Goal: Task Accomplishment & Management: Manage account settings

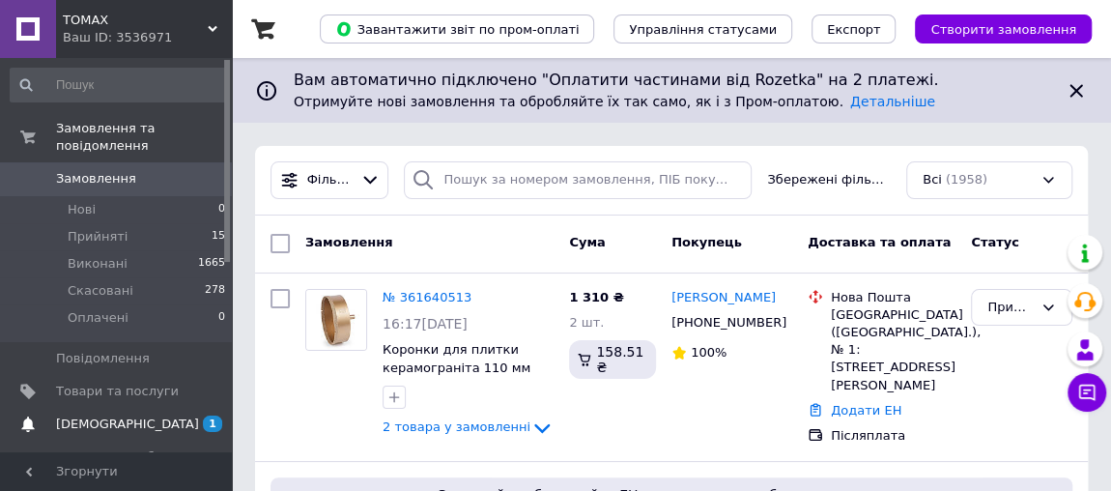
click at [75, 415] on span "[DEMOGRAPHIC_DATA]" at bounding box center [127, 423] width 143 height 17
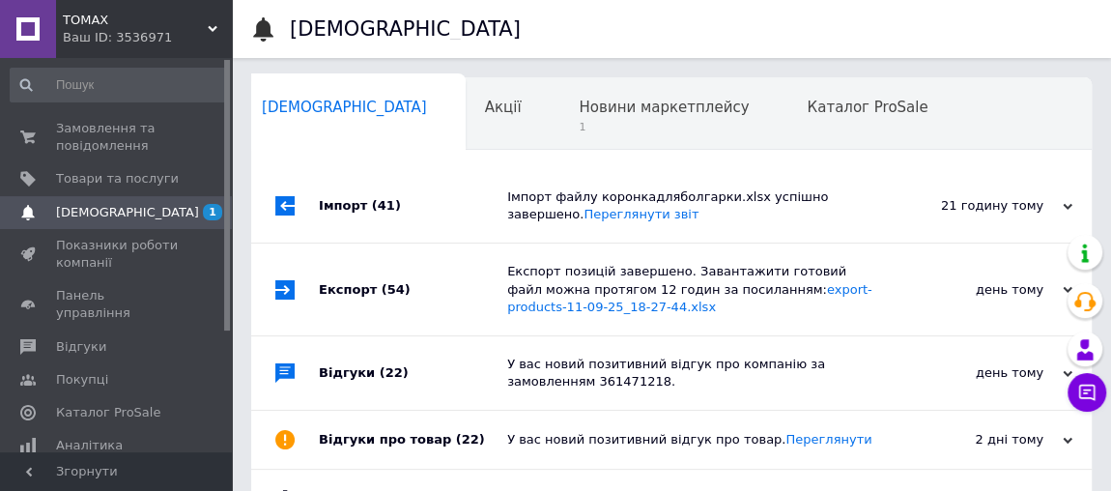
scroll to position [0, 10]
click at [111, 150] on span "Замовлення та повідомлення" at bounding box center [117, 137] width 123 height 35
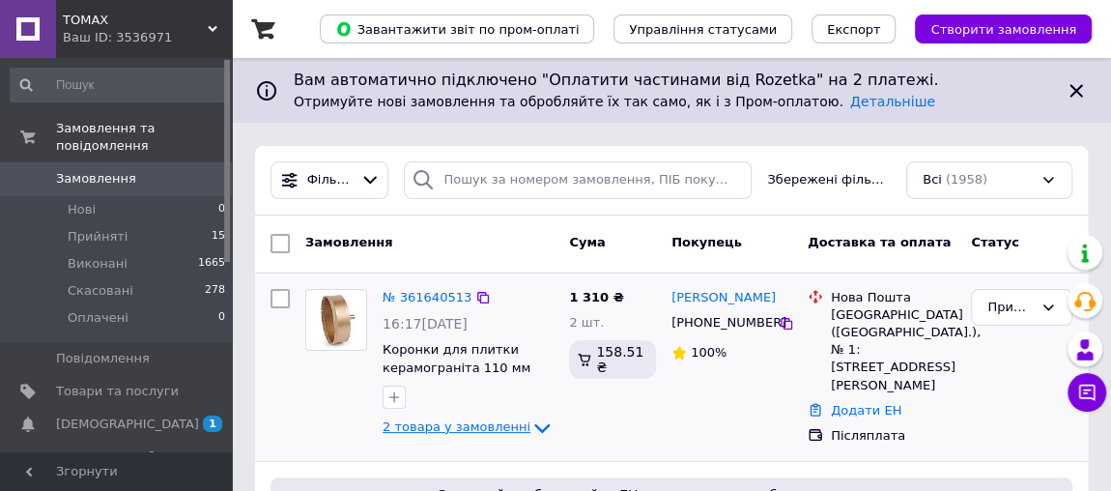
click at [475, 427] on span "2 товара у замовленні" at bounding box center [457, 426] width 148 height 14
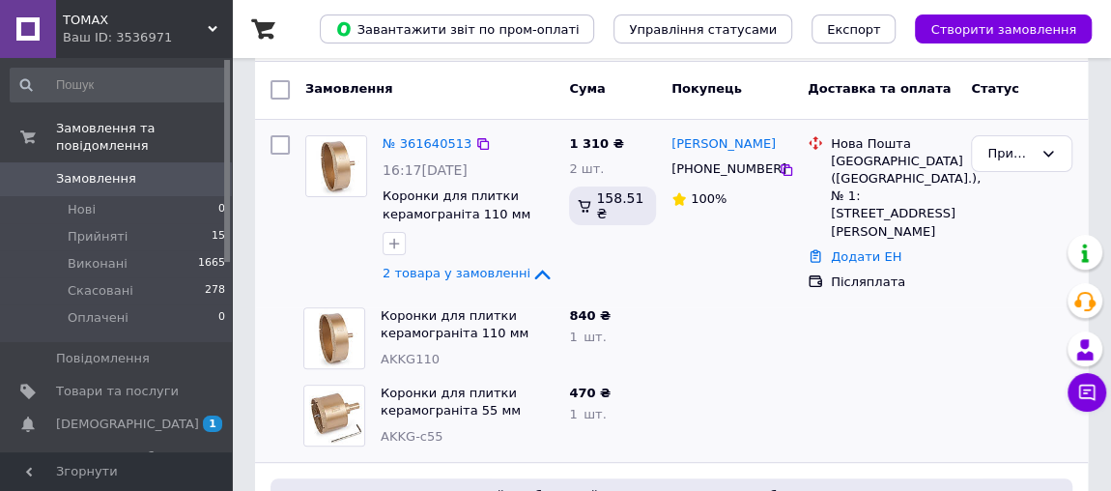
scroll to position [175, 0]
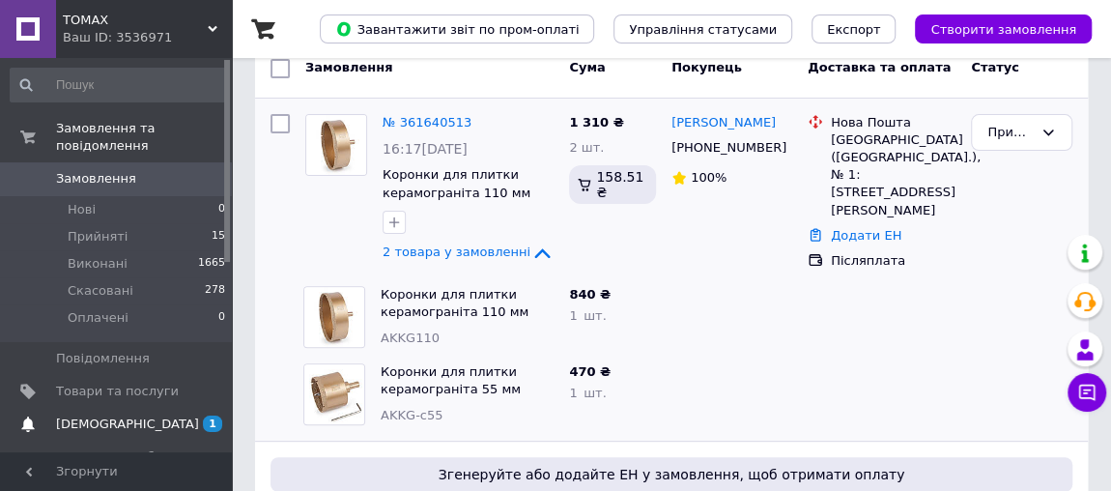
click at [93, 415] on span "[DEMOGRAPHIC_DATA]" at bounding box center [127, 423] width 143 height 17
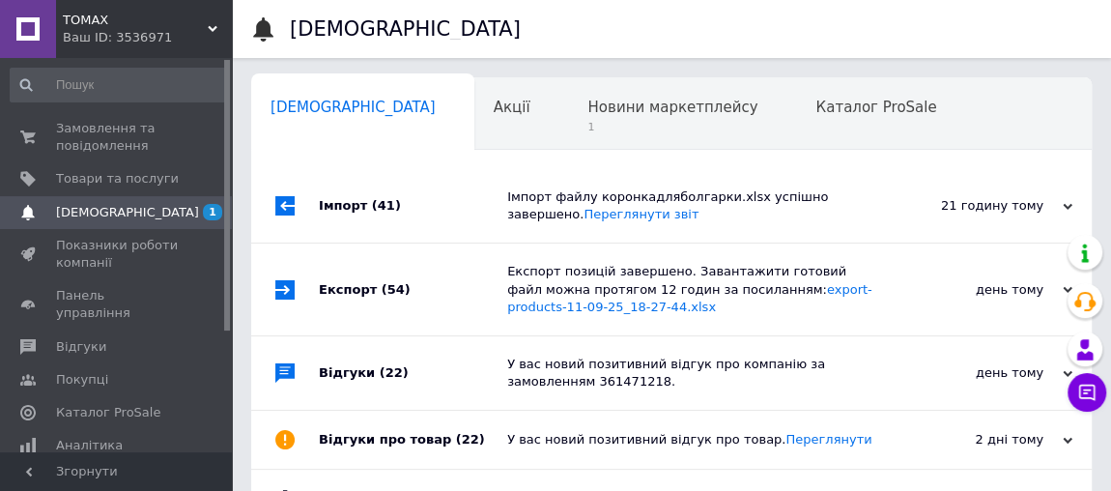
scroll to position [0, 10]
click at [578, 113] on span "Новини маркетплейсу" at bounding box center [663, 107] width 170 height 17
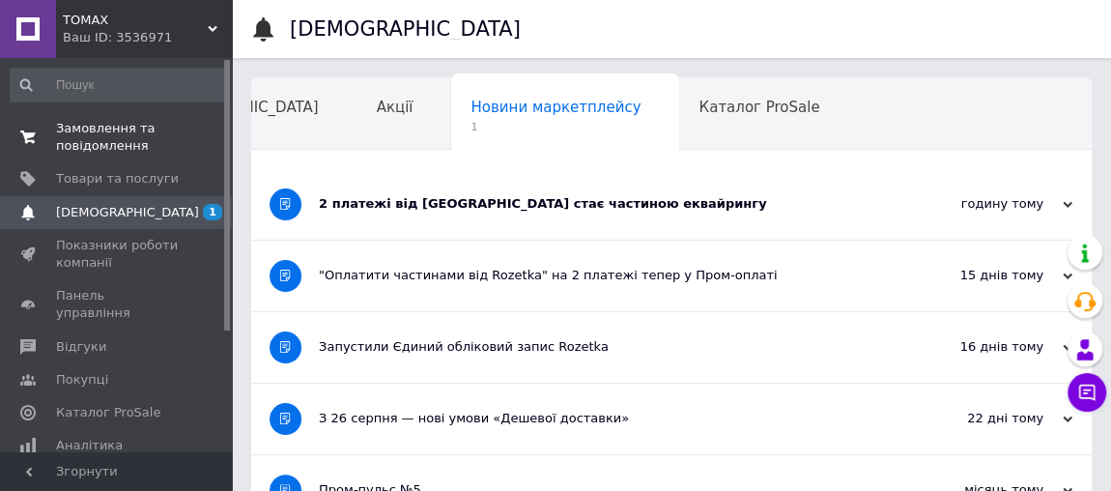
click at [60, 135] on span "Замовлення та повідомлення" at bounding box center [117, 137] width 123 height 35
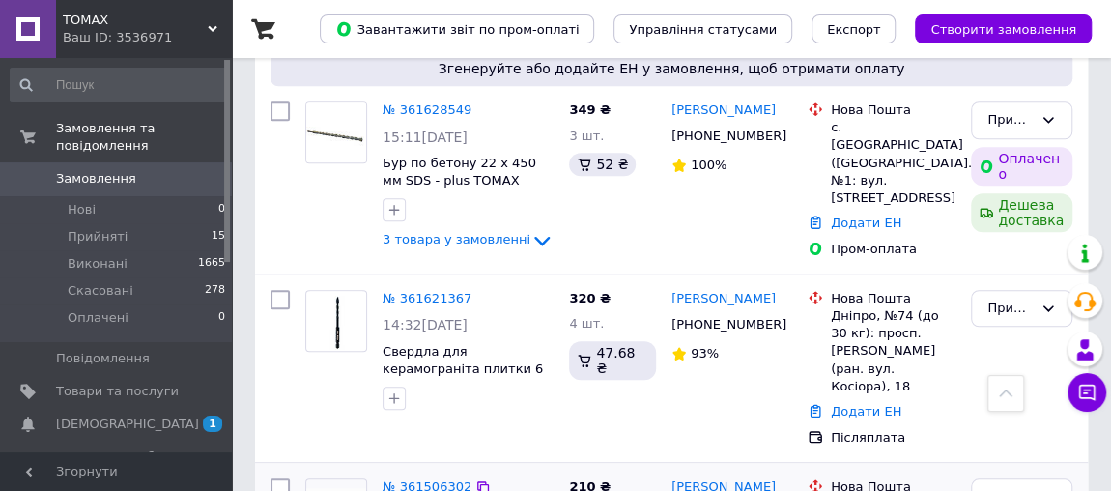
scroll to position [702, 0]
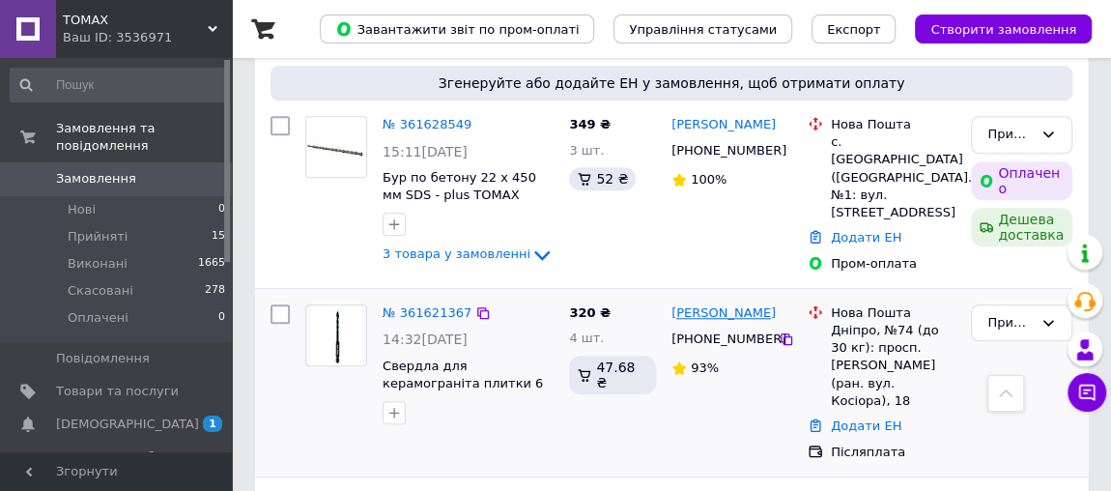
click at [701, 304] on link "[PERSON_NAME]" at bounding box center [723, 313] width 104 height 18
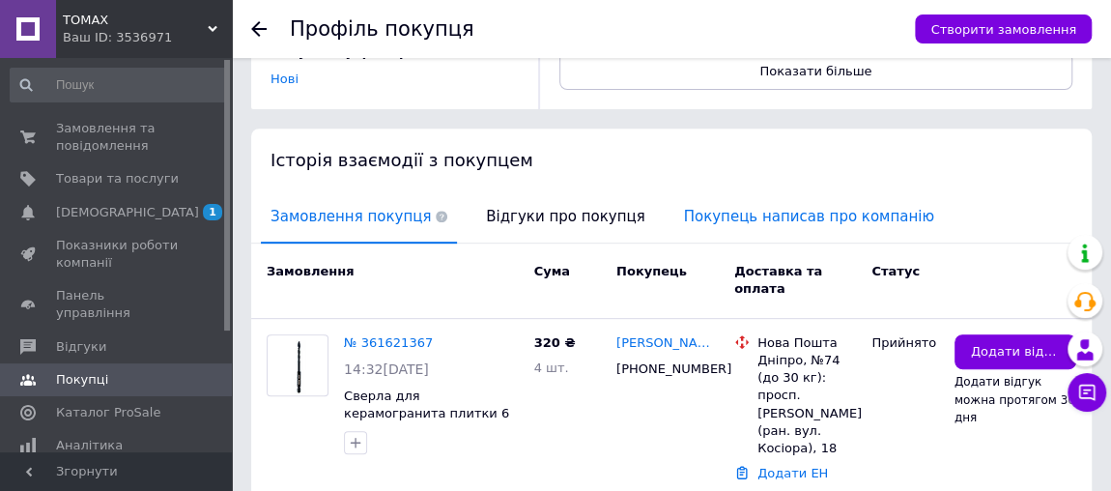
scroll to position [409, 0]
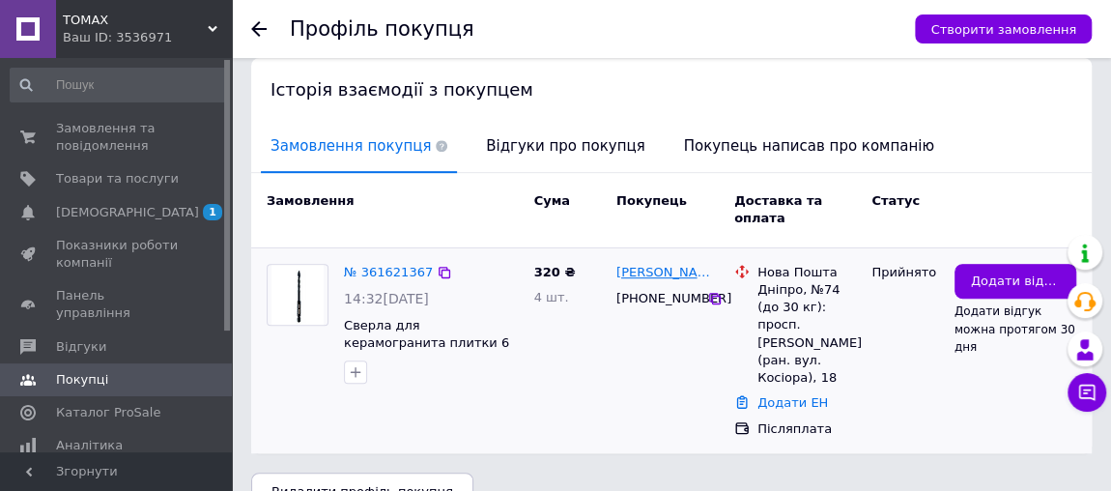
click at [665, 264] on link "[PERSON_NAME]" at bounding box center [667, 273] width 102 height 18
click at [672, 264] on link "[PERSON_NAME]" at bounding box center [667, 273] width 102 height 18
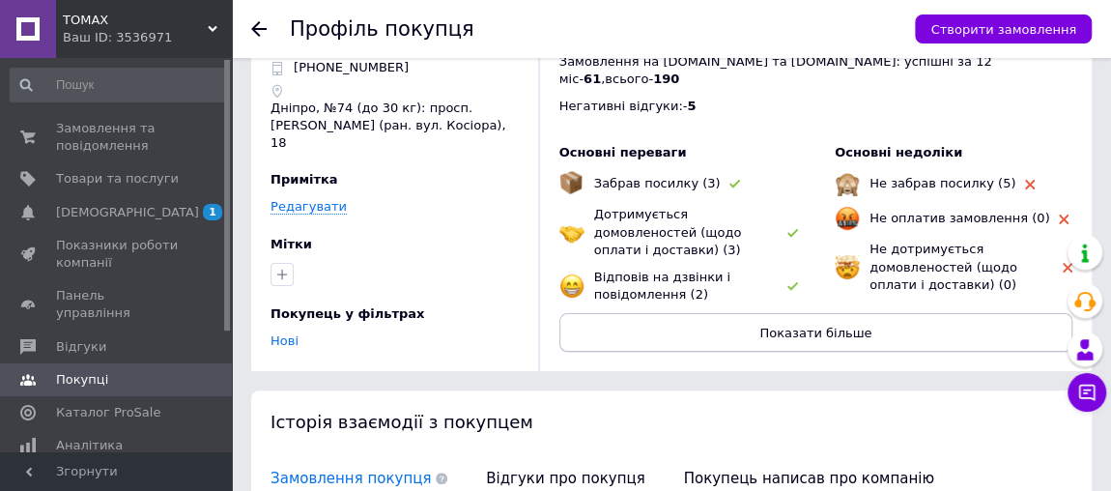
scroll to position [0, 0]
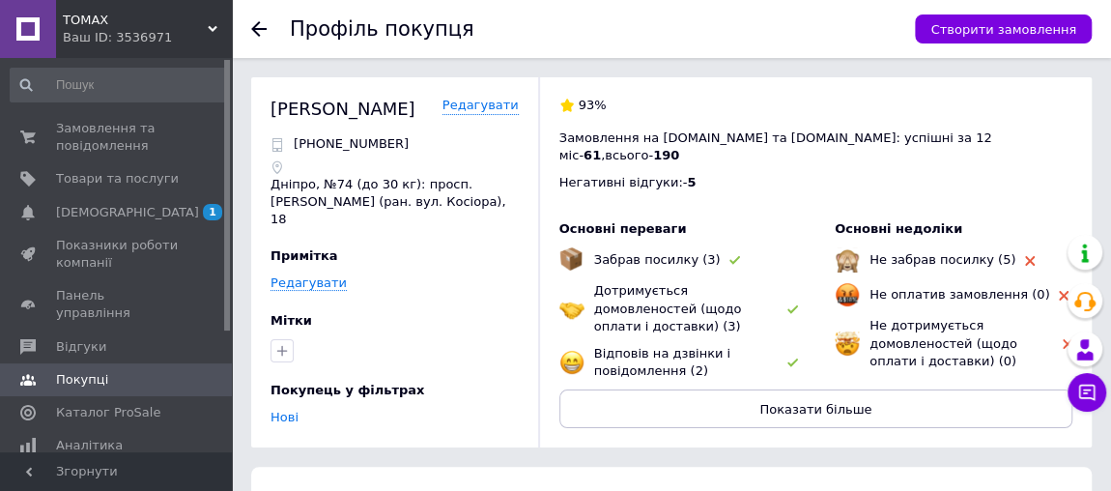
click at [260, 27] on icon at bounding box center [258, 28] width 15 height 15
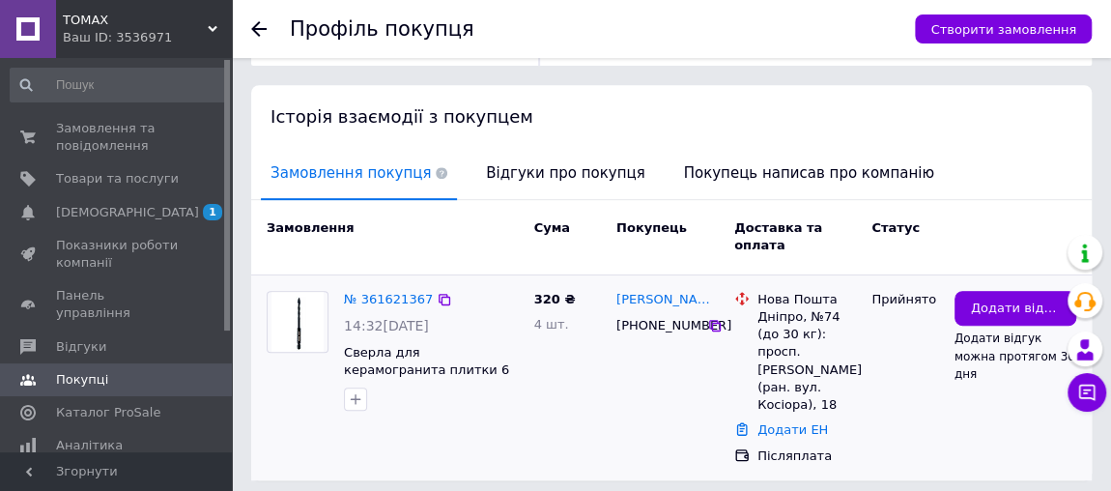
scroll to position [409, 0]
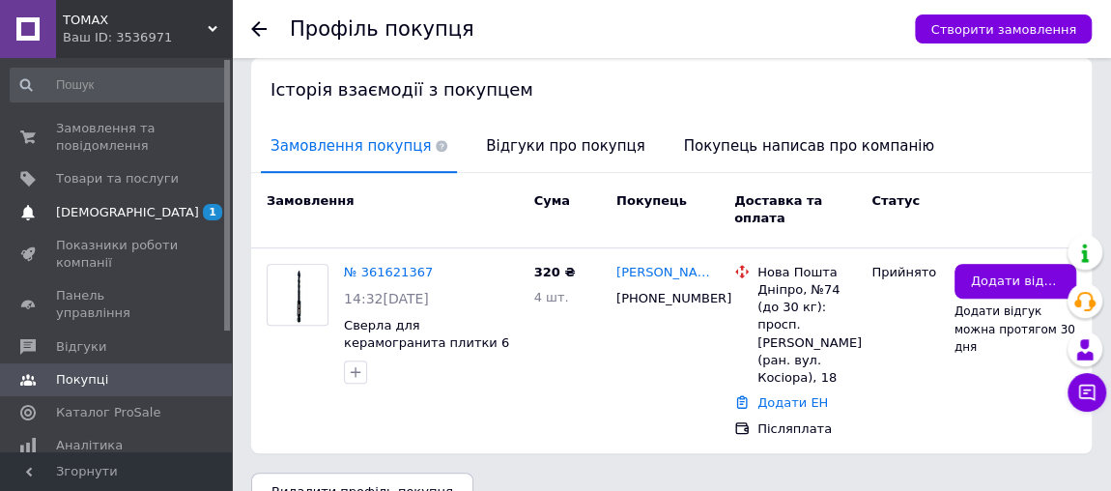
click at [83, 219] on span "[DEMOGRAPHIC_DATA]" at bounding box center [127, 212] width 143 height 17
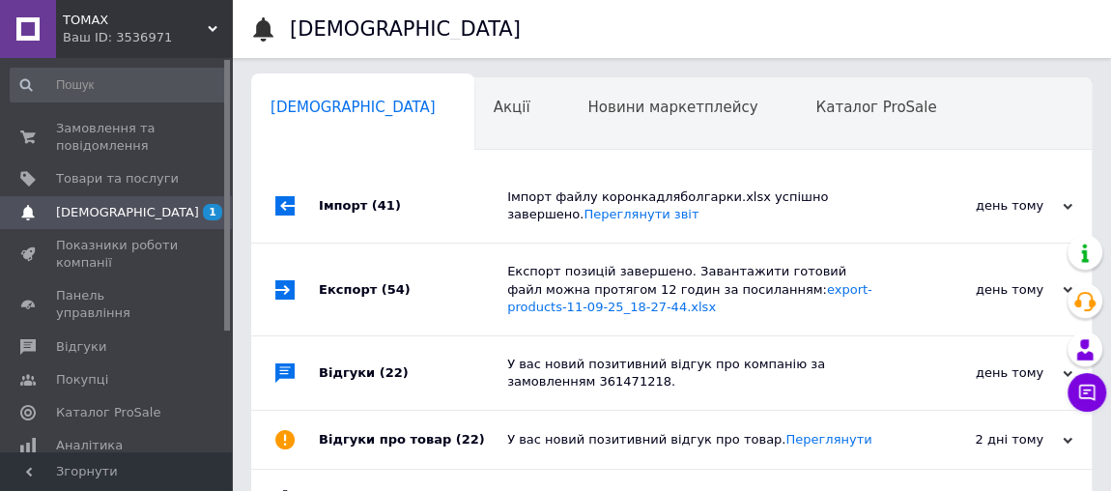
scroll to position [0, 10]
click at [578, 109] on span "Новини маркетплейсу" at bounding box center [663, 107] width 170 height 17
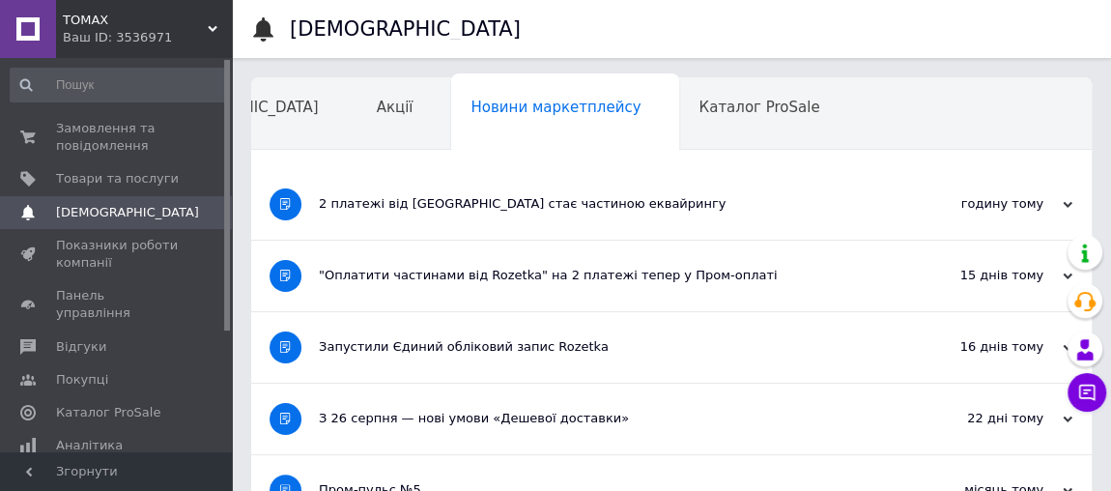
click at [495, 200] on div "2 платежі від [GEOGRAPHIC_DATA] стає частиною еквайрингу" at bounding box center [599, 203] width 560 height 17
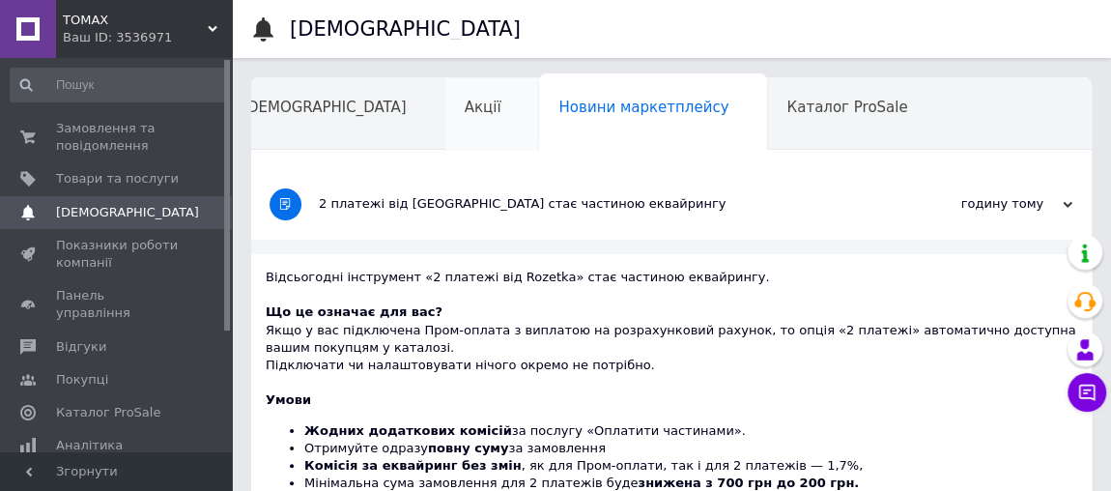
scroll to position [0, 0]
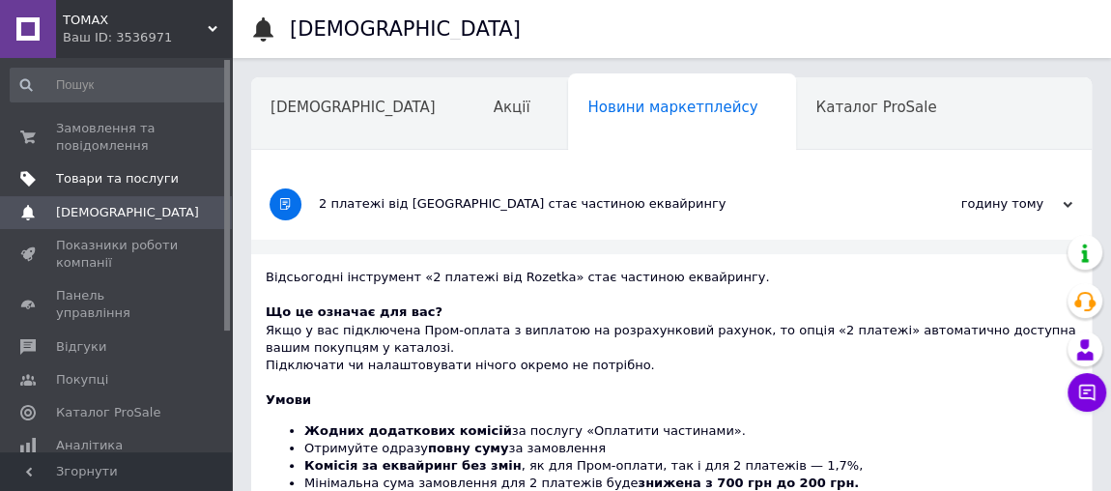
click at [90, 176] on span "Товари та послуги" at bounding box center [117, 178] width 123 height 17
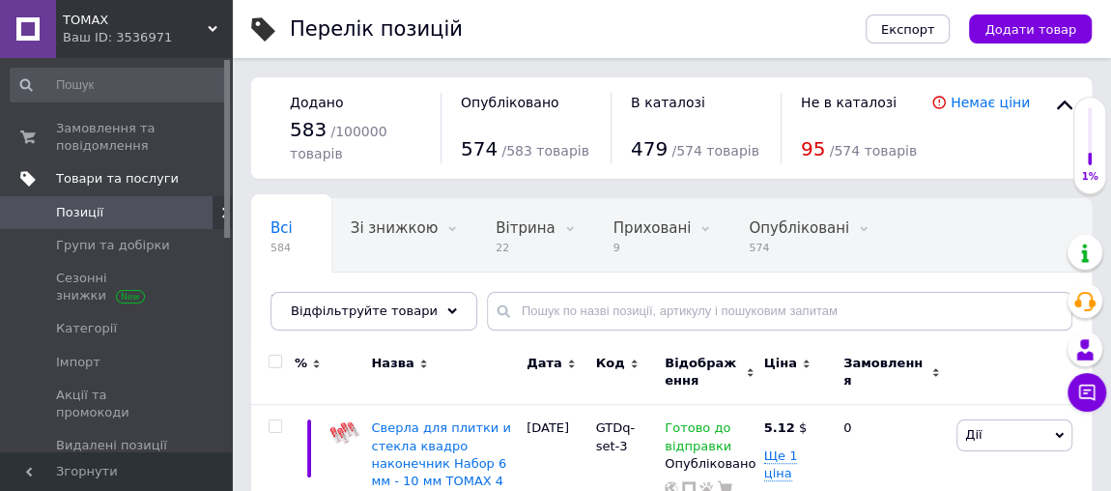
click at [115, 176] on span "Товари та послуги" at bounding box center [117, 178] width 123 height 17
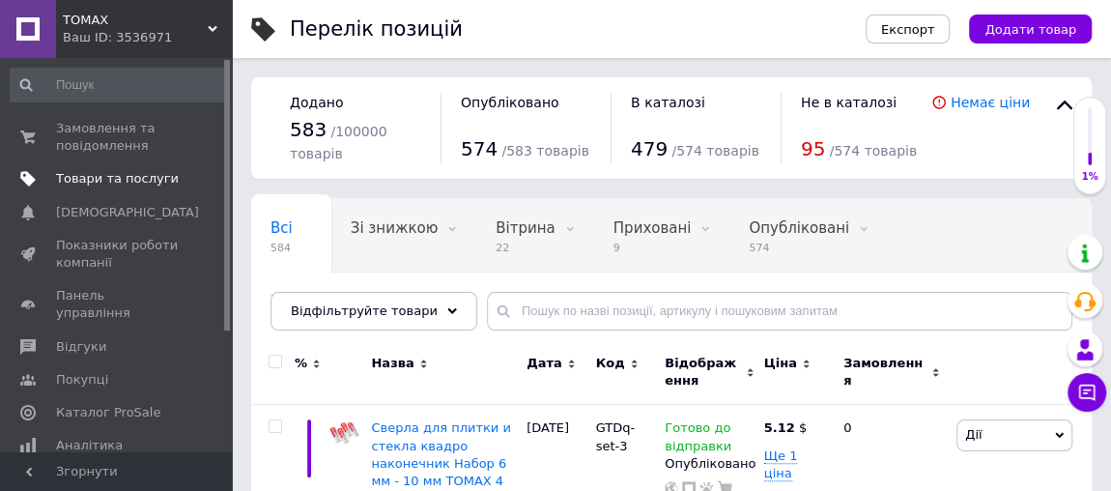
click at [108, 180] on span "Товари та послуги" at bounding box center [117, 178] width 123 height 17
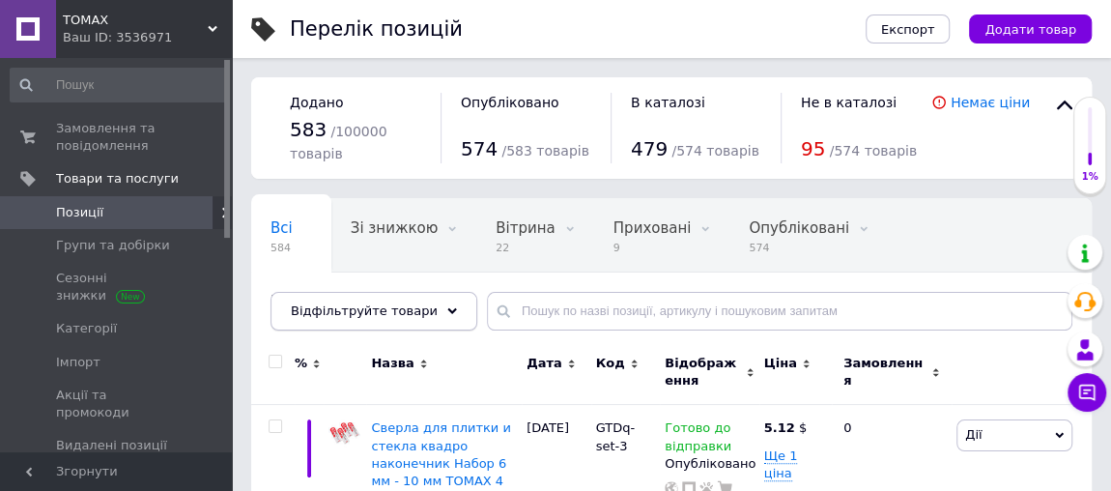
click at [412, 310] on span "Відфільтруйте товари" at bounding box center [364, 310] width 147 height 14
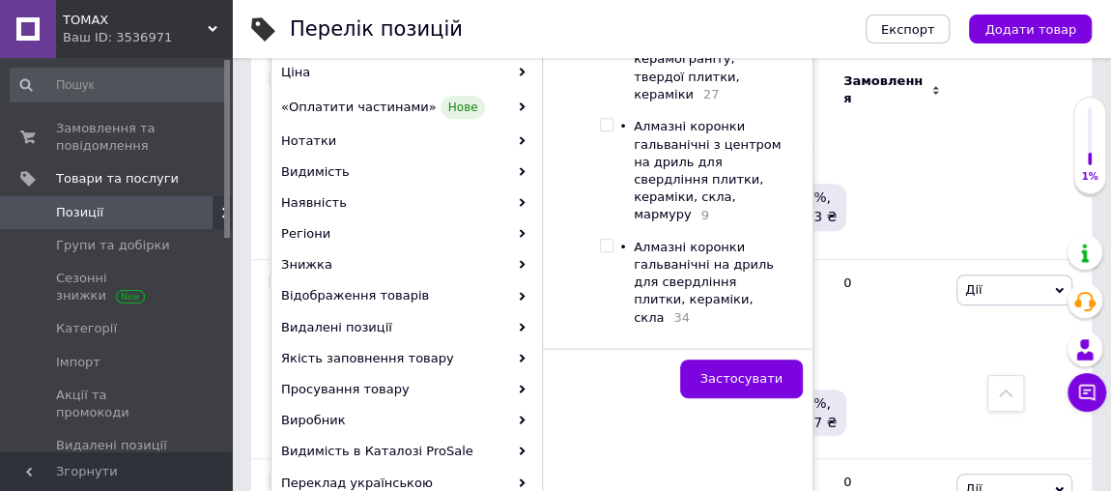
scroll to position [527, 0]
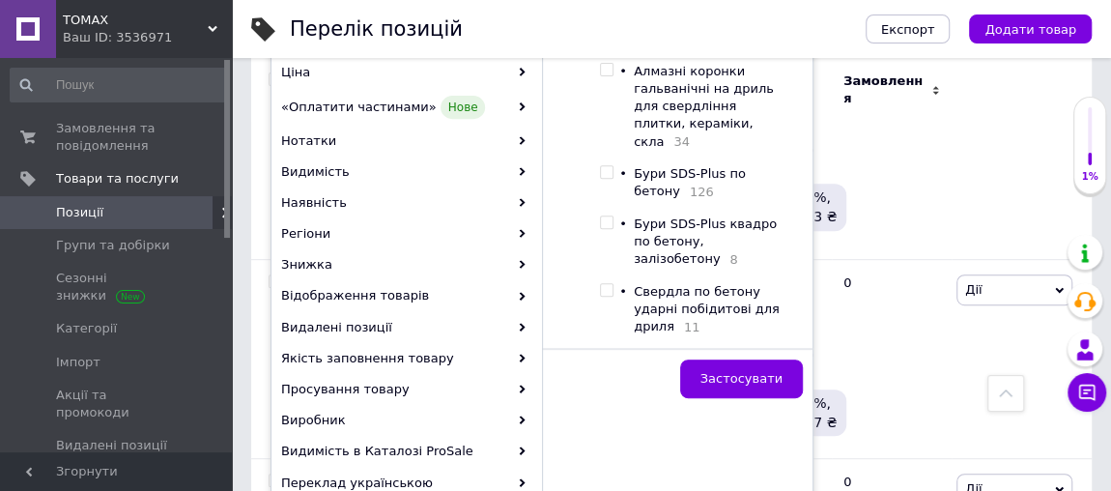
click at [610, 166] on input "checkbox" at bounding box center [606, 172] width 13 height 13
checkbox input "true"
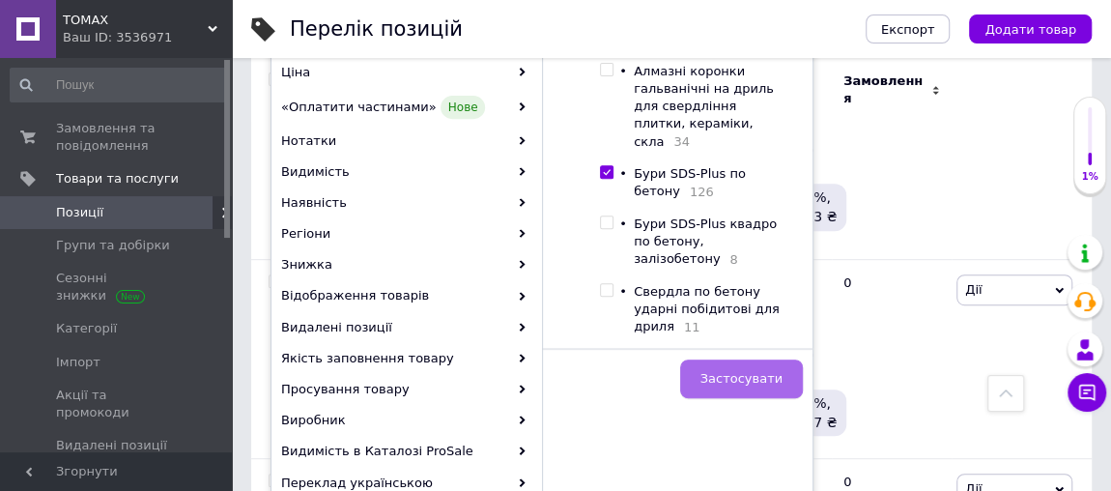
click at [743, 371] on span "Застосувати" at bounding box center [741, 378] width 82 height 14
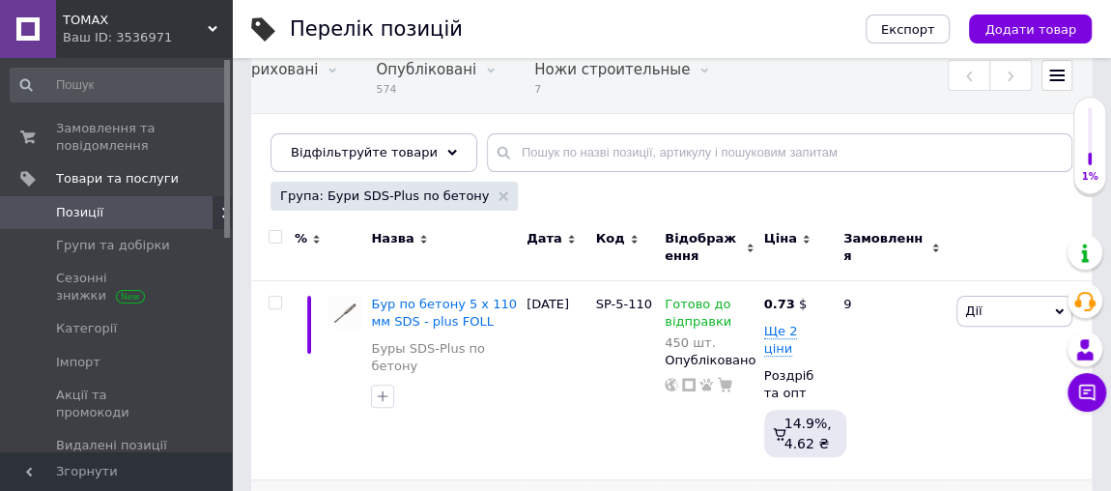
scroll to position [175, 0]
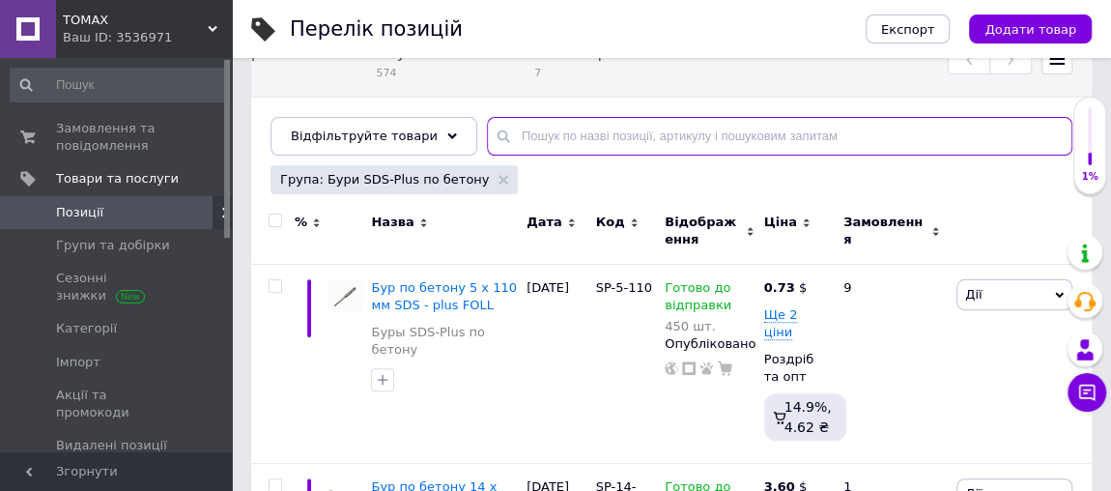
click at [501, 125] on input "text" at bounding box center [779, 136] width 585 height 39
type input "6"
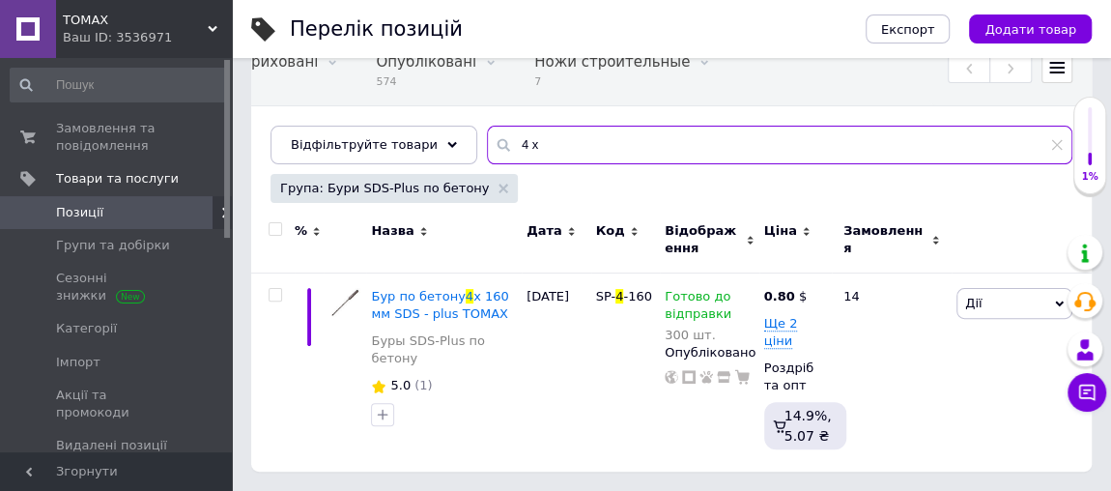
scroll to position [145, 0]
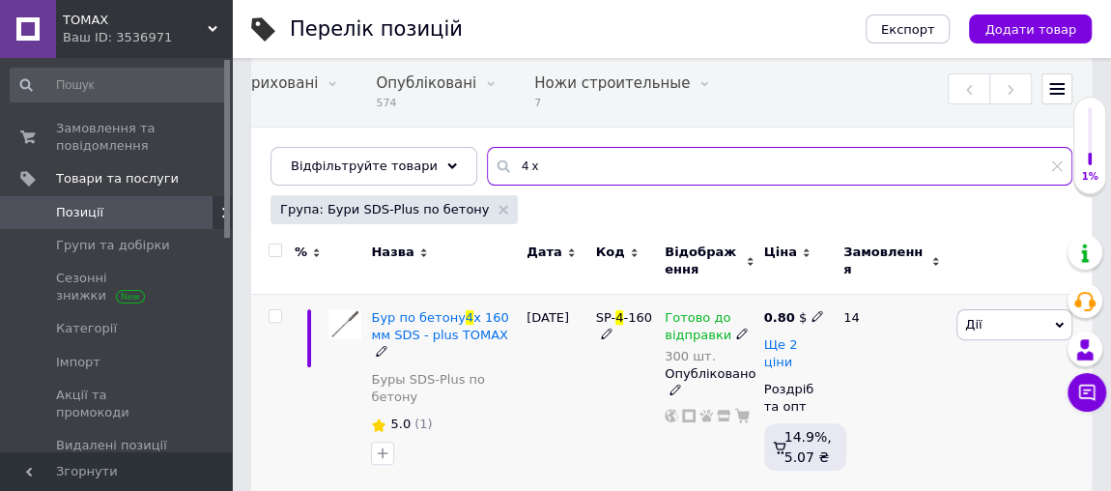
type input "4 х"
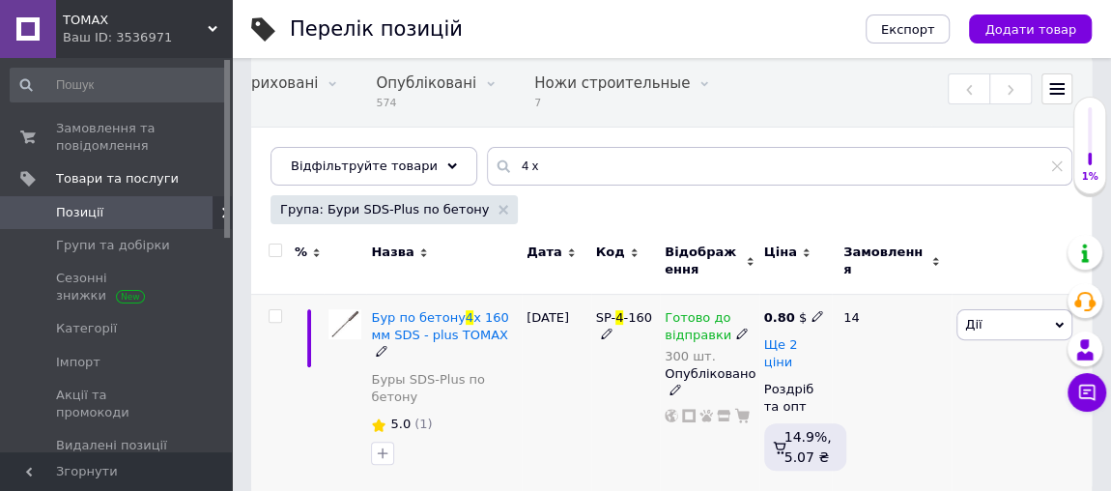
click at [795, 346] on span "Ще 2 ціни" at bounding box center [781, 353] width 34 height 33
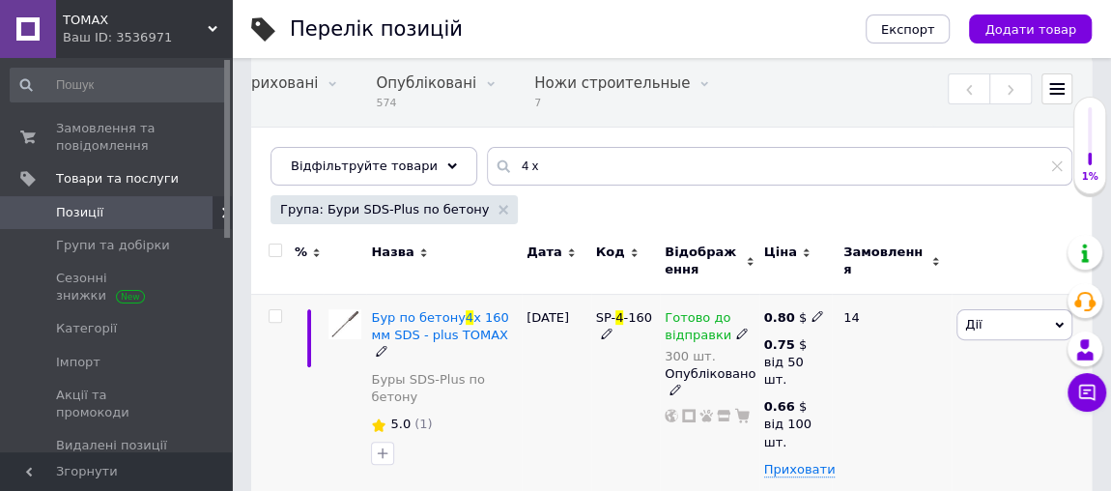
click at [812, 318] on icon at bounding box center [818, 316] width 12 height 12
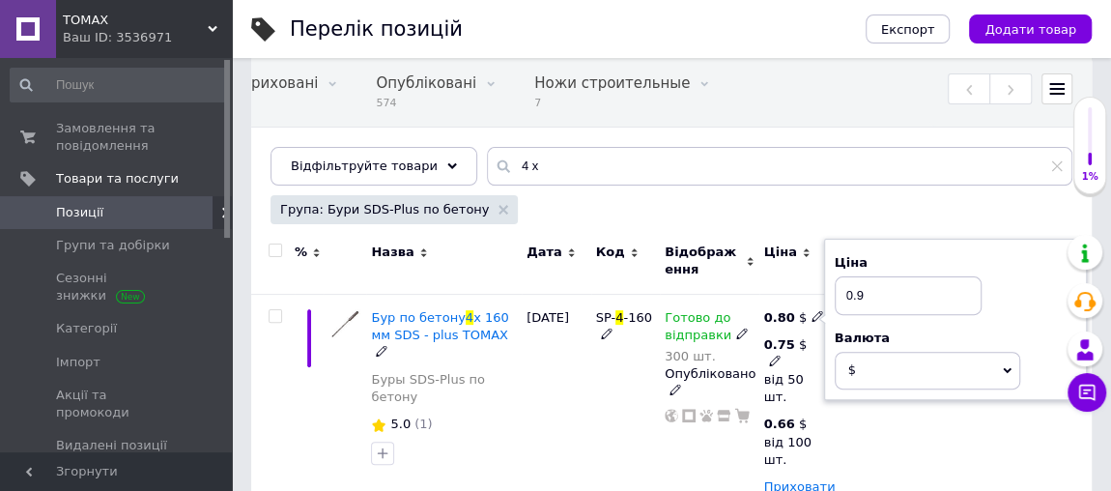
type input "0.9"
click at [775, 356] on icon at bounding box center [775, 361] width 12 height 12
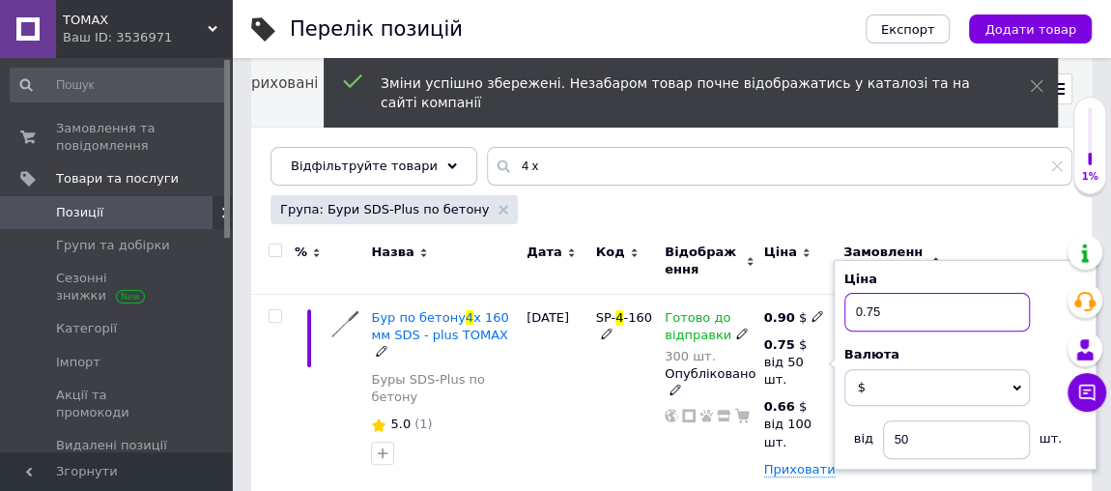
click at [888, 311] on input "0.75" at bounding box center [936, 312] width 185 height 39
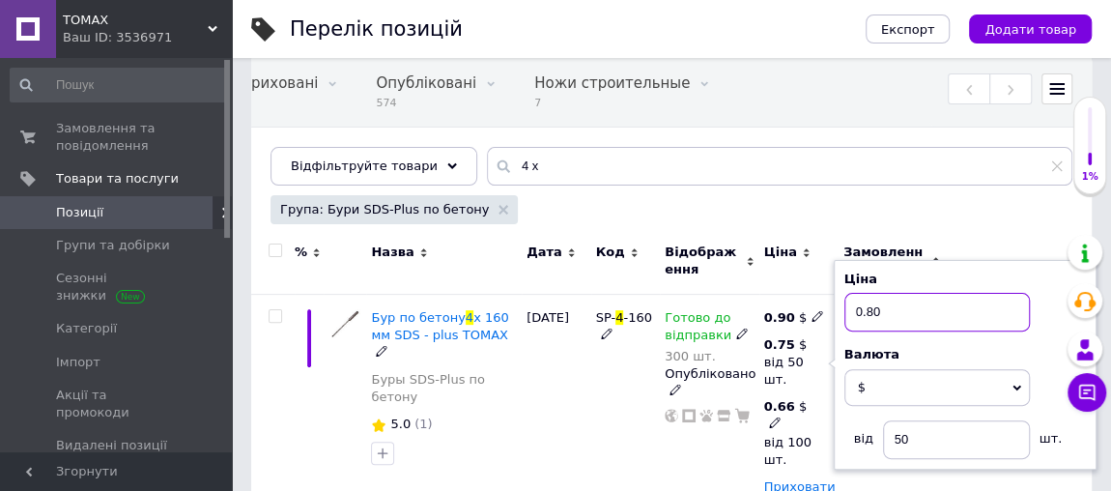
type input "0.80"
click at [772, 423] on icon at bounding box center [775, 422] width 12 height 12
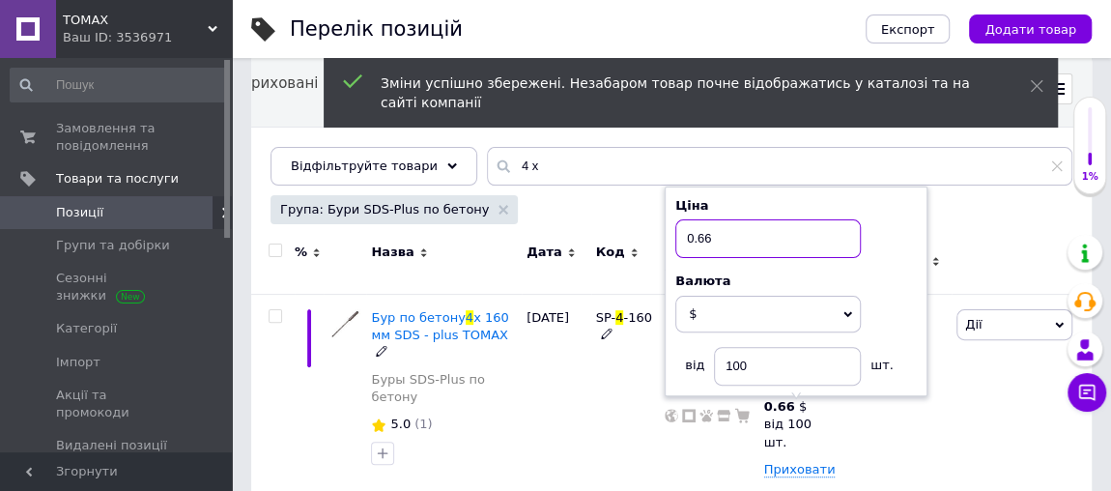
click at [721, 234] on input "0.66" at bounding box center [767, 238] width 185 height 39
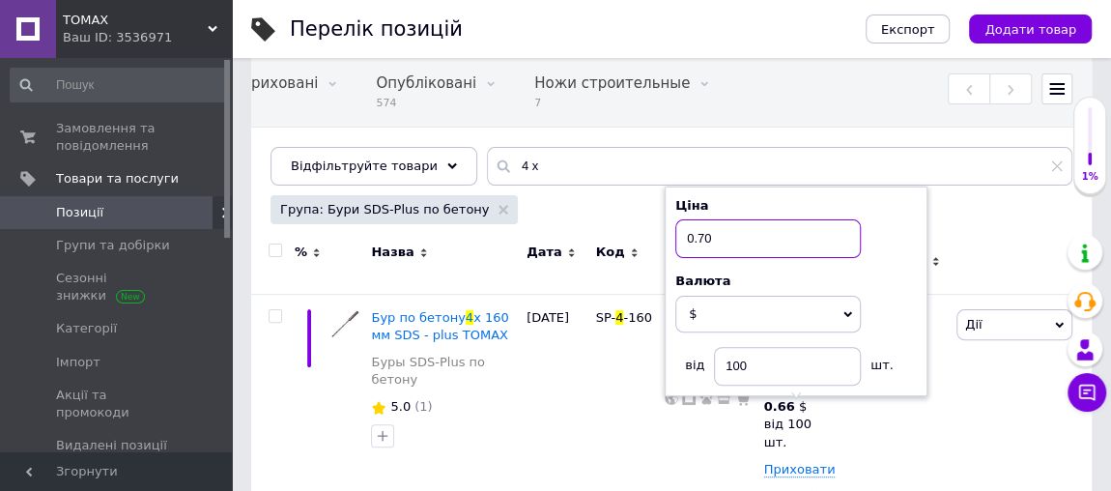
type input "0.70"
click at [993, 229] on div at bounding box center [1022, 261] width 140 height 65
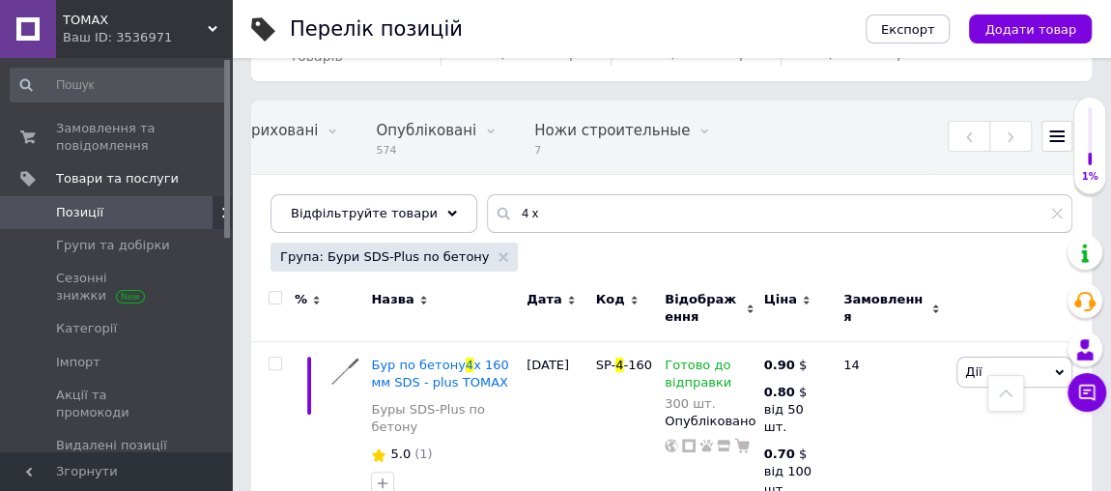
scroll to position [95, 0]
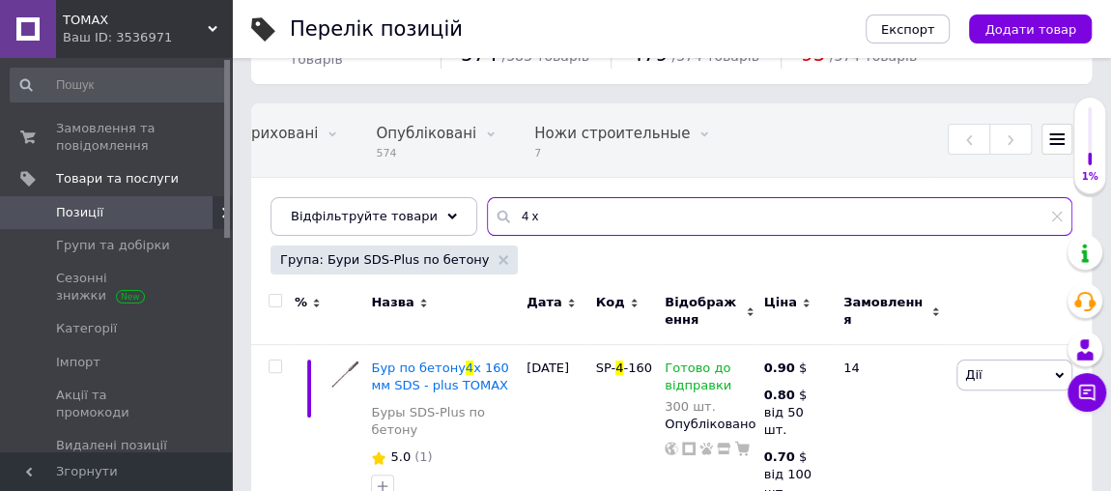
click at [502, 211] on input "4 х" at bounding box center [779, 216] width 585 height 39
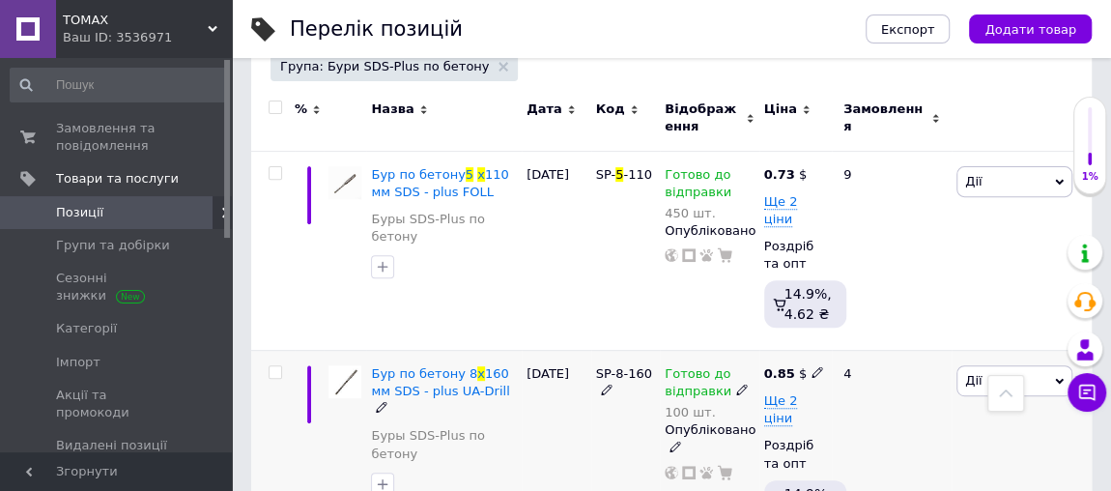
scroll to position [183, 0]
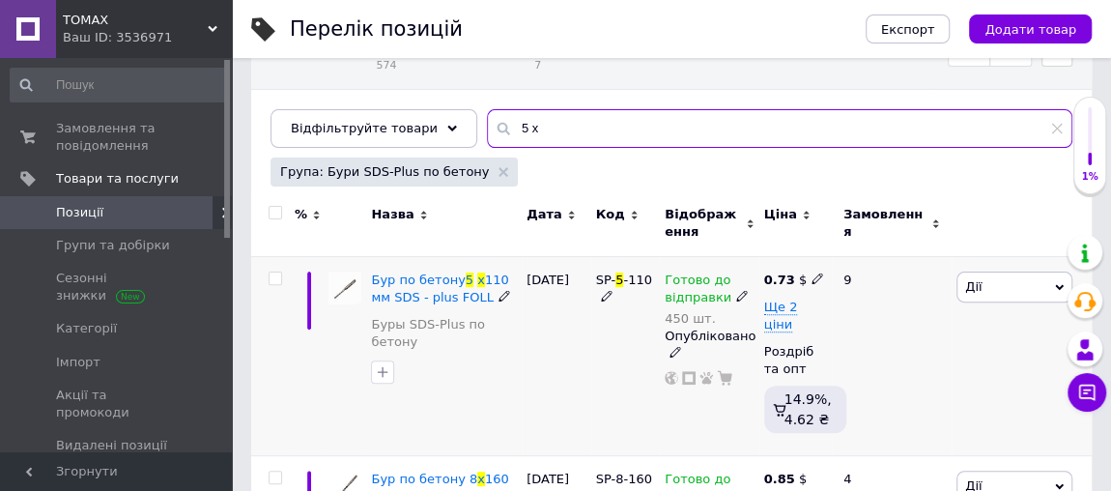
type input "5 х"
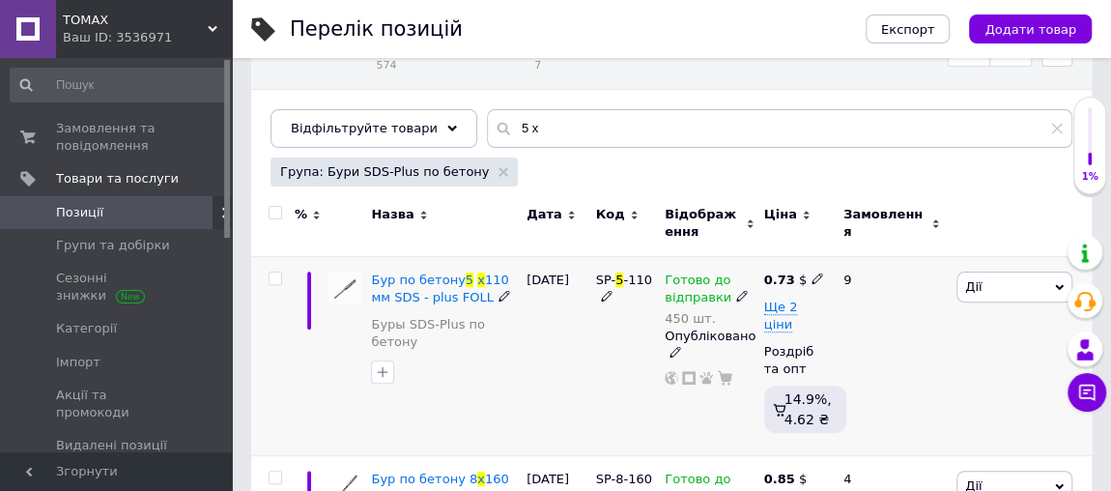
click at [812, 275] on icon at bounding box center [818, 278] width 12 height 12
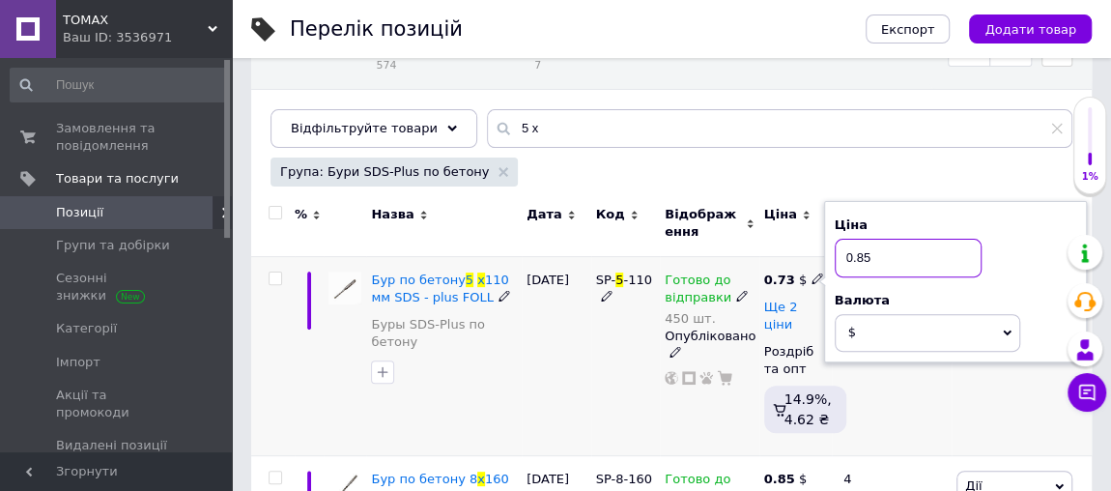
type input "0.85"
click at [783, 306] on span "Ще 2 ціни" at bounding box center [781, 315] width 34 height 33
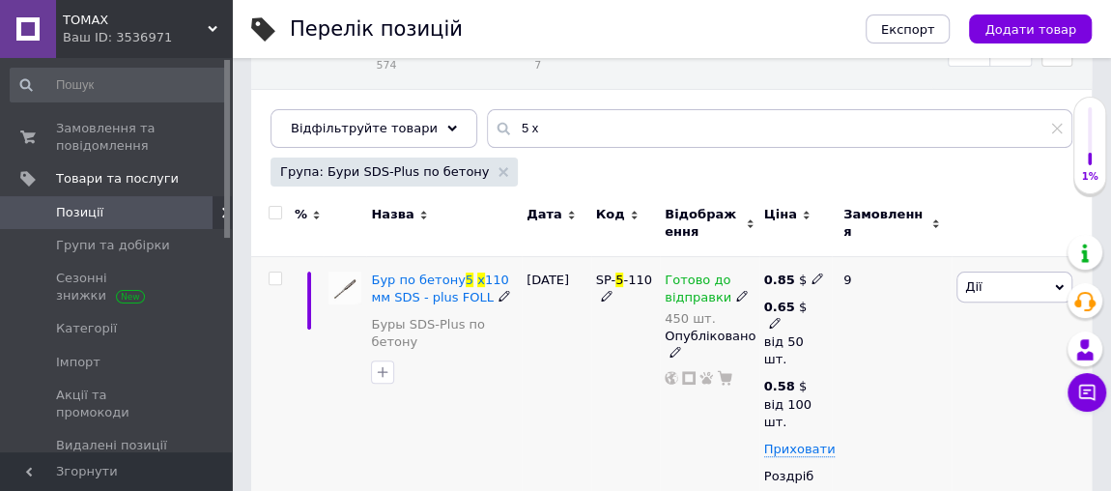
click at [795, 306] on div "0.65 $" at bounding box center [788, 316] width 48 height 35
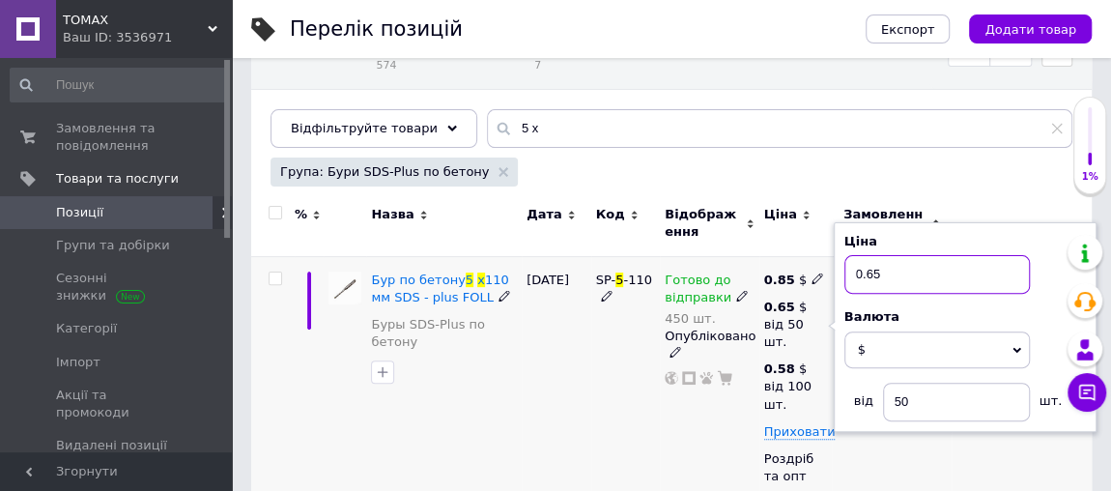
click at [885, 267] on input "0.65" at bounding box center [936, 274] width 185 height 39
type input "0.75"
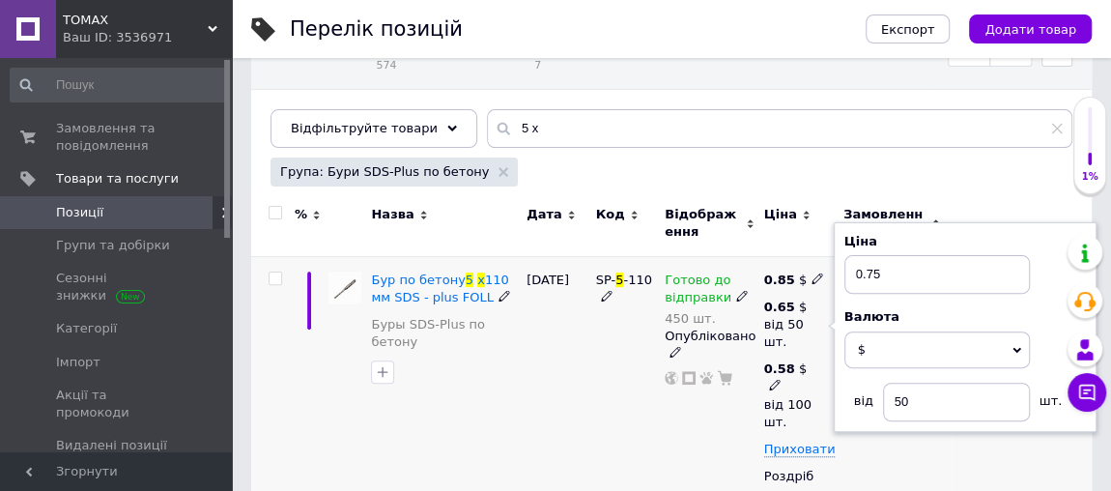
click at [774, 384] on icon at bounding box center [775, 385] width 12 height 12
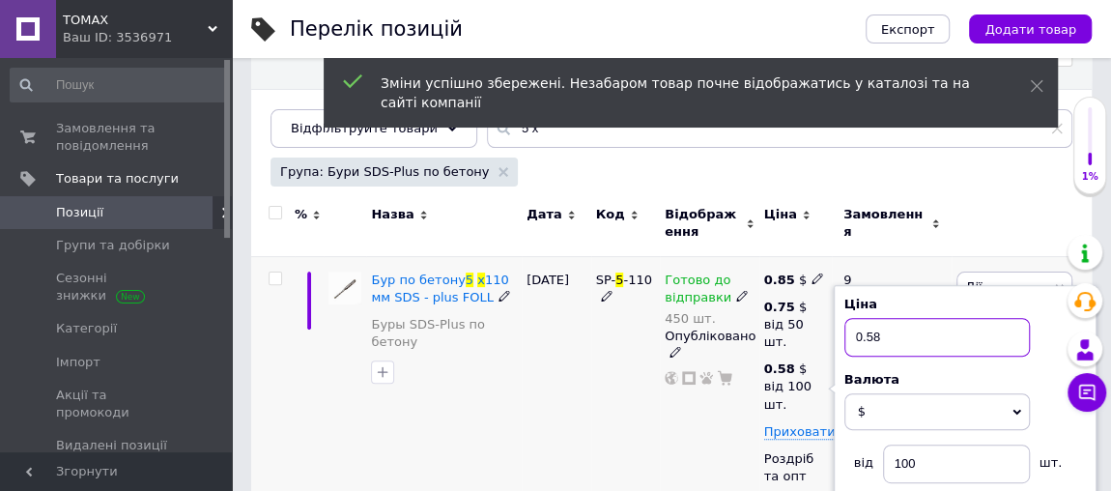
click at [888, 326] on input "0.58" at bounding box center [936, 337] width 185 height 39
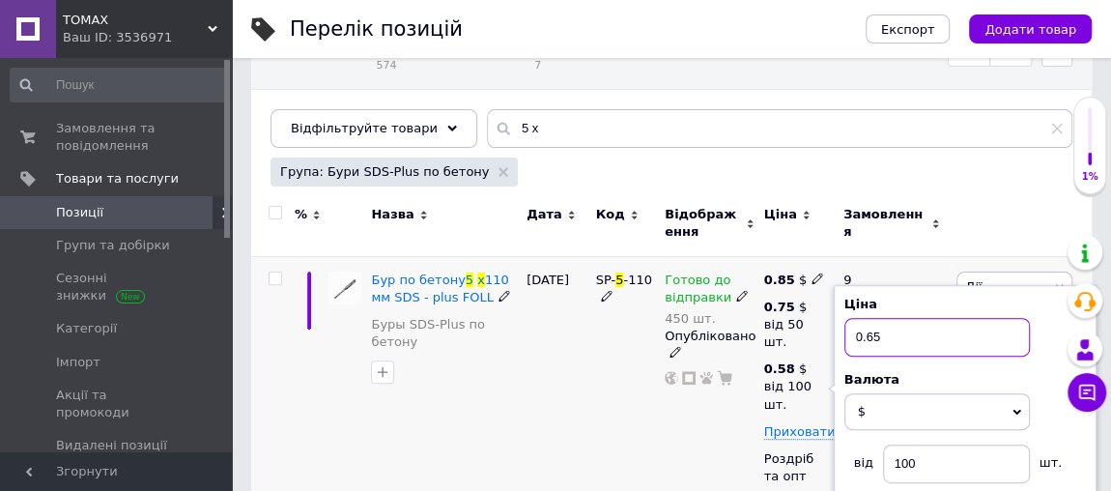
type input "0.65"
click at [657, 421] on div "SP- 5 -110" at bounding box center [626, 409] width 70 height 306
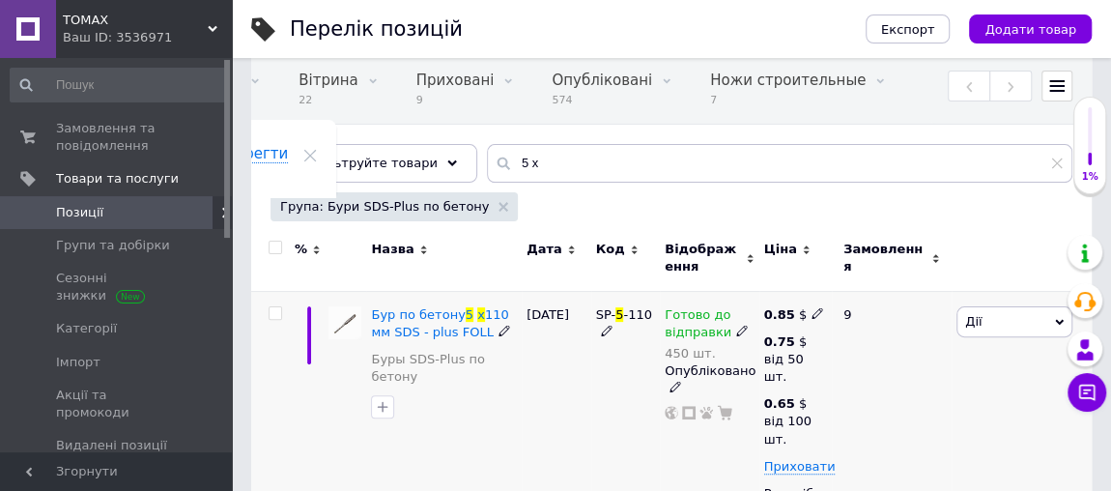
scroll to position [175, 0]
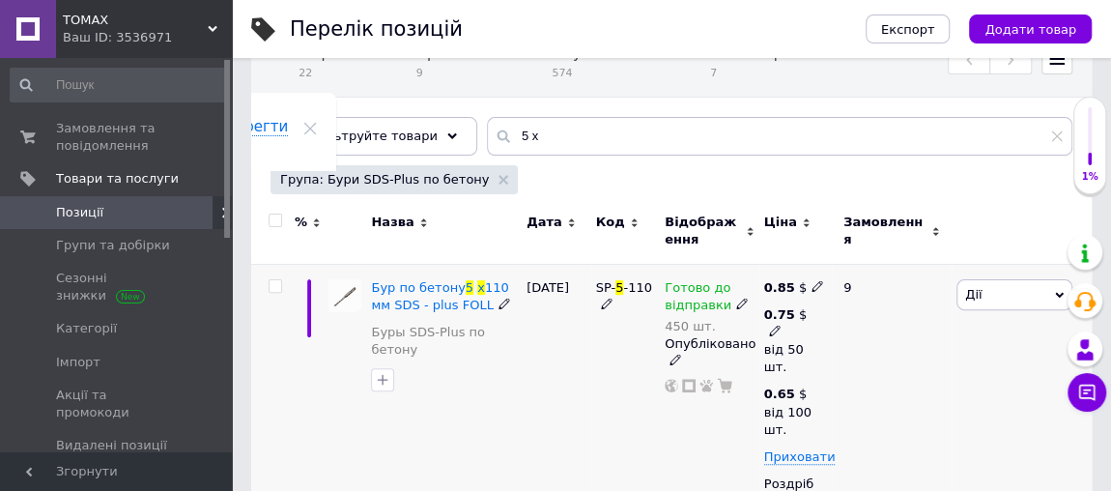
click at [774, 328] on icon at bounding box center [775, 331] width 12 height 12
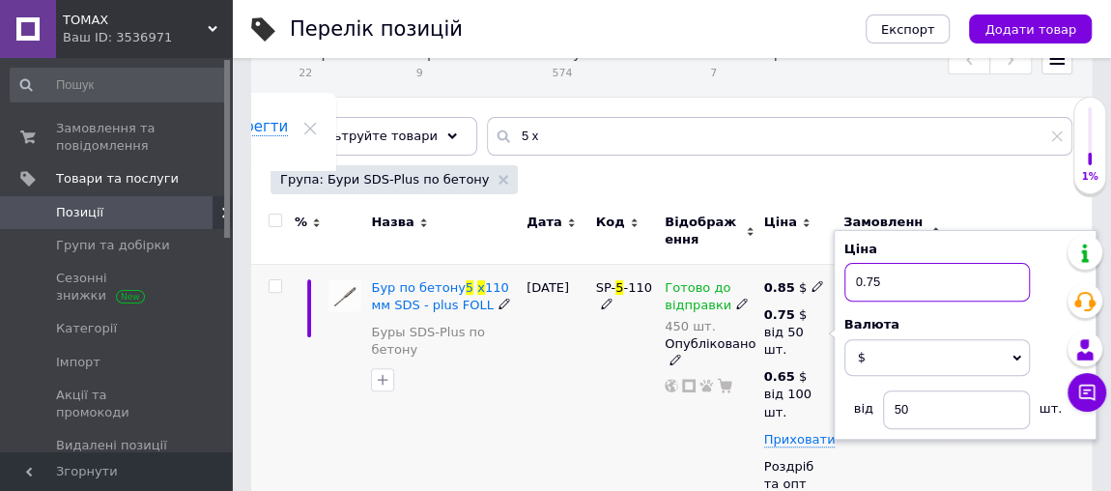
click at [882, 280] on input "0.75" at bounding box center [936, 282] width 185 height 39
type input "0.70"
click at [714, 412] on div "Готово до відправки 450 шт. Опубліковано" at bounding box center [710, 417] width 100 height 306
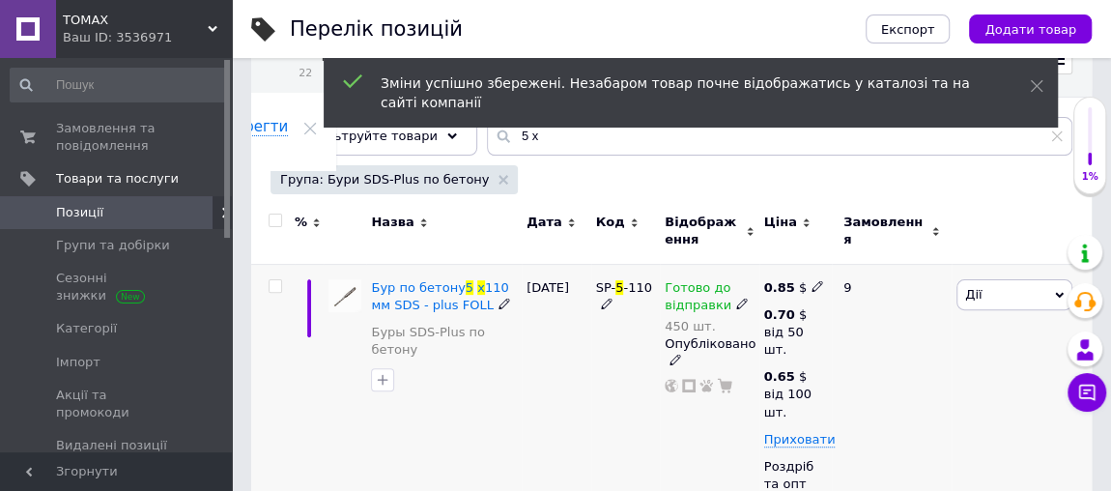
scroll to position [0, 373]
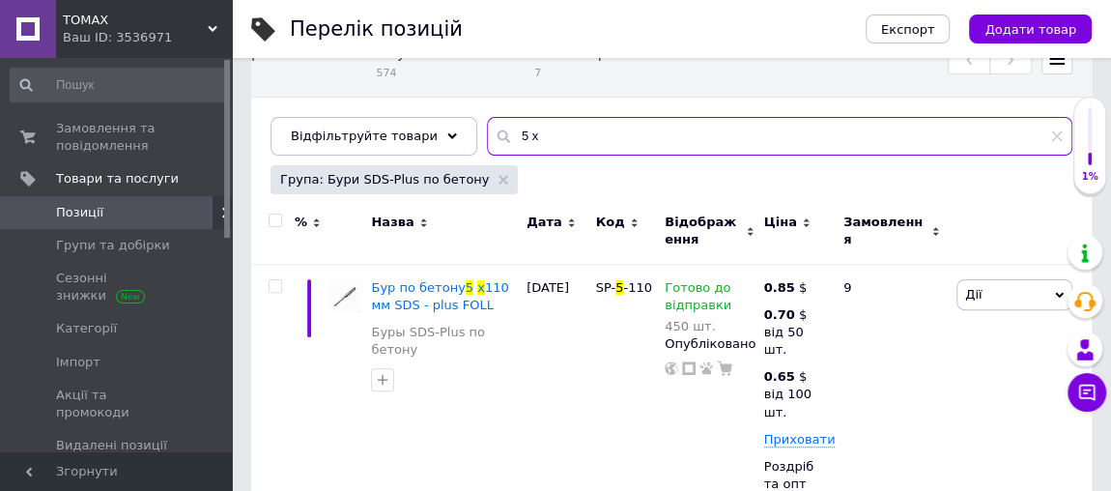
click at [501, 131] on input "5 х" at bounding box center [779, 136] width 585 height 39
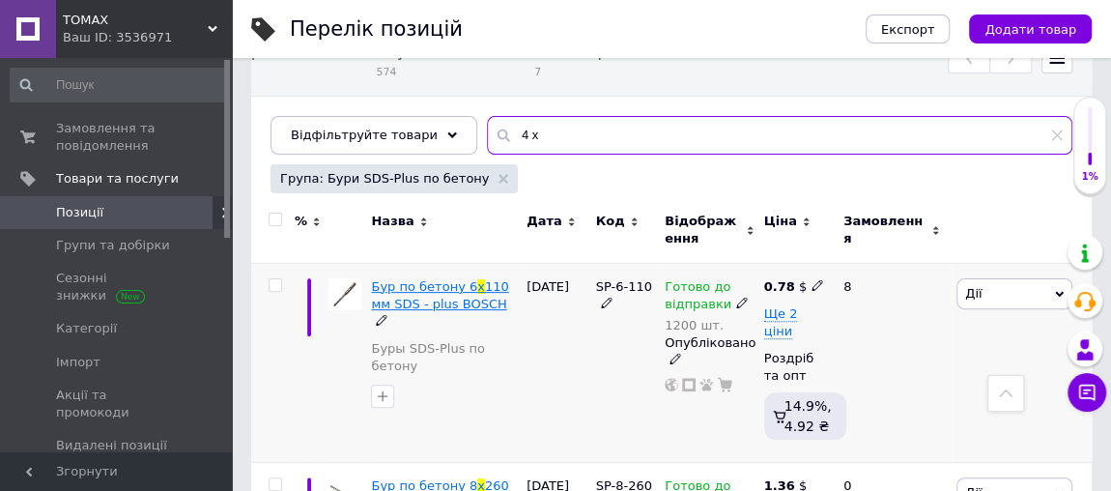
scroll to position [175, 0]
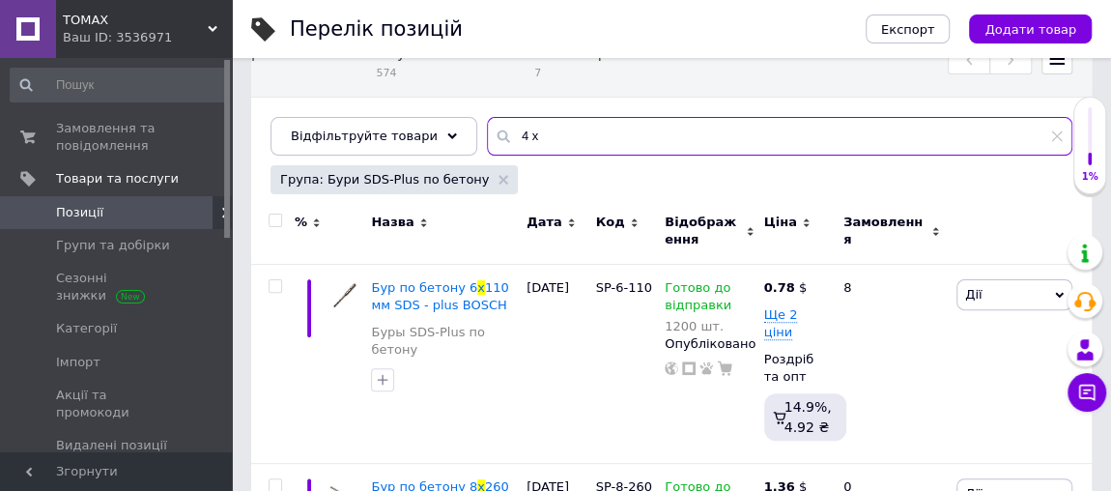
click at [539, 129] on input "4 х" at bounding box center [779, 136] width 585 height 39
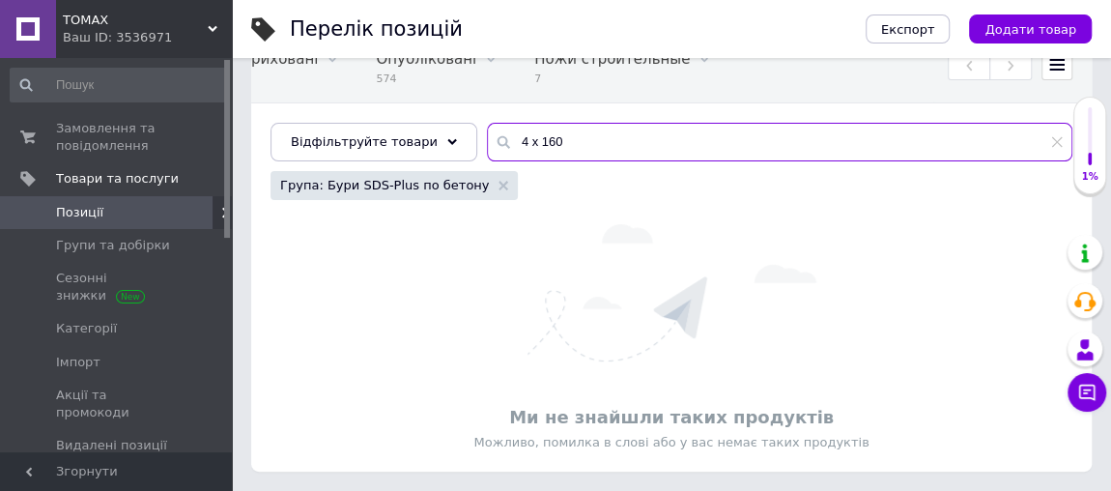
scroll to position [166, 0]
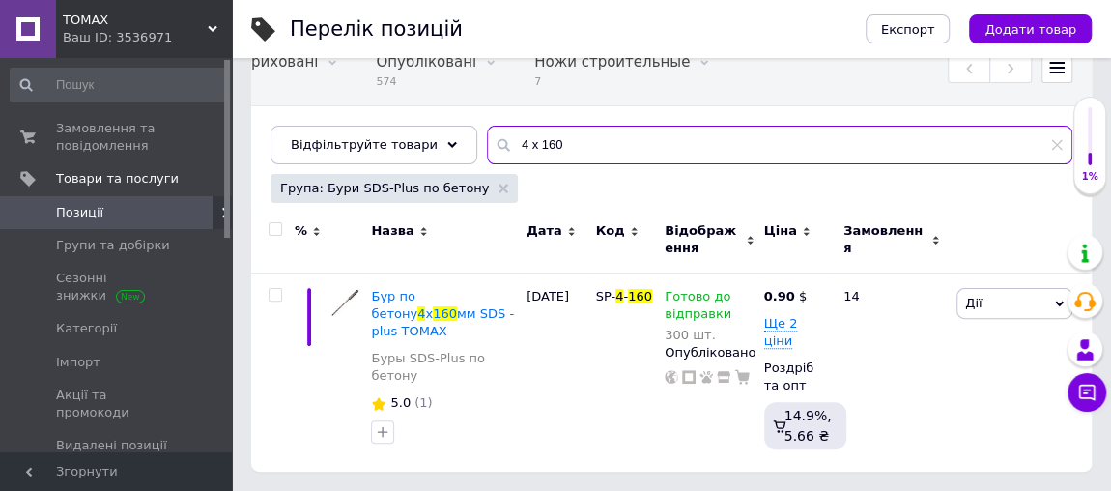
scroll to position [145, 0]
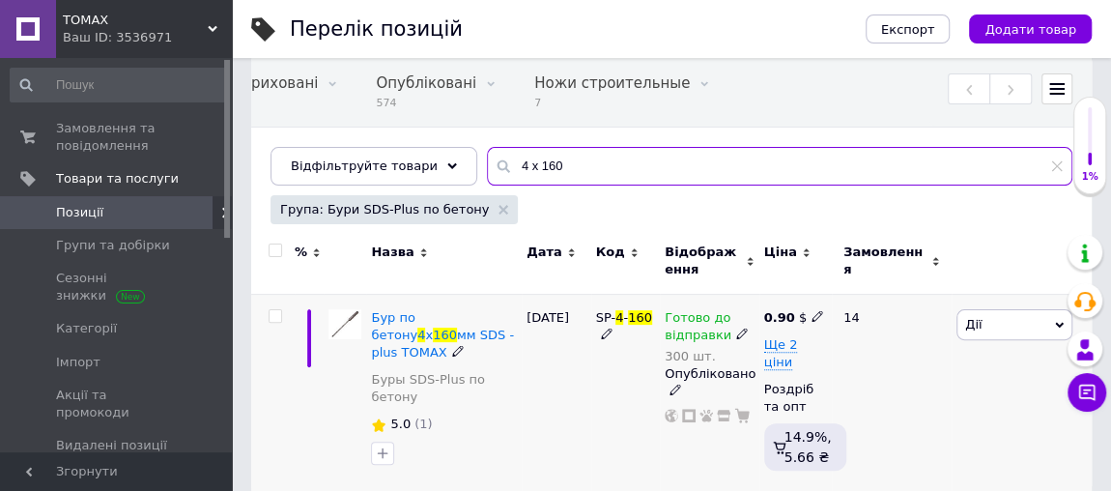
type input "4 х 160"
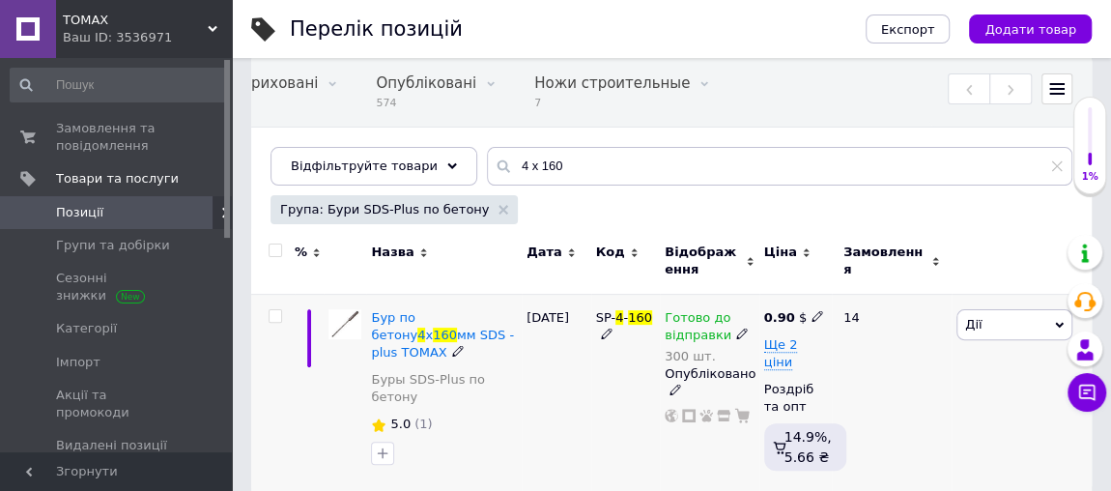
click at [812, 317] on icon at bounding box center [818, 316] width 12 height 12
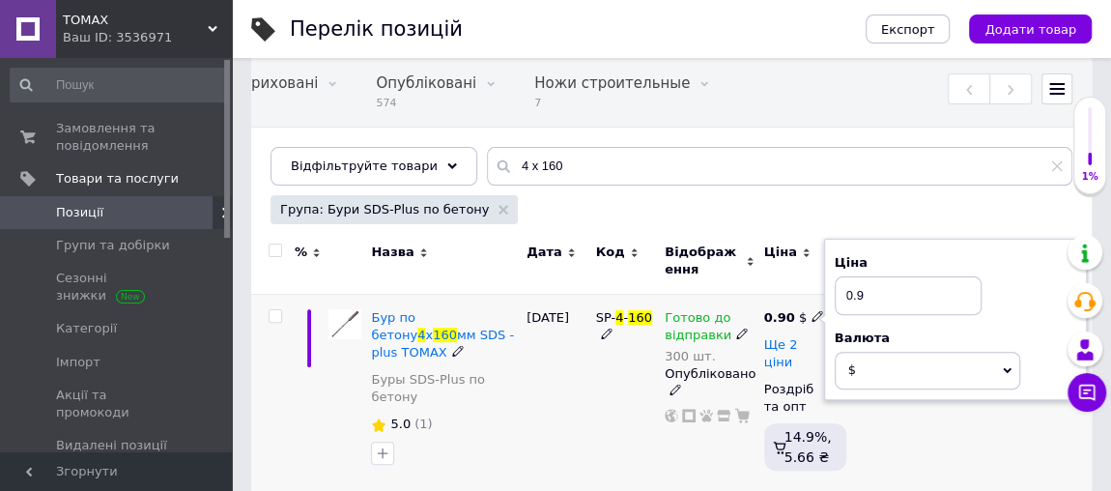
click at [798, 341] on span "Ще 2 ціни" at bounding box center [781, 353] width 34 height 33
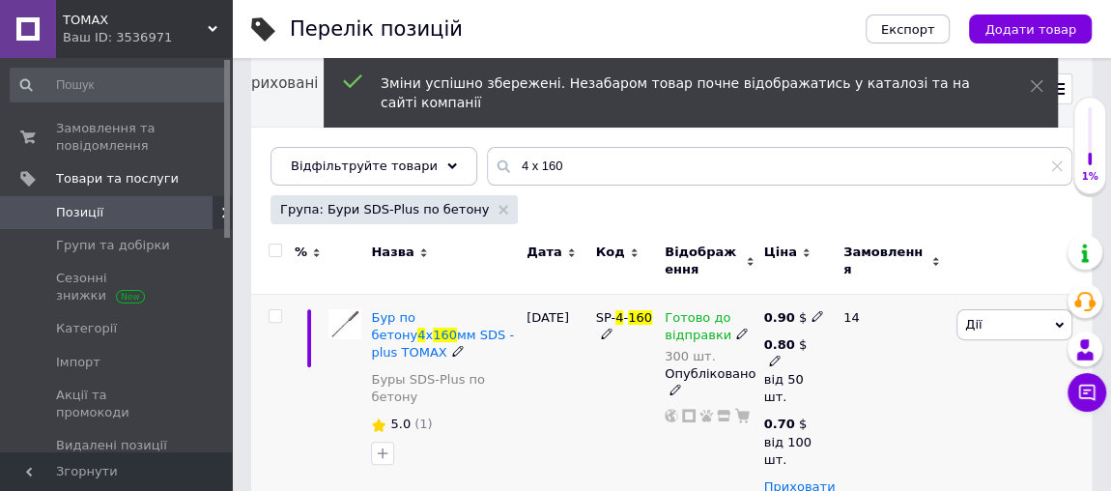
click at [774, 357] on icon at bounding box center [775, 361] width 12 height 12
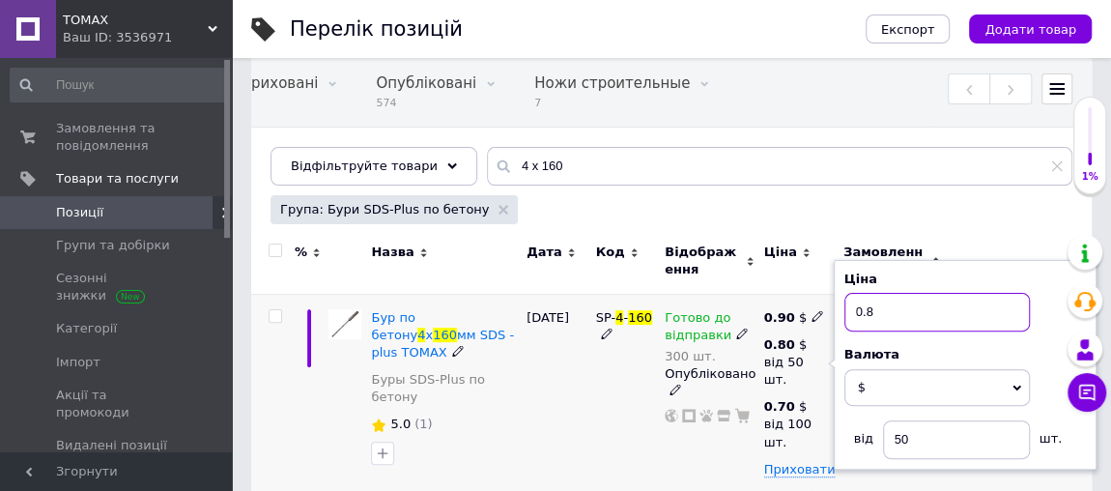
click at [871, 315] on input "0.8" at bounding box center [936, 312] width 185 height 39
type input "0.75"
click at [535, 380] on div "[DATE]" at bounding box center [557, 447] width 70 height 306
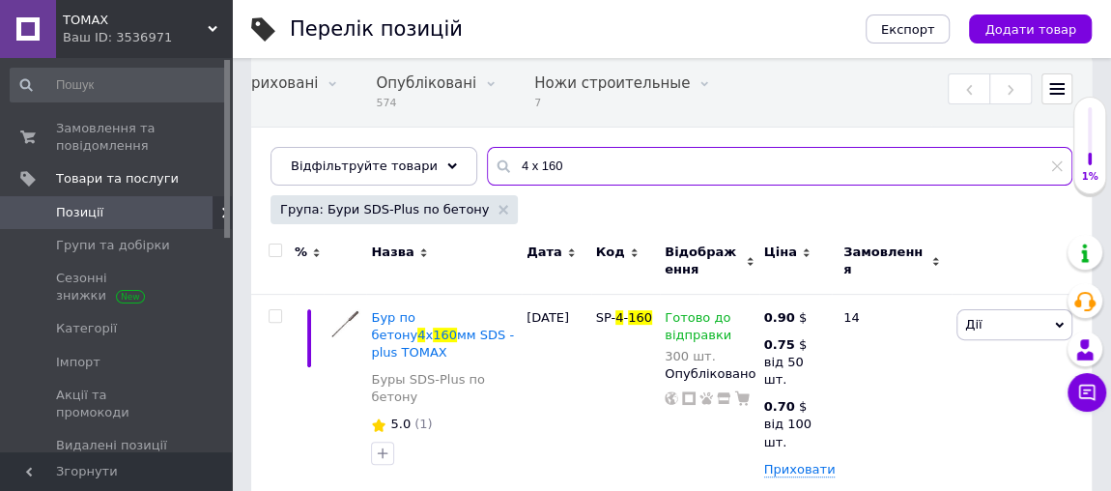
drag, startPoint x: 538, startPoint y: 165, endPoint x: 486, endPoint y: 159, distance: 52.5
click at [487, 160] on div "4 х 160" at bounding box center [779, 166] width 585 height 39
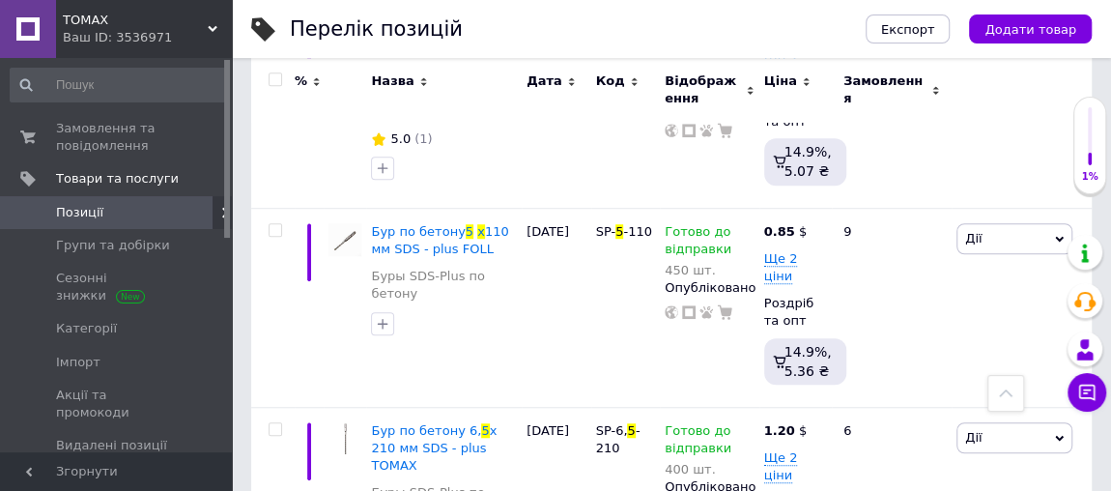
scroll to position [584, 0]
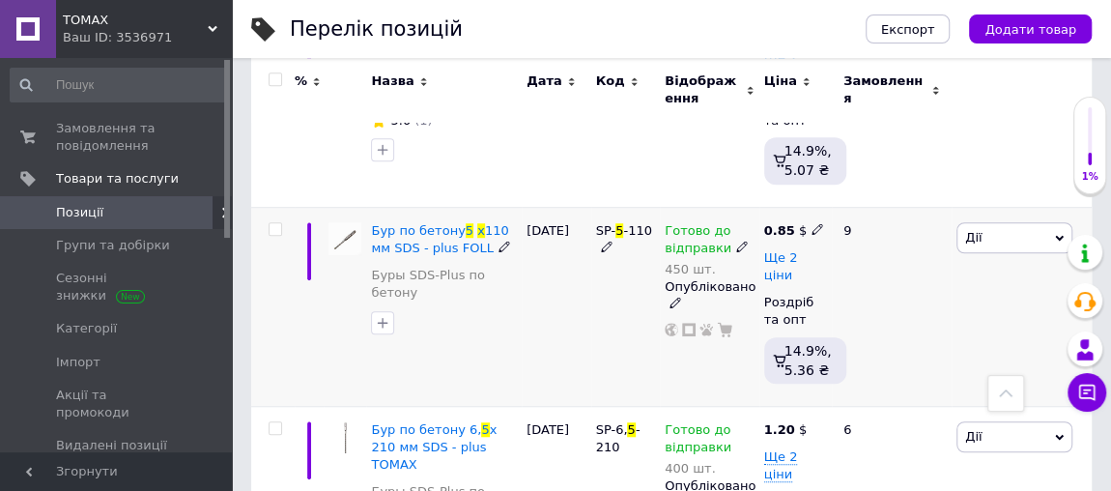
type input "5 х"
click at [783, 250] on span "Ще 2 ціни" at bounding box center [781, 266] width 34 height 33
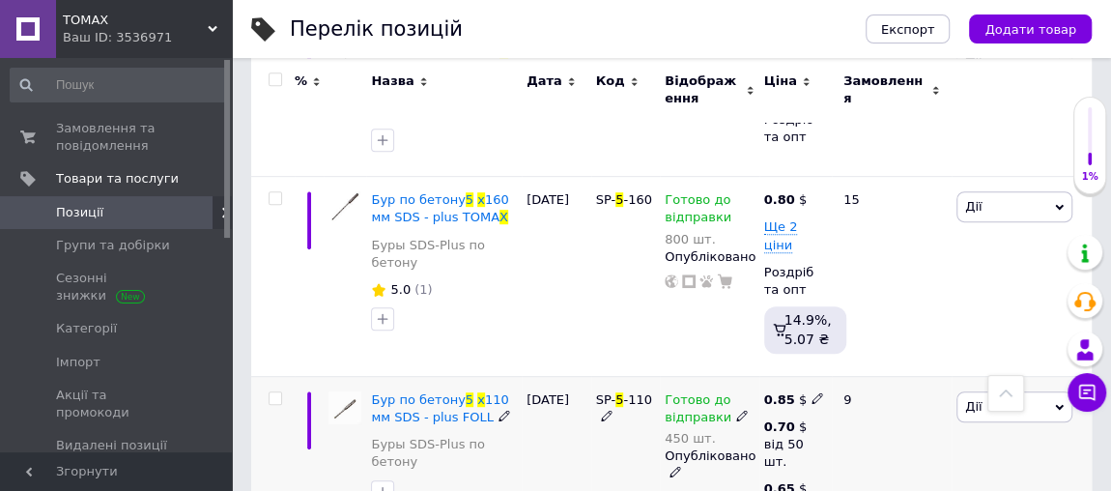
scroll to position [409, 0]
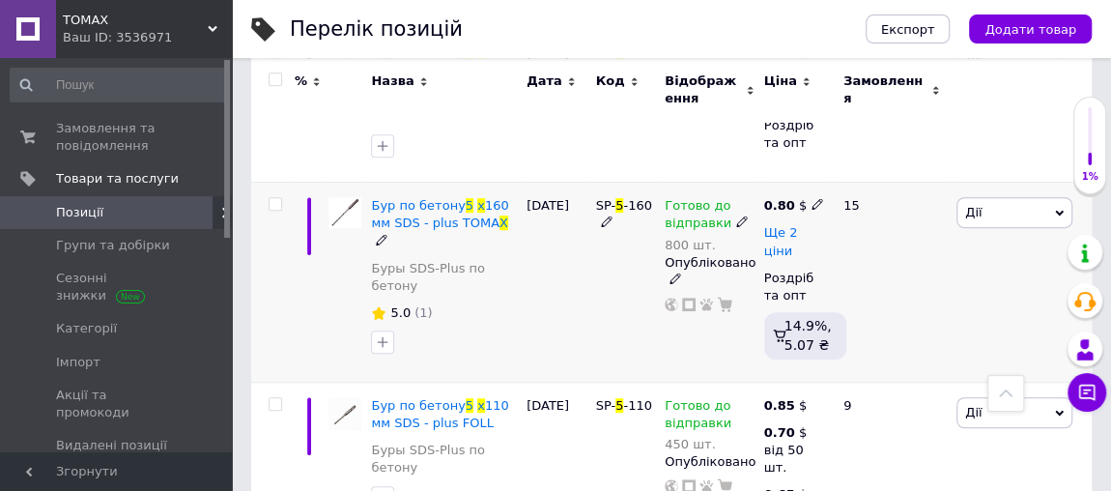
click at [798, 225] on span "Ще 2 ціни" at bounding box center [781, 241] width 34 height 33
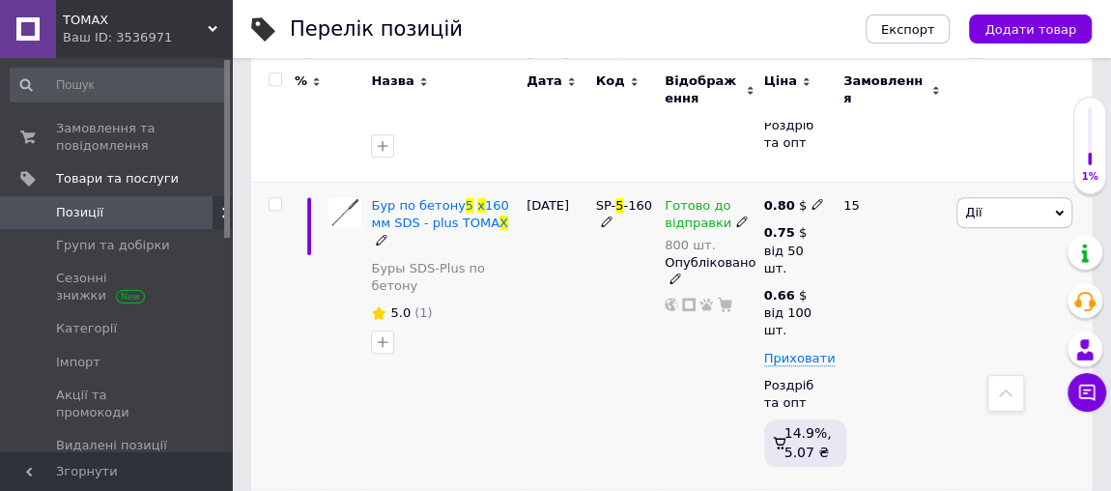
click at [812, 198] on icon at bounding box center [818, 204] width 12 height 12
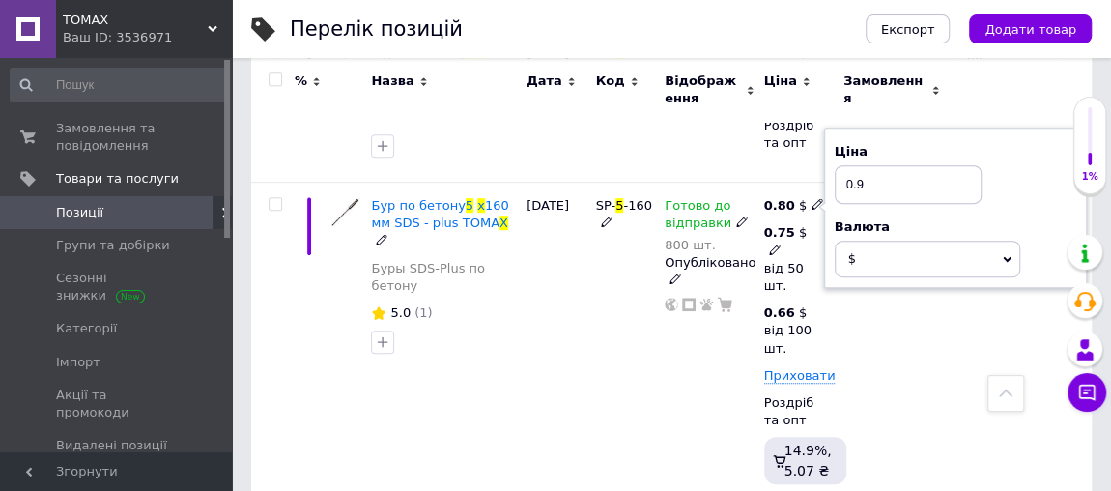
type input "0.9"
click at [776, 243] on use at bounding box center [774, 248] width 11 height 11
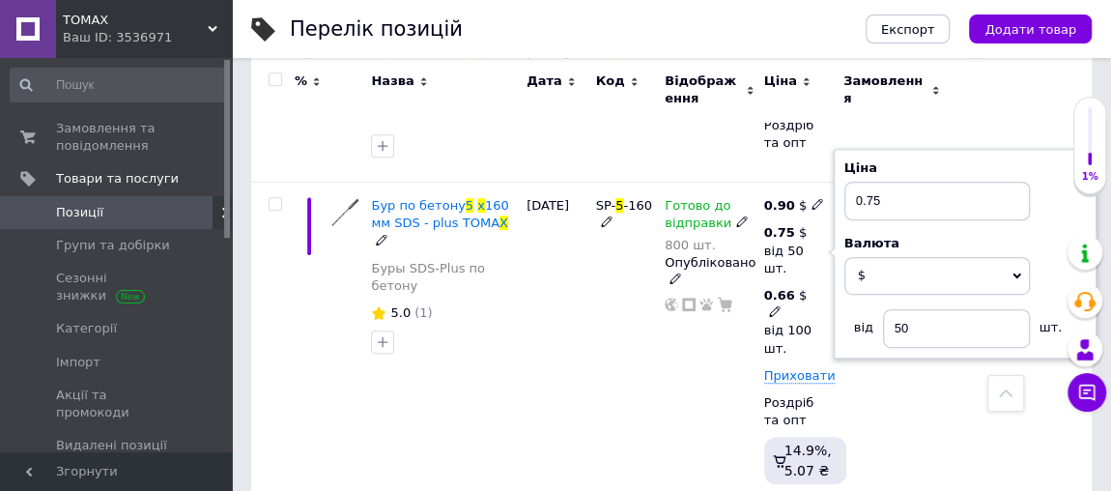
click at [776, 306] on use at bounding box center [774, 311] width 11 height 11
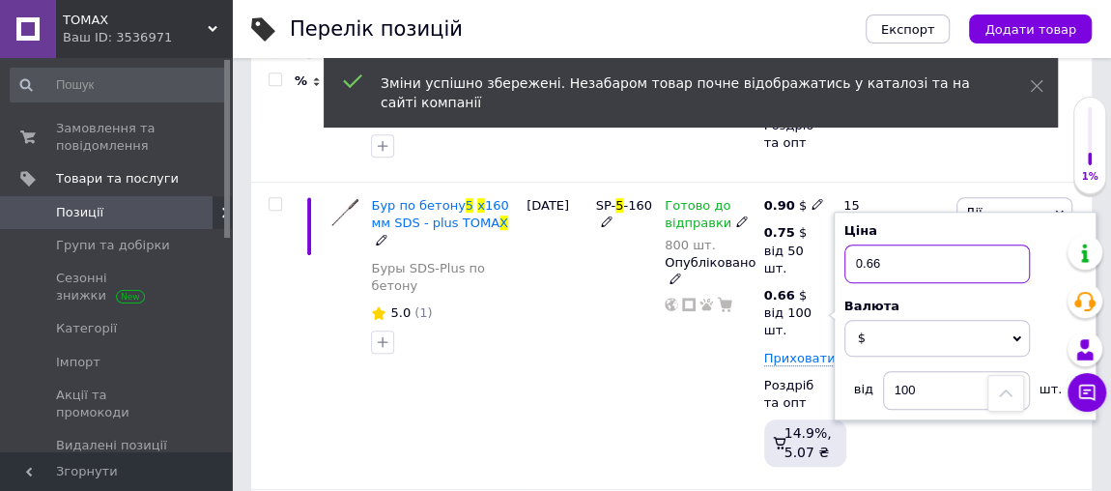
click at [882, 247] on input "0.66" at bounding box center [936, 263] width 185 height 39
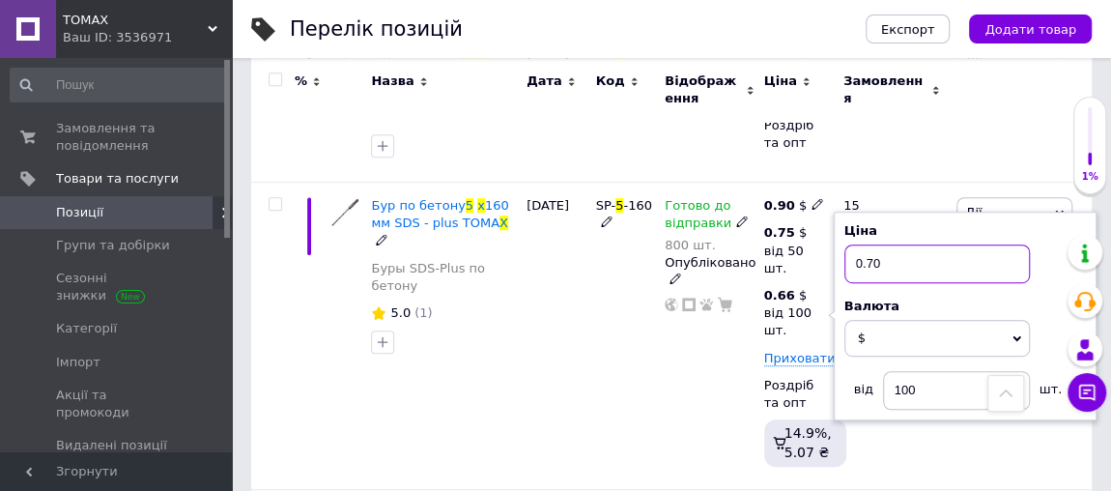
type input "0.70"
click at [644, 327] on div "SP- 5 -160" at bounding box center [626, 336] width 70 height 306
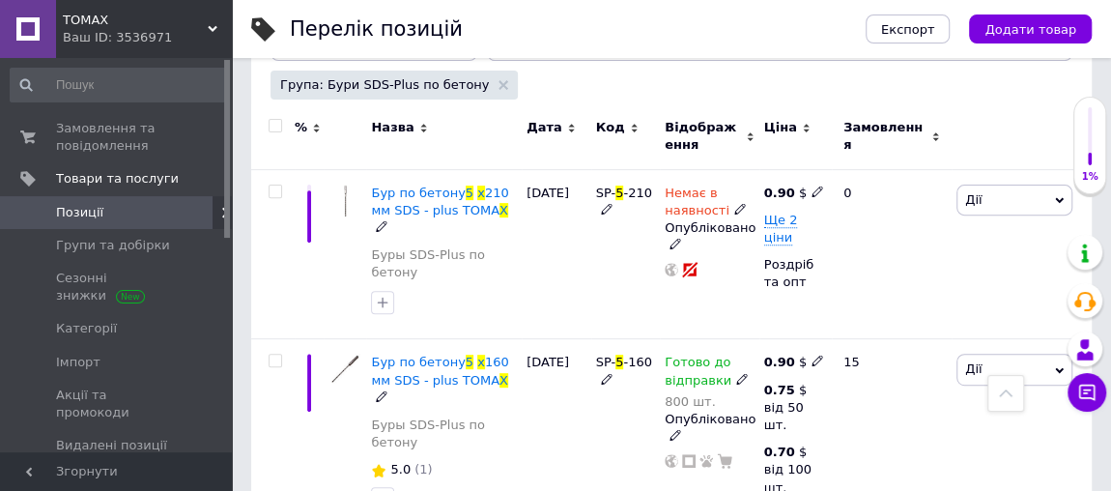
scroll to position [233, 0]
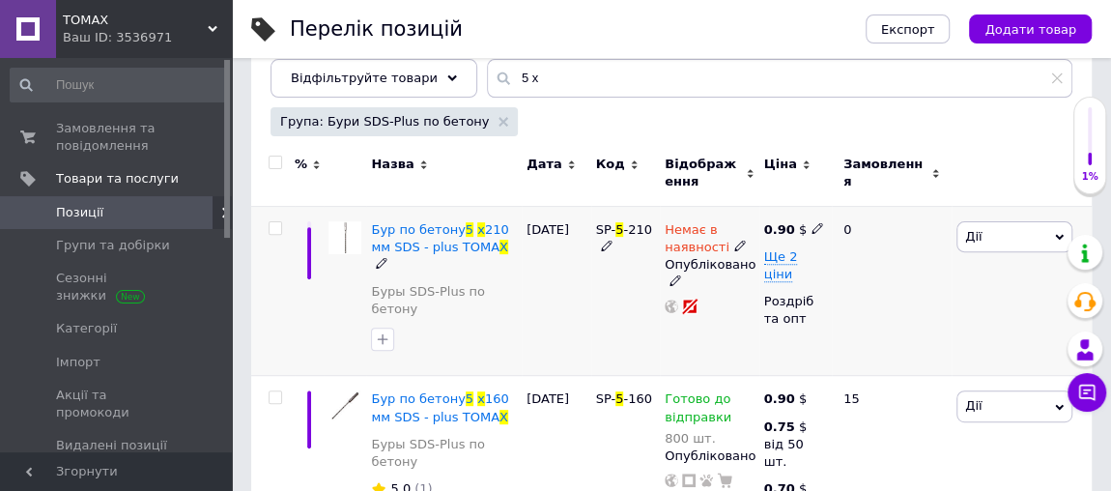
click at [812, 228] on use at bounding box center [817, 227] width 11 height 11
type input "0"
type input "1.1"
click at [794, 257] on span "Ще 2 ціни" at bounding box center [781, 265] width 34 height 33
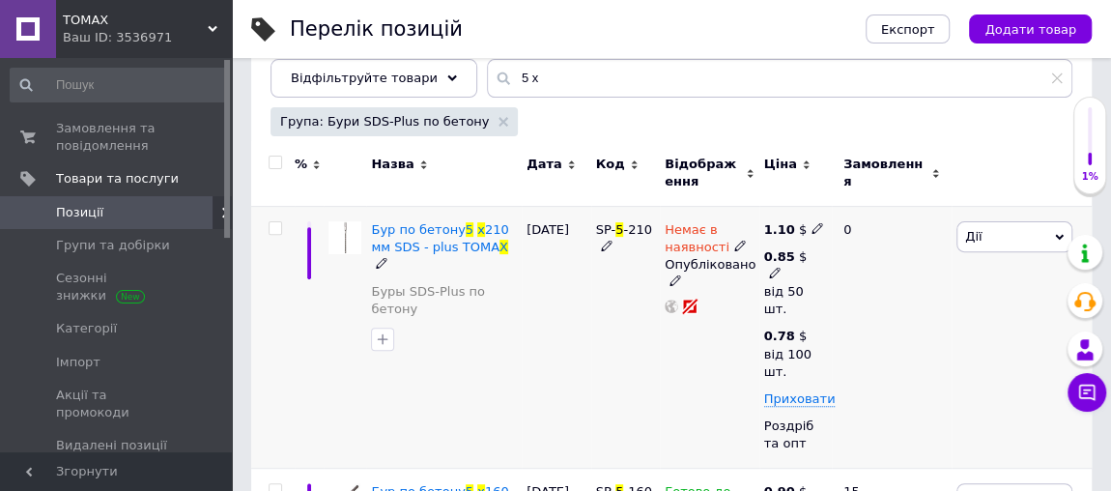
click at [774, 268] on icon at bounding box center [775, 273] width 12 height 12
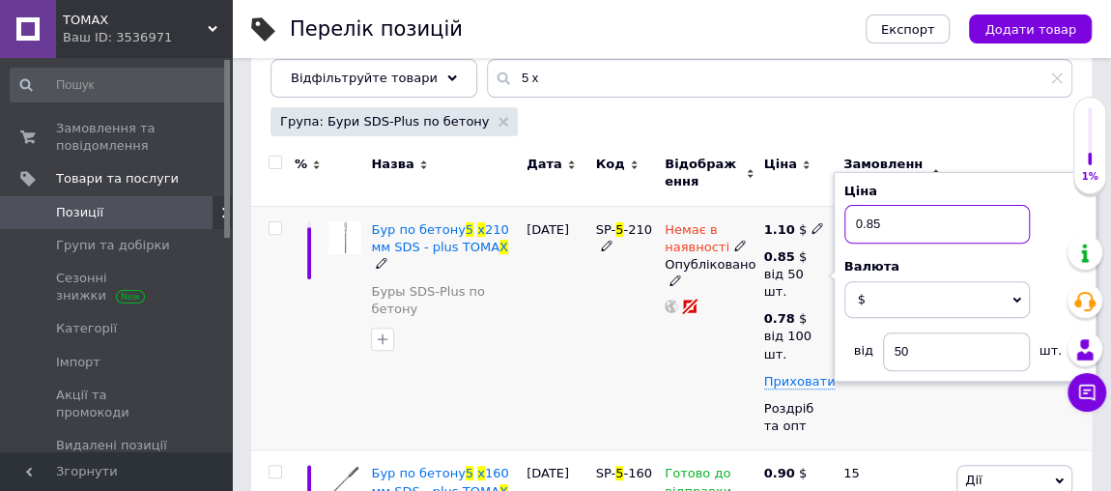
click at [882, 218] on input "0.85" at bounding box center [936, 224] width 185 height 39
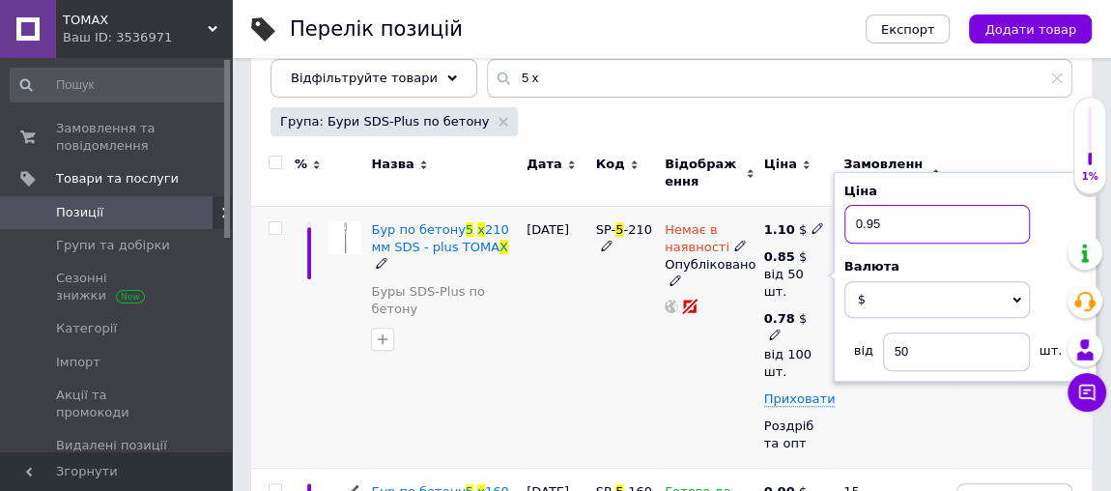
type input "0.95"
click at [772, 332] on icon at bounding box center [775, 334] width 12 height 12
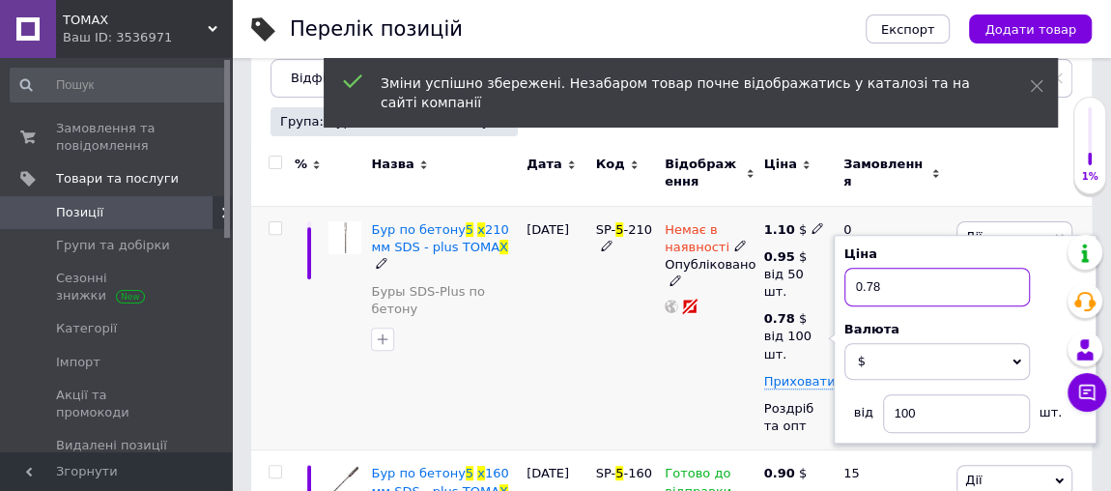
click at [906, 278] on input "0.78" at bounding box center [936, 287] width 185 height 39
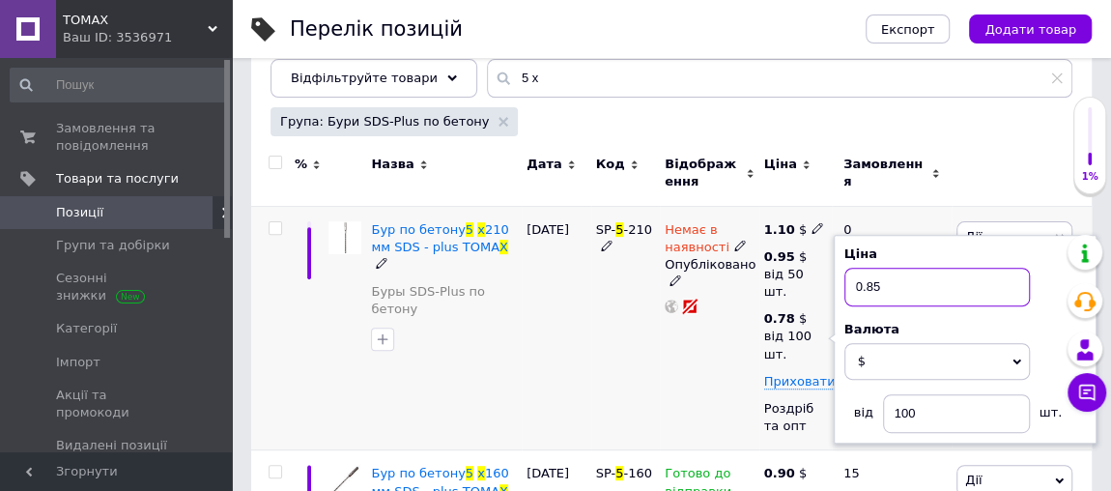
type input "0.85"
click at [735, 369] on div "Немає в наявності Опубліковано" at bounding box center [710, 328] width 100 height 244
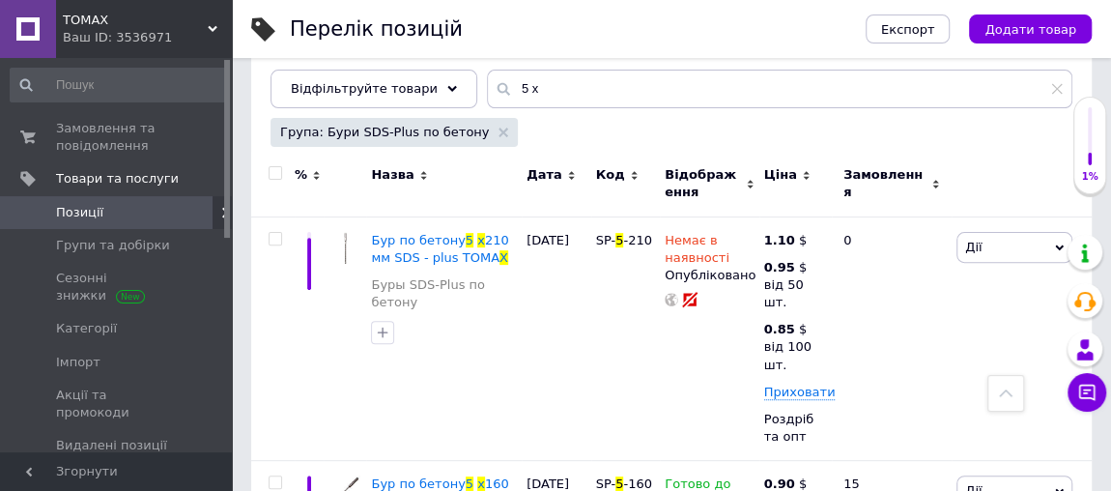
scroll to position [175, 0]
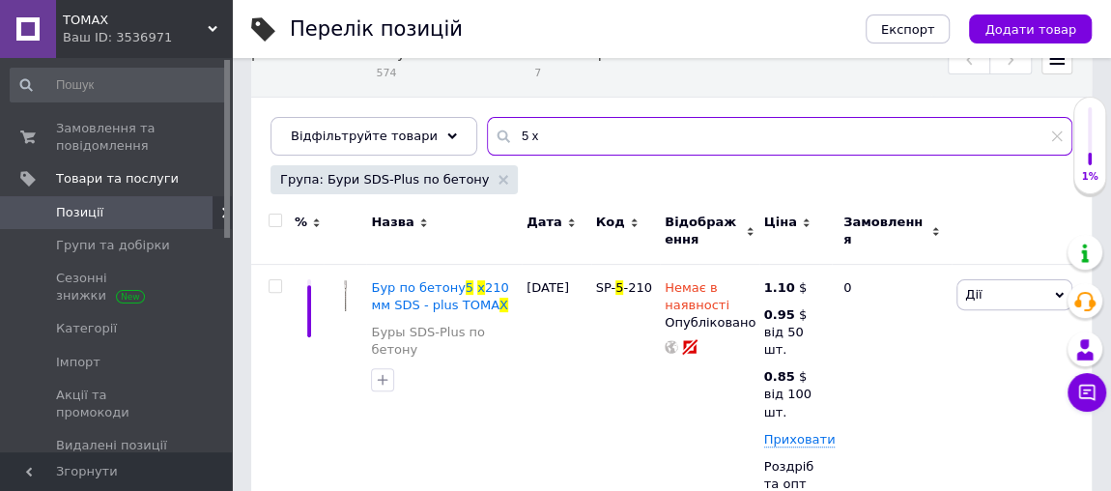
click at [520, 124] on input "5 х" at bounding box center [779, 136] width 585 height 39
type input "5"
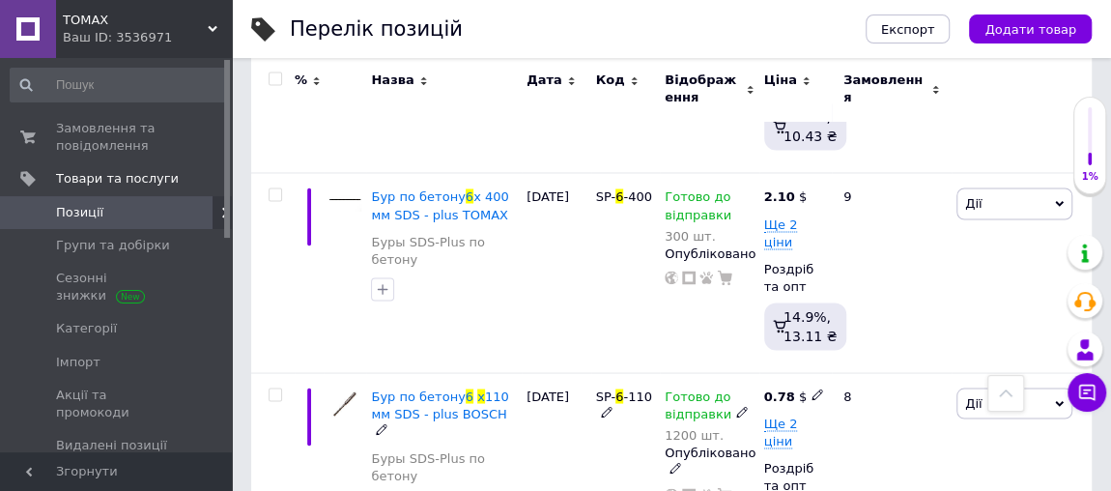
scroll to position [1667, 0]
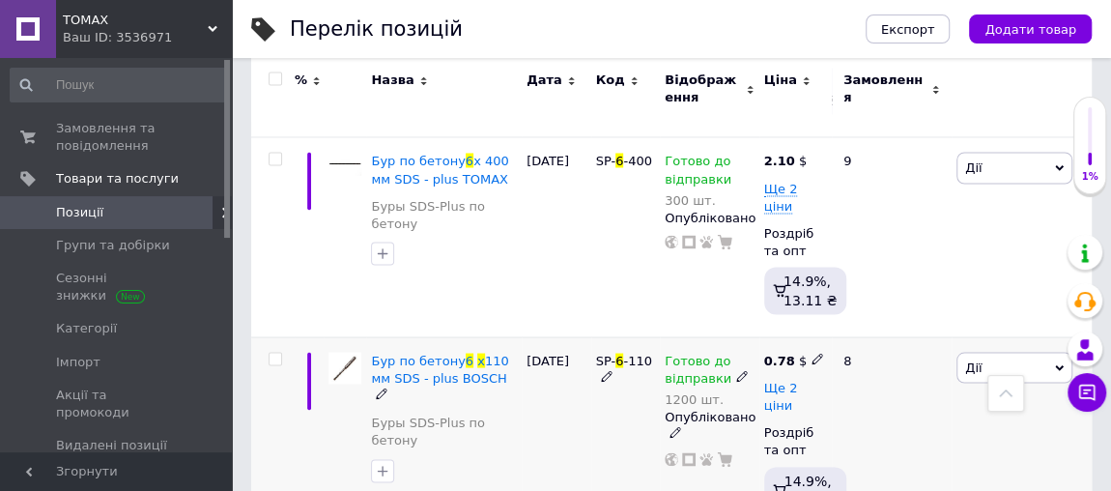
type input "6 х"
click at [798, 380] on span "Ще 2 ціни" at bounding box center [781, 396] width 34 height 33
click at [812, 353] on icon at bounding box center [818, 359] width 12 height 12
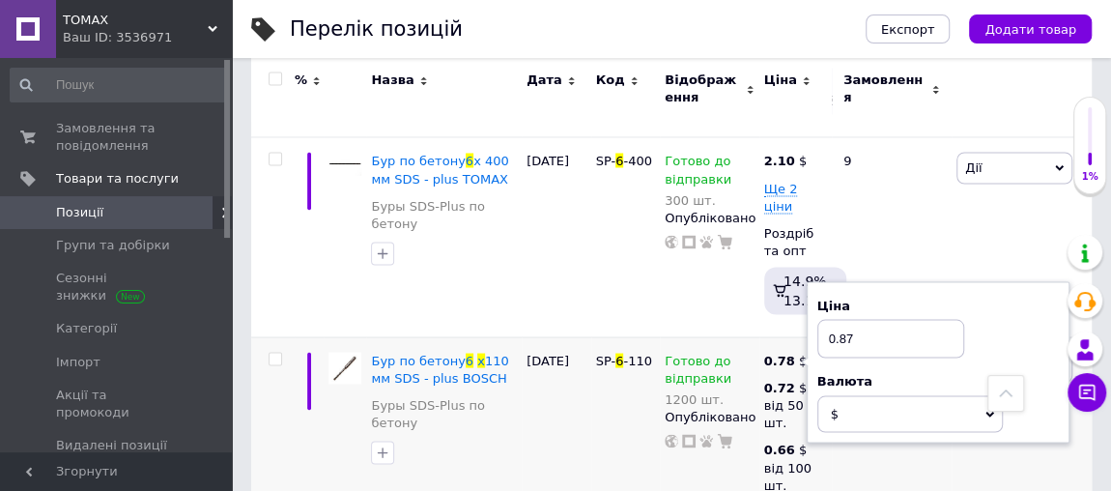
type input "0.87"
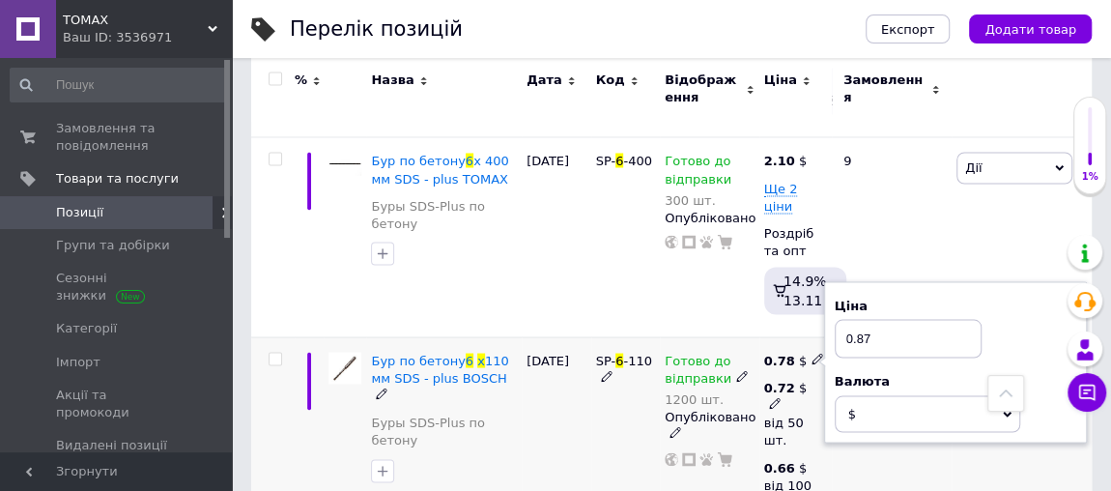
click at [772, 397] on icon at bounding box center [775, 403] width 12 height 12
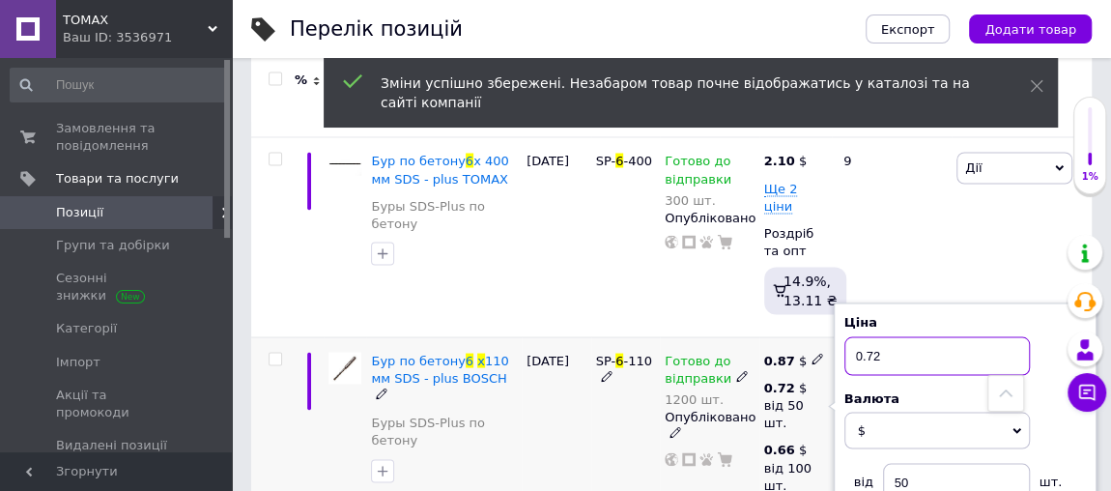
click at [880, 336] on input "0.72" at bounding box center [936, 355] width 185 height 39
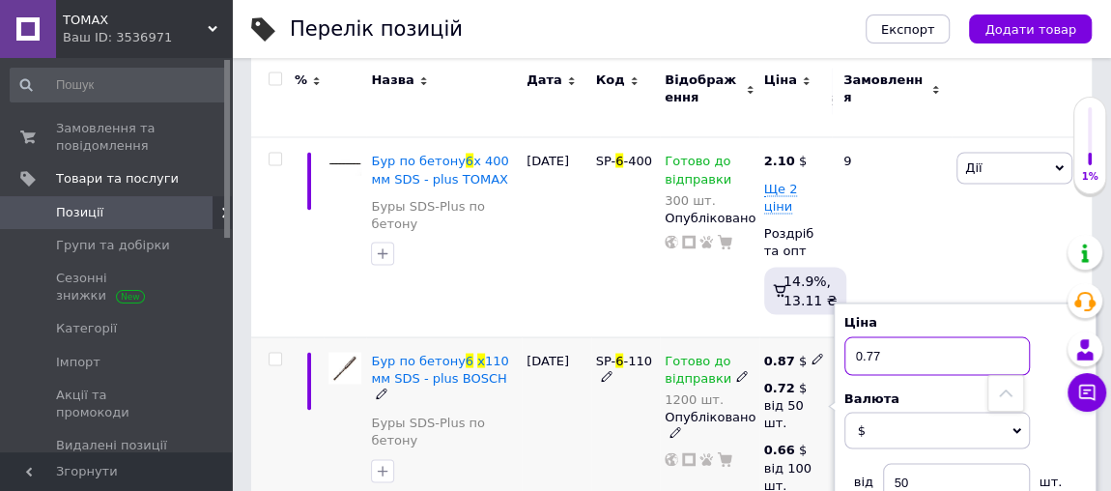
type input "0.77"
click at [685, 341] on div "Готово до відправки 1200 шт. Опубліковано" at bounding box center [710, 489] width 100 height 306
click at [796, 441] on div "0.66 $" at bounding box center [788, 458] width 48 height 35
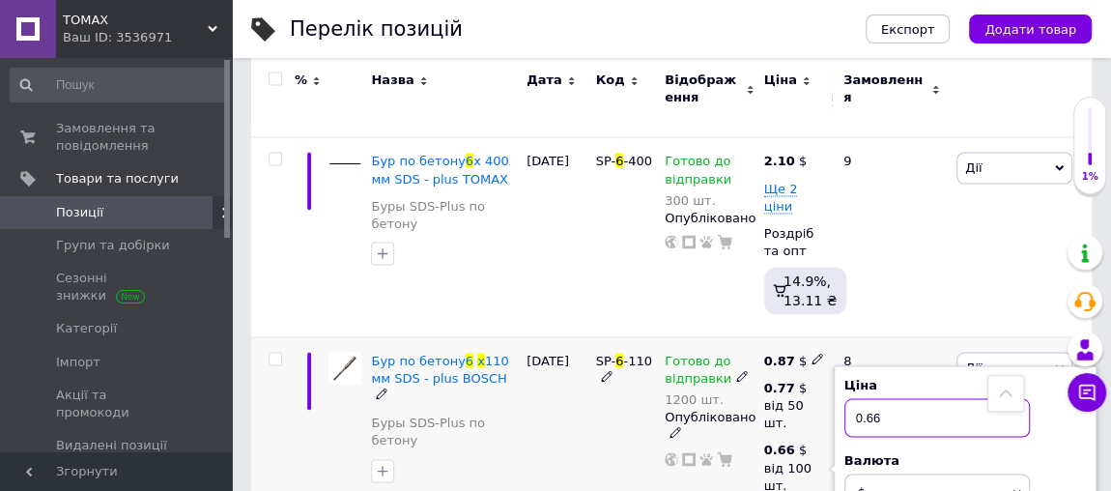
click at [883, 398] on input "0.66" at bounding box center [936, 417] width 185 height 39
type input "0.67"
click at [683, 358] on div "Готово до відправки 1200 шт. Опубліковано" at bounding box center [710, 489] width 100 height 306
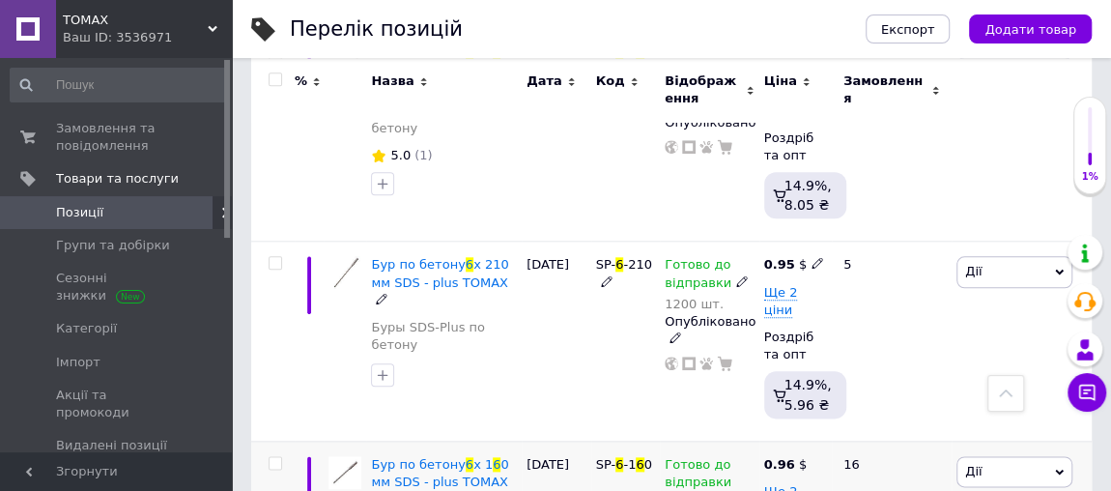
scroll to position [1141, 0]
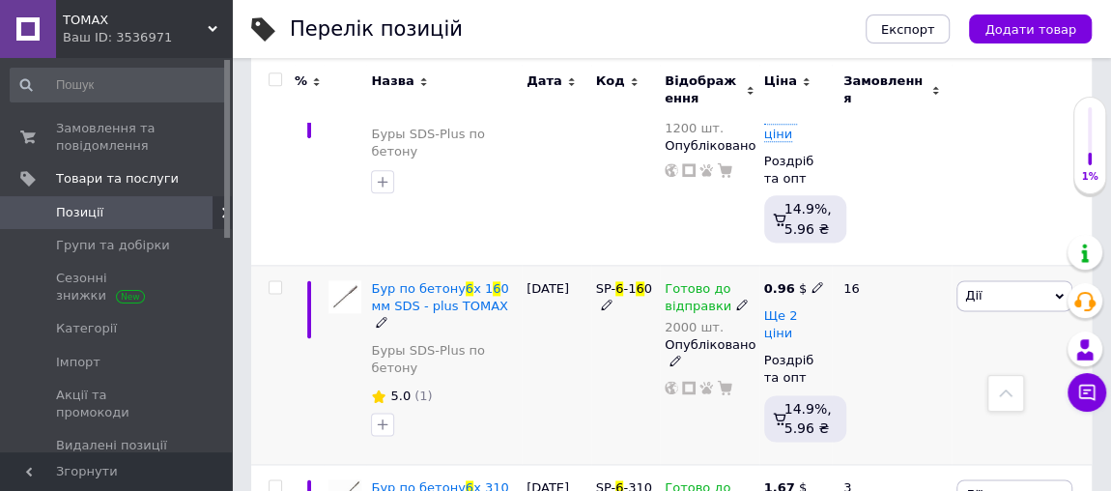
click at [798, 308] on span "Ще 2 ціни" at bounding box center [781, 324] width 34 height 33
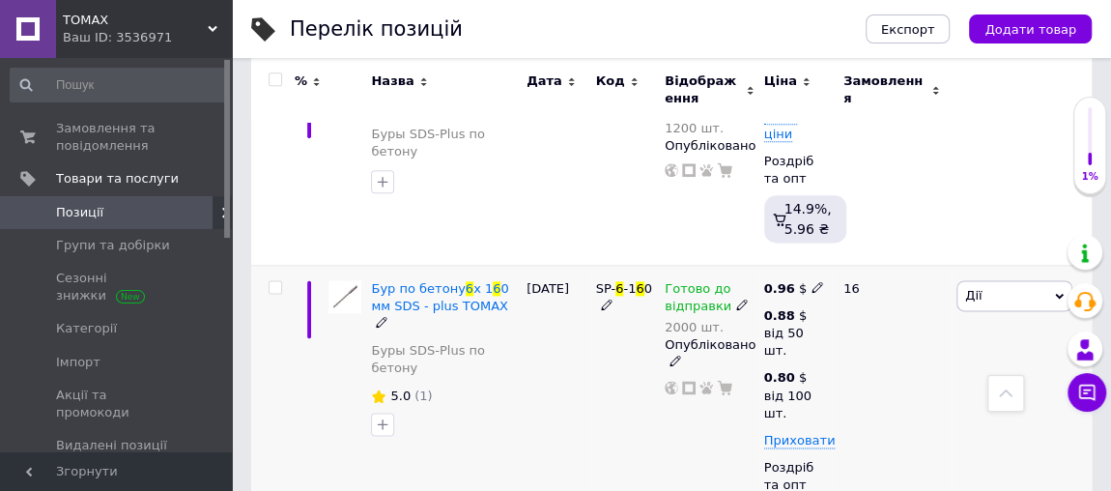
click at [812, 281] on icon at bounding box center [818, 287] width 12 height 12
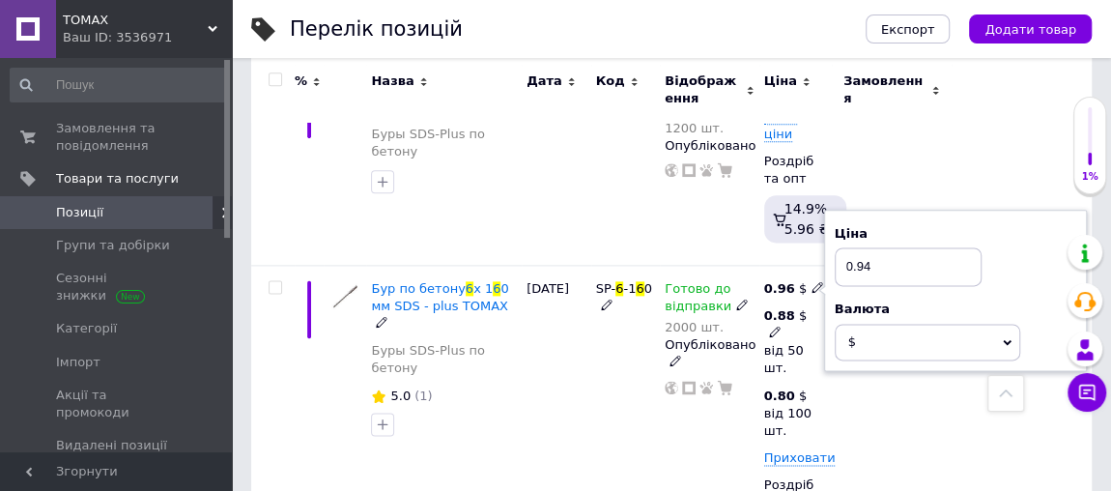
type input "0.94"
click at [777, 327] on use at bounding box center [774, 332] width 11 height 11
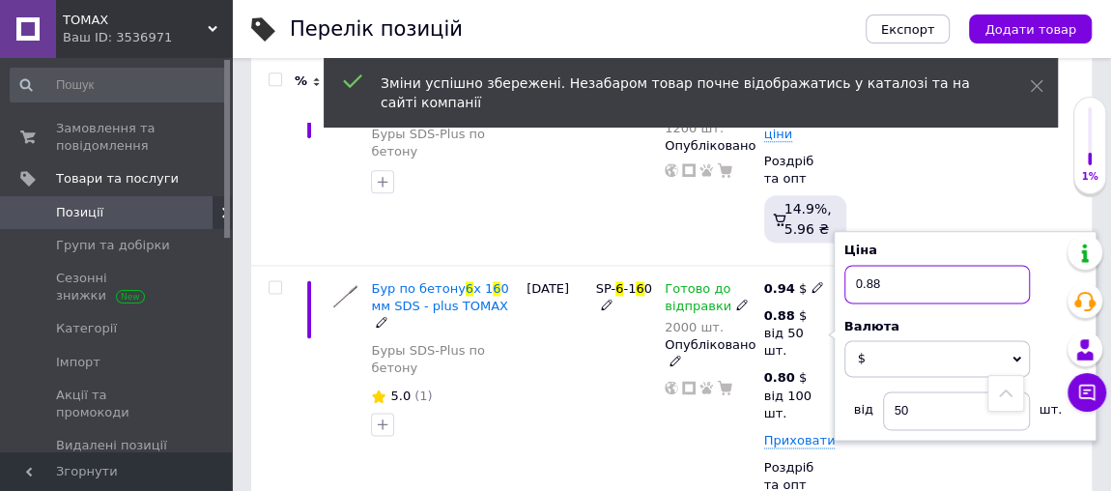
click at [884, 265] on input "0.88" at bounding box center [936, 284] width 185 height 39
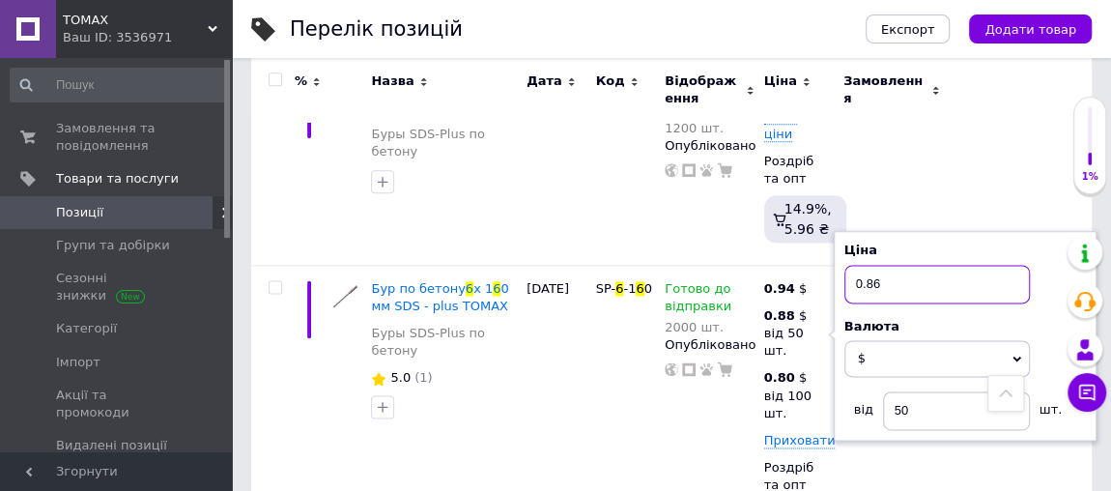
type input "0.86"
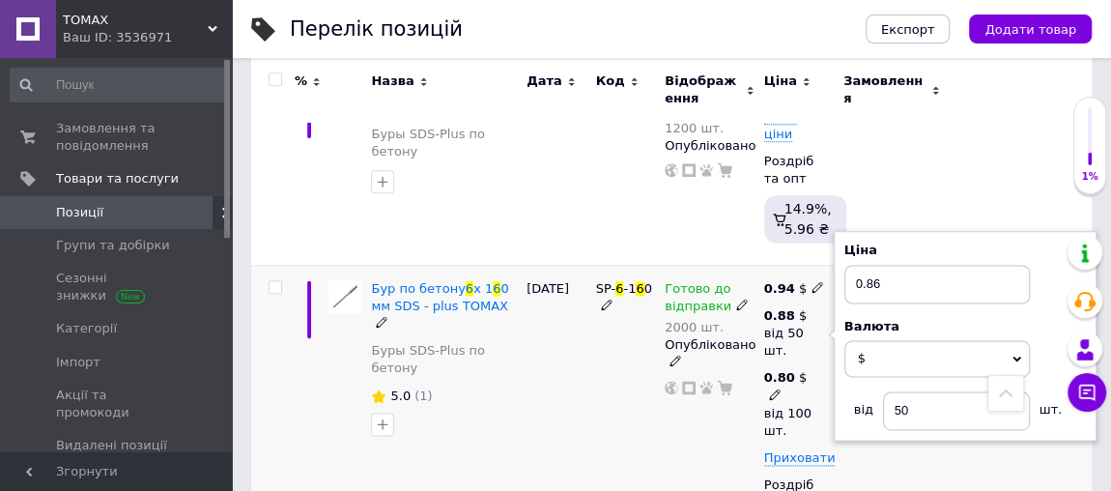
click at [778, 388] on use at bounding box center [774, 393] width 11 height 11
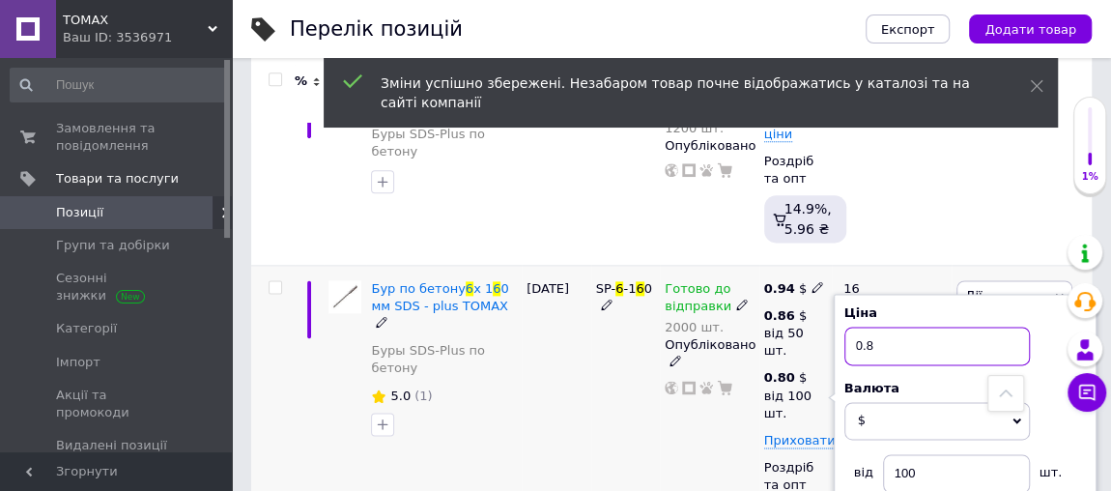
click at [871, 327] on input "0.8" at bounding box center [936, 346] width 185 height 39
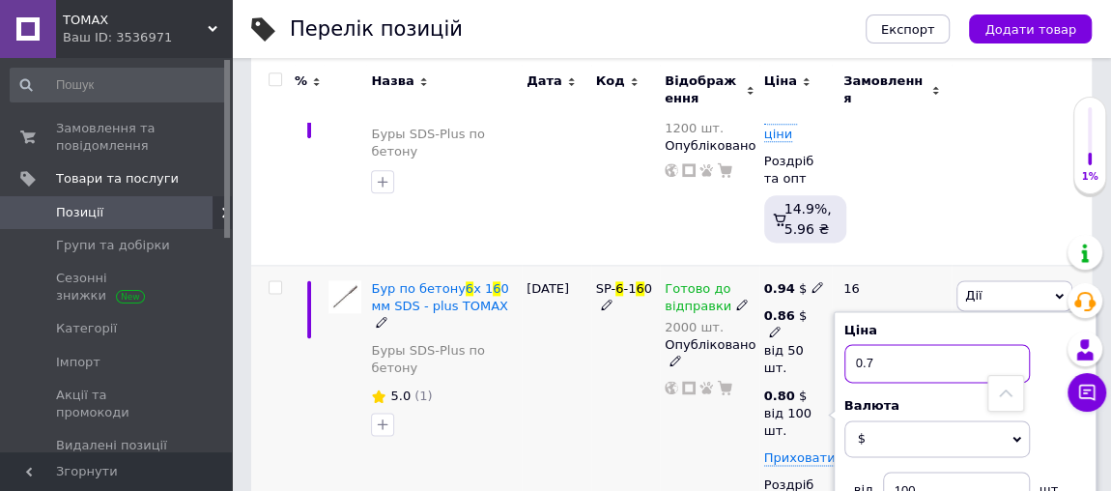
type input "0.7"
click at [776, 327] on use at bounding box center [774, 332] width 11 height 11
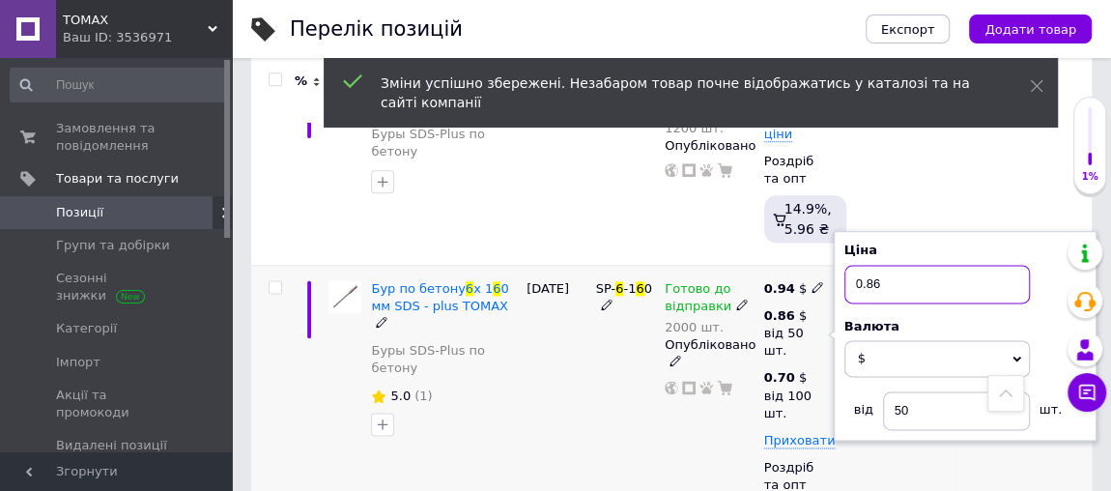
click at [885, 265] on input "0.86" at bounding box center [936, 284] width 185 height 39
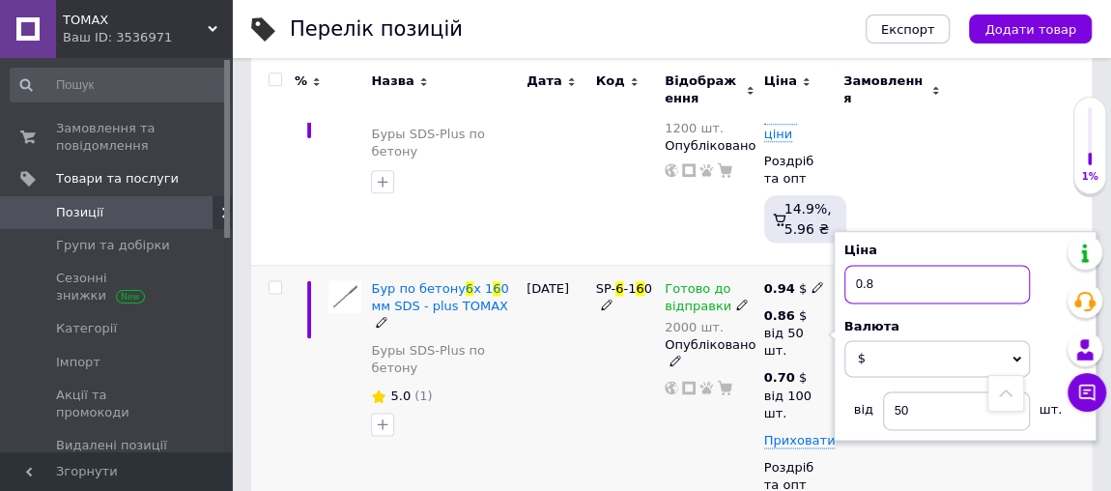
type input "0.8"
click at [722, 318] on div "Готово до відправки 2000 шт. Опубліковано" at bounding box center [710, 418] width 100 height 306
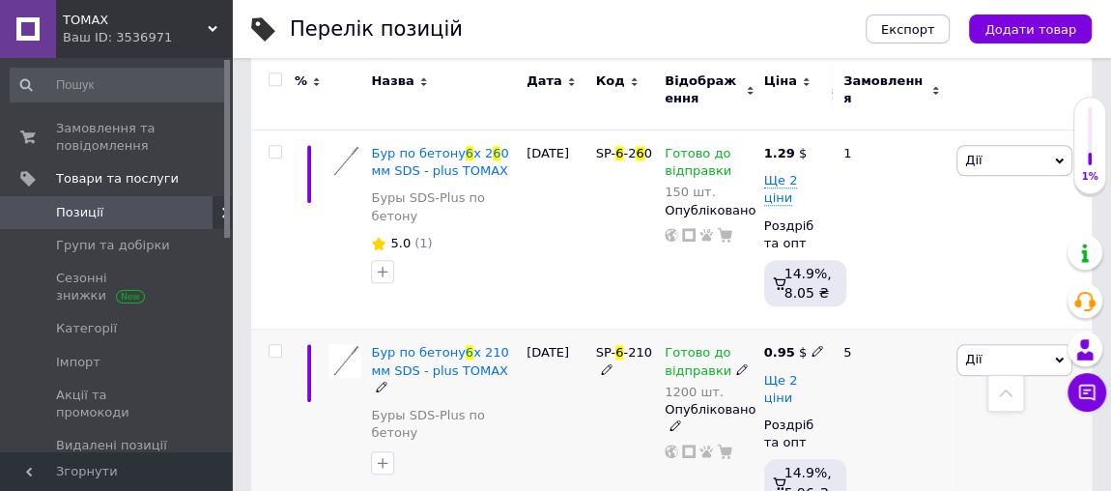
click at [798, 373] on span "Ще 2 ціни" at bounding box center [781, 389] width 34 height 33
click at [812, 345] on icon at bounding box center [818, 351] width 12 height 12
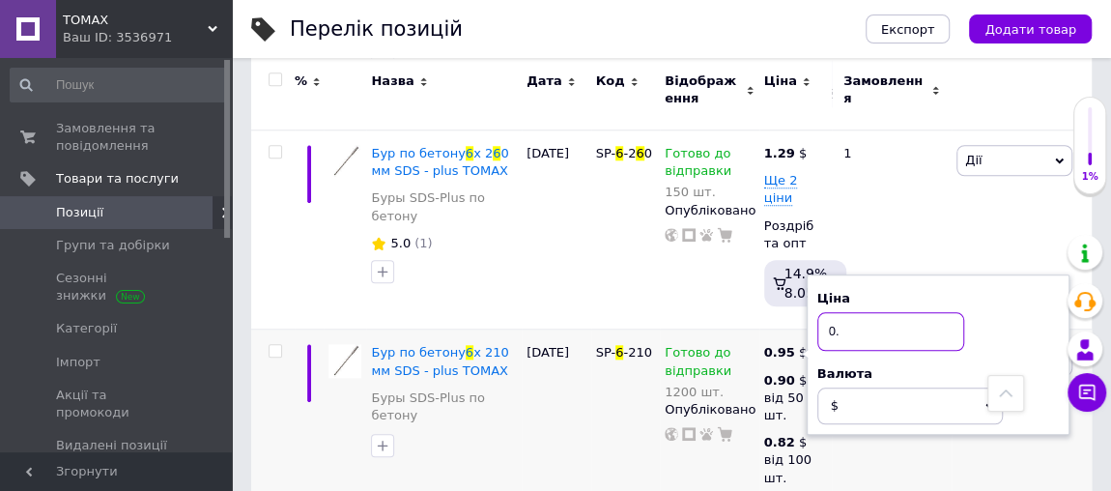
type input "0"
type input "1"
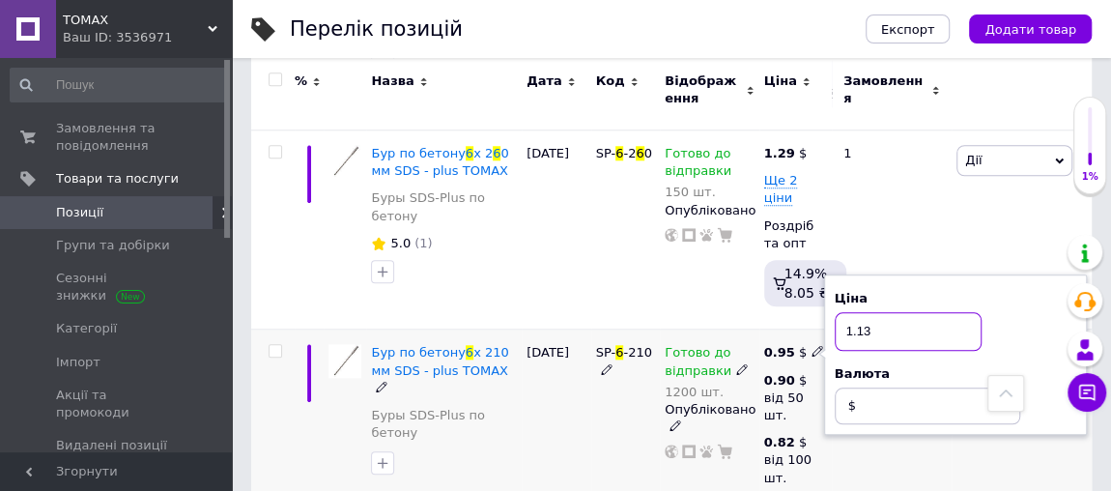
type input "1.13"
click at [903, 367] on div "5" at bounding box center [892, 482] width 120 height 306
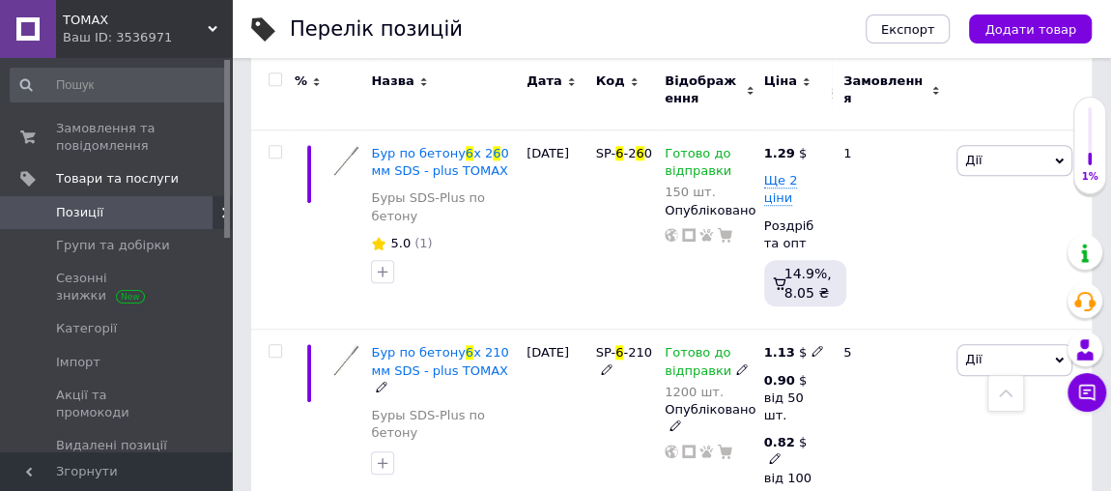
click at [772, 452] on icon at bounding box center [775, 458] width 12 height 12
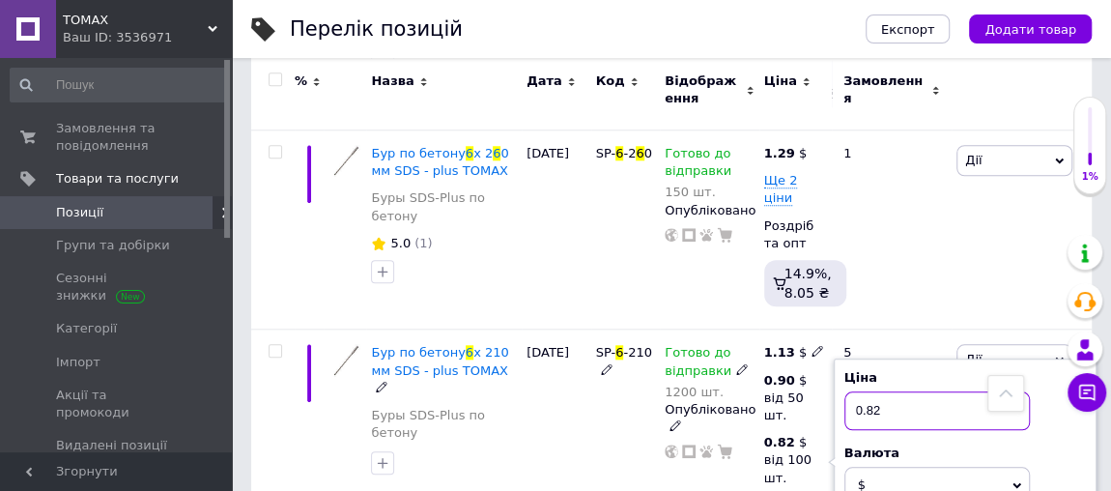
click at [880, 391] on input "0.82" at bounding box center [936, 410] width 185 height 39
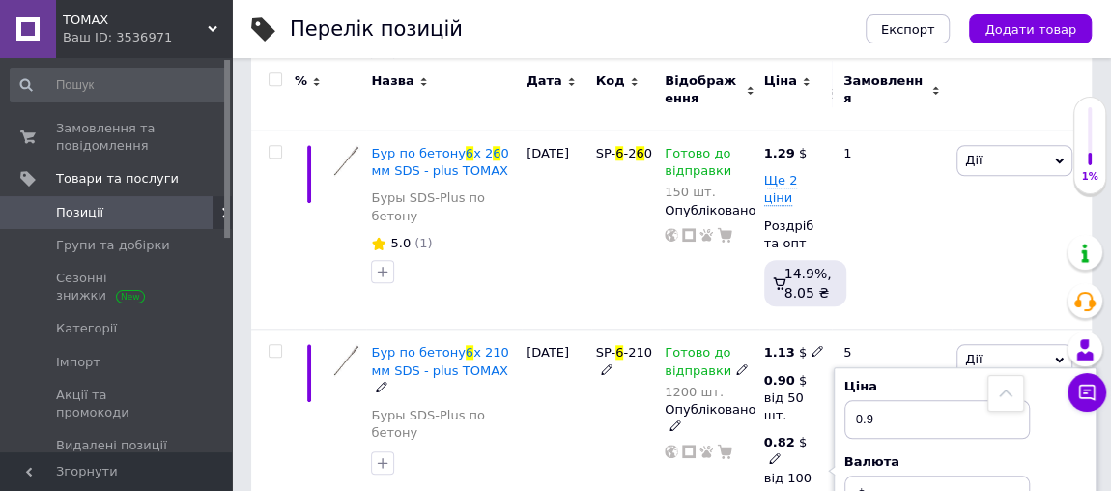
click at [772, 452] on icon at bounding box center [775, 458] width 12 height 12
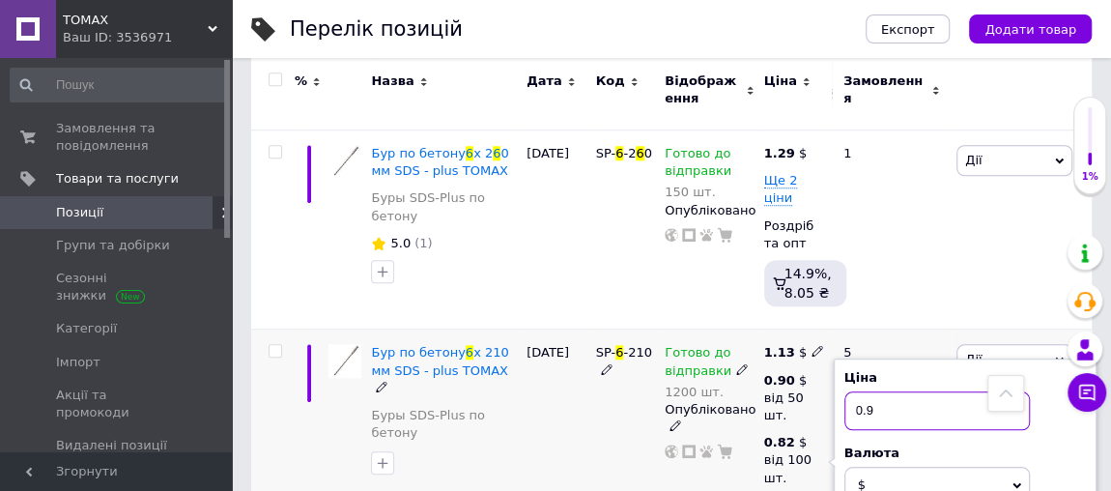
click at [888, 391] on input "0.9" at bounding box center [936, 410] width 185 height 39
type input "0.89"
click at [698, 389] on div "Готово до відправки 1200 шт. Опубліковано" at bounding box center [710, 482] width 100 height 306
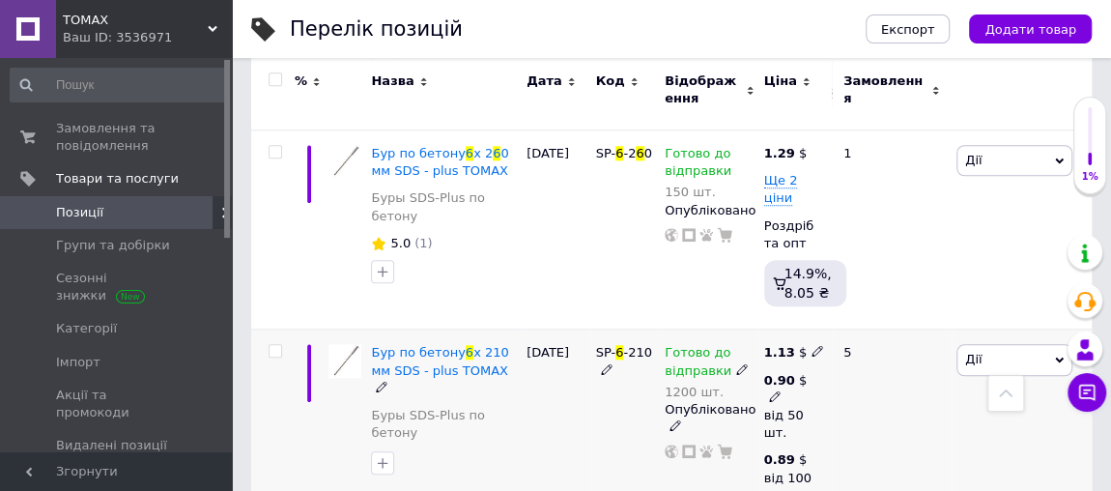
click at [776, 390] on icon at bounding box center [775, 396] width 12 height 12
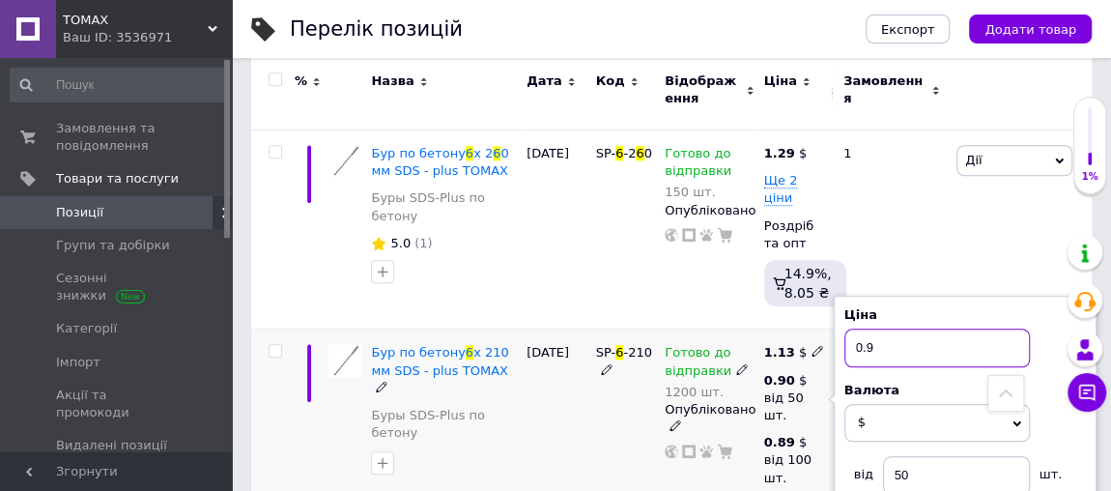
click at [878, 328] on input "0.9" at bounding box center [936, 347] width 185 height 39
type input "0"
type input "1"
click at [704, 391] on div "Готово до відправки 1200 шт. Опубліковано" at bounding box center [710, 482] width 100 height 306
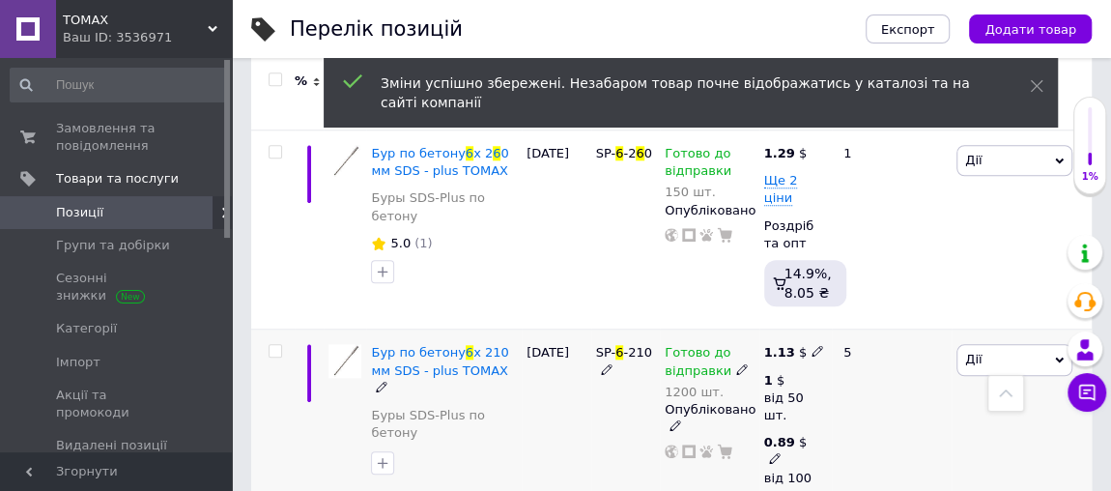
click at [793, 434] on div "0.89 $" at bounding box center [788, 451] width 48 height 35
click at [877, 391] on input "0.89" at bounding box center [936, 410] width 185 height 39
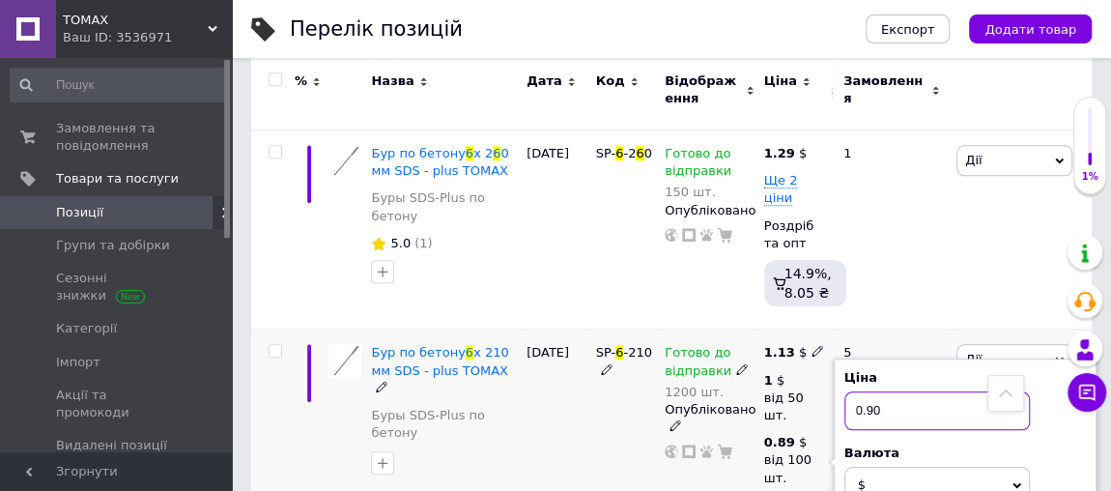
type input "0.90"
click at [603, 414] on div "SP- 6 -210" at bounding box center [626, 482] width 70 height 306
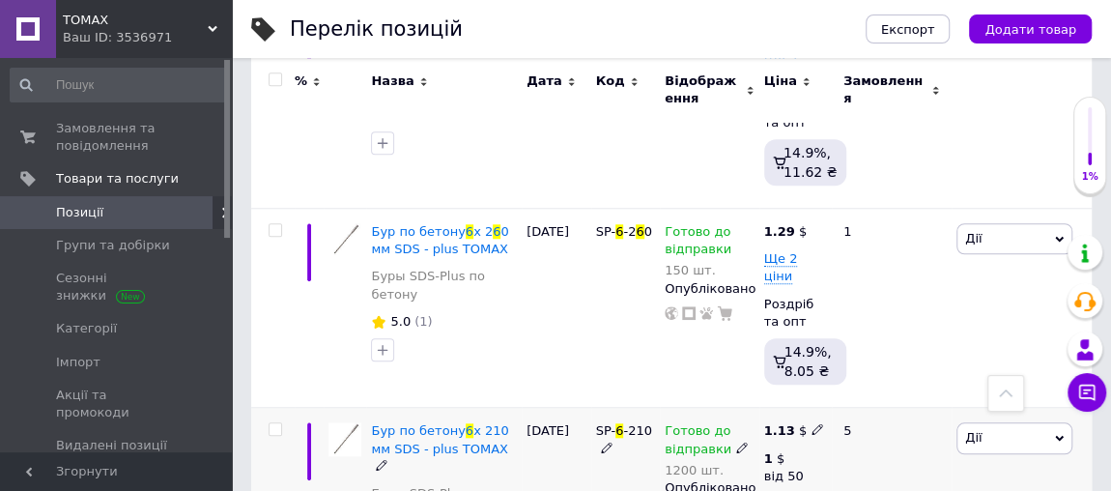
scroll to position [701, 0]
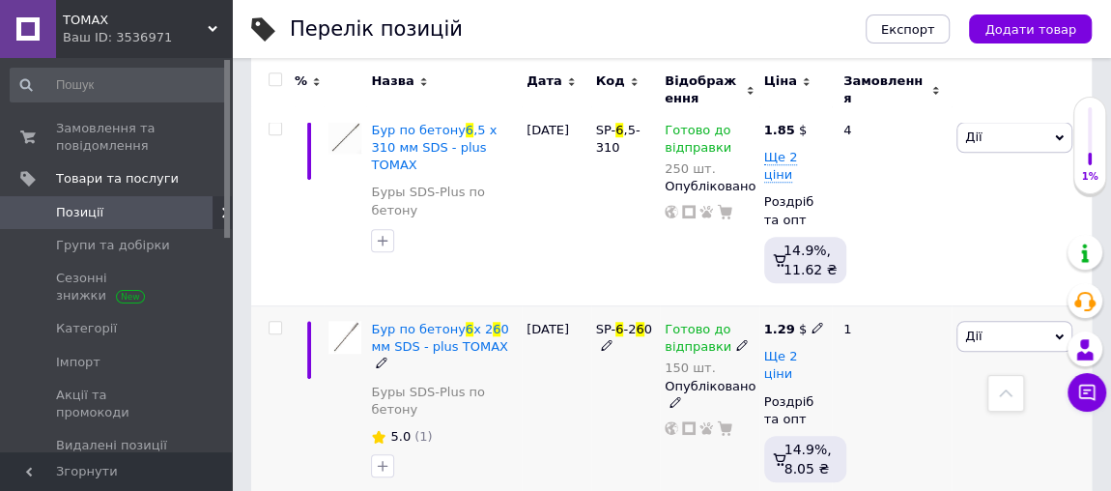
click at [798, 349] on span "Ще 2 ціни" at bounding box center [781, 365] width 34 height 33
click at [812, 322] on icon at bounding box center [818, 328] width 12 height 12
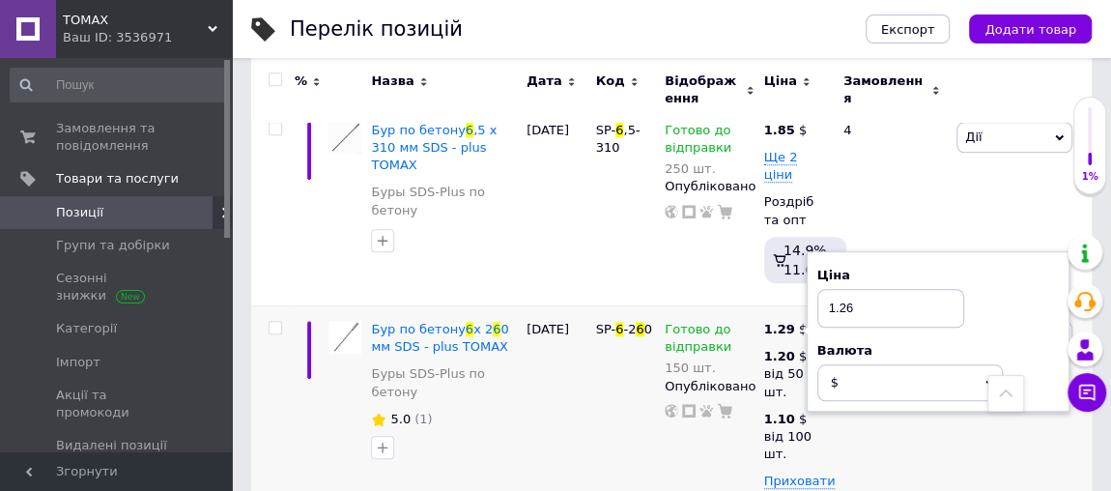
type input "1.26"
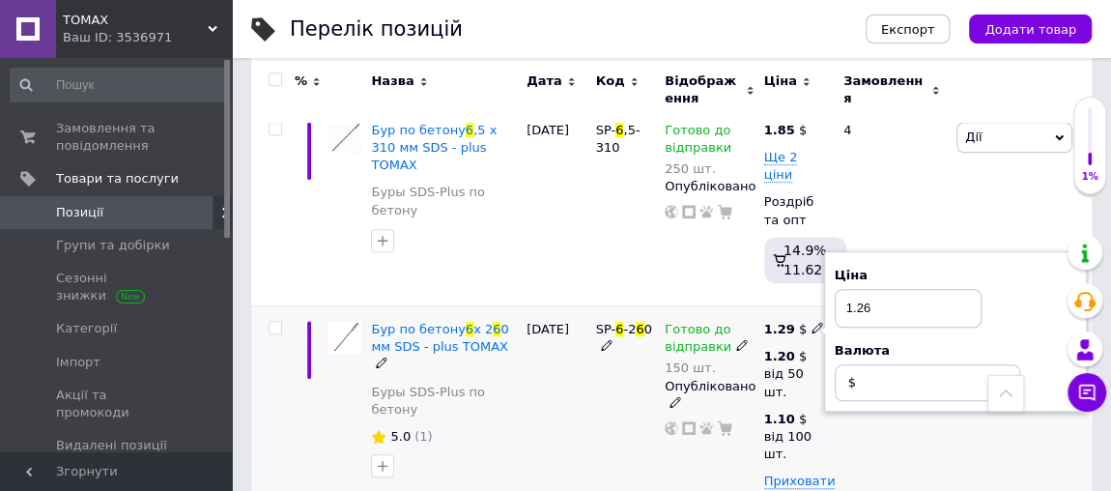
click at [699, 408] on div "Готово до відправки 150 шт. Опубліковано" at bounding box center [710, 459] width 100 height 306
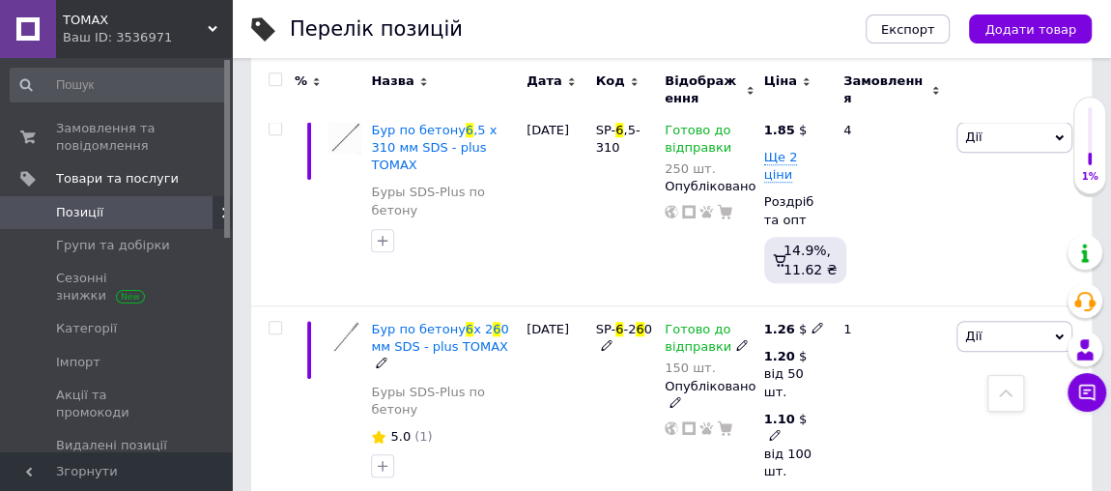
click at [774, 429] on icon at bounding box center [775, 435] width 12 height 12
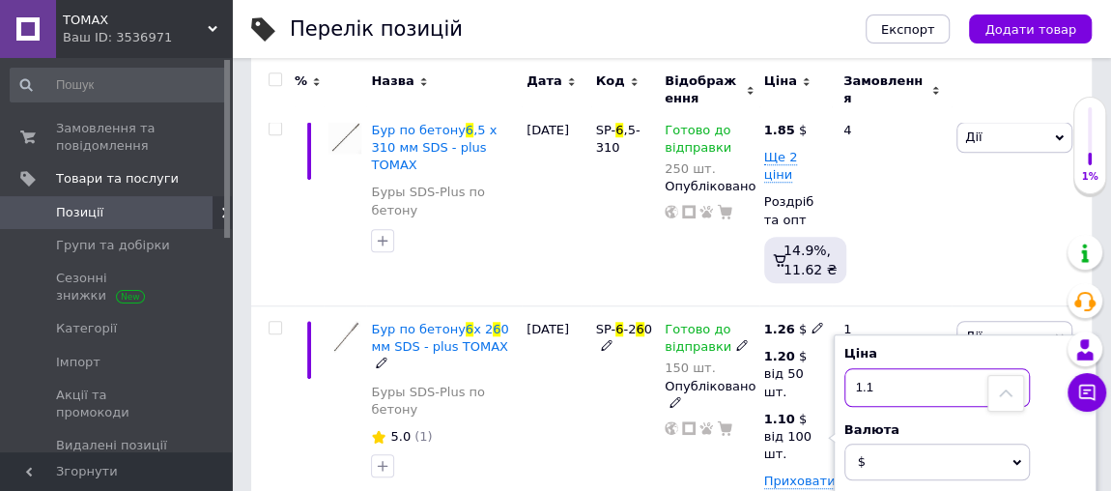
click at [875, 368] on input "1.1" at bounding box center [936, 387] width 185 height 39
type input "1"
click at [702, 416] on div "Готово до відправки 150 шт. Опубліковано" at bounding box center [710, 459] width 100 height 306
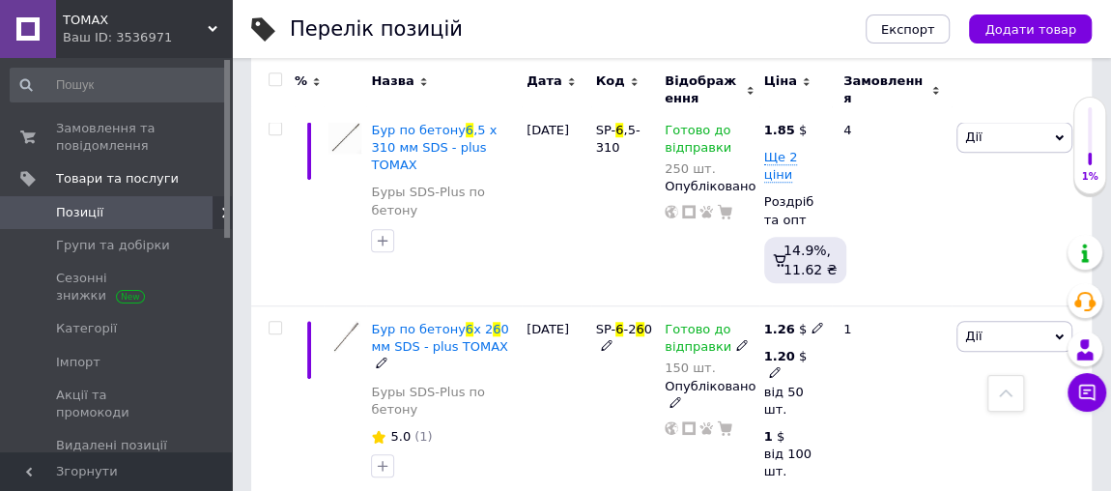
click at [776, 367] on use at bounding box center [774, 372] width 11 height 11
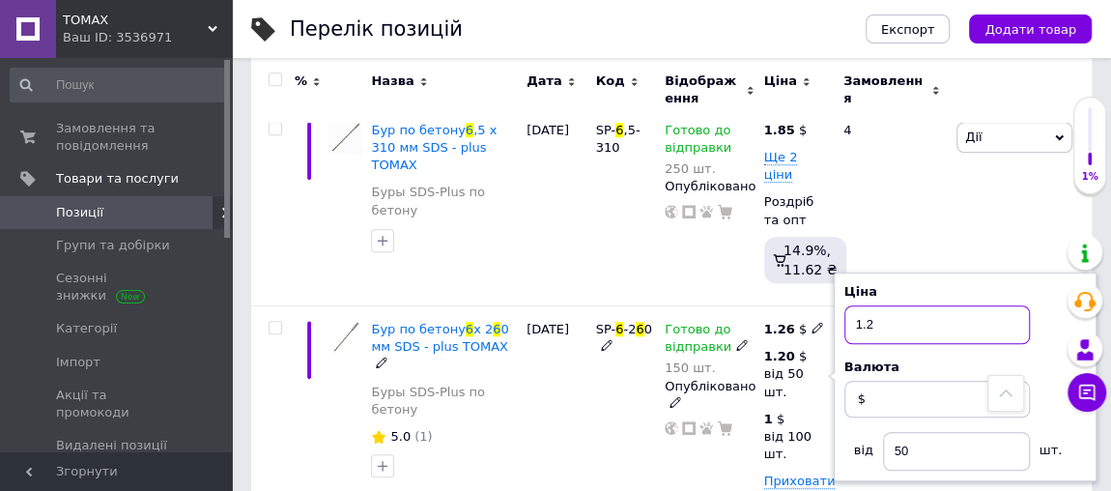
click at [879, 305] on input "1.2" at bounding box center [936, 324] width 185 height 39
type input "1.1"
click at [686, 416] on div "Готово до відправки 150 шт. Опубліковано" at bounding box center [710, 459] width 100 height 306
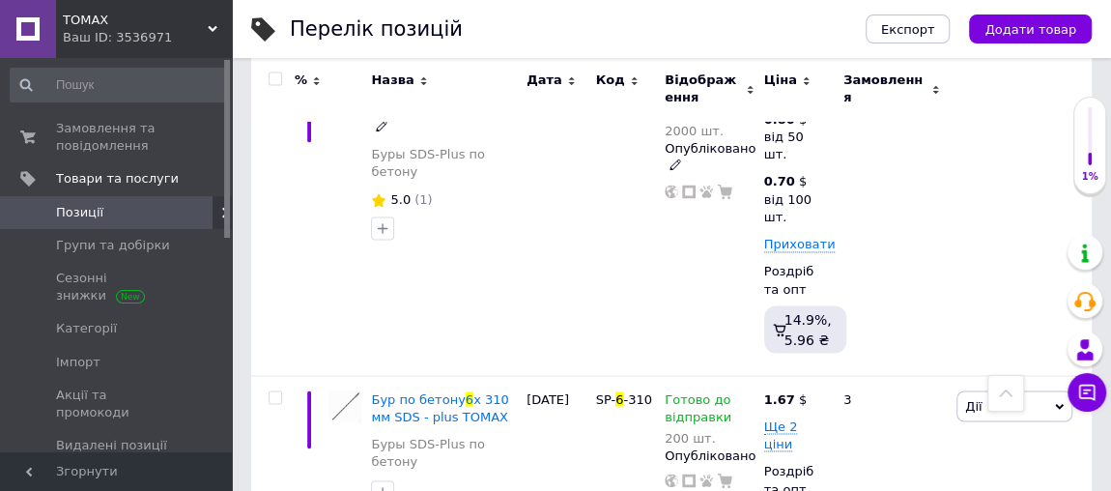
scroll to position [1580, 0]
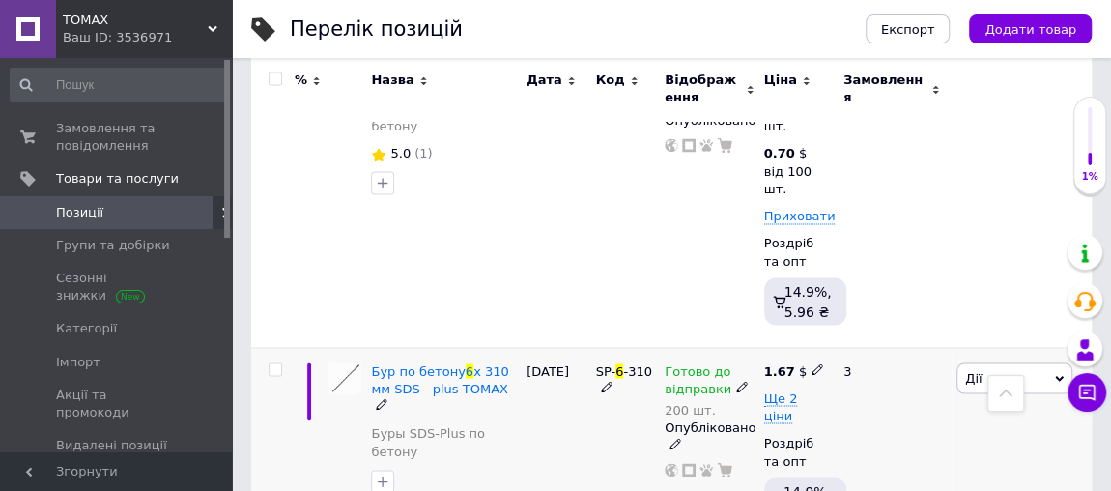
click at [812, 363] on icon at bounding box center [818, 369] width 12 height 12
type input "1.51"
click at [777, 390] on span "Ще 2 ціни" at bounding box center [781, 406] width 34 height 33
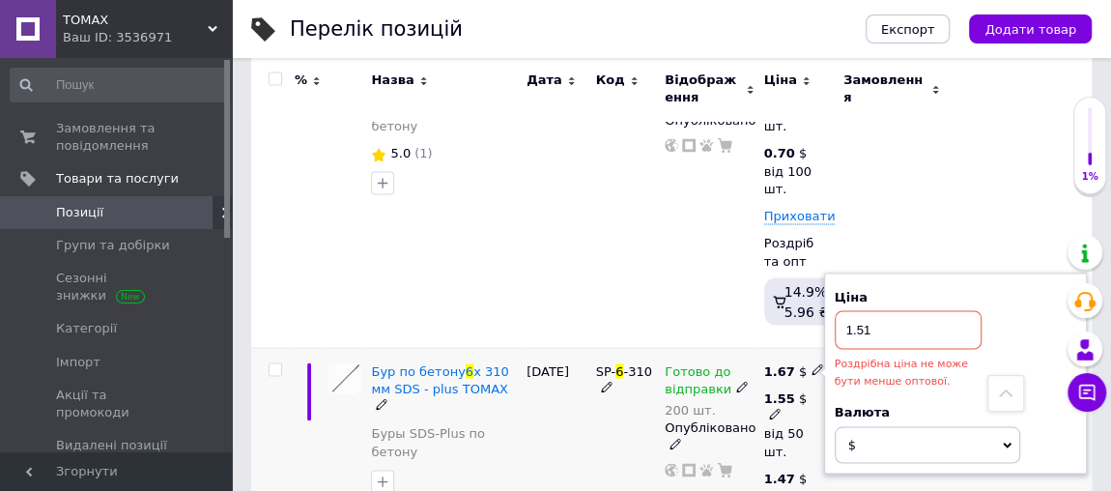
click at [774, 408] on icon at bounding box center [775, 414] width 12 height 12
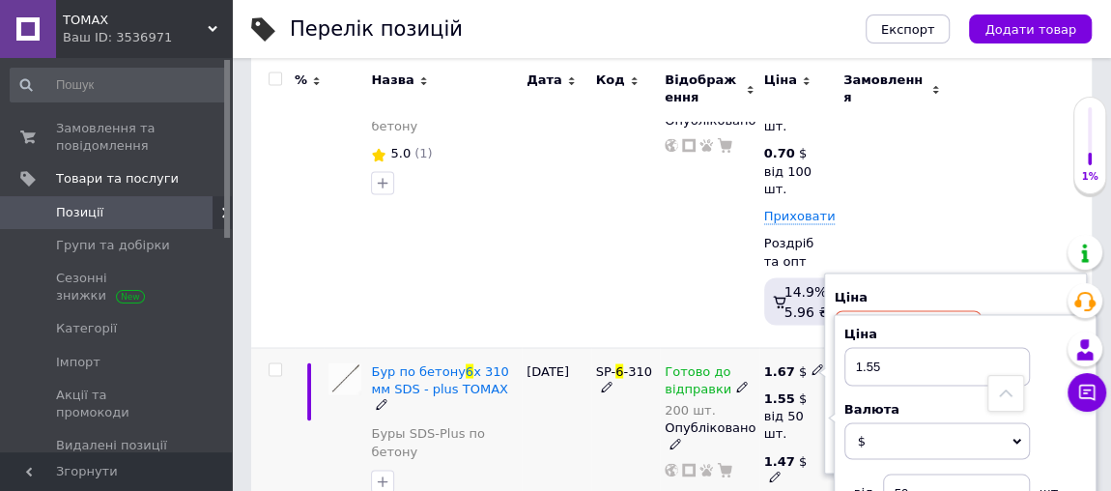
click at [780, 470] on icon at bounding box center [775, 476] width 12 height 12
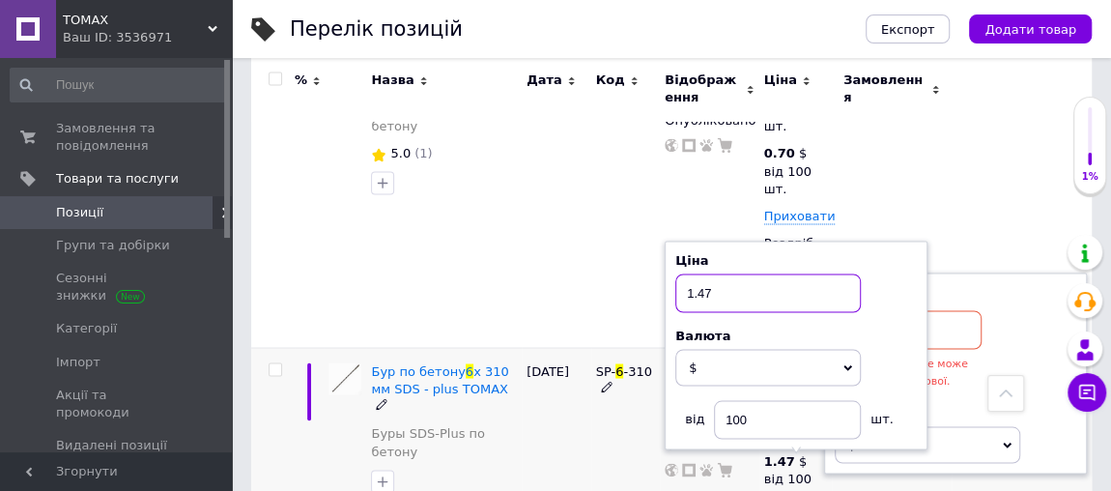
click at [715, 273] on input "1.47" at bounding box center [767, 292] width 185 height 39
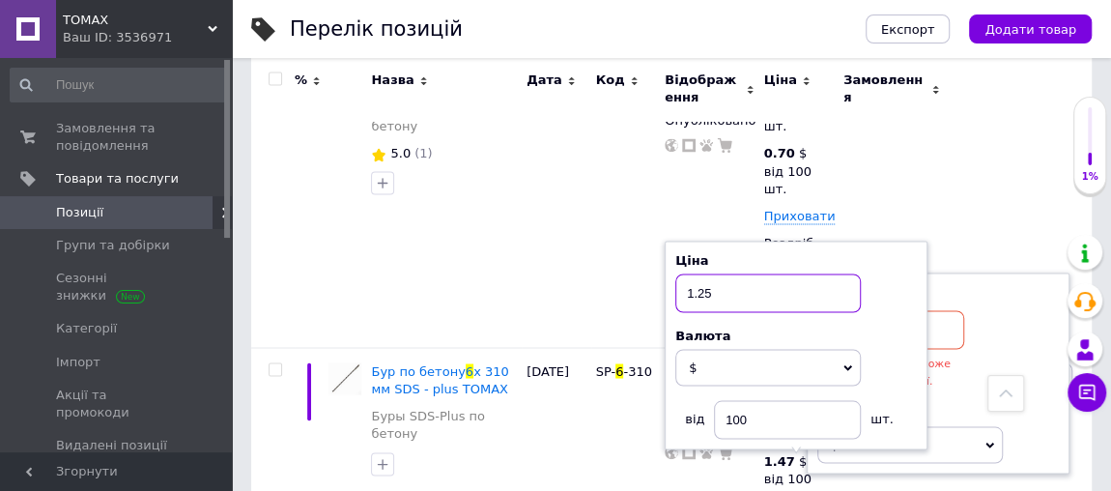
type input "1.25"
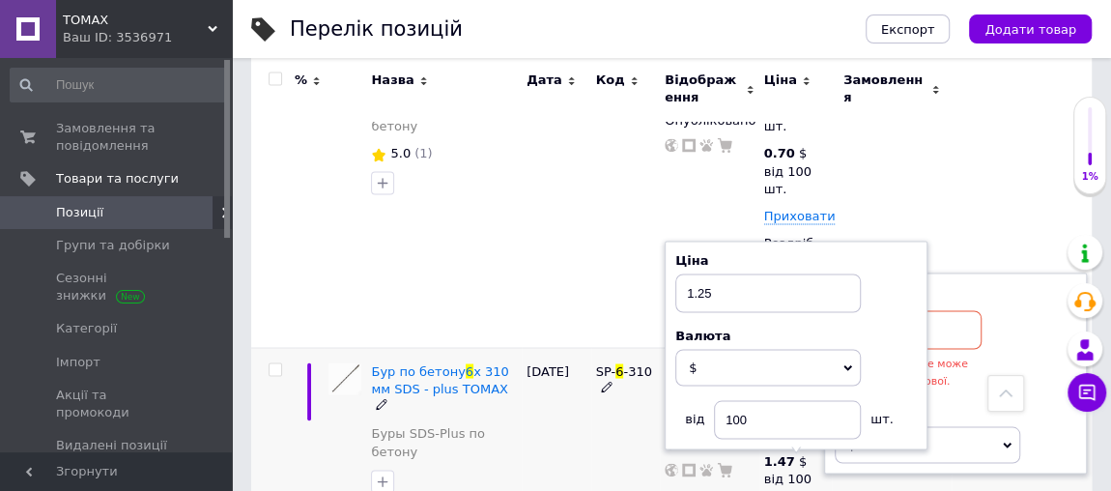
click at [619, 418] on div "SP- 6 -310" at bounding box center [626, 500] width 70 height 306
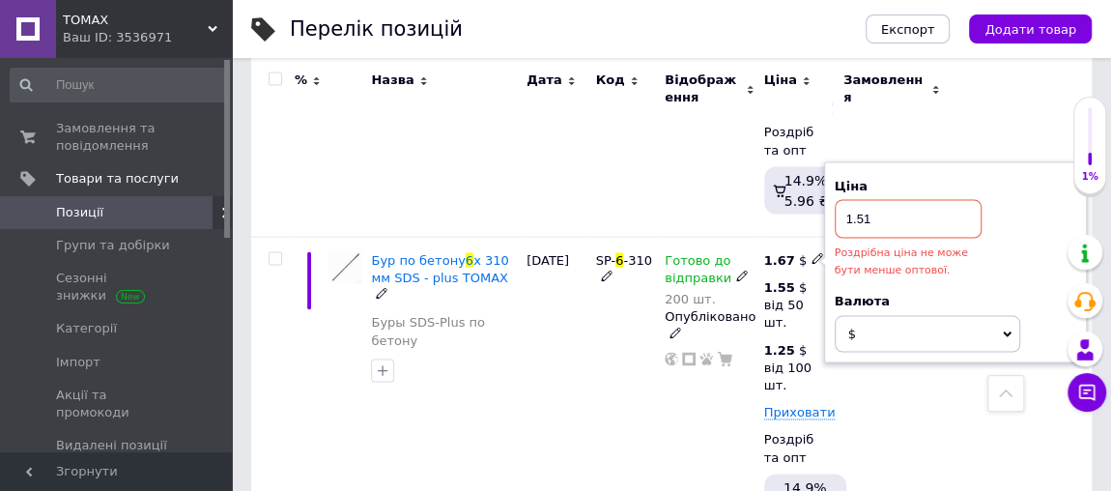
scroll to position [1667, 0]
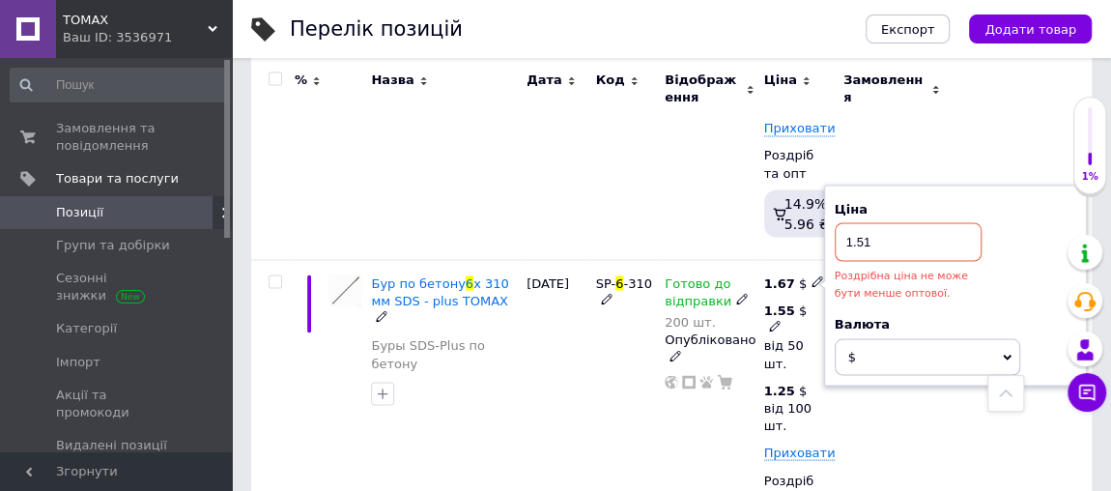
click at [771, 320] on icon at bounding box center [775, 326] width 12 height 12
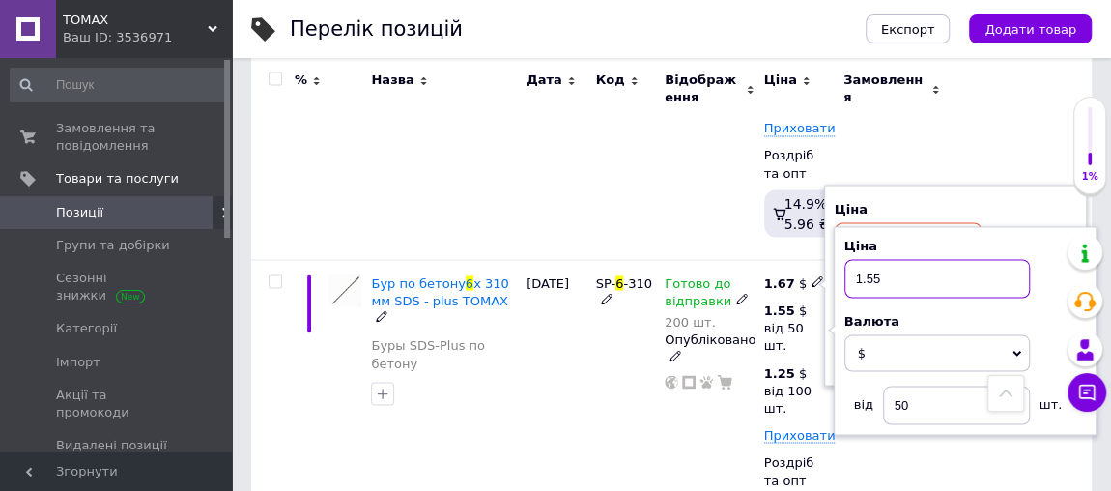
click at [879, 259] on input "1.55" at bounding box center [936, 278] width 185 height 39
type input "1.35"
click at [703, 375] on div "Готово до відправки 200 шт. Опубліковано" at bounding box center [710, 412] width 100 height 306
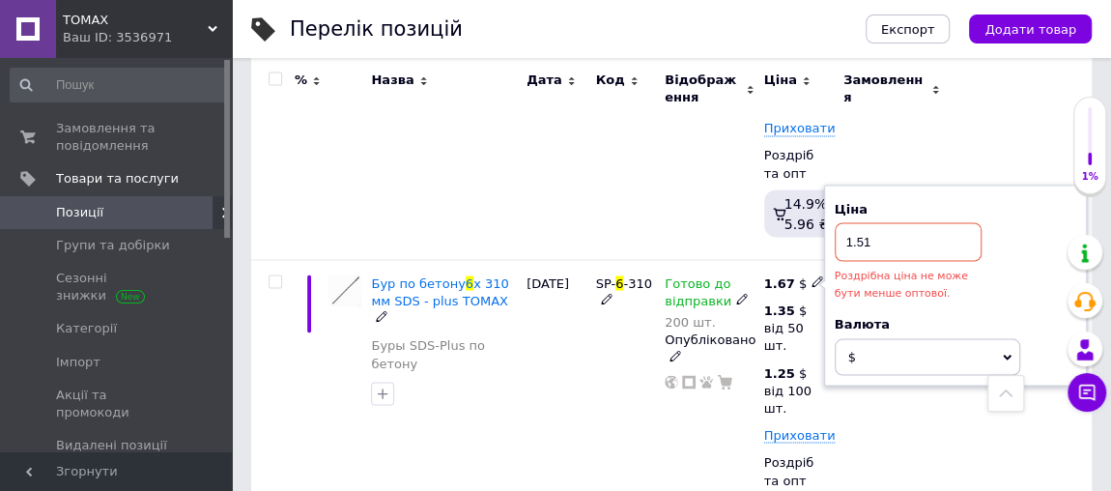
click at [958, 356] on div "[PERSON_NAME] Підняти на початок групи Копіювати Знижка Подарунок Супутні Прихо…" at bounding box center [1022, 412] width 140 height 306
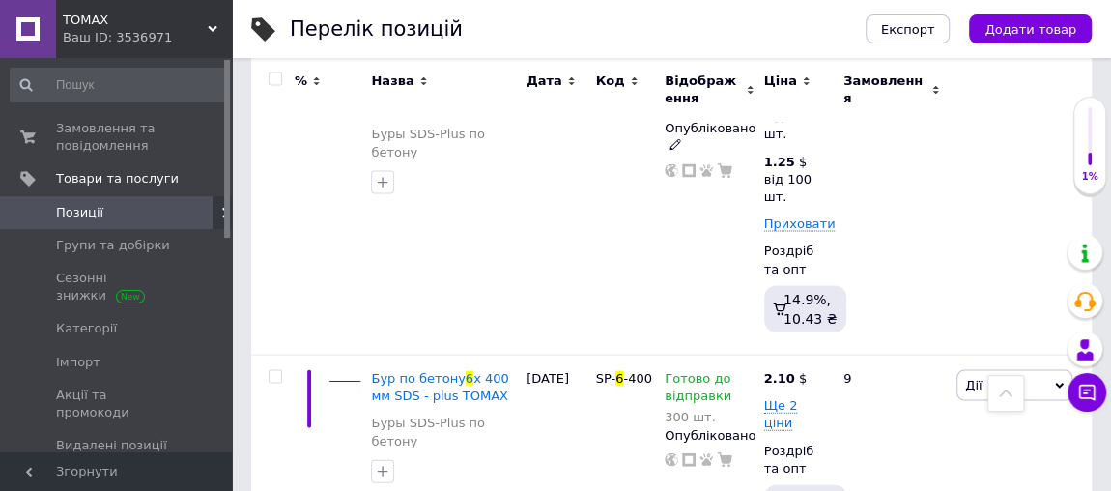
scroll to position [1931, 0]
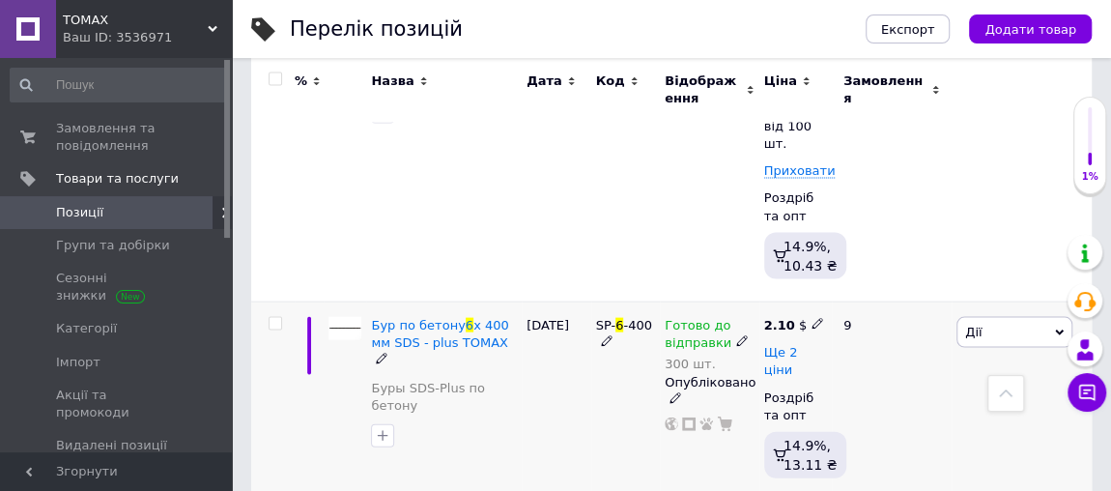
click at [798, 345] on span "Ще 2 ціни" at bounding box center [781, 361] width 34 height 33
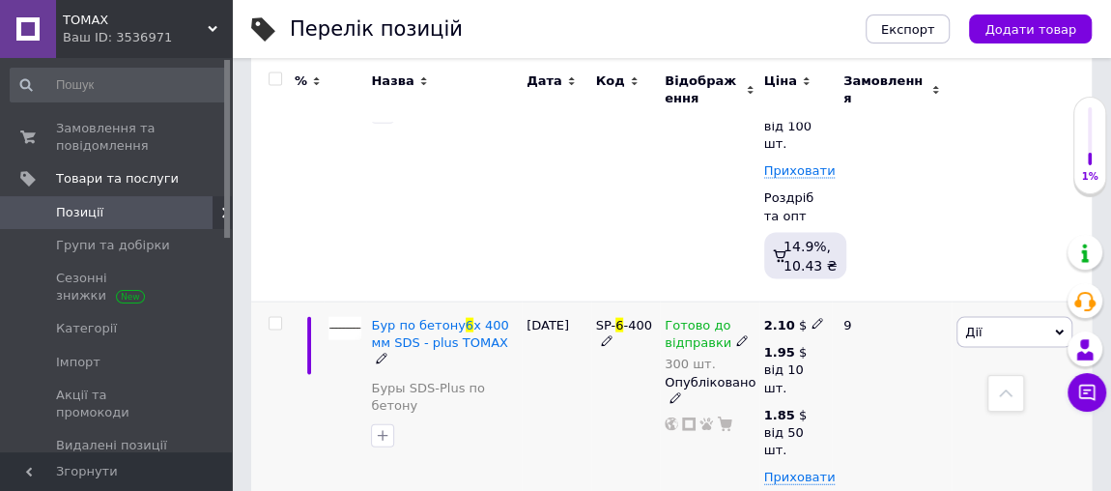
click at [812, 318] on icon at bounding box center [818, 324] width 12 height 12
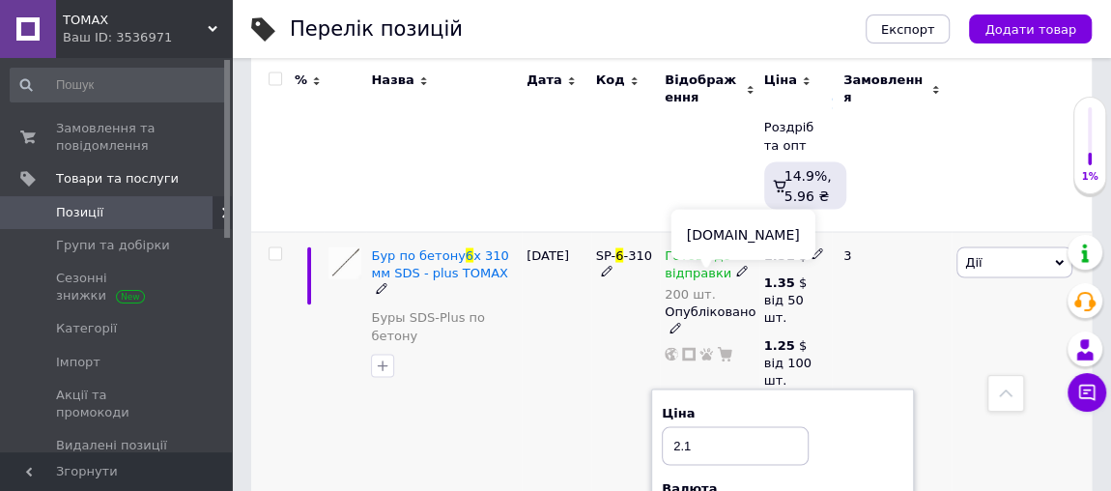
scroll to position [1667, 0]
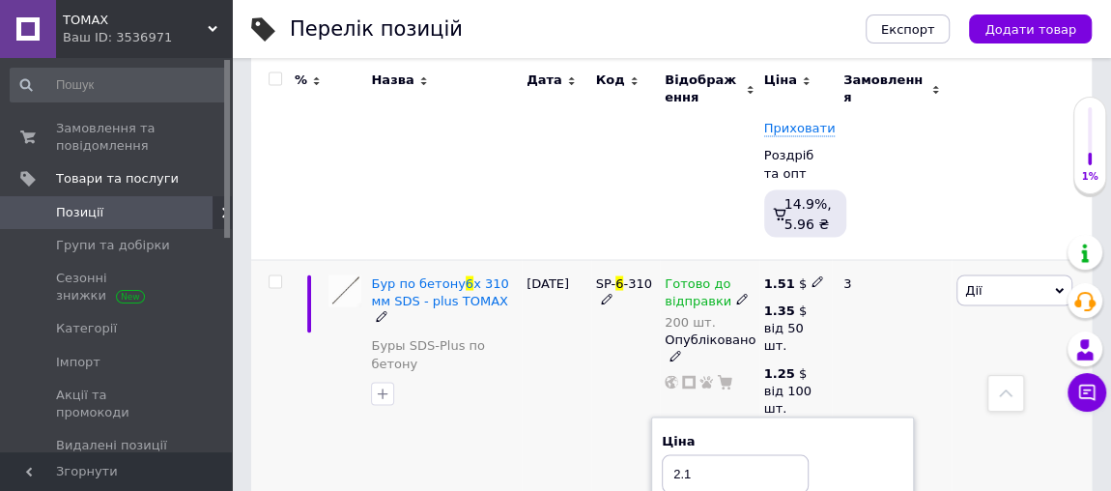
click at [563, 360] on div "[DATE]" at bounding box center [557, 412] width 70 height 306
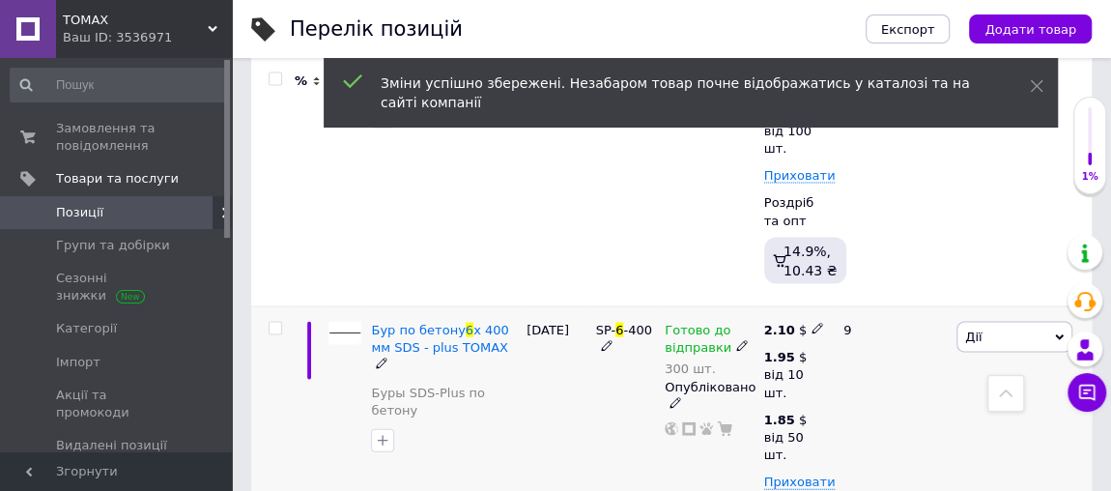
scroll to position [1931, 0]
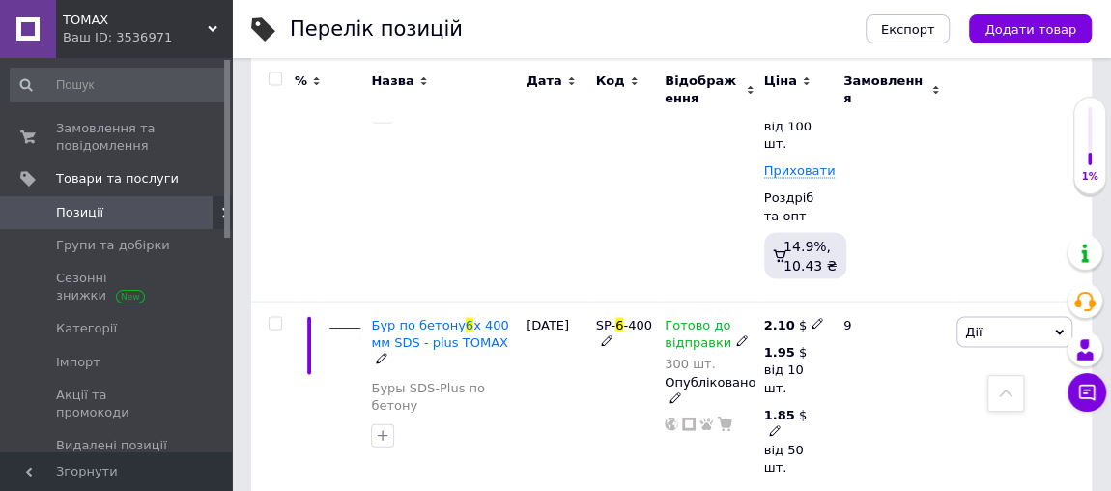
click at [775, 425] on icon at bounding box center [775, 431] width 12 height 12
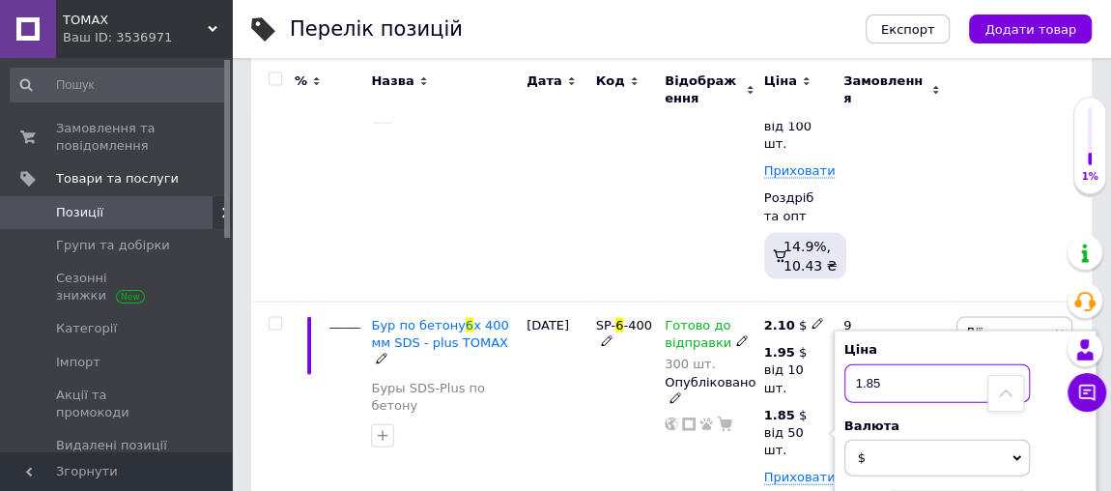
click at [881, 364] on input "1.85" at bounding box center [936, 383] width 185 height 39
type input "1.60"
click at [724, 413] on div "Готово до відправки 300 шт. Опубліковано" at bounding box center [710, 455] width 100 height 306
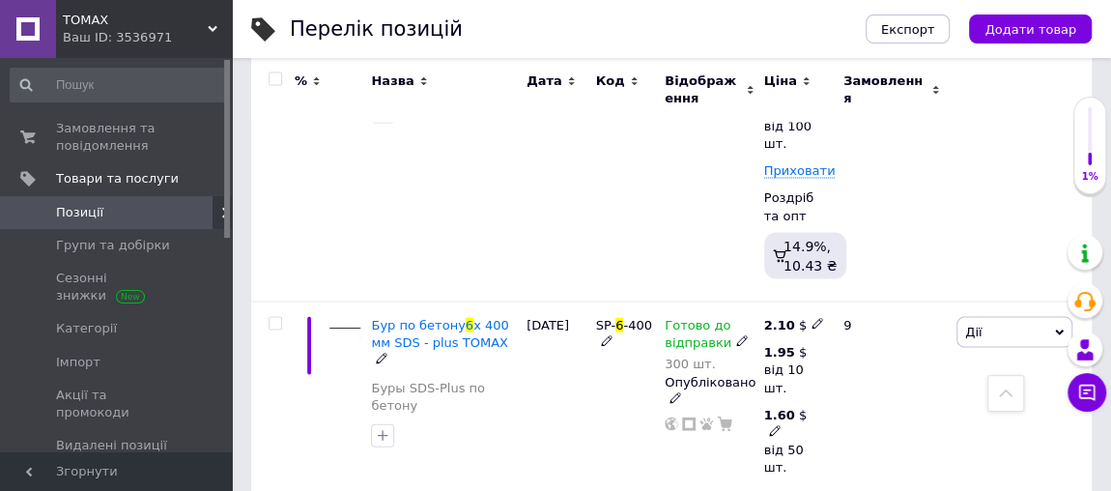
click at [770, 425] on icon at bounding box center [775, 431] width 12 height 12
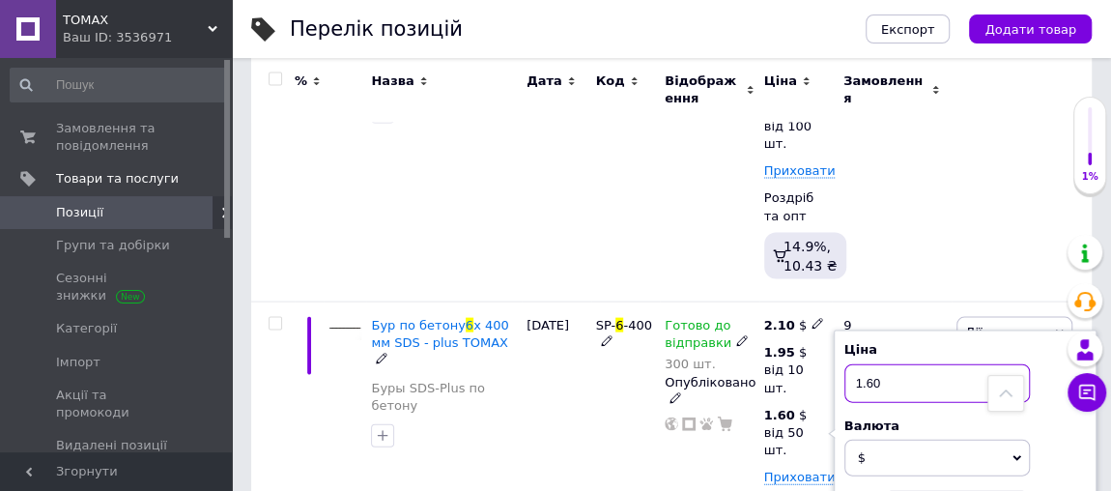
click at [883, 364] on input "1.60" at bounding box center [936, 383] width 185 height 39
type input "1.57"
click at [686, 391] on div "Готово до відправки 300 шт. Опубліковано" at bounding box center [710, 455] width 100 height 306
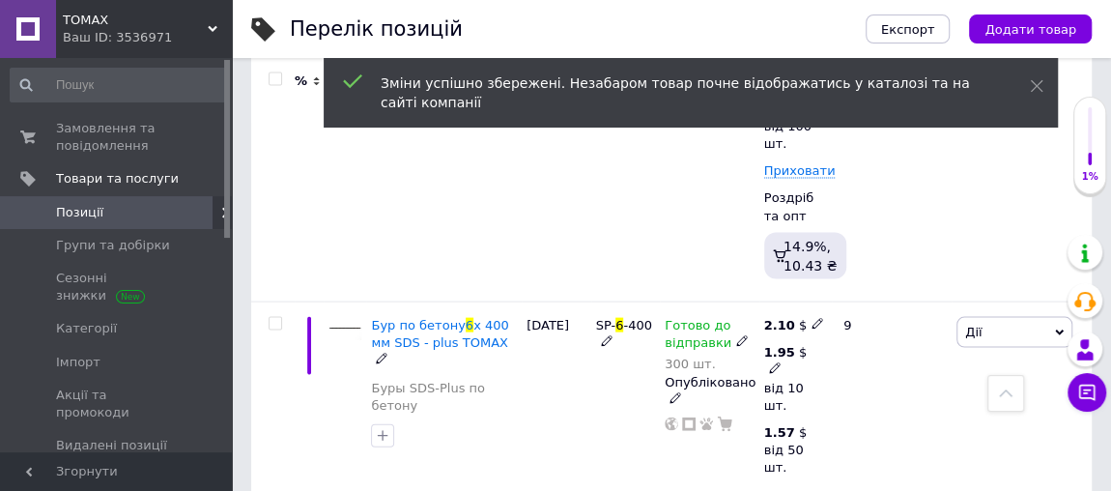
click at [772, 362] on icon at bounding box center [775, 368] width 12 height 12
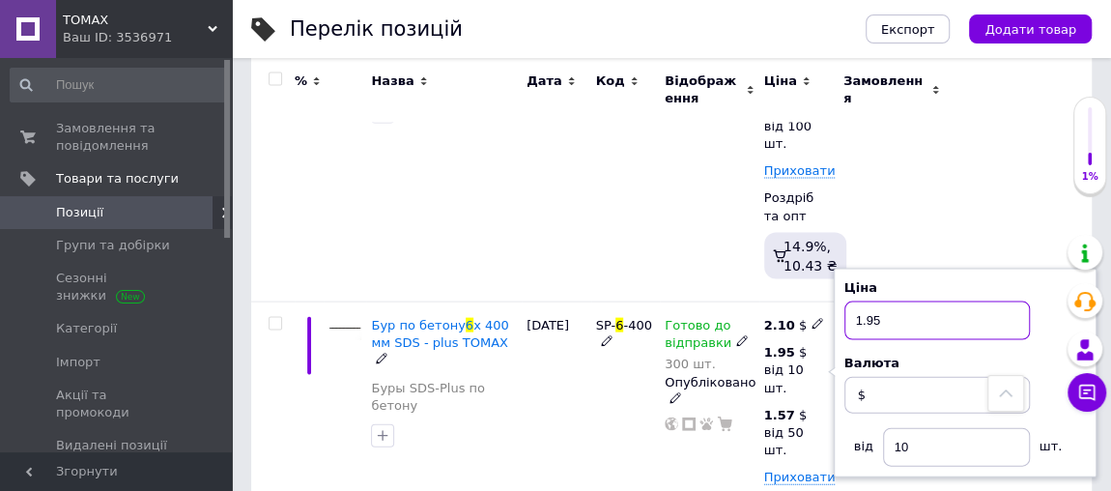
click at [882, 301] on input "1.95" at bounding box center [936, 320] width 185 height 39
type input "1.80"
click at [812, 319] on use at bounding box center [817, 324] width 11 height 11
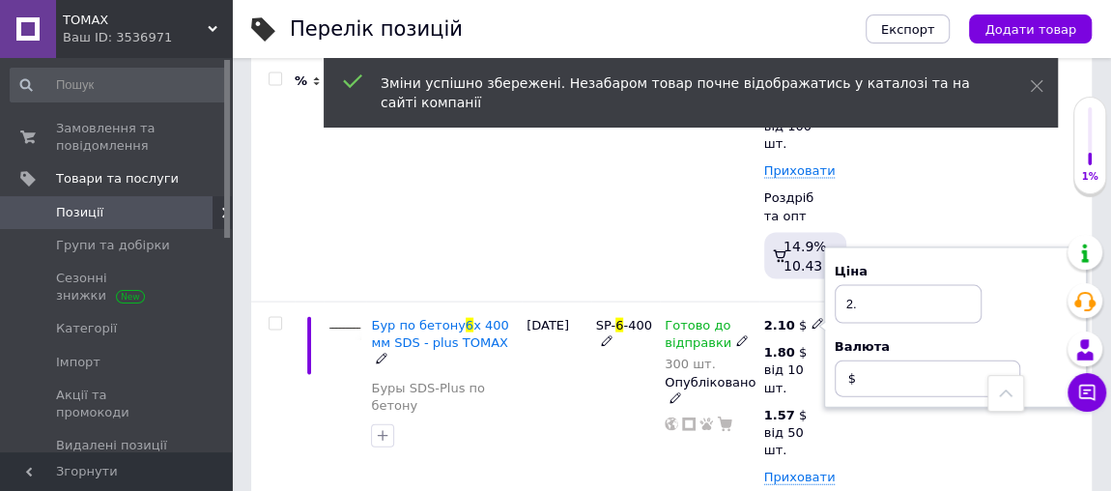
type input "2"
type input "1"
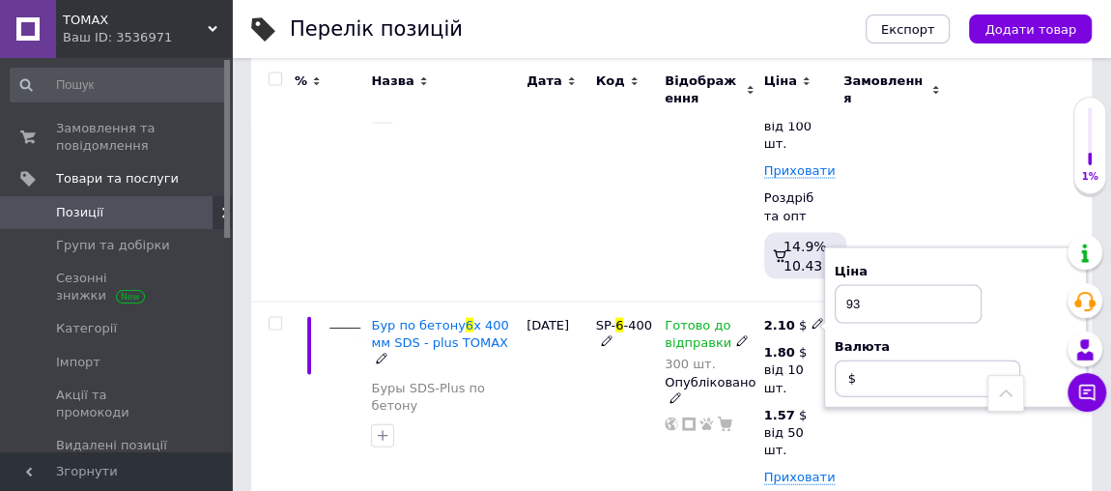
click at [840, 285] on input "93" at bounding box center [908, 304] width 147 height 39
type input "1.93"
click at [688, 409] on div "Готово до відправки 300 шт. Опубліковано" at bounding box center [710, 455] width 100 height 306
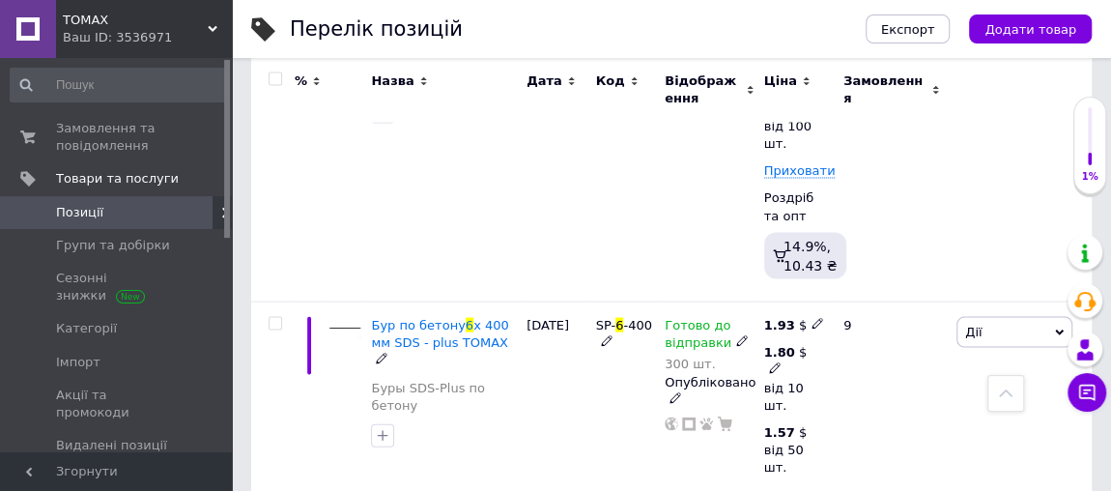
click at [772, 362] on icon at bounding box center [775, 368] width 12 height 12
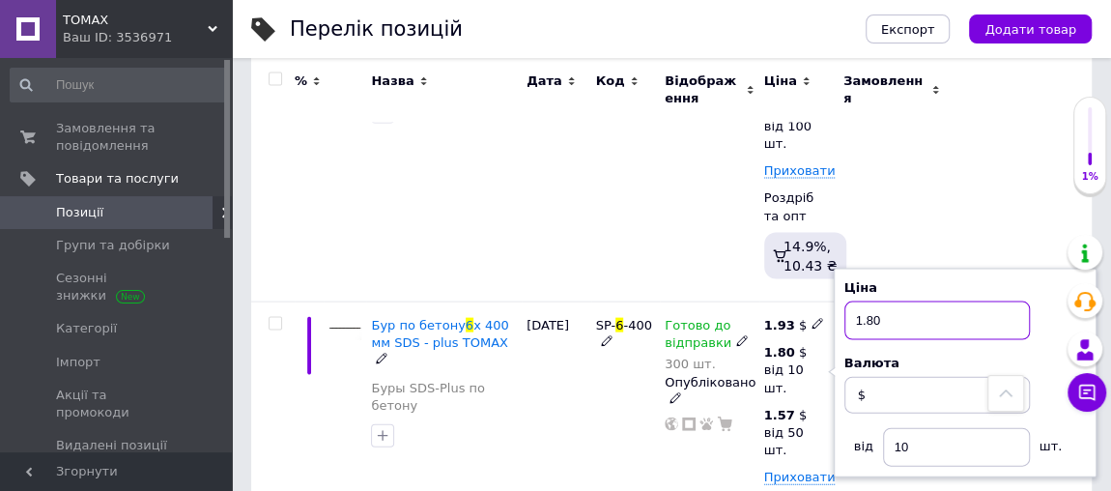
click at [879, 301] on input "1.80" at bounding box center [936, 320] width 185 height 39
type input "1.77"
click at [681, 376] on div "Готово до відправки 300 шт. Опубліковано" at bounding box center [710, 455] width 100 height 306
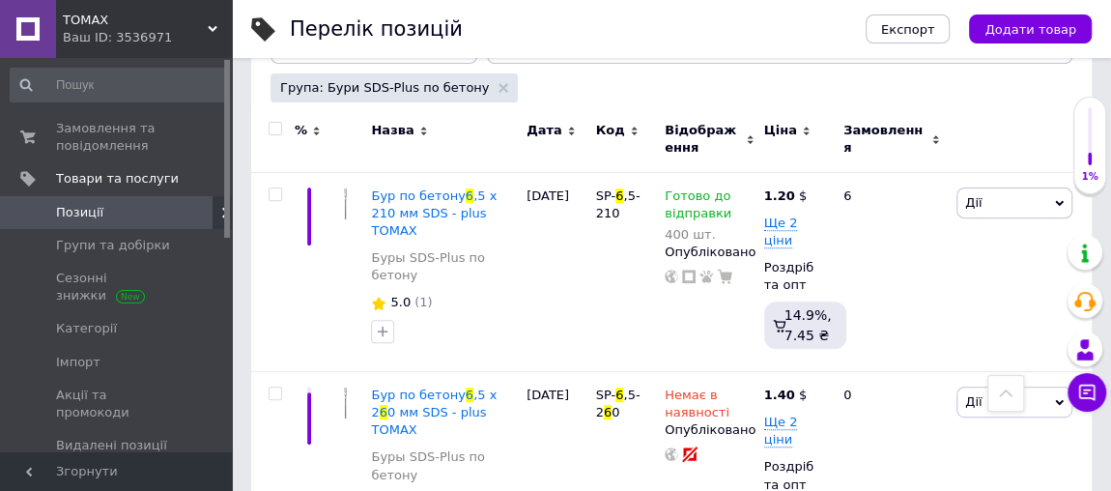
scroll to position [263, 0]
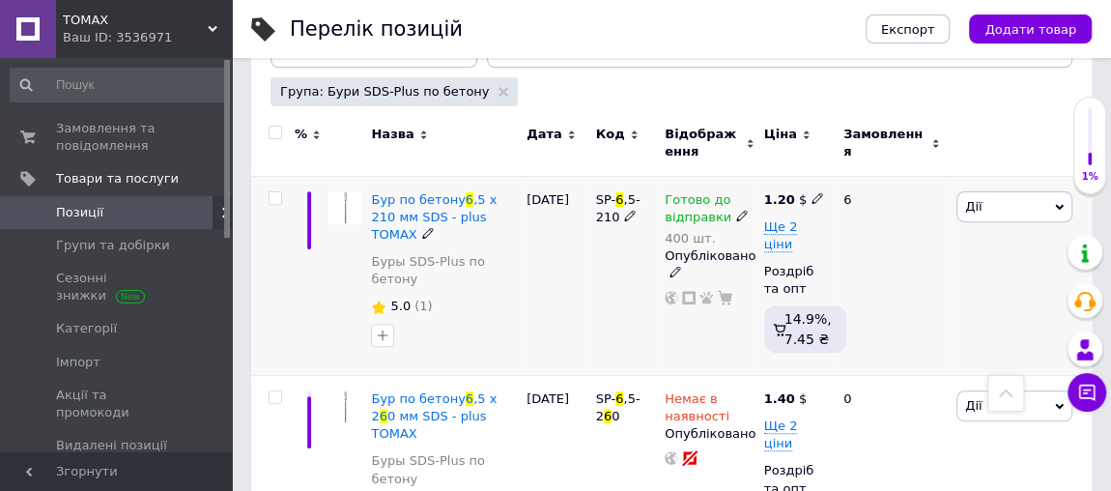
click at [815, 192] on span at bounding box center [818, 197] width 13 height 13
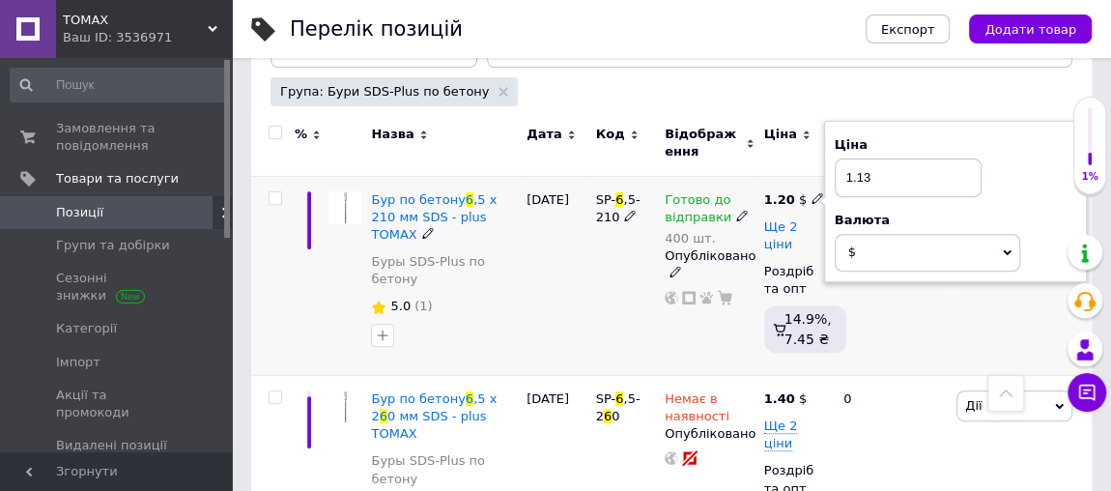
type input "1.13"
click at [798, 221] on span "Ще 2 ціни" at bounding box center [781, 235] width 34 height 33
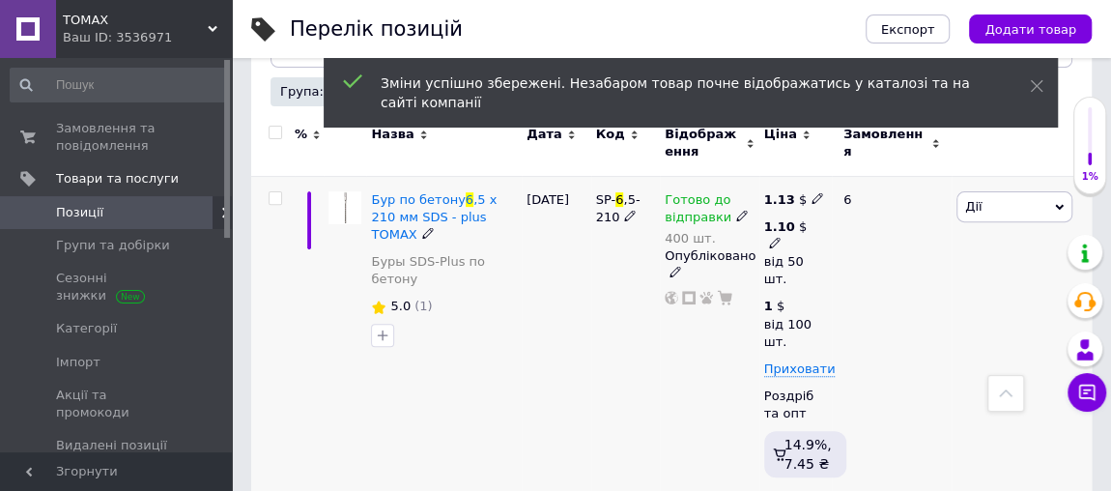
click at [773, 239] on icon at bounding box center [775, 243] width 12 height 12
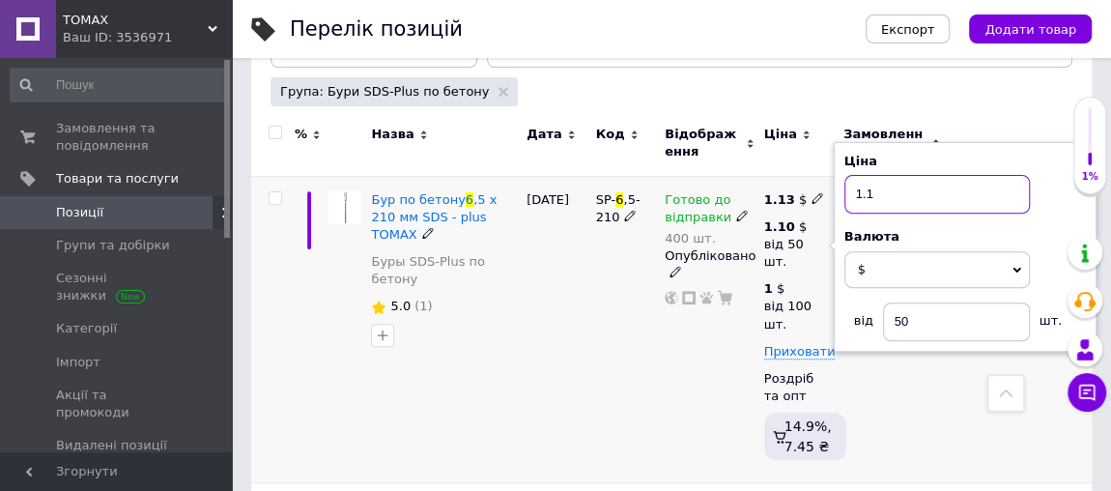
click at [879, 191] on input "1.1" at bounding box center [936, 194] width 185 height 39
type input "1"
click at [794, 285] on use at bounding box center [794, 287] width 11 height 11
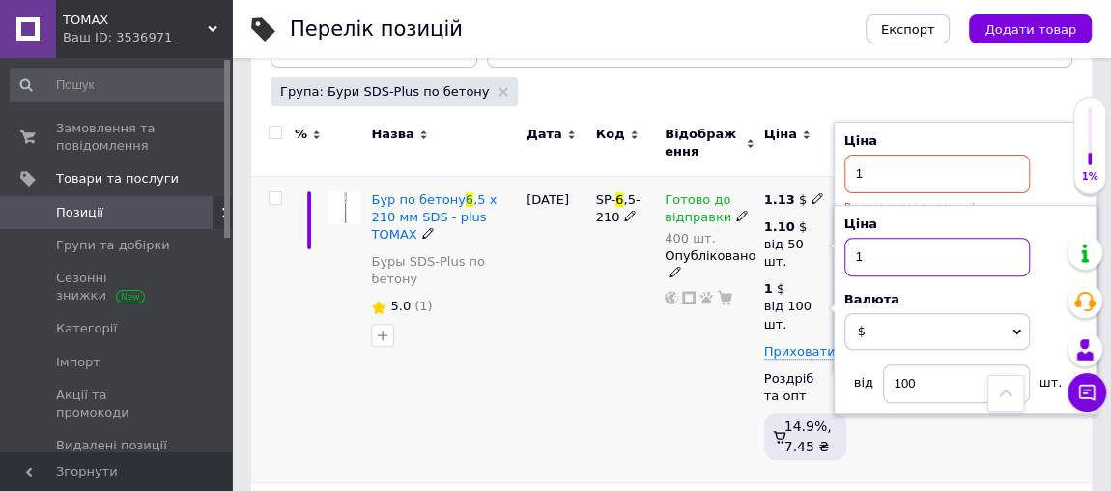
click at [873, 244] on input "1" at bounding box center [936, 257] width 185 height 39
type input "0"
type input "9"
type input "0.90"
click at [605, 397] on div "SP- 6 ,5-210" at bounding box center [626, 329] width 70 height 306
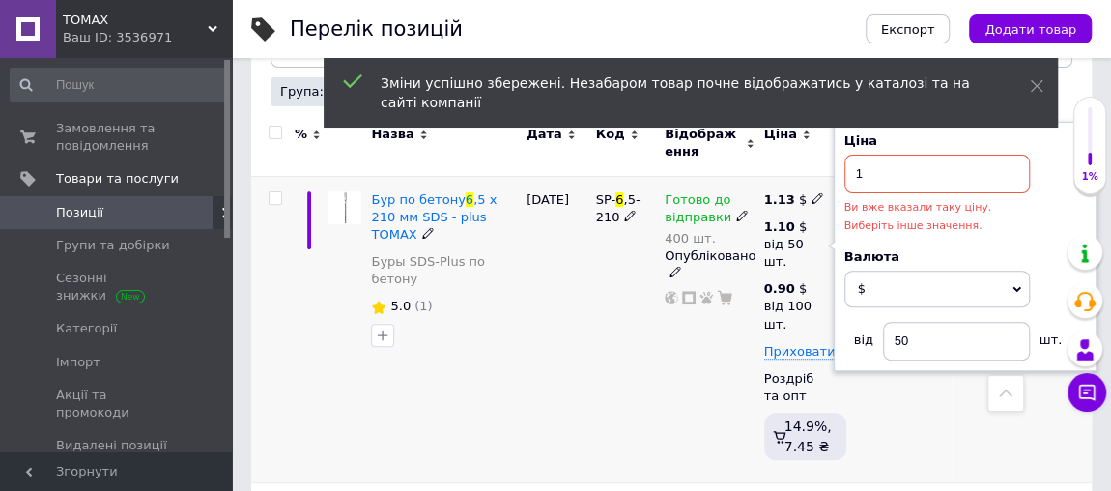
click at [697, 372] on div "Готово до відправки 400 шт. Опубліковано" at bounding box center [710, 329] width 100 height 306
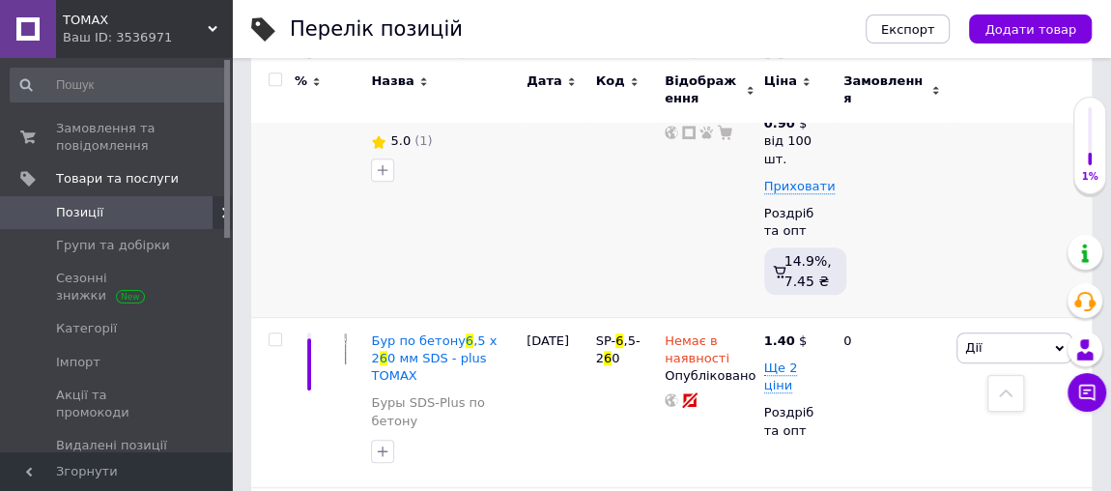
scroll to position [526, 0]
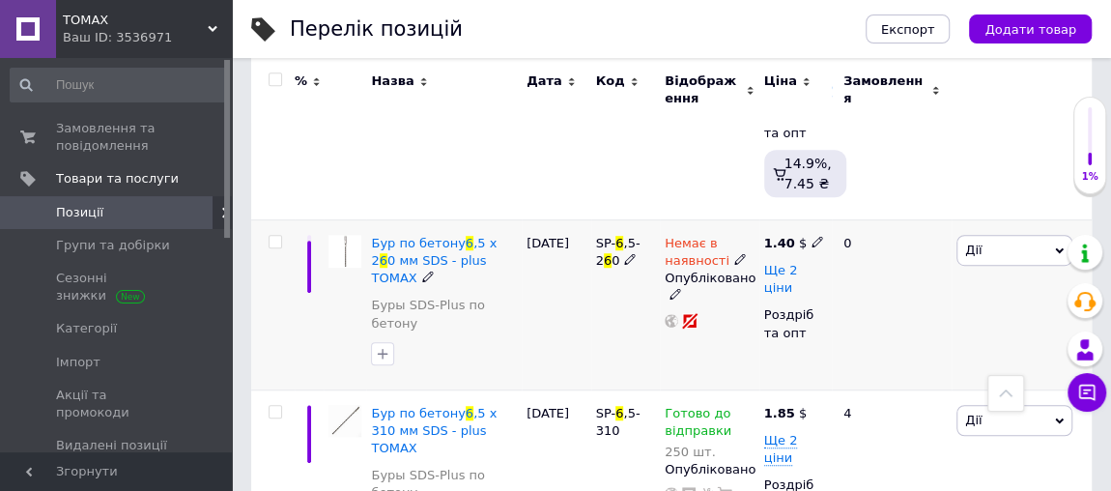
click at [798, 267] on span "Ще 2 ціни" at bounding box center [781, 279] width 34 height 33
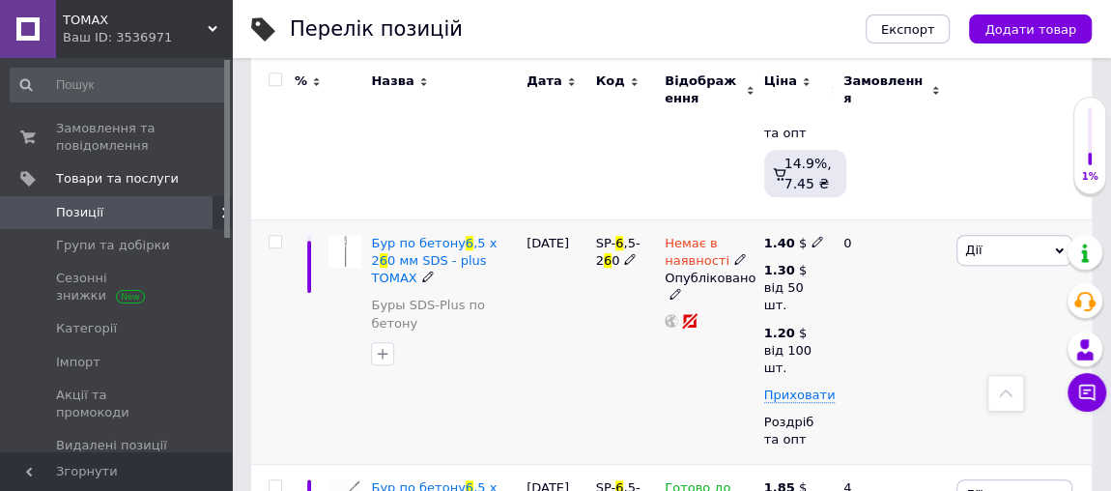
click at [812, 237] on icon at bounding box center [818, 242] width 12 height 12
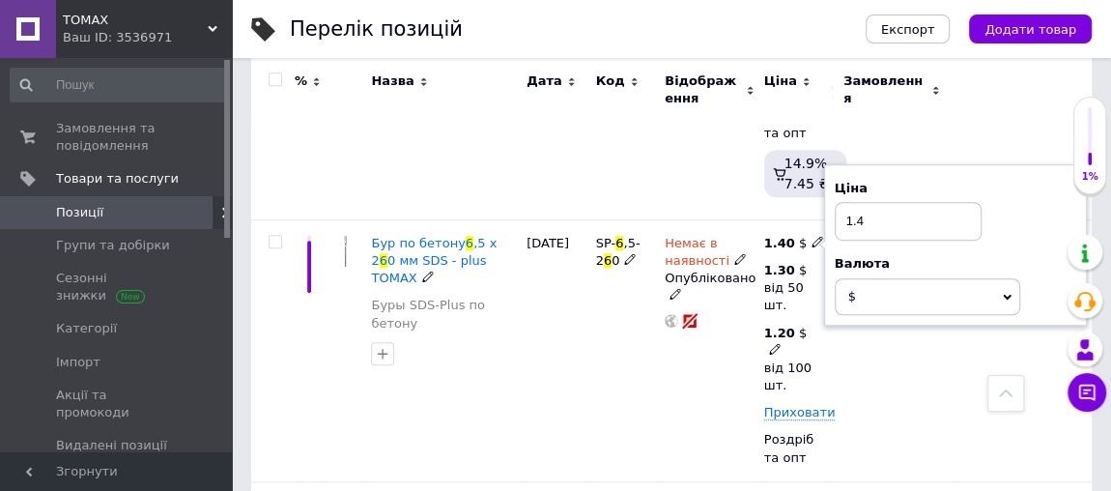
click at [775, 348] on icon at bounding box center [775, 349] width 12 height 12
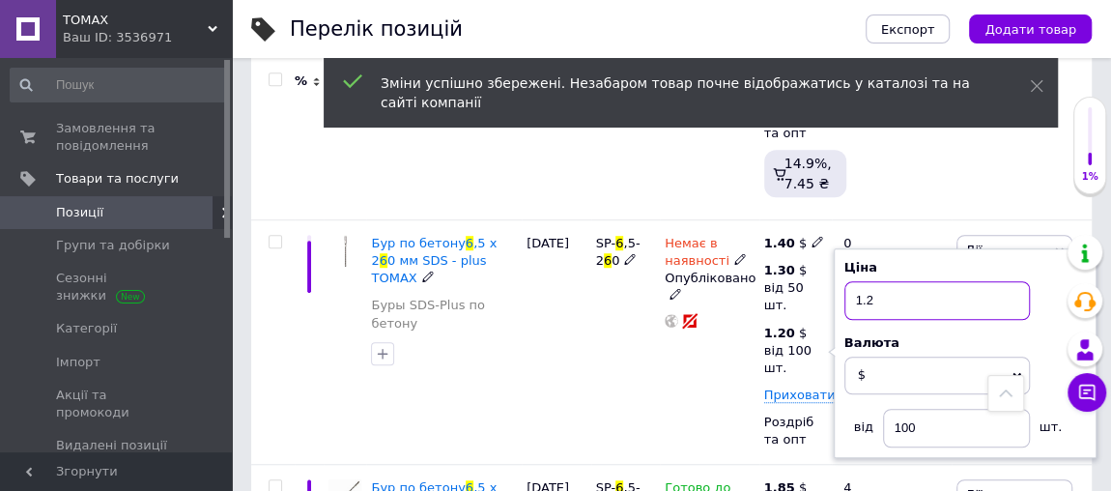
drag, startPoint x: 882, startPoint y: 298, endPoint x: 843, endPoint y: 289, distance: 39.6
click at [846, 292] on input "1.2" at bounding box center [936, 300] width 185 height 39
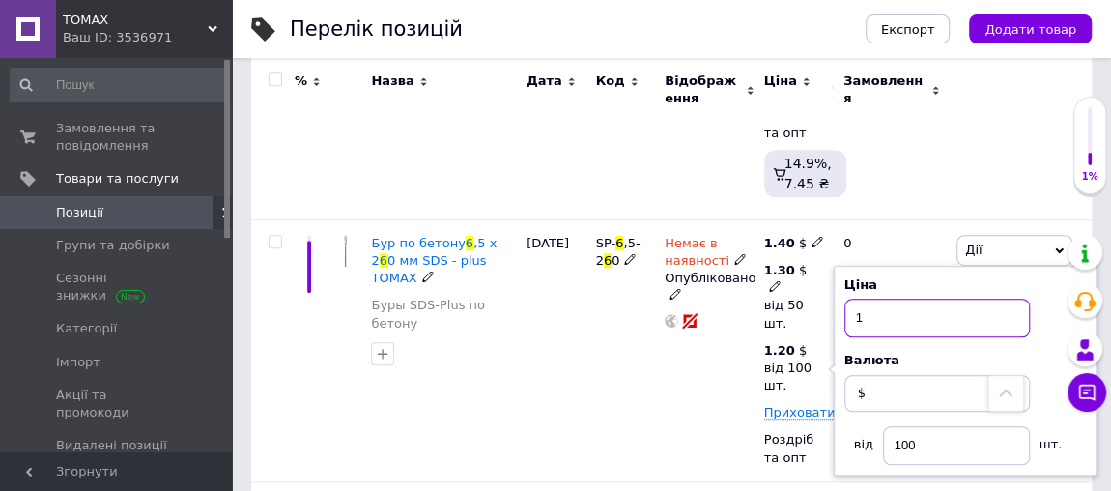
type input "1"
click at [776, 284] on use at bounding box center [774, 286] width 11 height 11
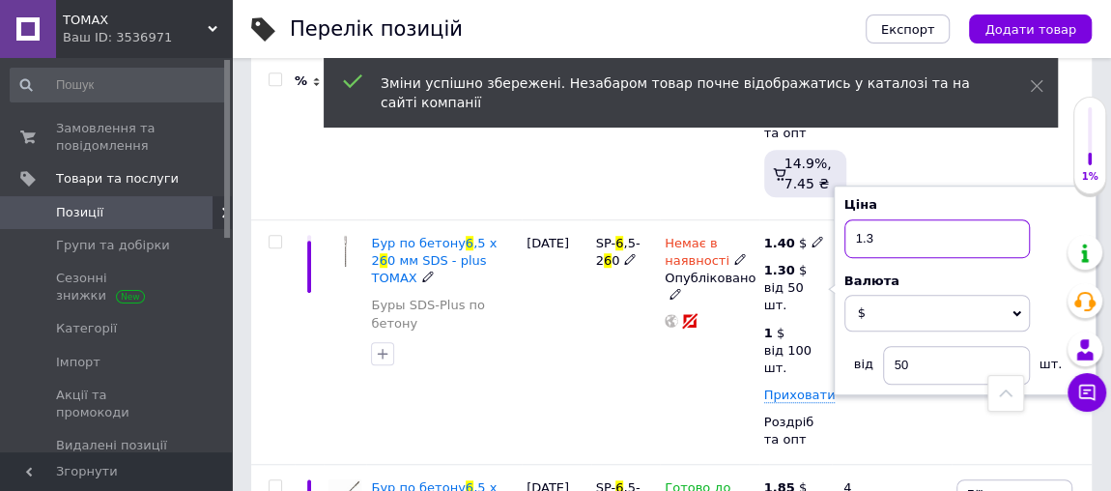
click at [873, 238] on input "1.3" at bounding box center [936, 238] width 185 height 39
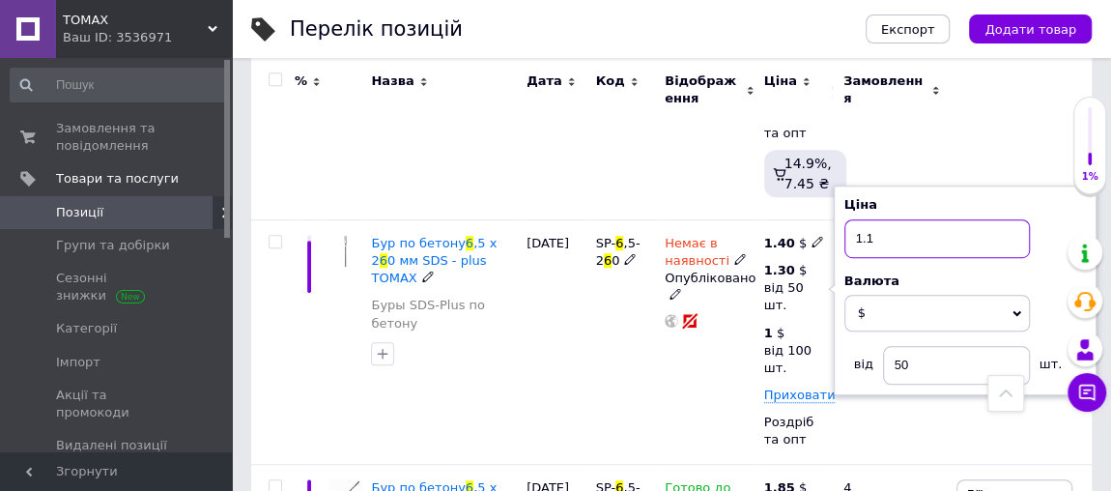
type input "1.1"
click at [812, 237] on icon at bounding box center [818, 242] width 12 height 12
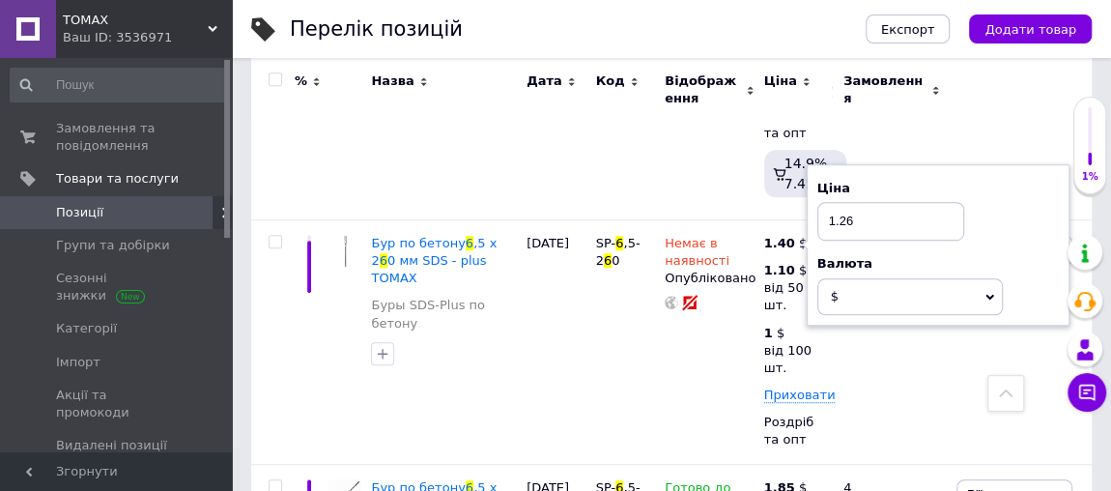
type input "1.26"
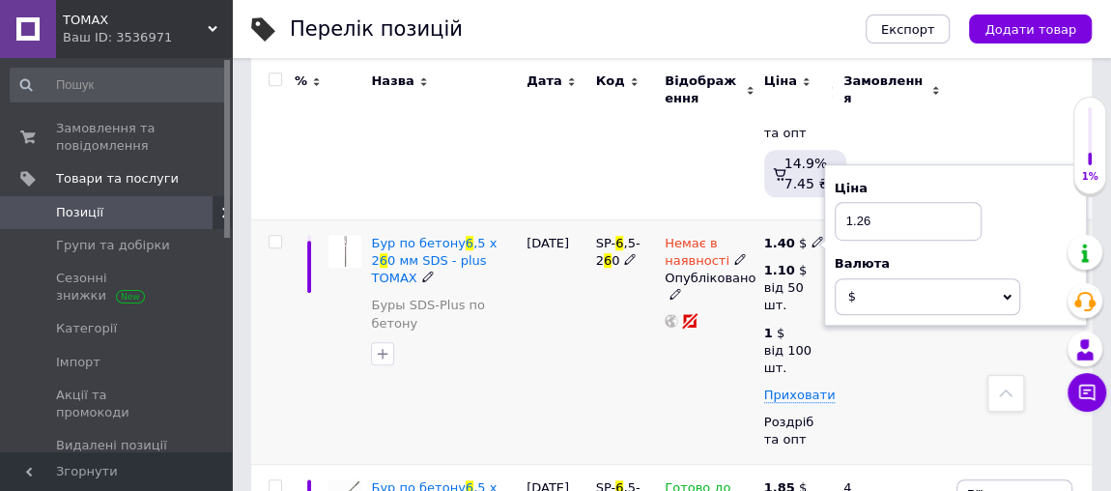
click at [620, 367] on div "SP- 6 ,5-2 6 0" at bounding box center [626, 341] width 70 height 244
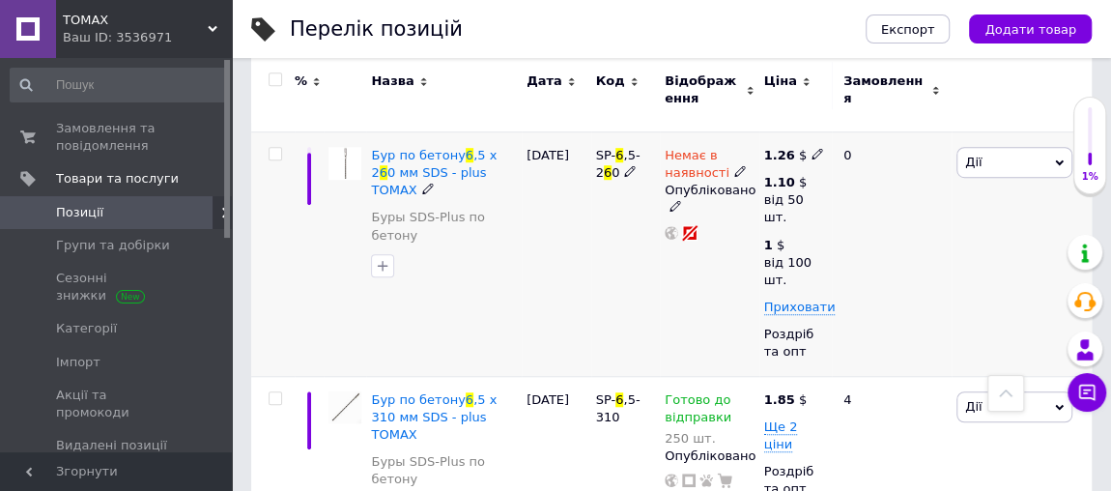
scroll to position [789, 0]
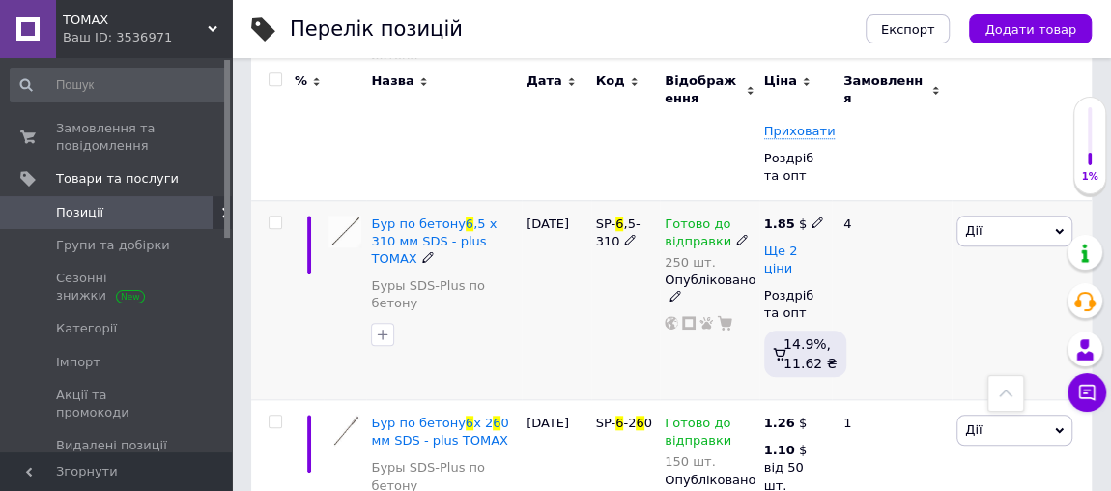
click at [798, 251] on span "Ще 2 ціни" at bounding box center [781, 259] width 34 height 33
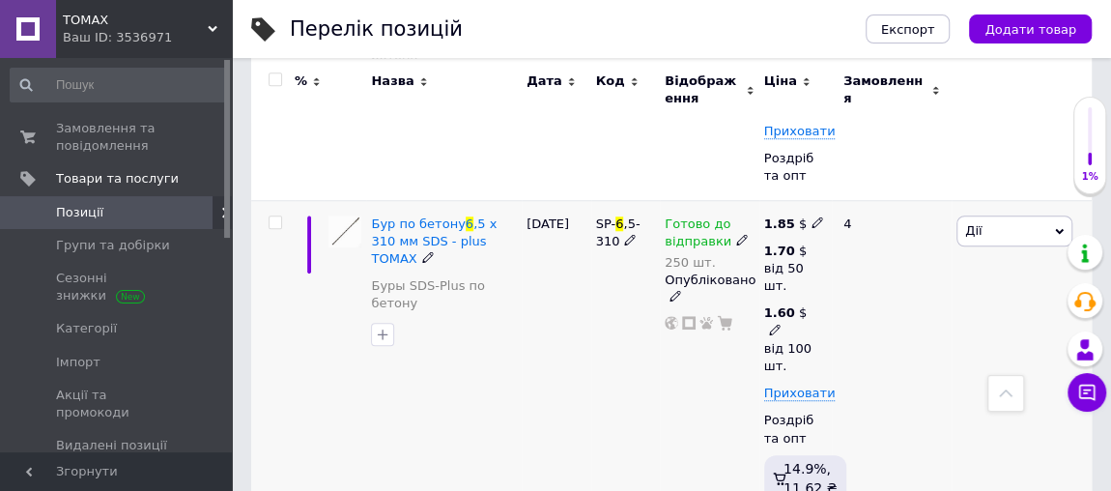
click at [774, 326] on icon at bounding box center [775, 330] width 12 height 12
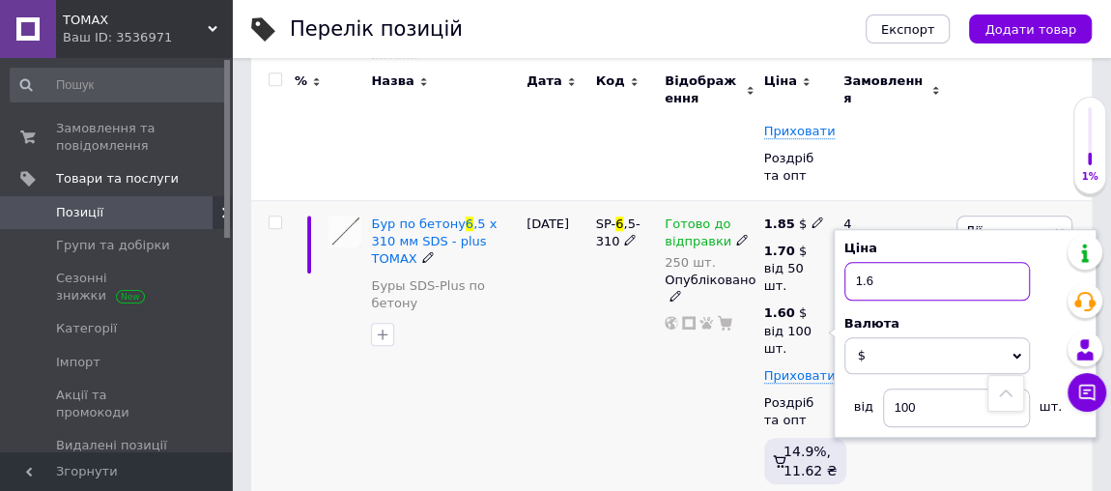
click at [872, 281] on input "1.6" at bounding box center [936, 281] width 185 height 39
type input "1.25"
click at [683, 352] on div "Готово до відправки 250 шт. Опубліковано" at bounding box center [710, 353] width 100 height 306
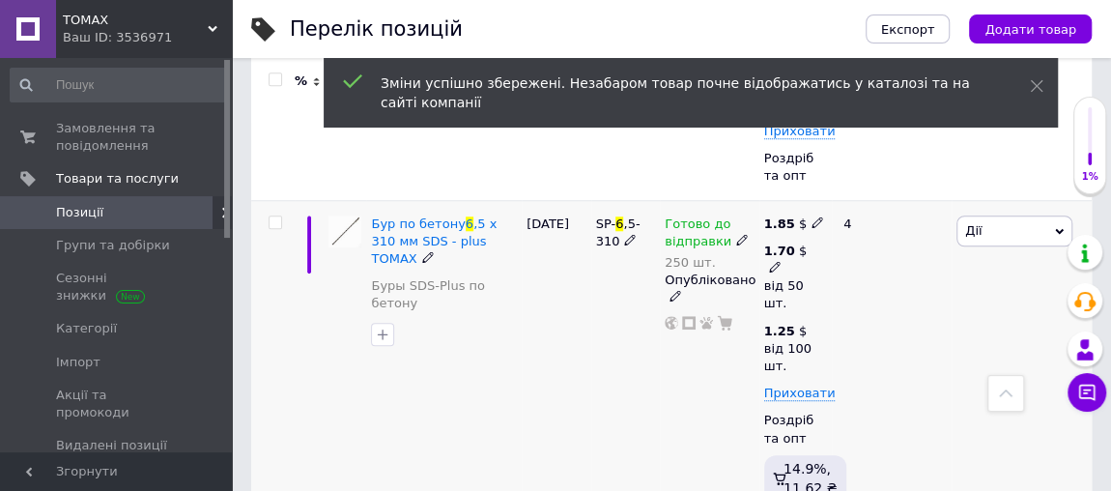
click at [779, 261] on icon at bounding box center [775, 267] width 12 height 12
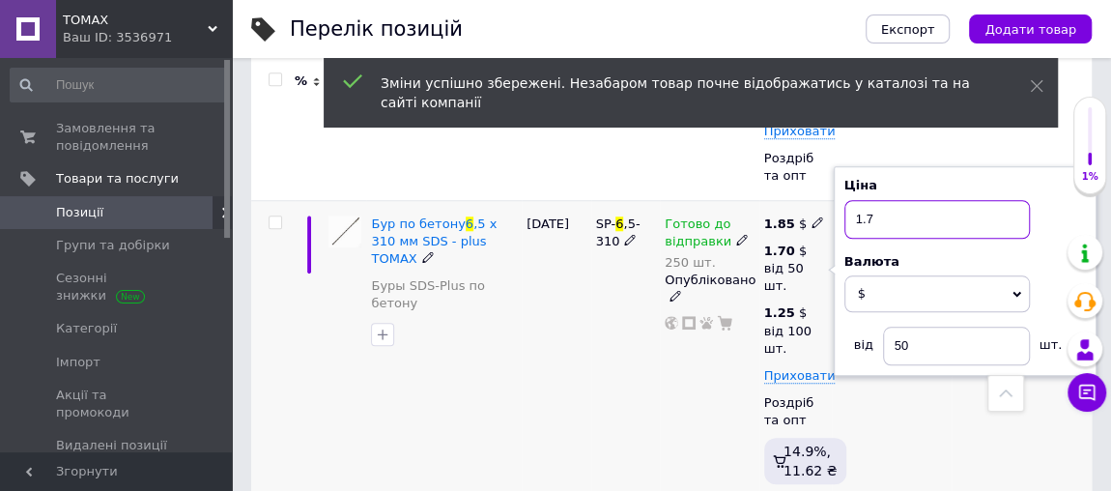
click at [876, 210] on input "1.7" at bounding box center [936, 219] width 185 height 39
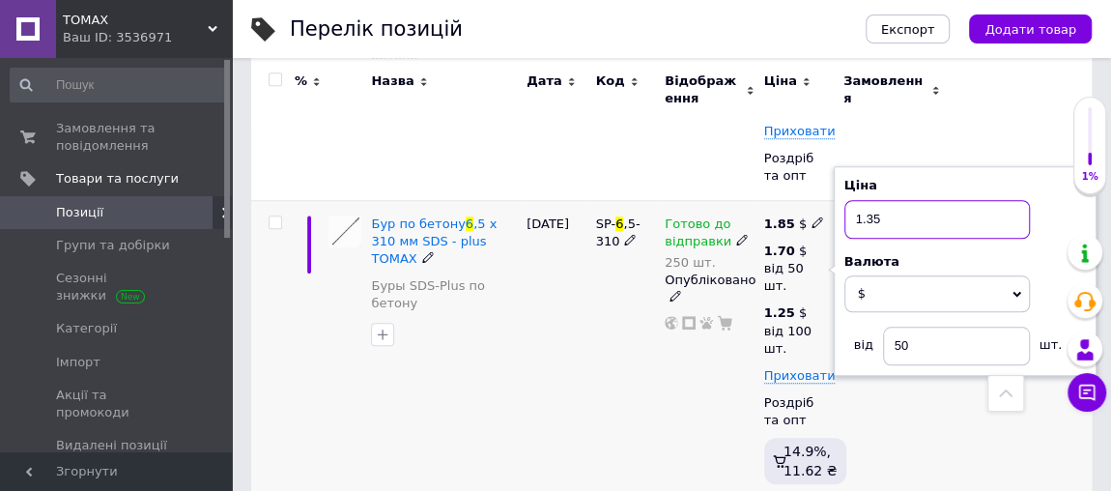
type input "1.35"
click at [548, 396] on div "[DATE]" at bounding box center [557, 353] width 70 height 306
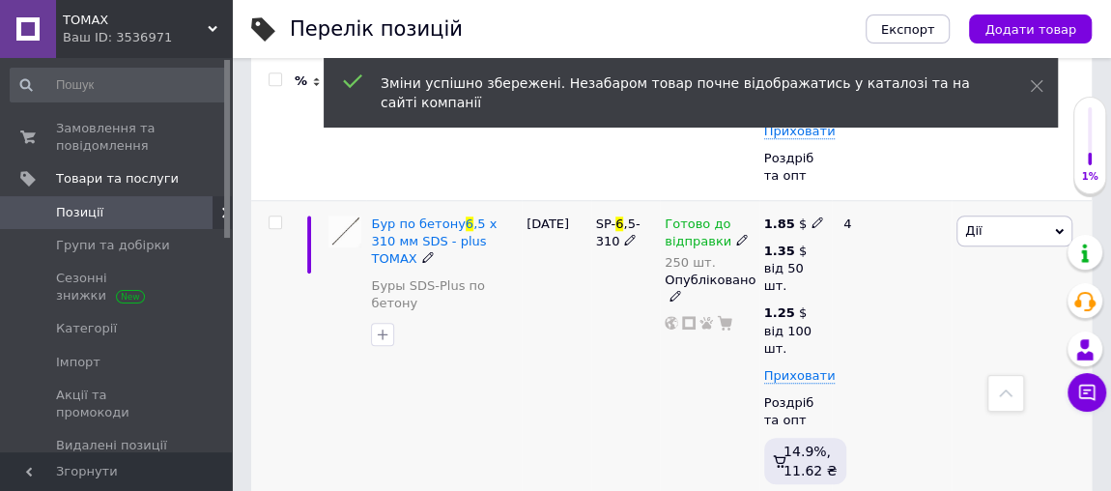
click at [814, 214] on span at bounding box center [818, 221] width 12 height 14
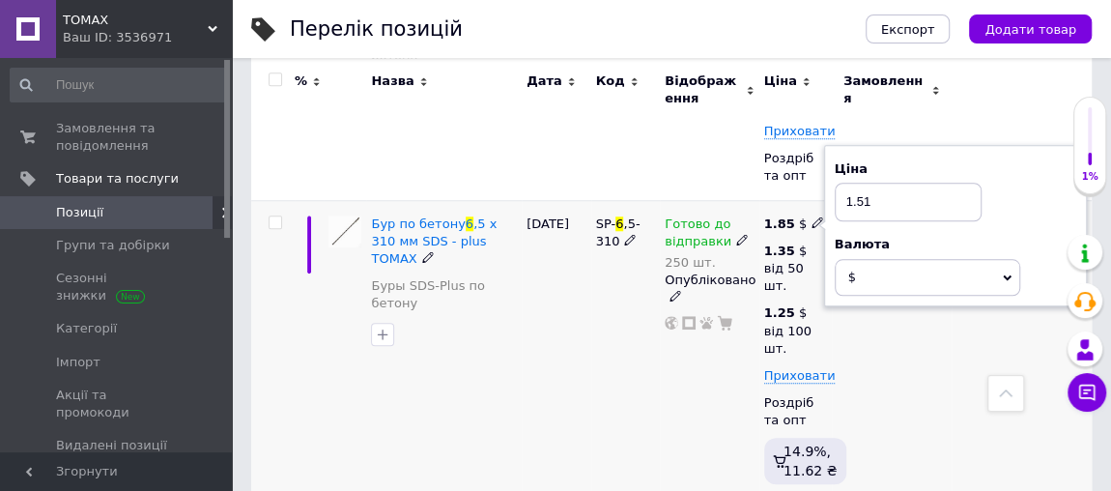
type input "1.51"
click at [513, 355] on div "Бур по бетону 6 ,5 x 310 мм SDS - plus TOMAX Буры SDS-Plus по бетону" at bounding box center [444, 353] width 156 height 306
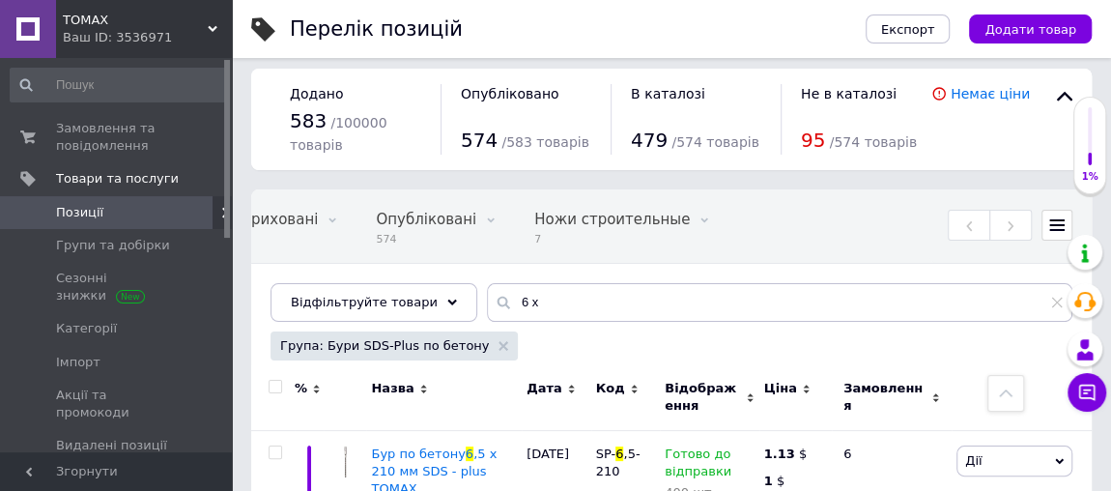
scroll to position [0, 0]
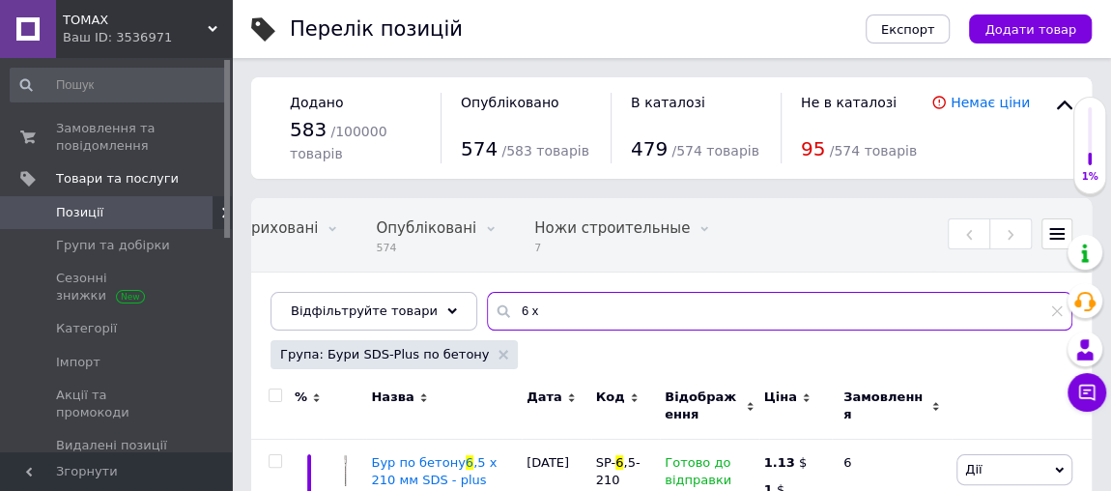
click at [500, 301] on input "6 х" at bounding box center [779, 311] width 585 height 39
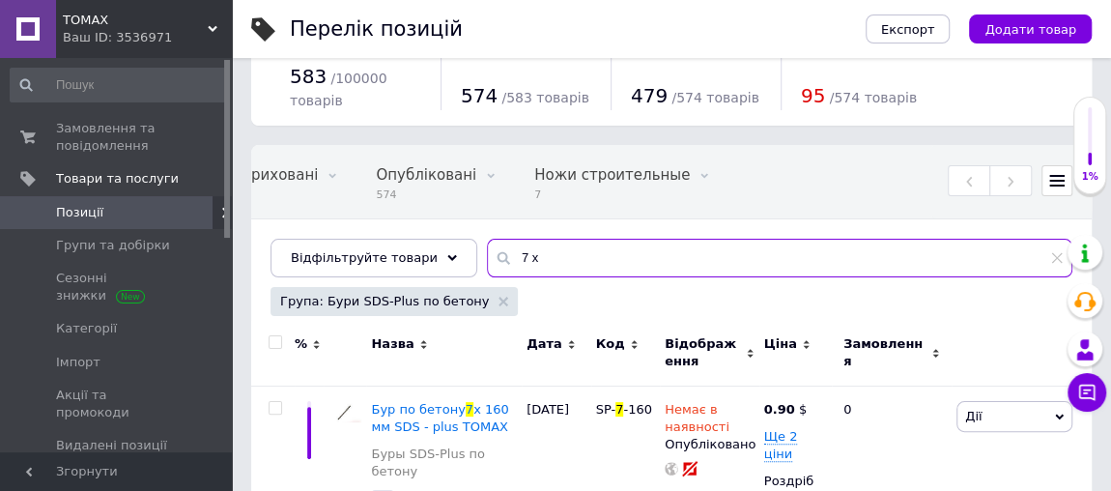
scroll to position [175, 0]
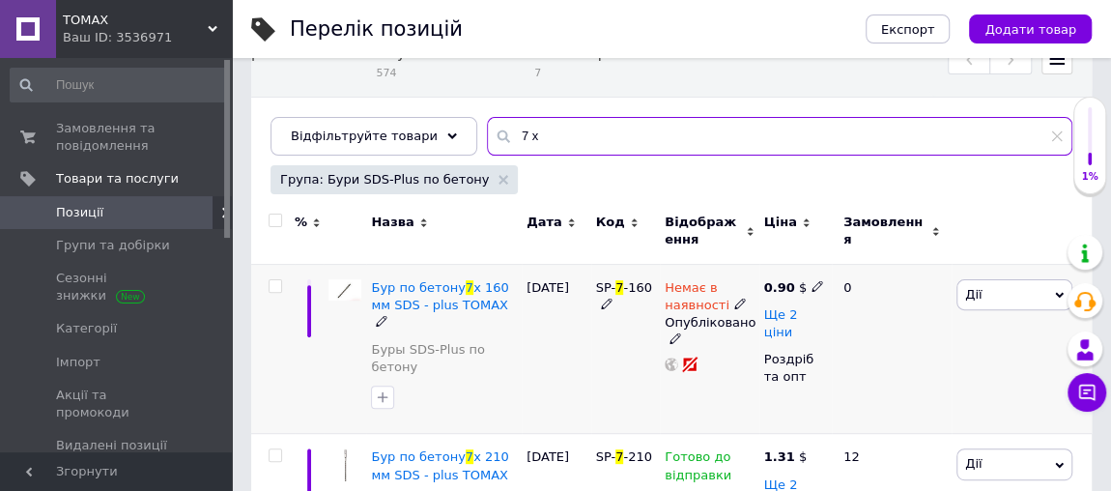
type input "7 х"
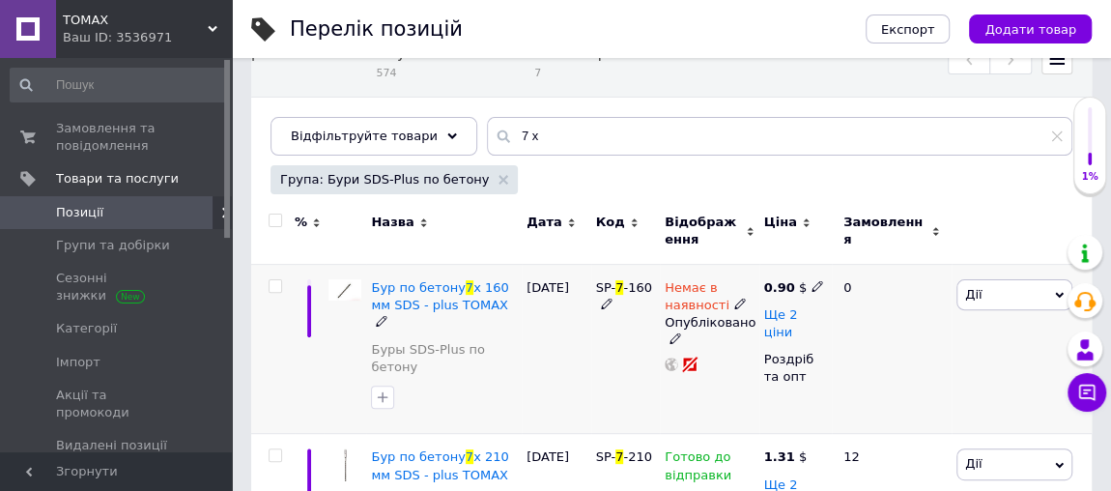
click at [798, 313] on span "Ще 2 ціни" at bounding box center [781, 323] width 34 height 33
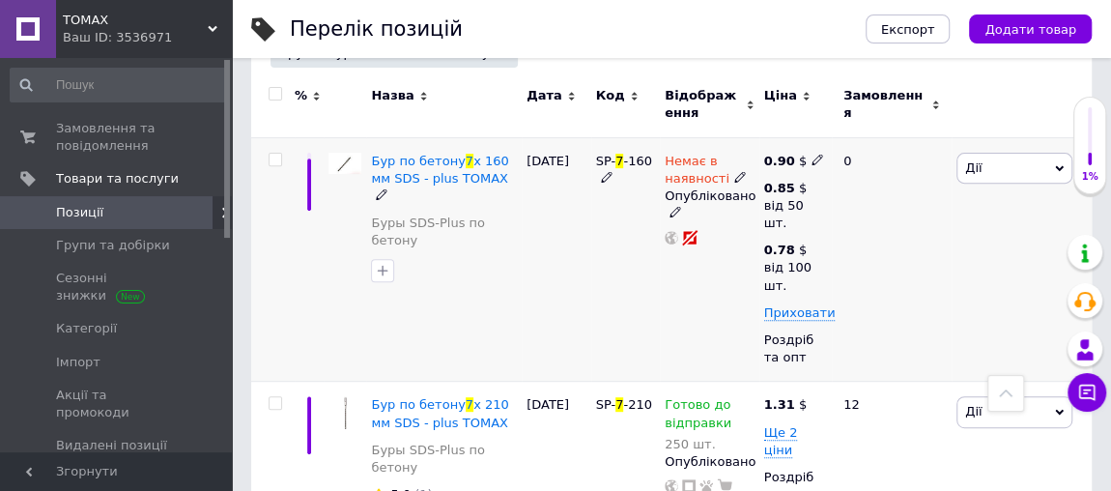
scroll to position [263, 0]
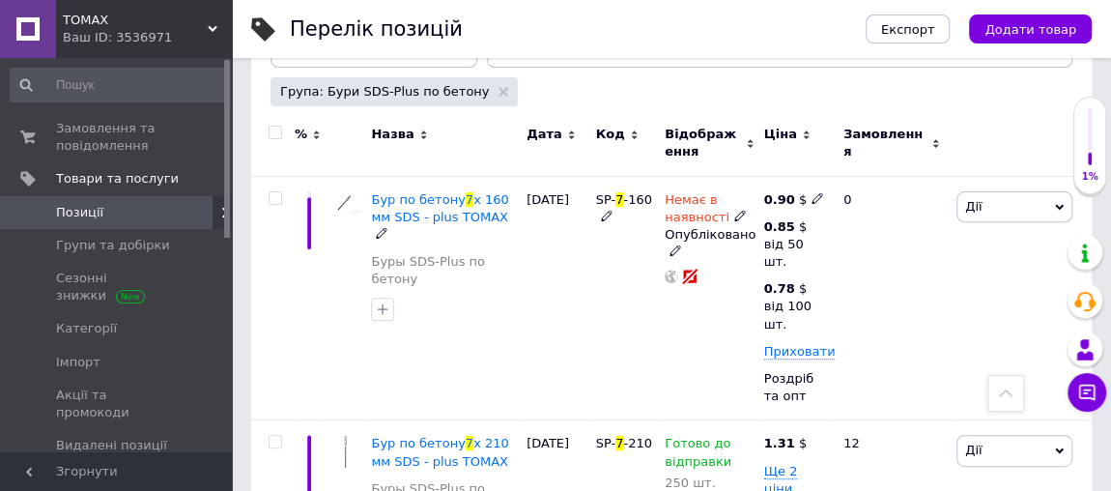
click at [812, 195] on icon at bounding box center [818, 198] width 12 height 12
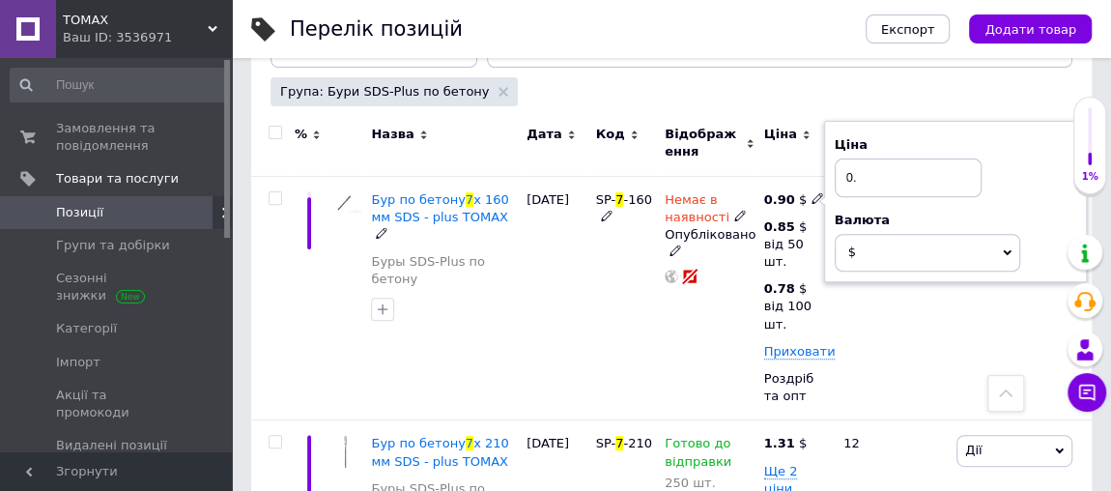
type input "0"
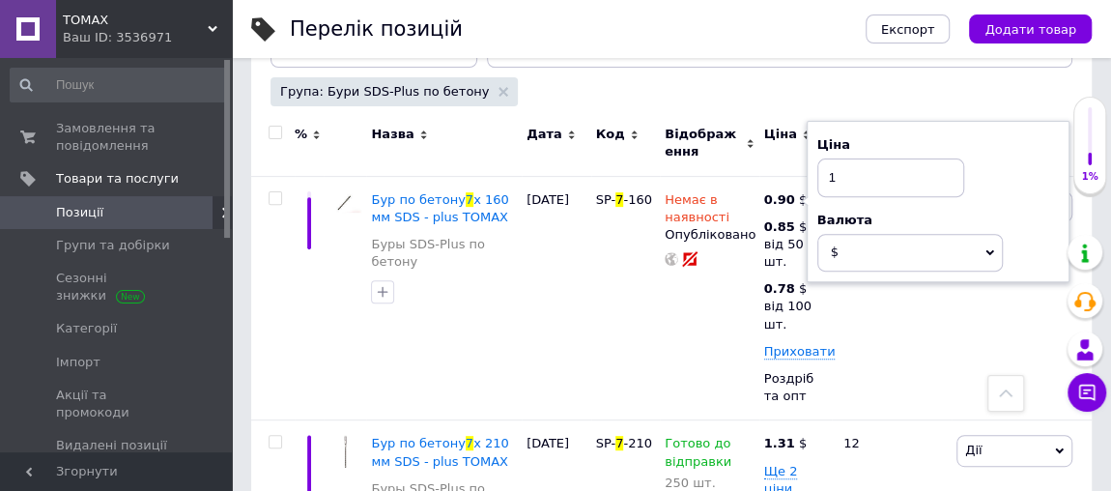
type input "1"
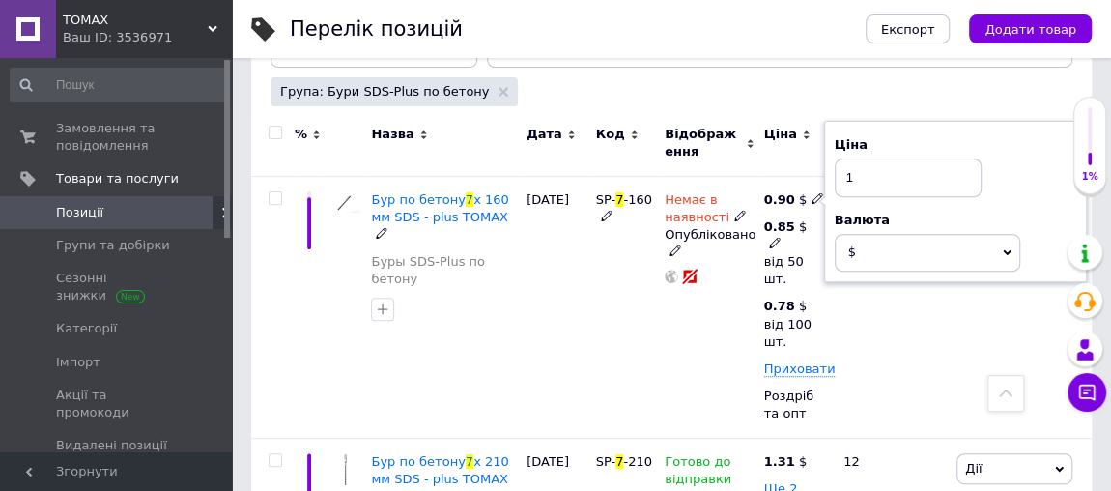
click at [774, 243] on icon at bounding box center [775, 243] width 12 height 12
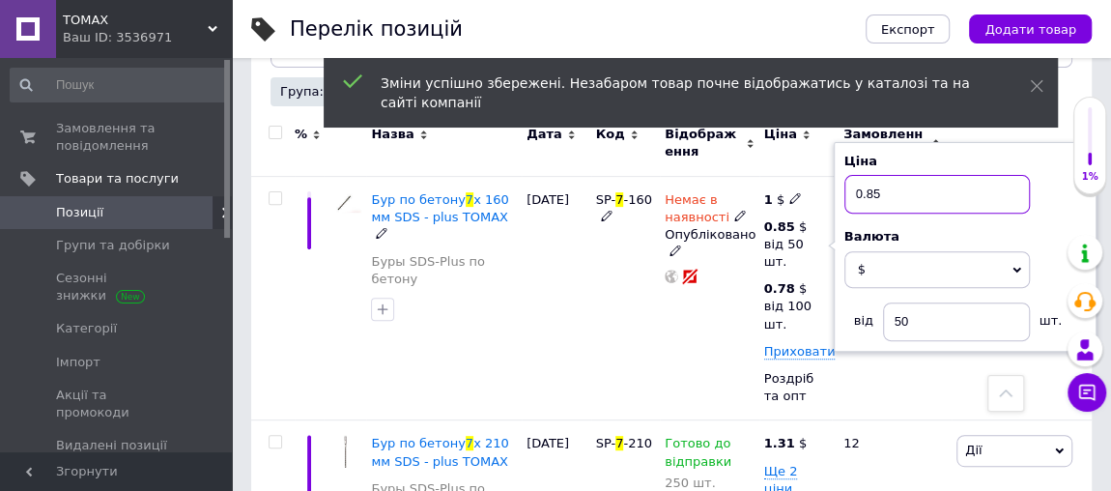
click at [883, 190] on input "0.85" at bounding box center [936, 194] width 185 height 39
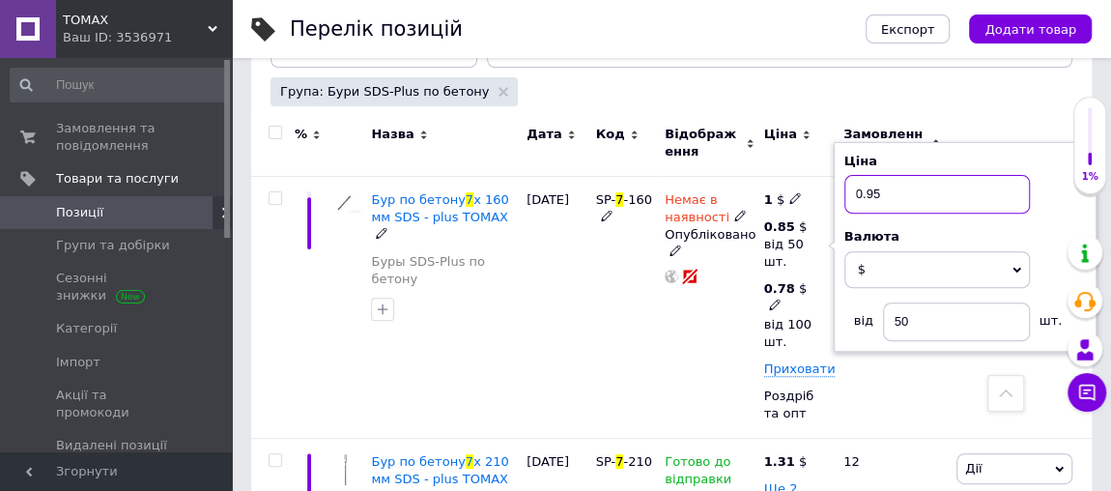
type input "0.95"
click at [777, 303] on icon at bounding box center [775, 305] width 12 height 12
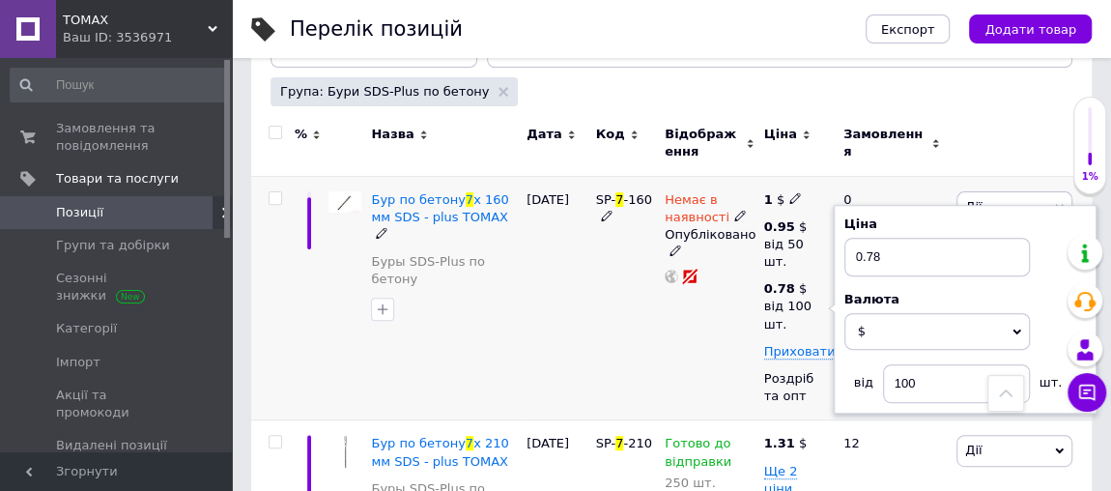
click at [727, 327] on div "Немає в наявності Опубліковано" at bounding box center [710, 298] width 100 height 244
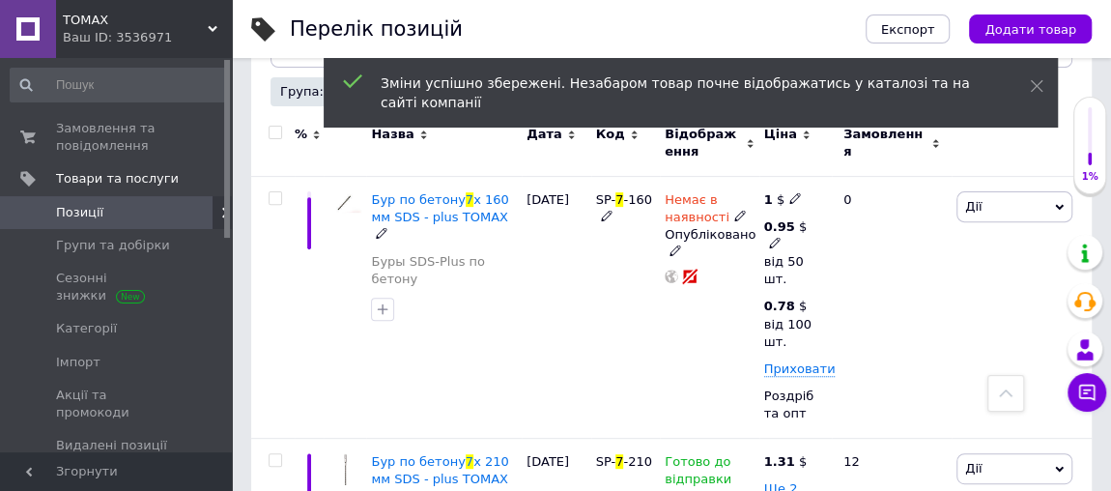
click at [776, 235] on span at bounding box center [775, 242] width 12 height 14
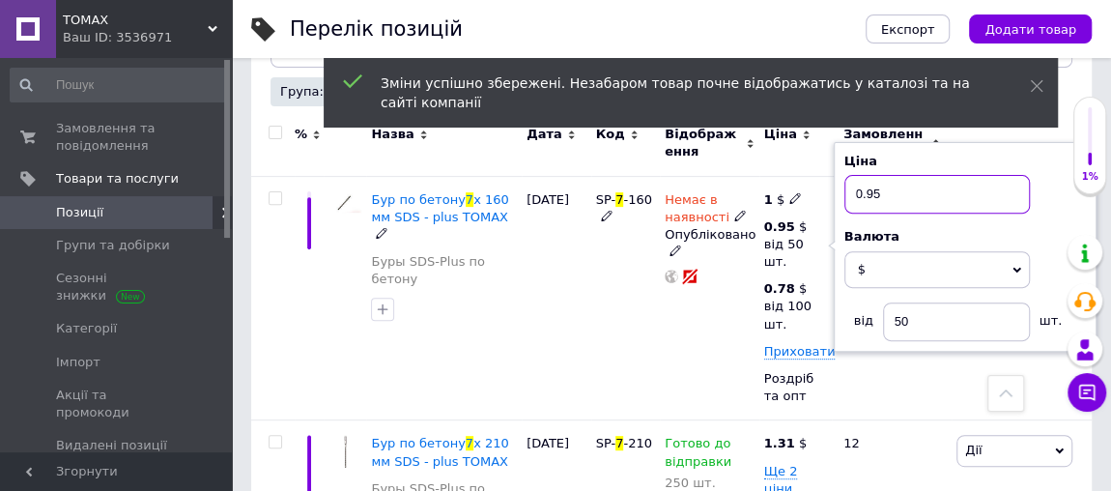
click at [883, 192] on input "0.95" at bounding box center [936, 194] width 185 height 39
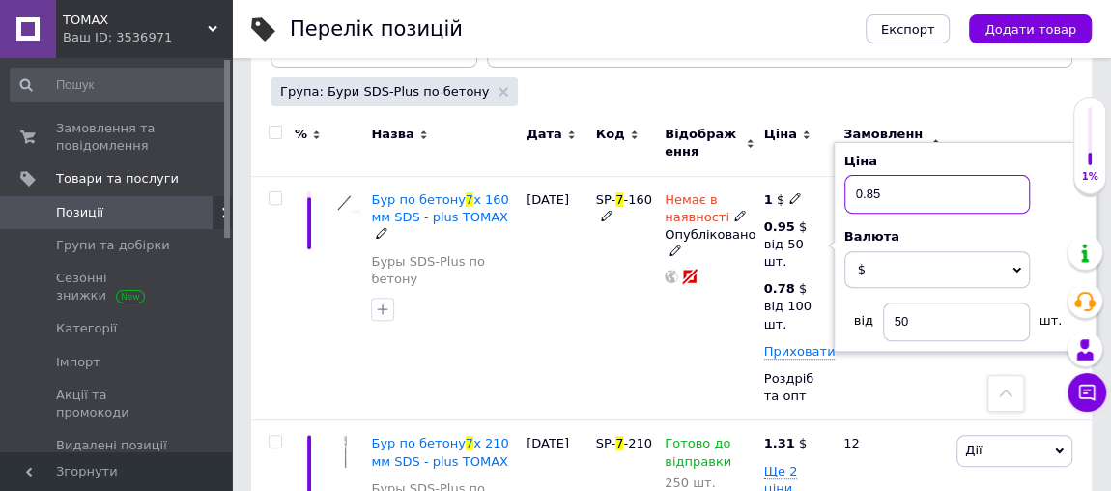
type input "0.85"
click at [675, 343] on div "Немає в наявності Опубліковано" at bounding box center [710, 298] width 100 height 244
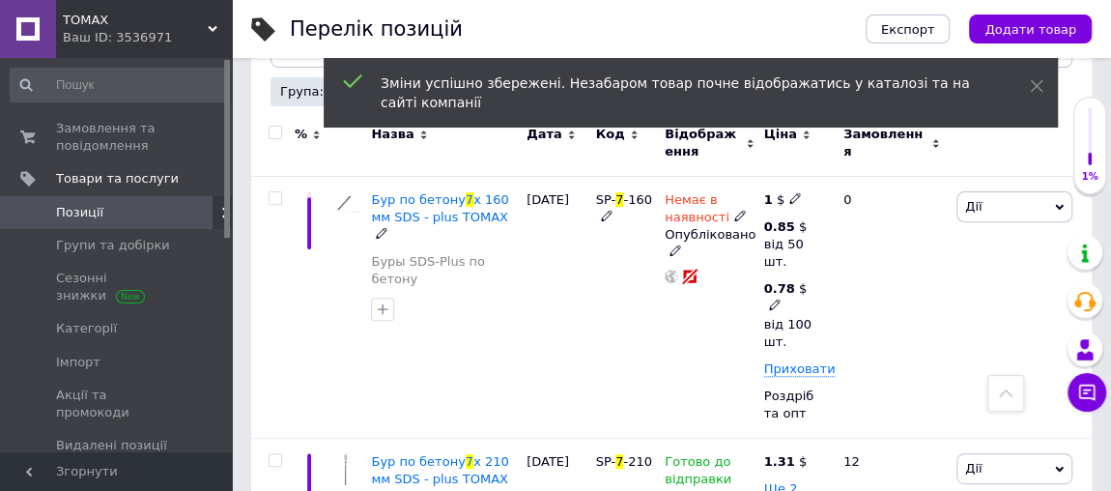
click at [775, 303] on use at bounding box center [774, 304] width 11 height 11
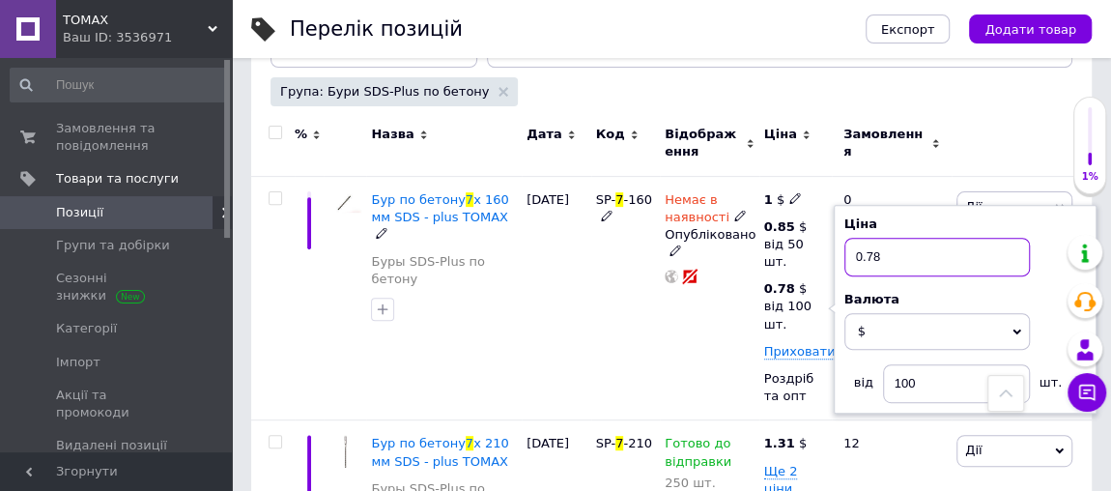
click at [882, 255] on input "0.78" at bounding box center [936, 257] width 185 height 39
type input "0.75"
click at [655, 336] on div "SP- 7 -160" at bounding box center [626, 298] width 70 height 244
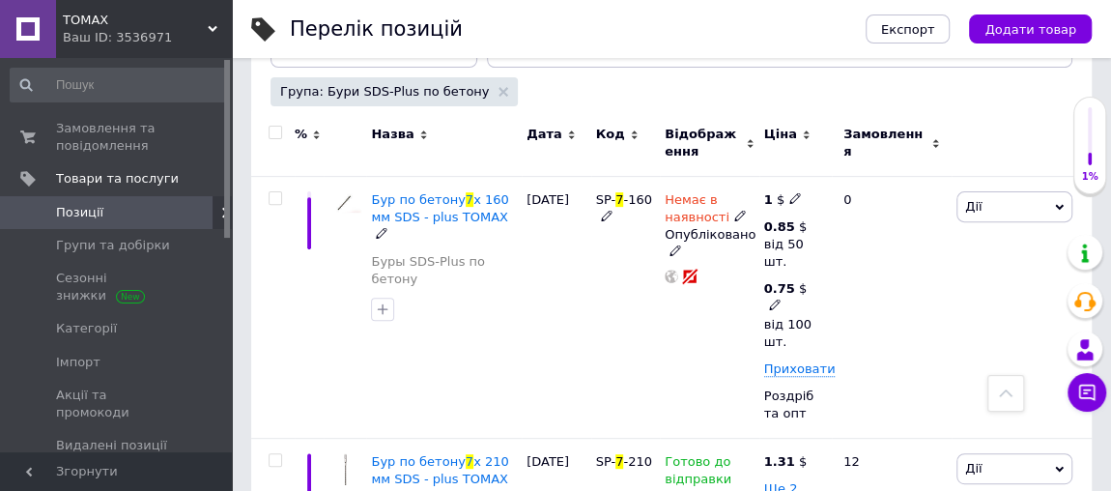
click at [774, 299] on icon at bounding box center [775, 305] width 12 height 12
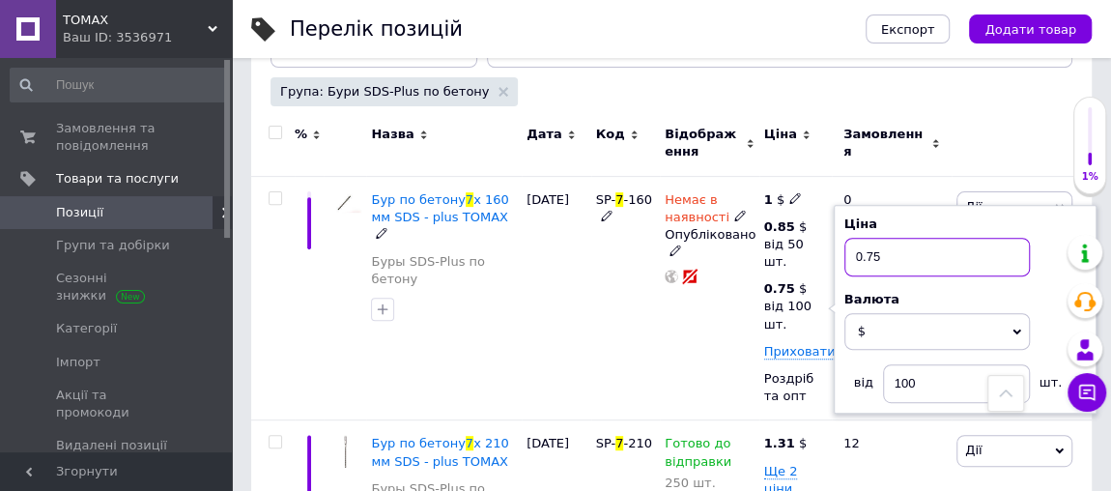
click at [880, 251] on input "0.75" at bounding box center [936, 257] width 185 height 39
type input "0.80"
click at [591, 355] on div "SP- 7 -160" at bounding box center [626, 298] width 70 height 244
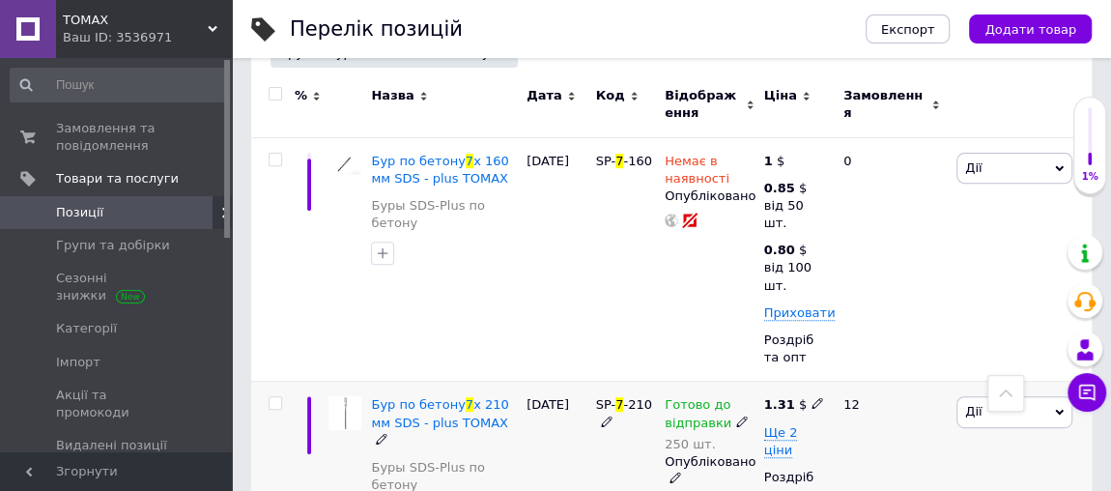
scroll to position [389, 0]
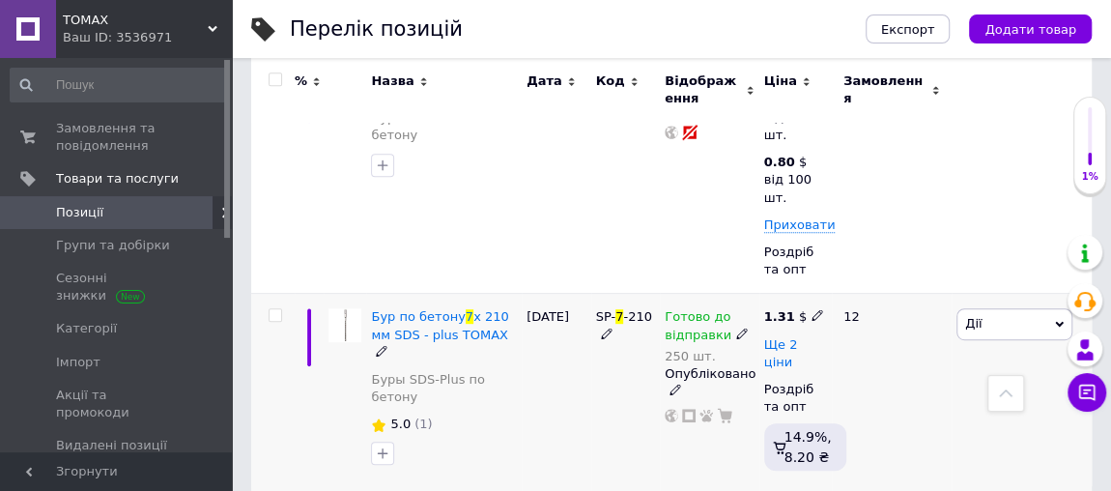
click at [798, 337] on span "Ще 2 ціни" at bounding box center [781, 353] width 34 height 33
click at [812, 315] on use at bounding box center [817, 315] width 11 height 11
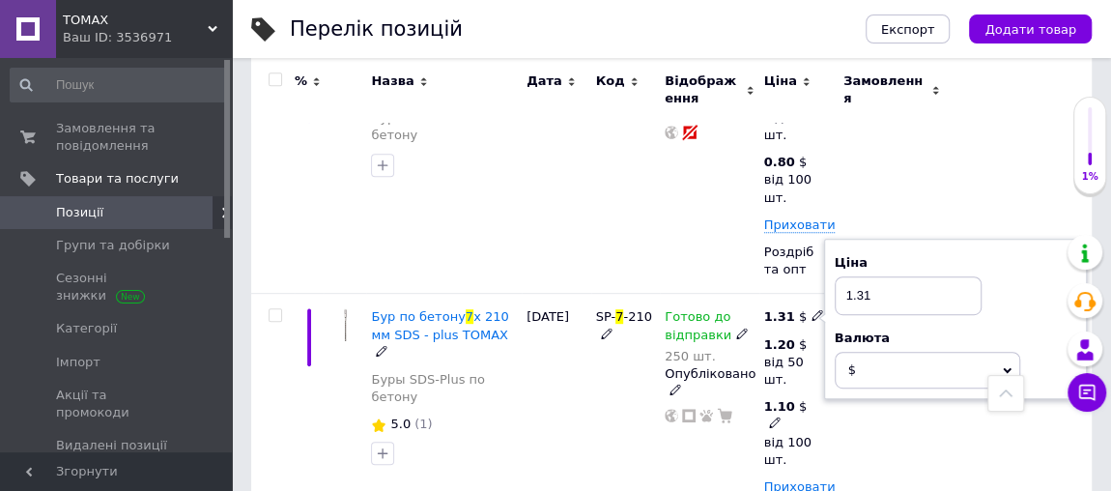
click at [774, 421] on icon at bounding box center [775, 422] width 12 height 12
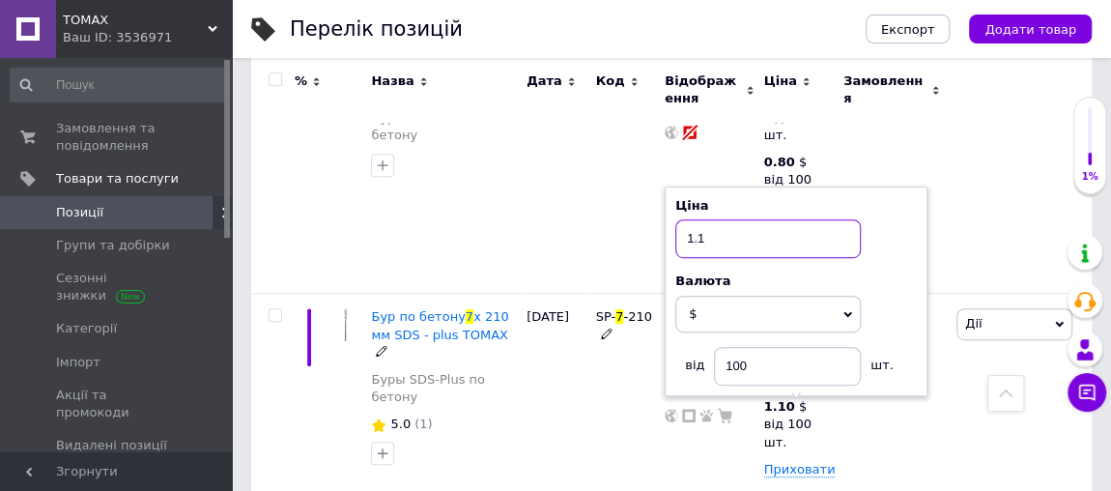
click at [707, 233] on input "1.1" at bounding box center [767, 238] width 185 height 39
type input "1"
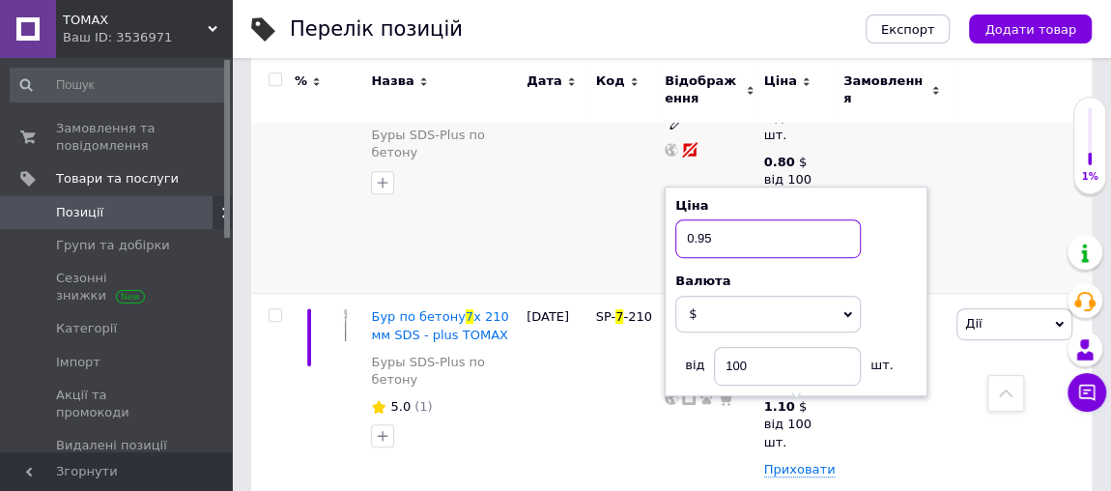
type input "0.95"
click at [570, 220] on div "[DATE]" at bounding box center [557, 171] width 70 height 244
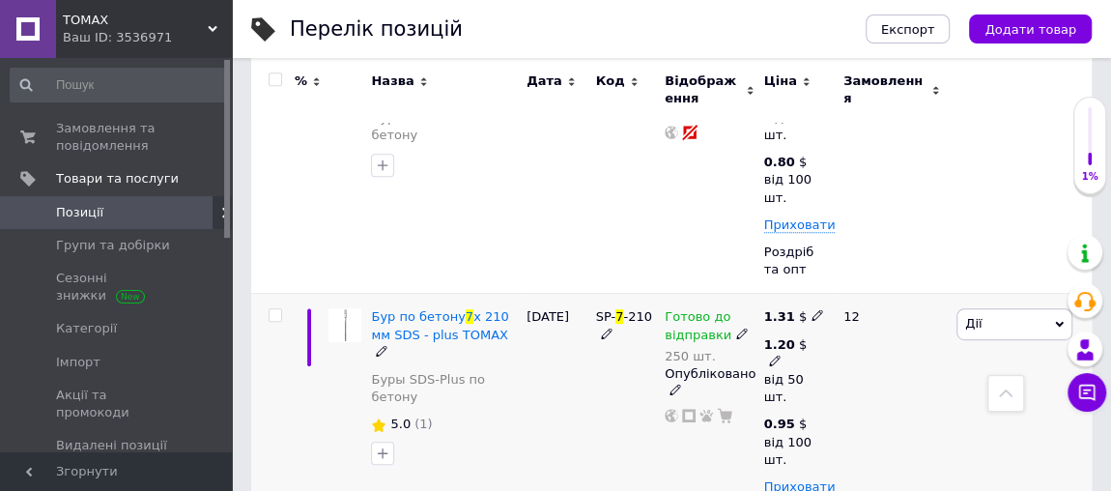
click at [775, 356] on icon at bounding box center [775, 361] width 12 height 12
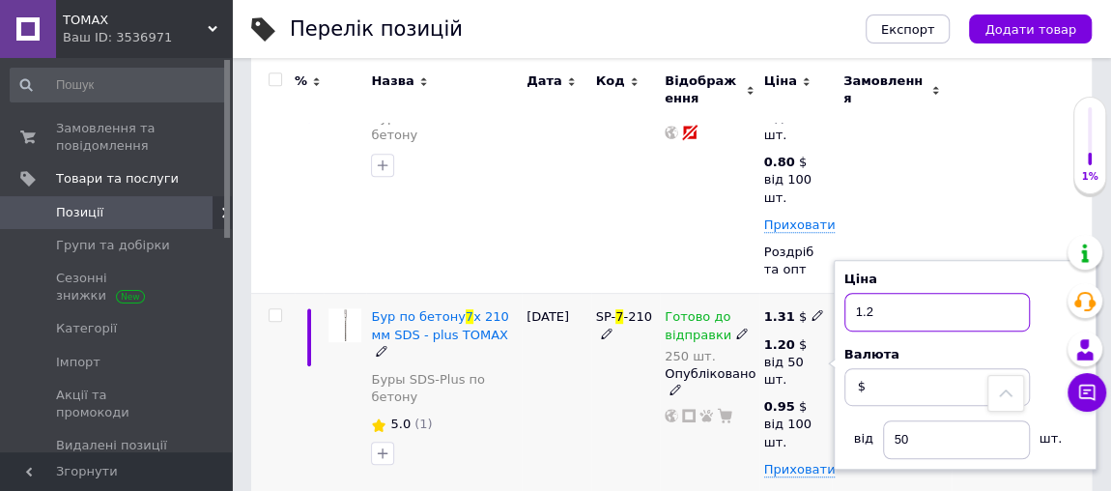
click at [881, 308] on input "1.2" at bounding box center [936, 312] width 185 height 39
type input "1.05"
click at [812, 313] on icon at bounding box center [818, 315] width 12 height 12
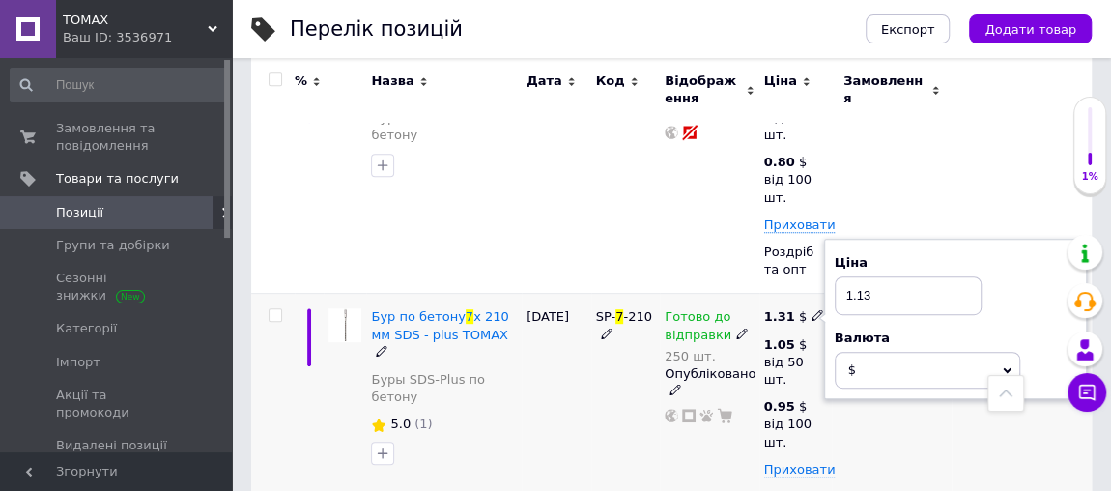
type input "1.13"
click at [609, 394] on div "SP- 7 -210" at bounding box center [626, 447] width 70 height 306
click at [812, 313] on icon at bounding box center [818, 315] width 12 height 12
type input "1.18"
click at [641, 427] on div "SP- 7 -210" at bounding box center [626, 447] width 70 height 306
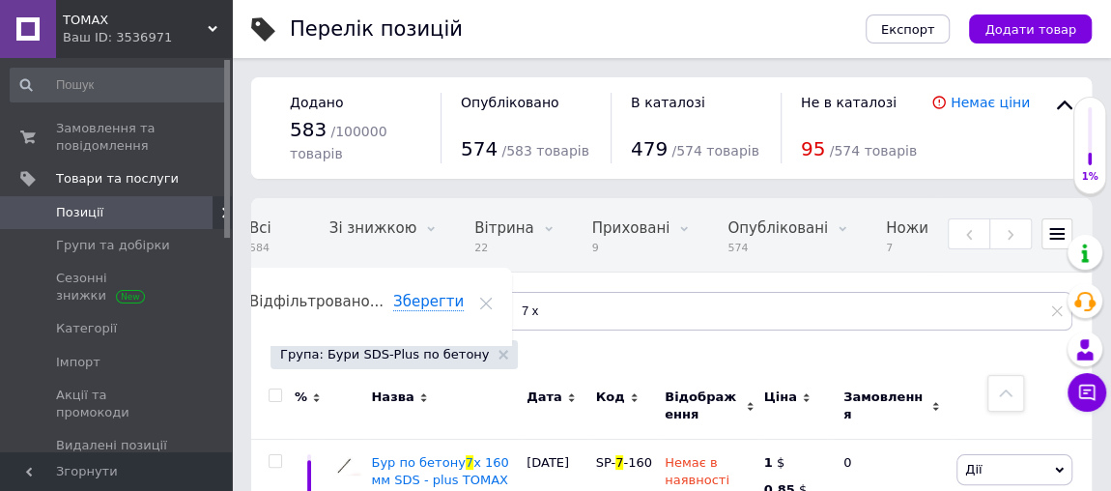
scroll to position [0, 0]
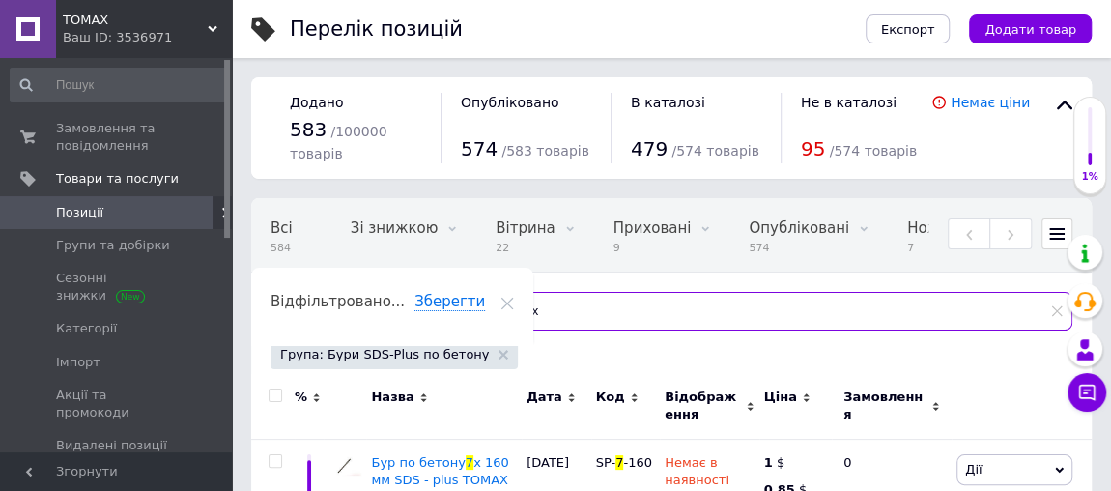
click at [500, 309] on input "7 х" at bounding box center [779, 311] width 585 height 39
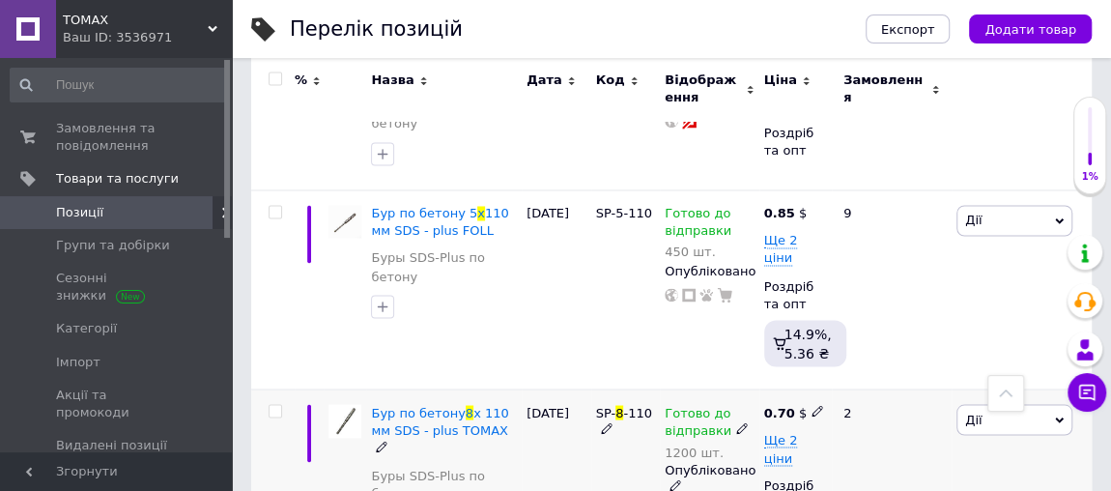
scroll to position [1581, 0]
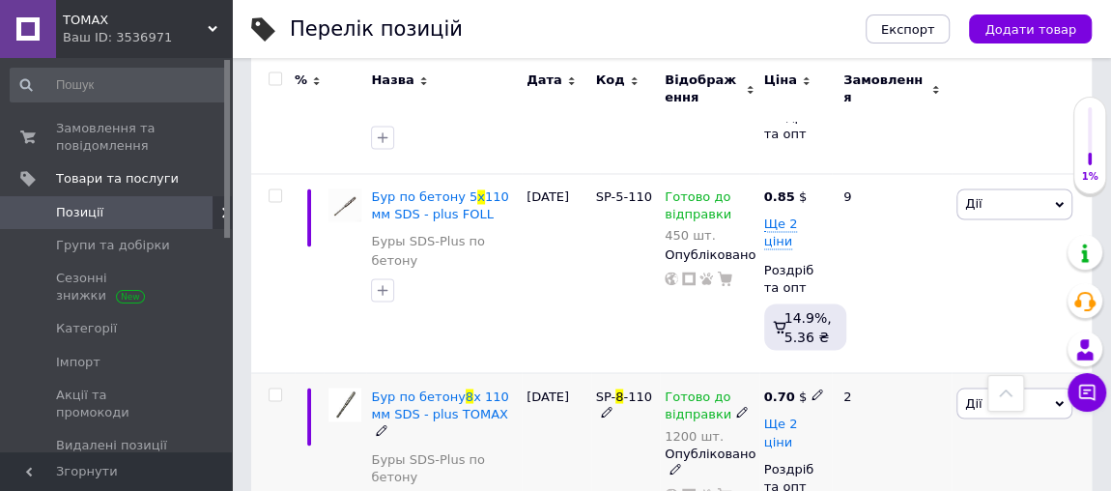
type input "8 х"
click at [798, 415] on span "Ще 2 ціни" at bounding box center [781, 431] width 34 height 33
click at [812, 388] on icon at bounding box center [818, 394] width 12 height 12
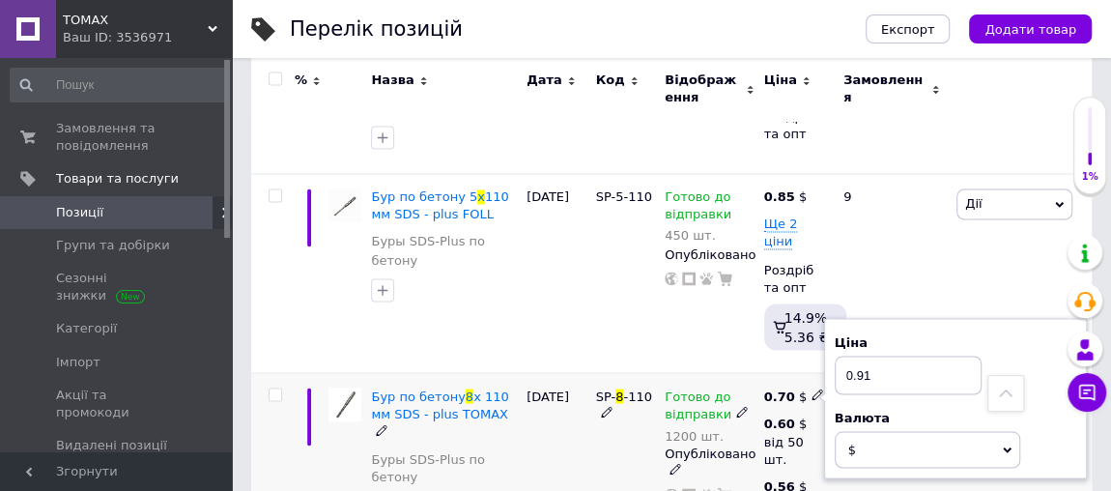
type input "0.91"
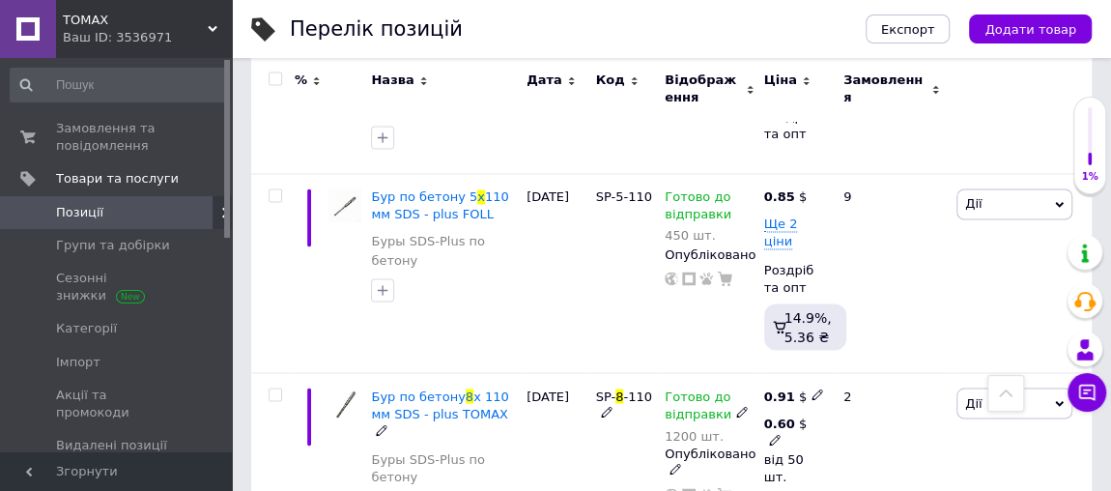
click at [776, 434] on use at bounding box center [774, 439] width 11 height 11
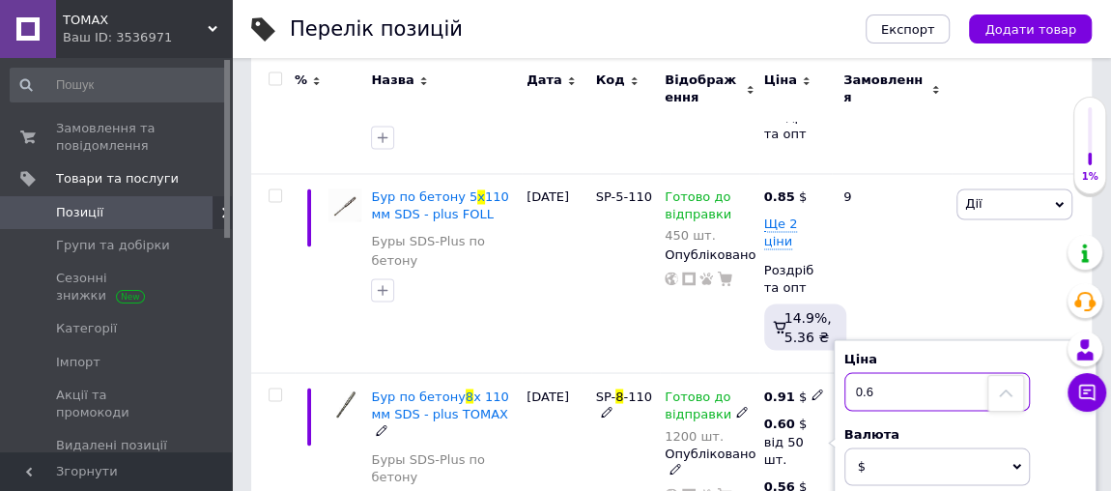
click at [879, 372] on input "0.6" at bounding box center [936, 391] width 185 height 39
type input "0.7"
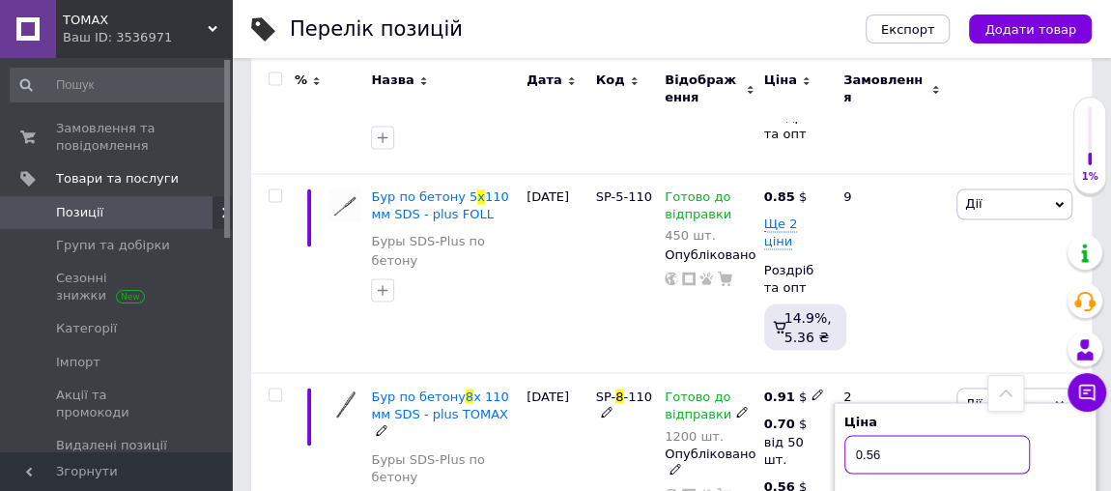
click at [882, 435] on input "0.56" at bounding box center [936, 454] width 185 height 39
type input "0.60"
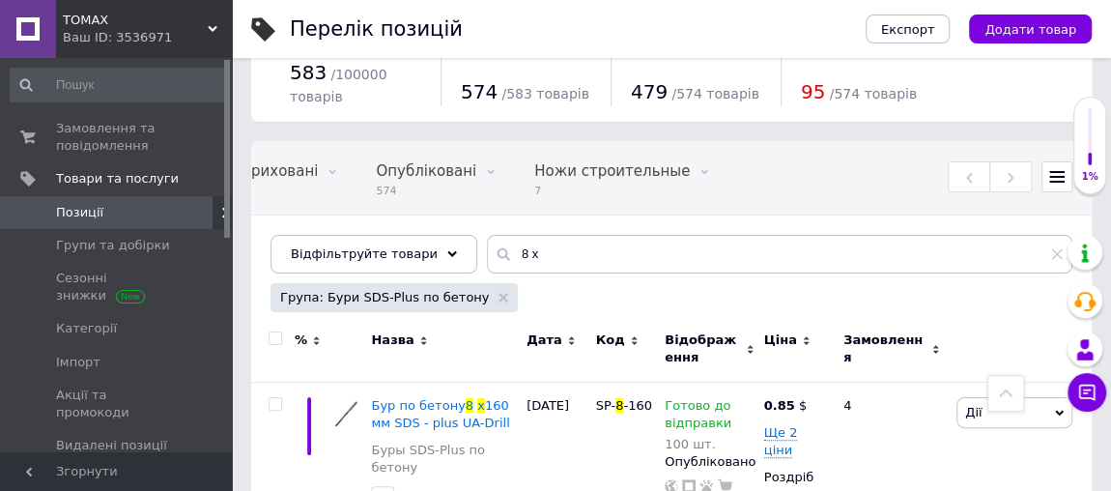
scroll to position [0, 0]
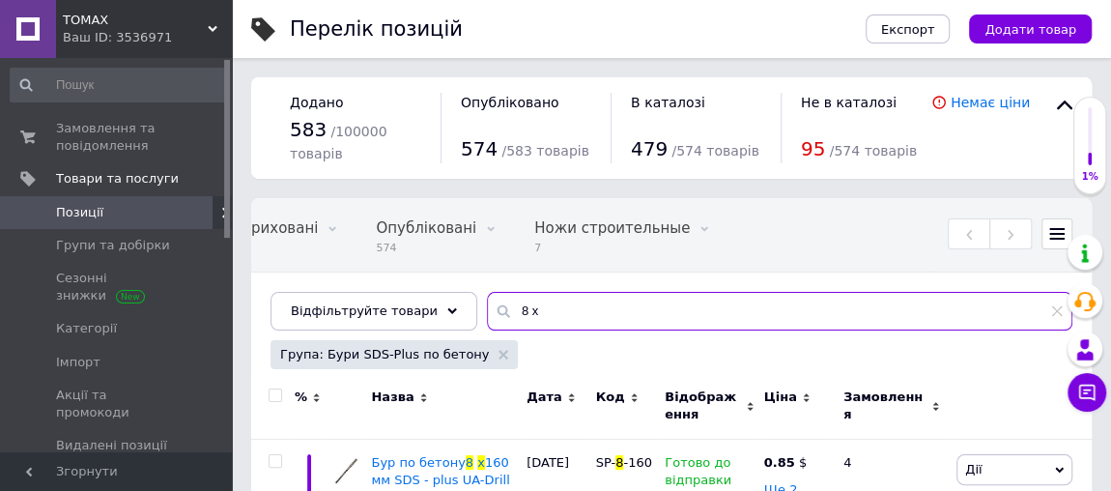
drag, startPoint x: 525, startPoint y: 306, endPoint x: 491, endPoint y: 305, distance: 33.8
click at [491, 305] on input "8 х" at bounding box center [779, 311] width 585 height 39
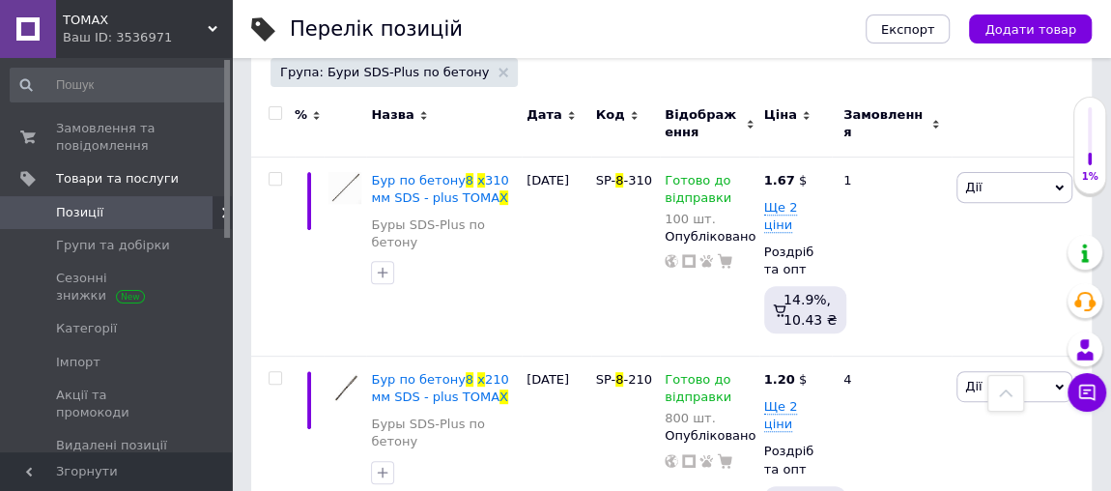
scroll to position [175, 0]
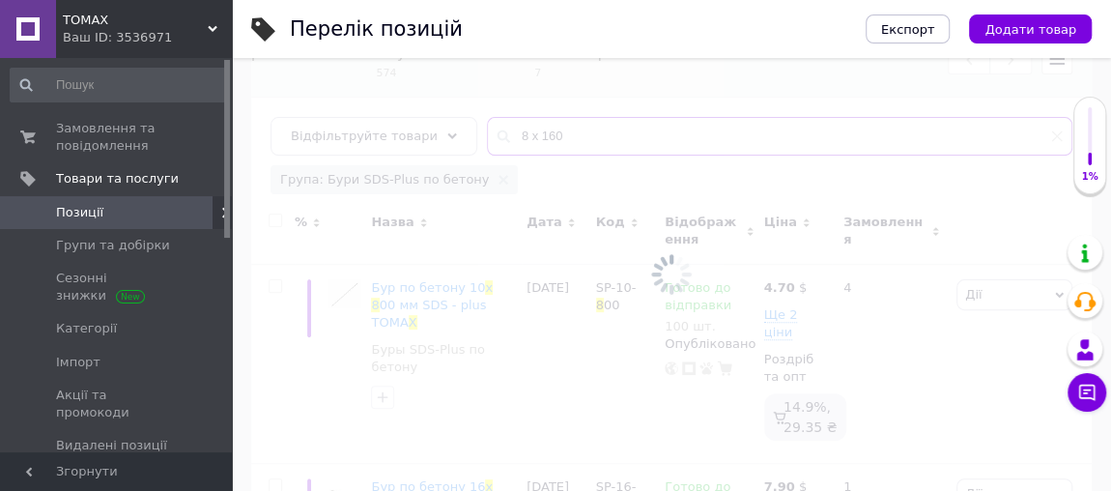
scroll to position [145, 0]
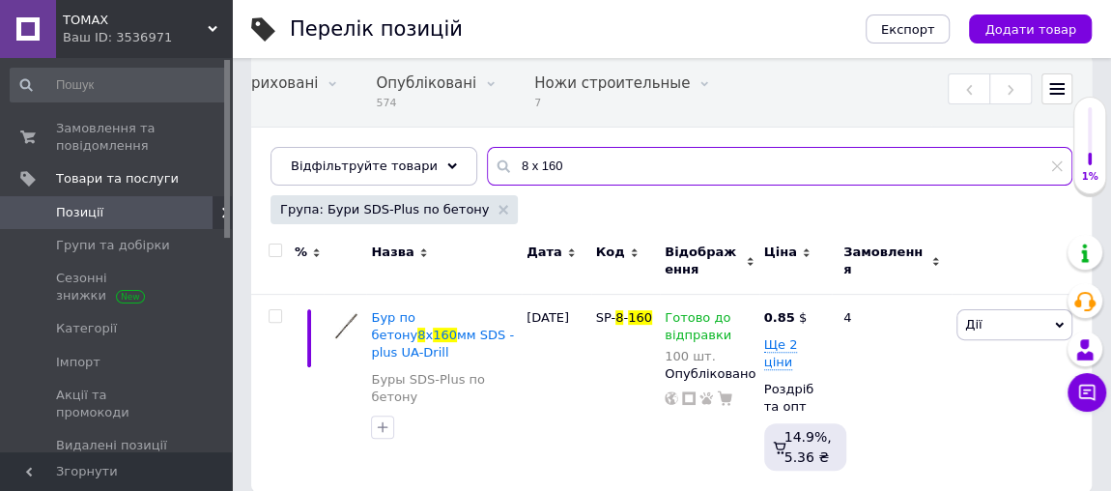
type input "8 x 160"
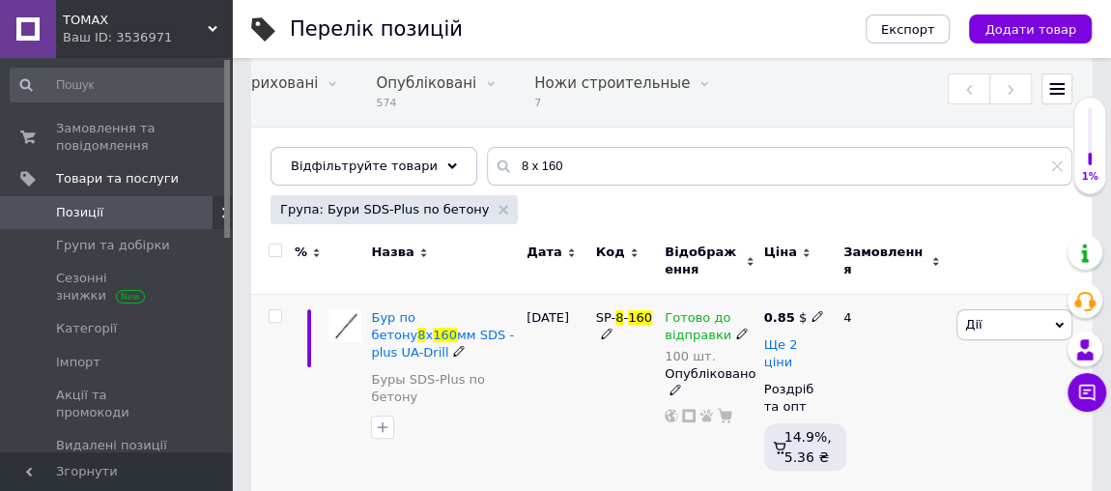
click at [780, 339] on span "Ще 2 ціни" at bounding box center [781, 353] width 34 height 33
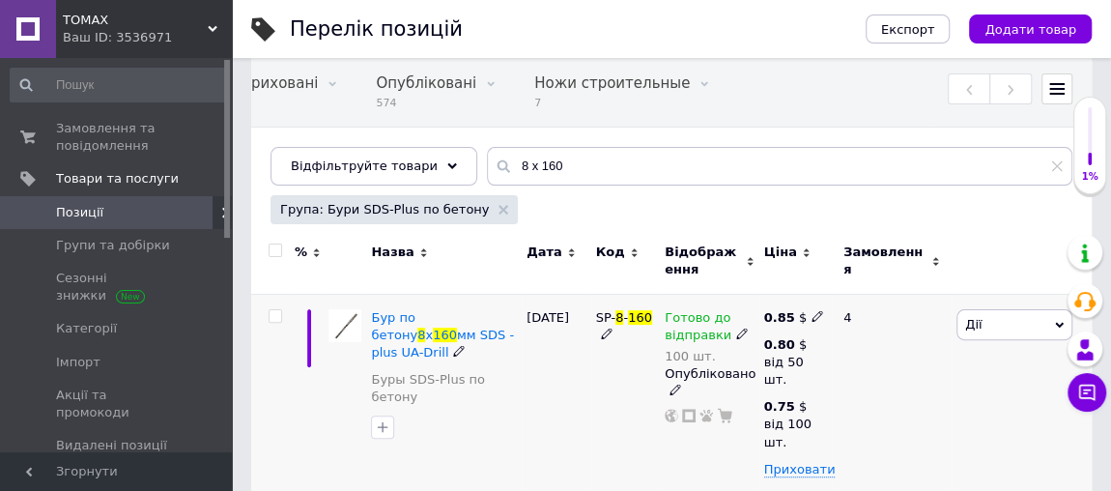
scroll to position [233, 0]
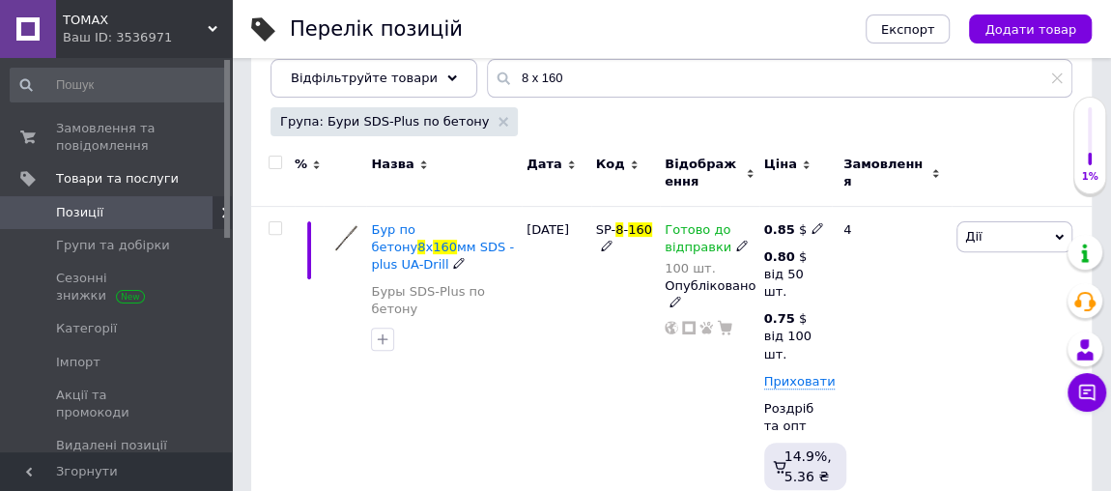
click at [812, 228] on icon at bounding box center [818, 228] width 12 height 12
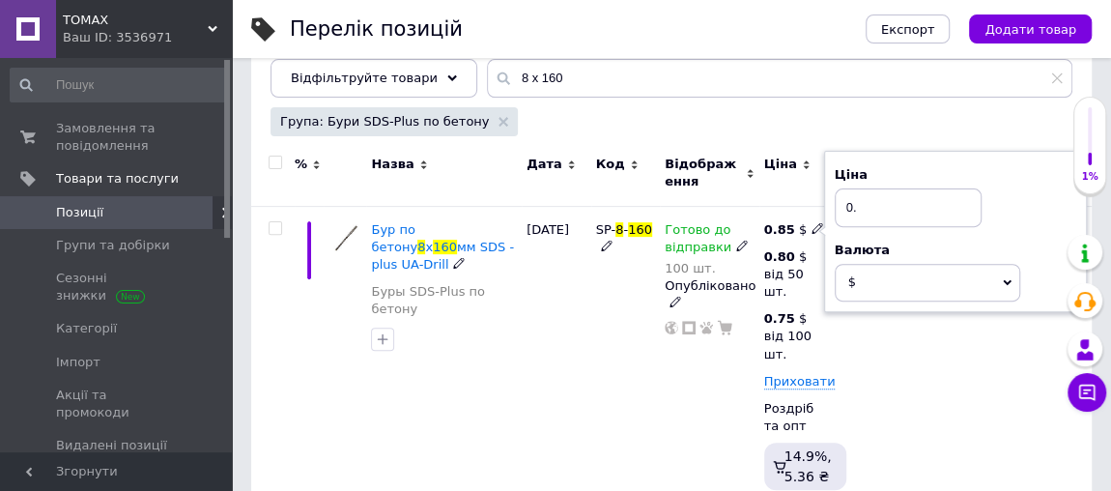
type input "0"
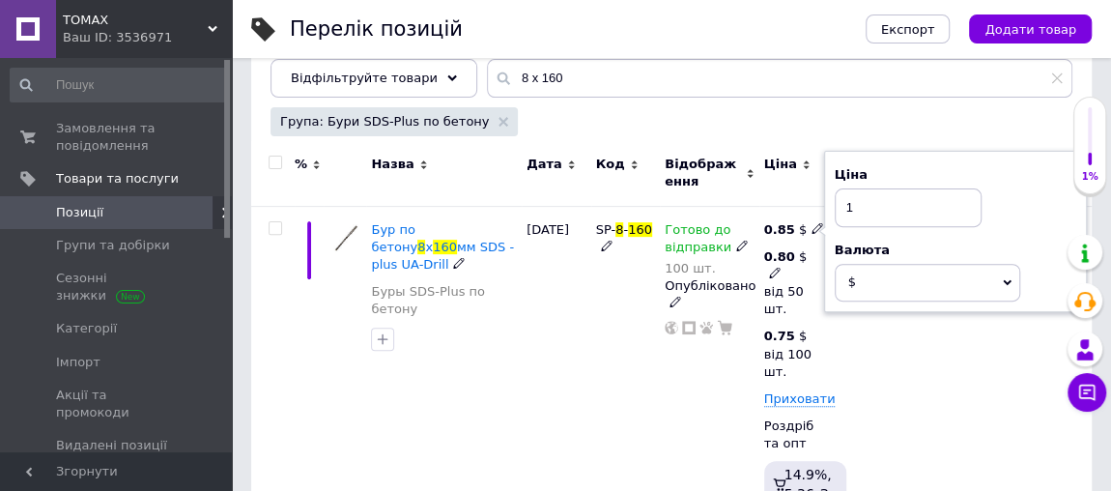
type input "1"
click at [776, 271] on icon at bounding box center [775, 273] width 12 height 12
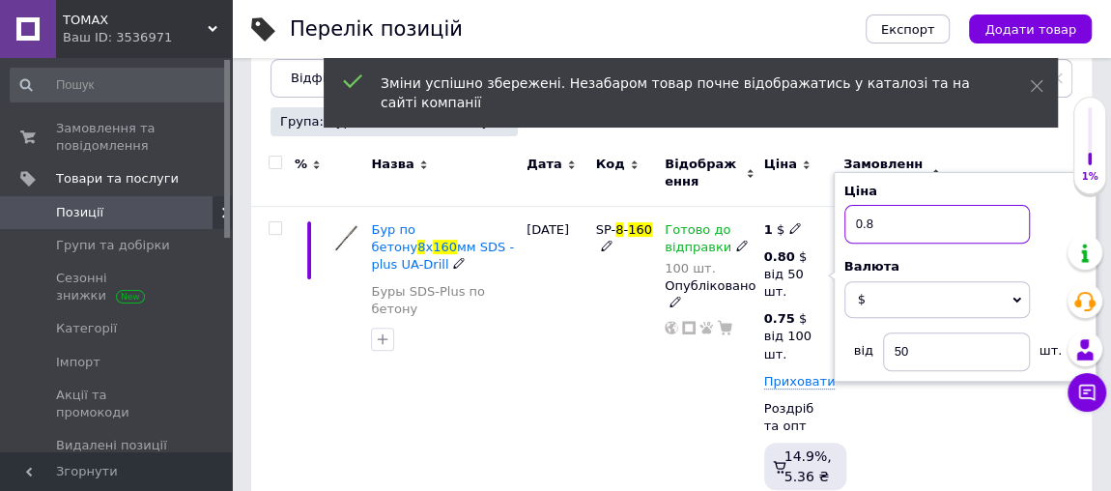
click at [878, 224] on input "0.8" at bounding box center [936, 224] width 185 height 39
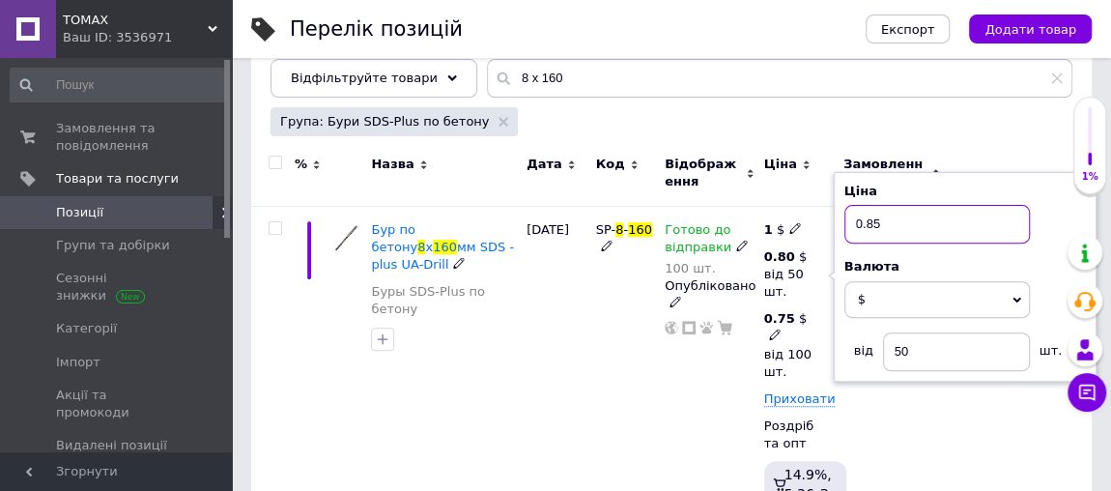
type input "0.85"
click at [774, 334] on use at bounding box center [774, 334] width 11 height 11
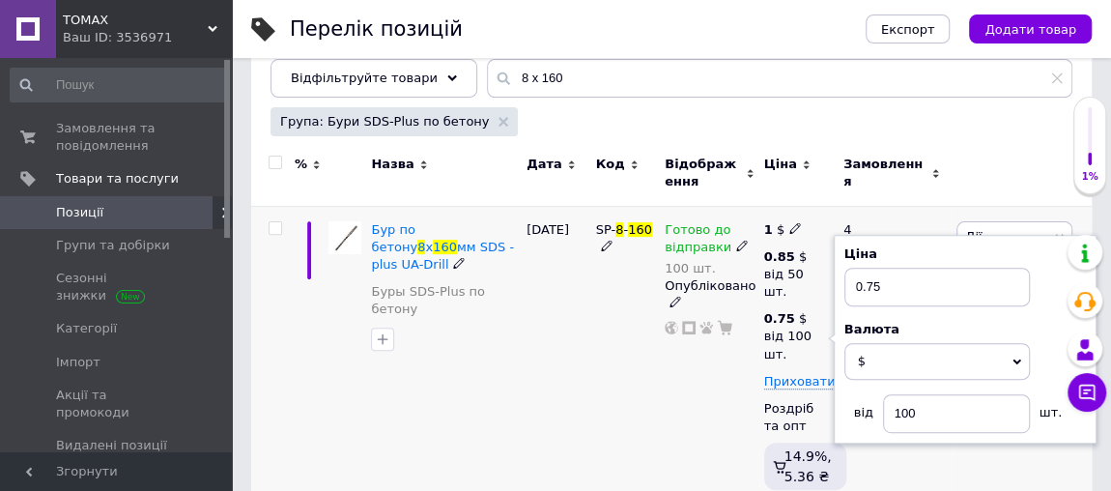
click at [691, 372] on div "Готово до відправки 100 шт. Опубліковано" at bounding box center [710, 359] width 100 height 306
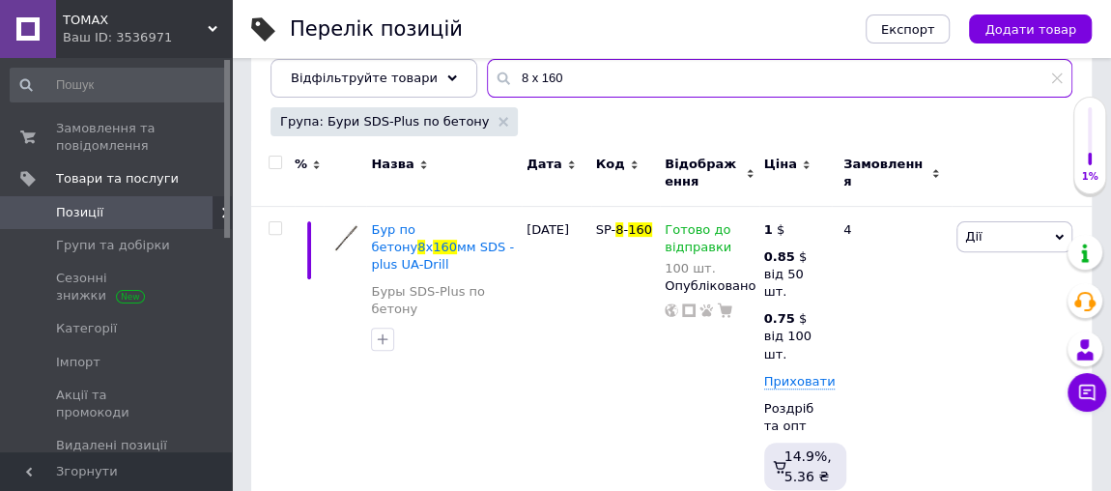
click at [542, 71] on input "8 x 160" at bounding box center [779, 78] width 585 height 39
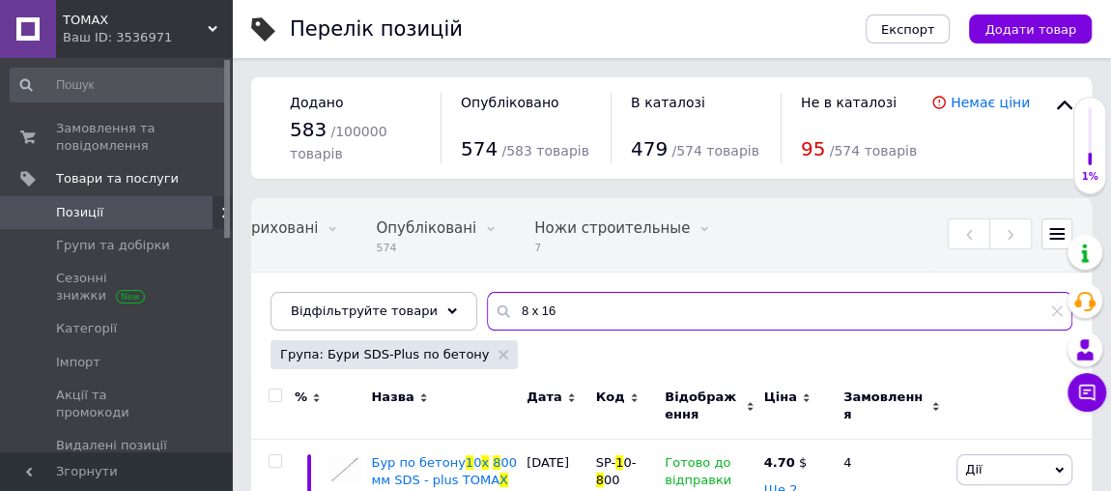
type input "8 x 160"
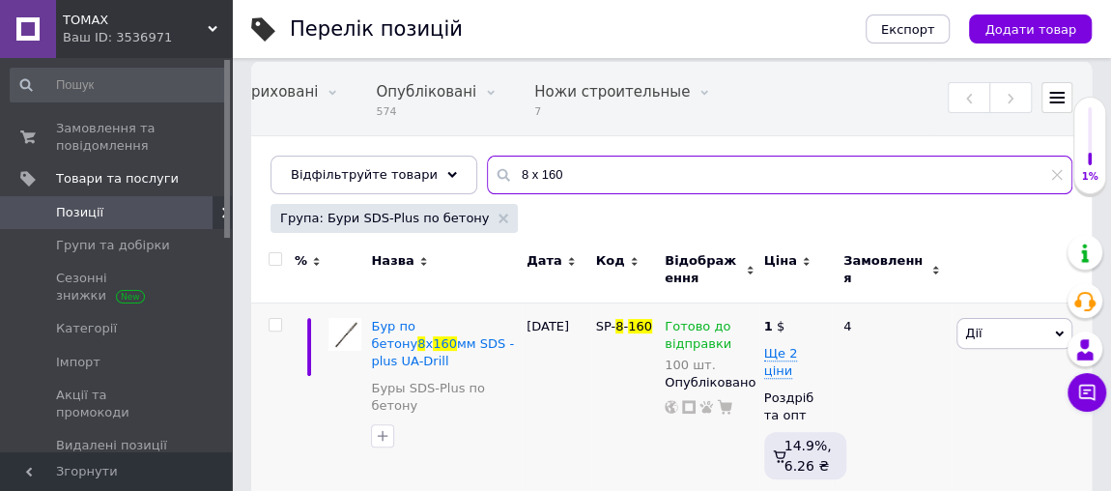
scroll to position [145, 0]
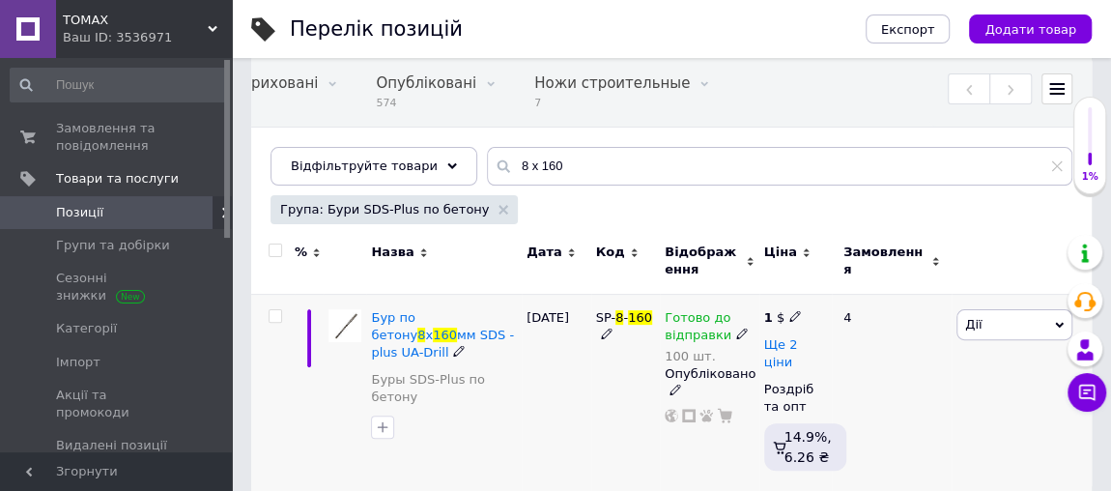
click at [798, 344] on span "Ще 2 ціни" at bounding box center [781, 353] width 34 height 33
click at [773, 421] on icon at bounding box center [775, 422] width 12 height 12
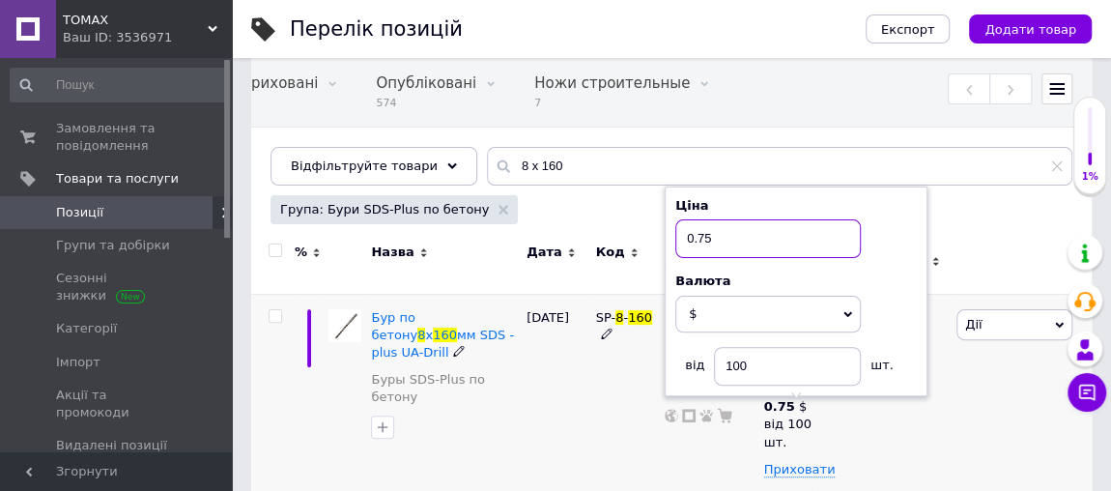
click at [722, 219] on input "0.75" at bounding box center [767, 238] width 185 height 39
type input "0.80"
click at [611, 385] on div "SP- 8 - 160" at bounding box center [626, 447] width 70 height 306
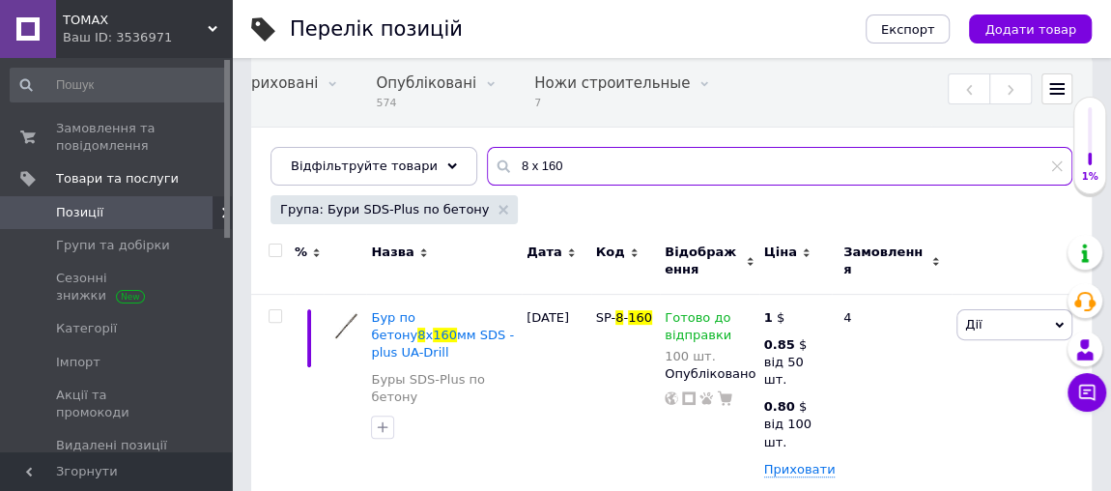
click at [544, 157] on input "8 x 160" at bounding box center [779, 166] width 585 height 39
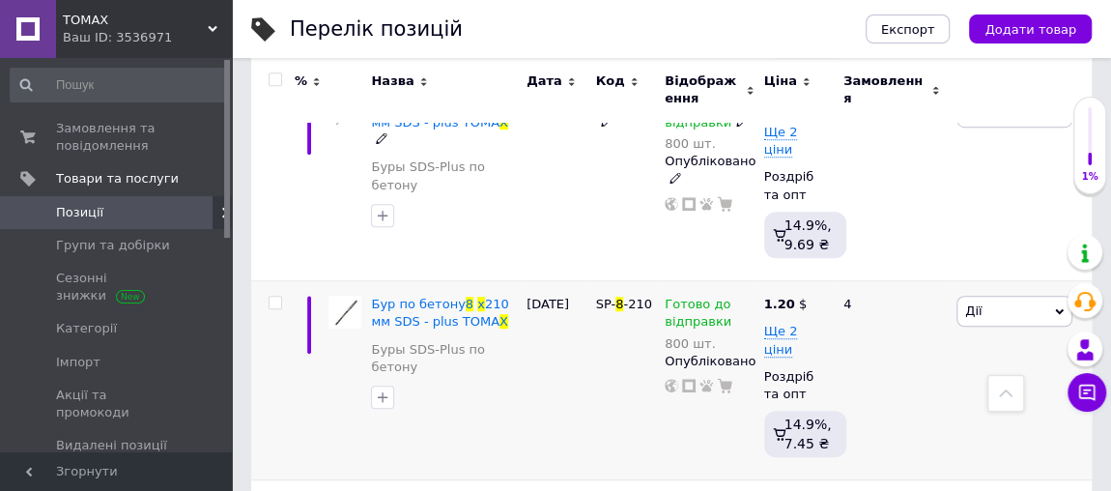
scroll to position [584, 0]
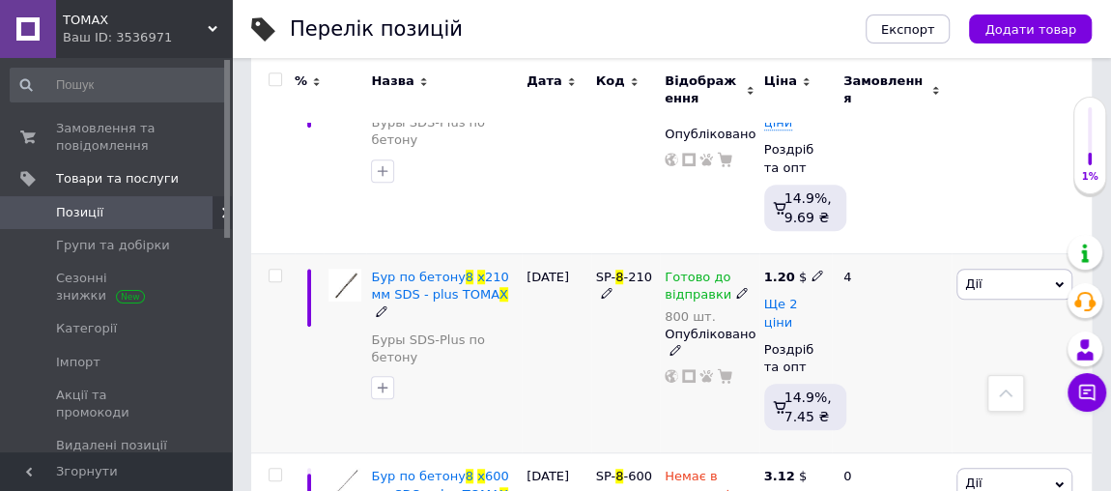
type input "8 x"
click at [772, 297] on span "Ще 2 ціни" at bounding box center [781, 313] width 34 height 33
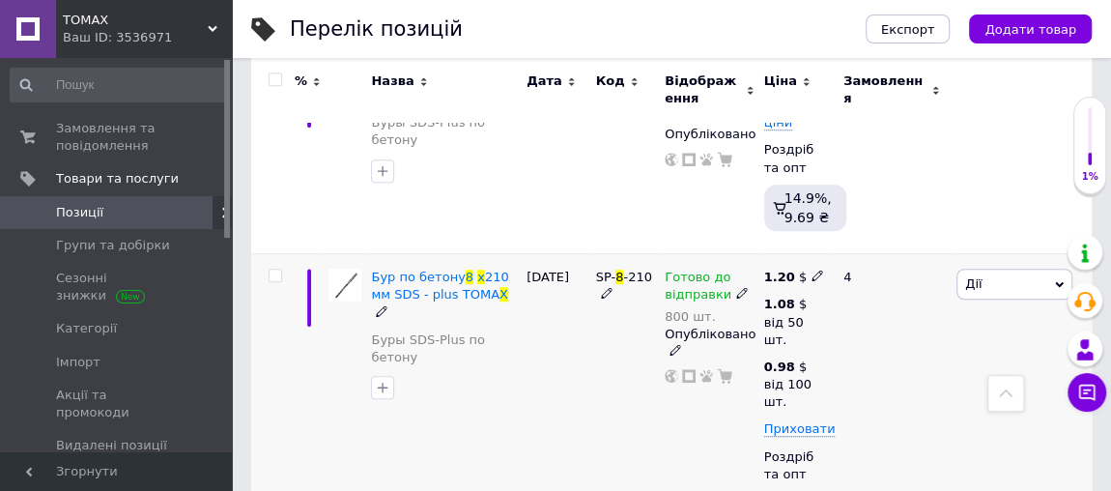
click at [812, 270] on icon at bounding box center [818, 276] width 12 height 12
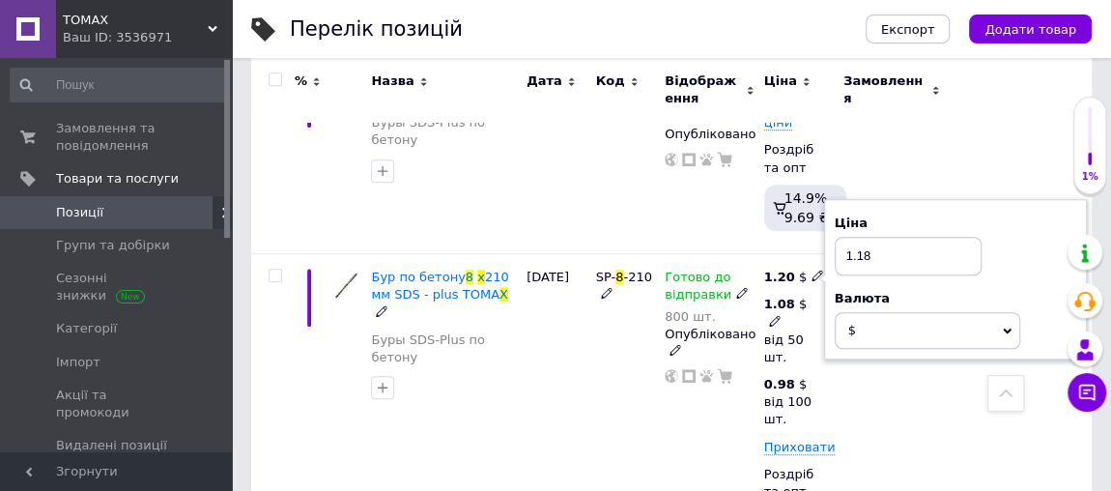
type input "1.18"
click at [774, 315] on icon at bounding box center [775, 321] width 12 height 12
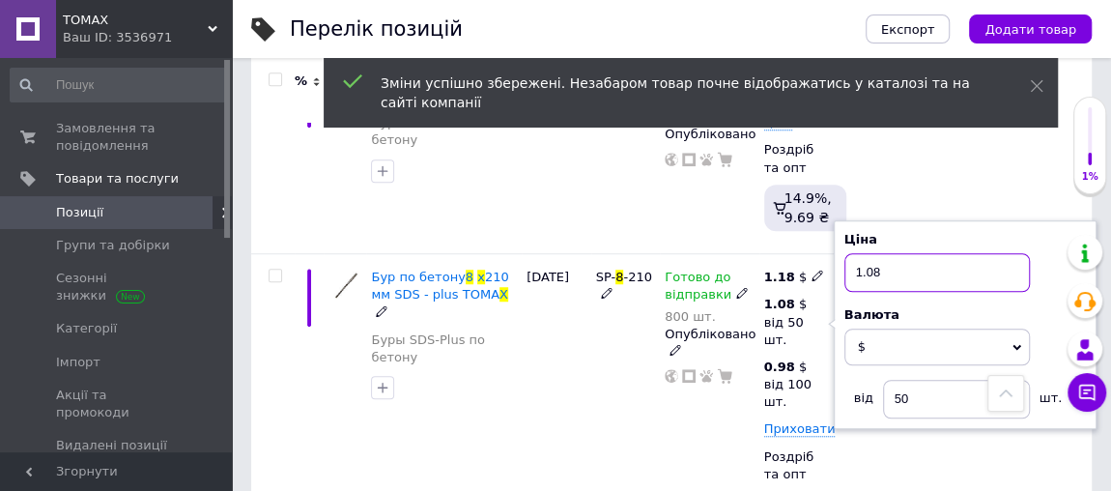
click at [881, 253] on input "1.08" at bounding box center [936, 272] width 185 height 39
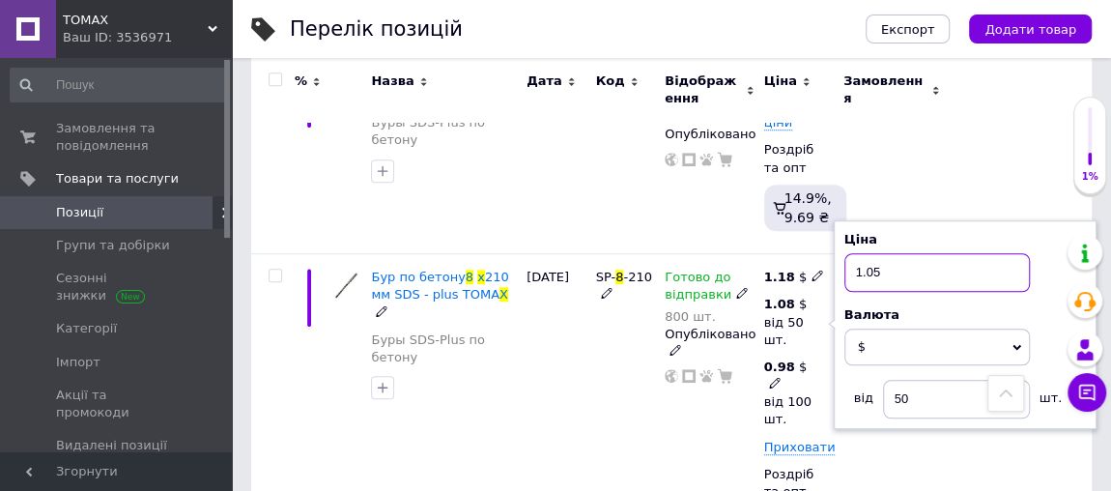
type input "1.05"
click at [771, 377] on icon at bounding box center [775, 383] width 12 height 12
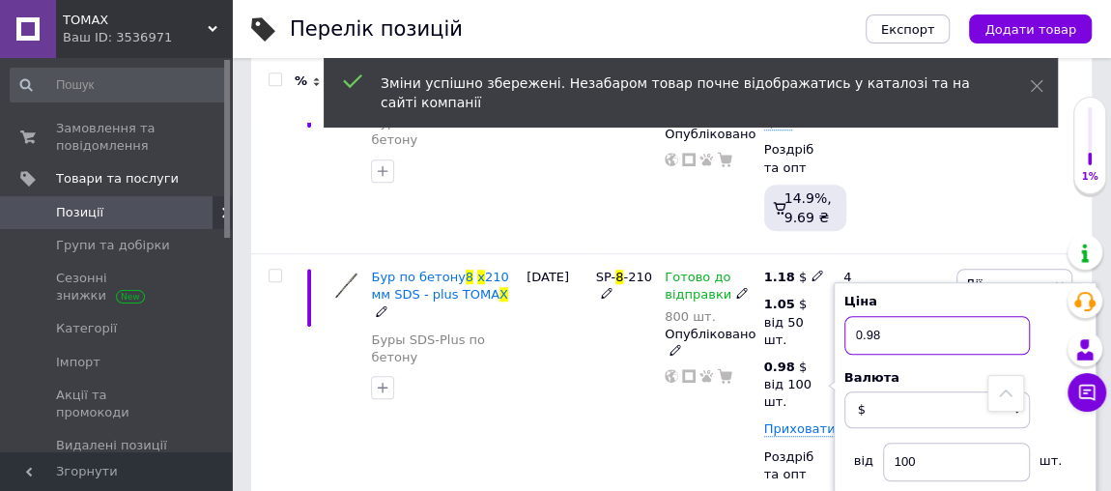
click at [881, 316] on input "0.98" at bounding box center [936, 335] width 185 height 39
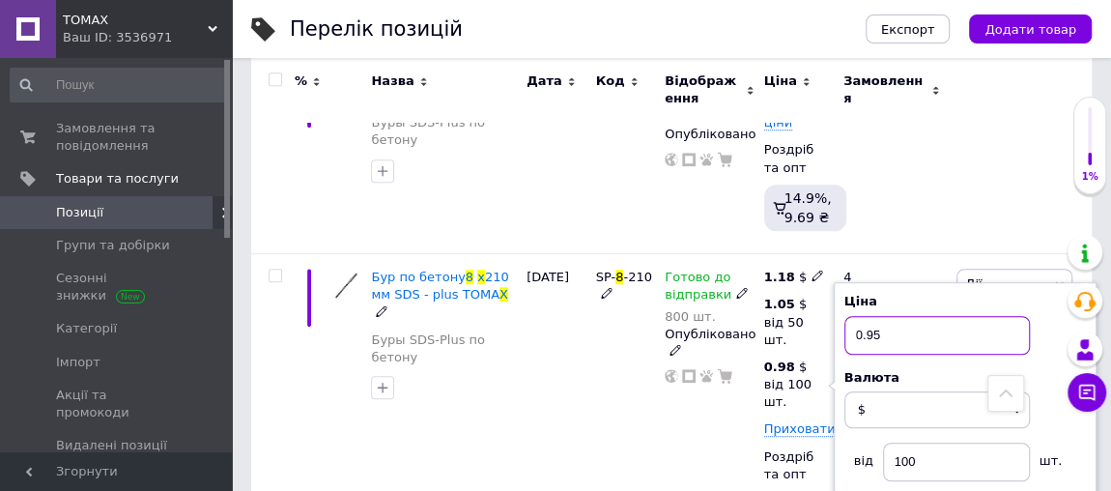
type input "0.95"
click at [610, 389] on div "SP- 8 -210" at bounding box center [626, 407] width 70 height 306
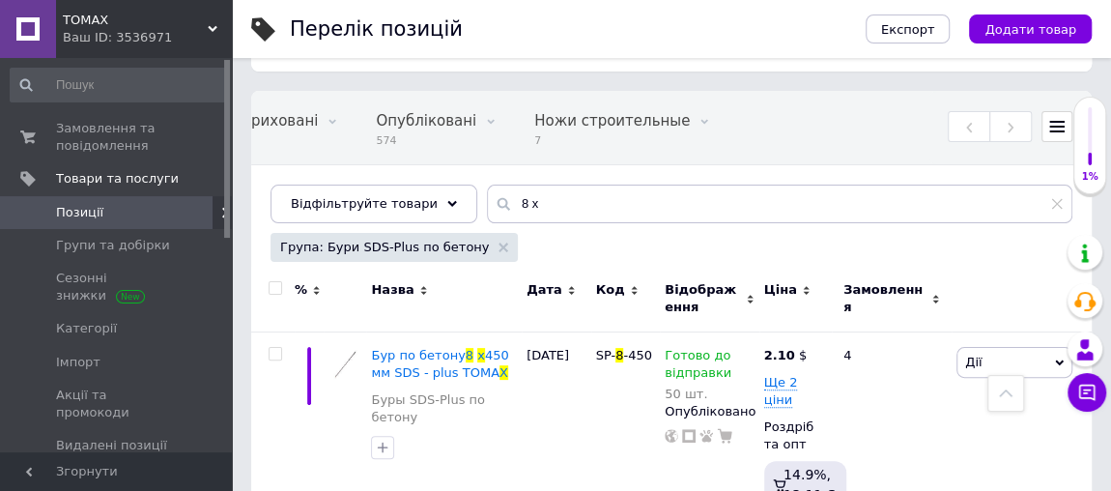
scroll to position [57, 0]
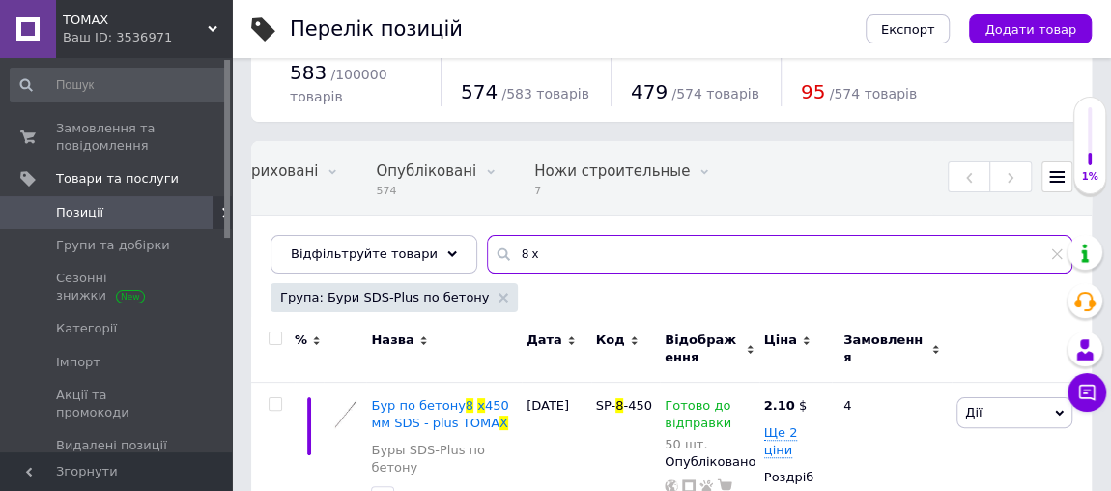
click at [588, 241] on input "8 x" at bounding box center [779, 254] width 585 height 39
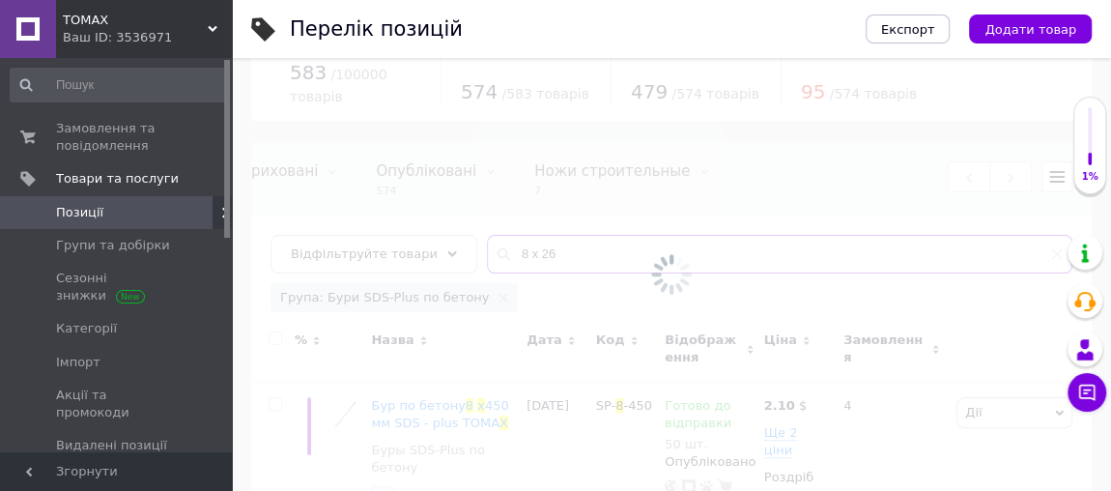
type input "8 x 260"
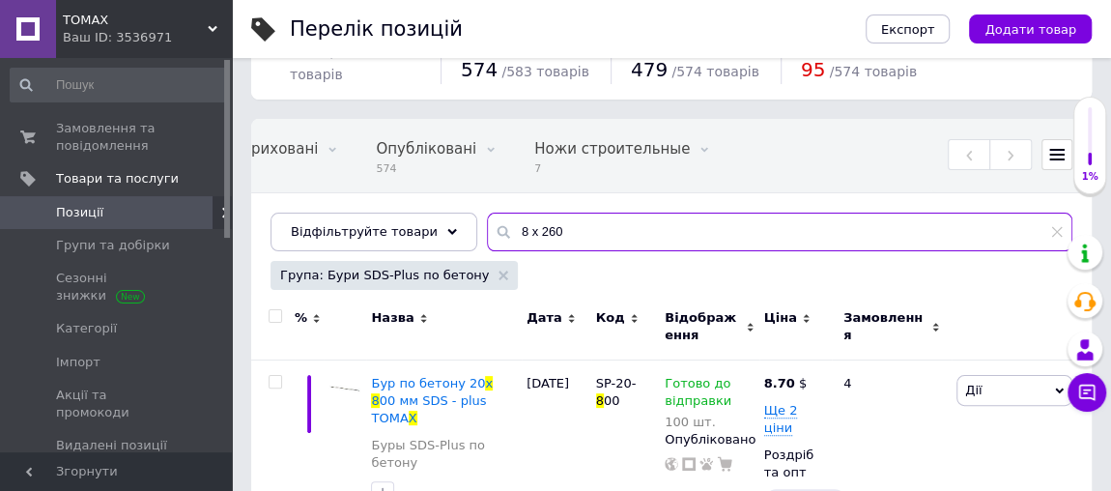
scroll to position [57, 0]
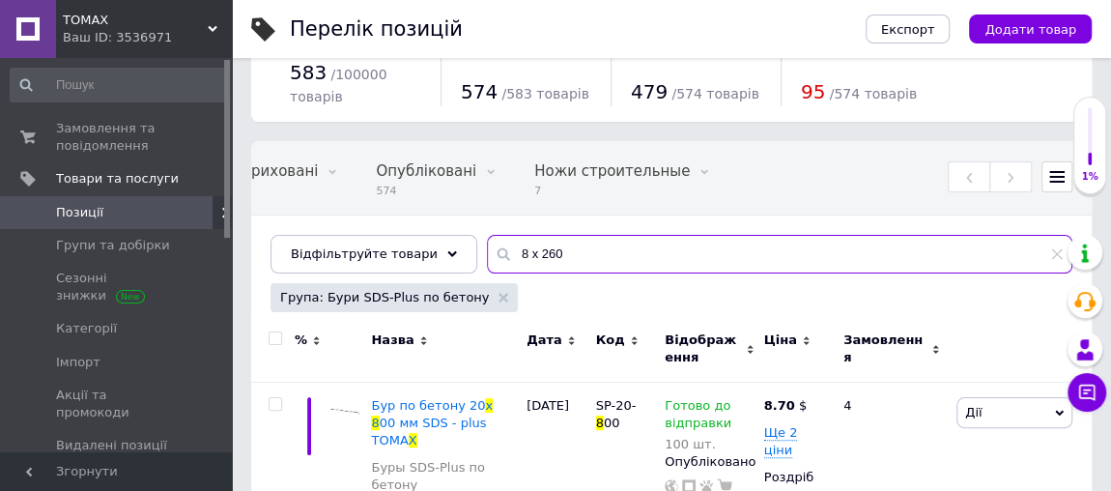
drag, startPoint x: 570, startPoint y: 248, endPoint x: 479, endPoint y: 248, distance: 90.8
click at [487, 248] on div "8 x 260" at bounding box center [779, 254] width 585 height 39
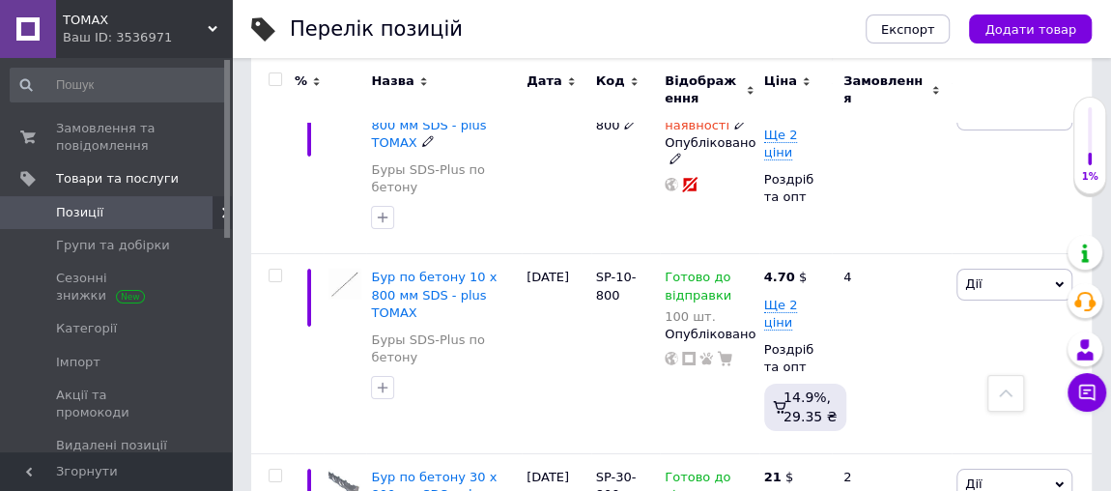
scroll to position [3482, 0]
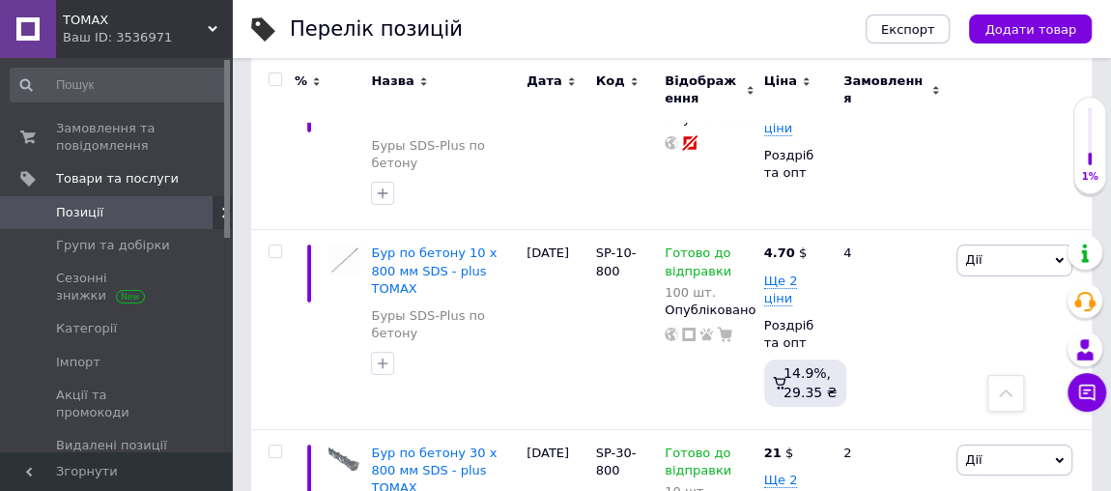
type input "8x"
type input "1.37"
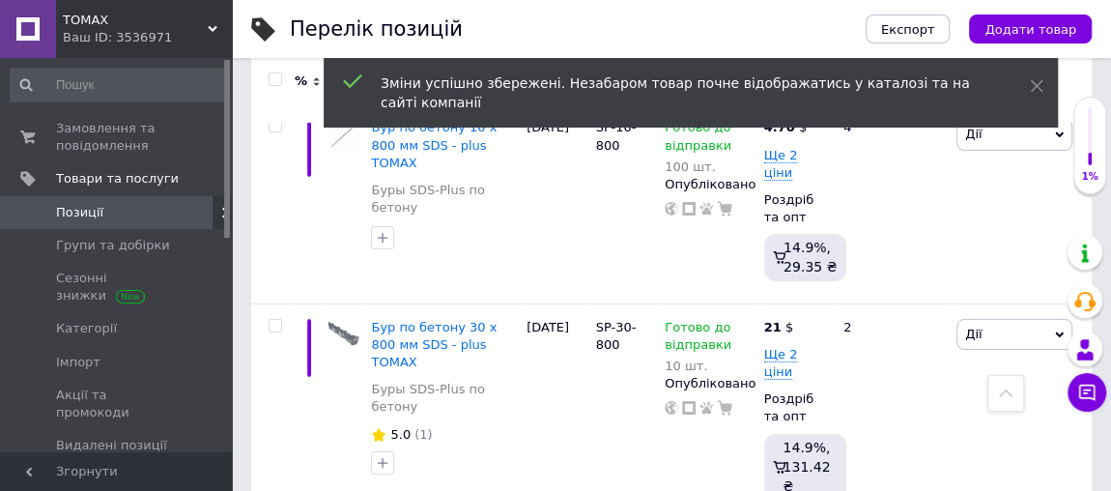
scroll to position [3570, 0]
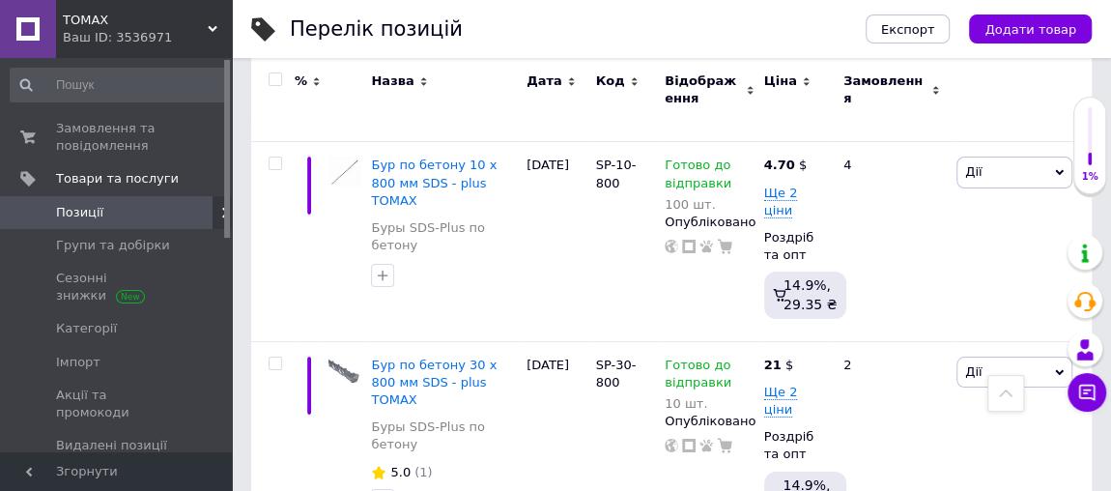
type input "1.1"
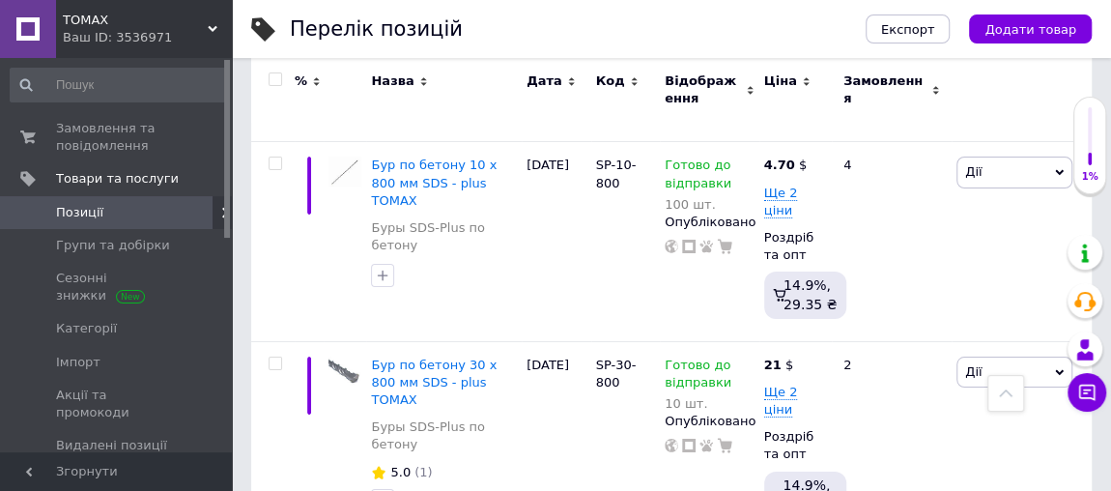
type input "1.20"
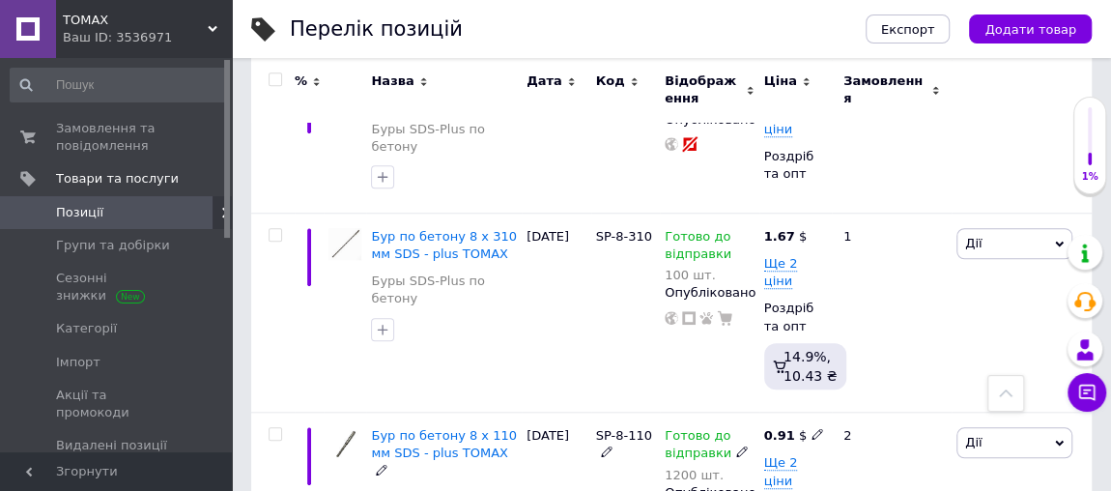
scroll to position [671, 0]
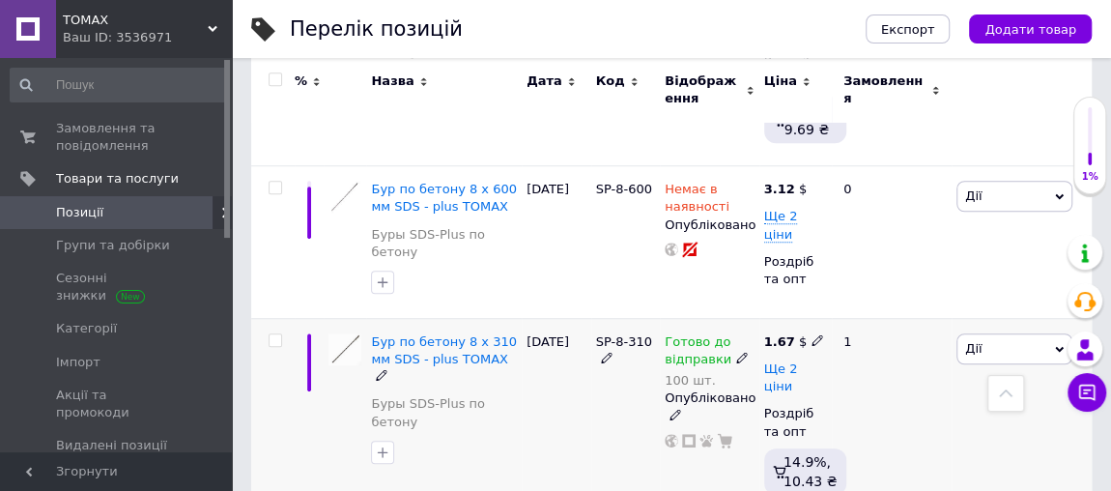
click at [792, 361] on span "Ще 2 ціни" at bounding box center [781, 377] width 34 height 33
click at [775, 441] on icon at bounding box center [775, 447] width 12 height 12
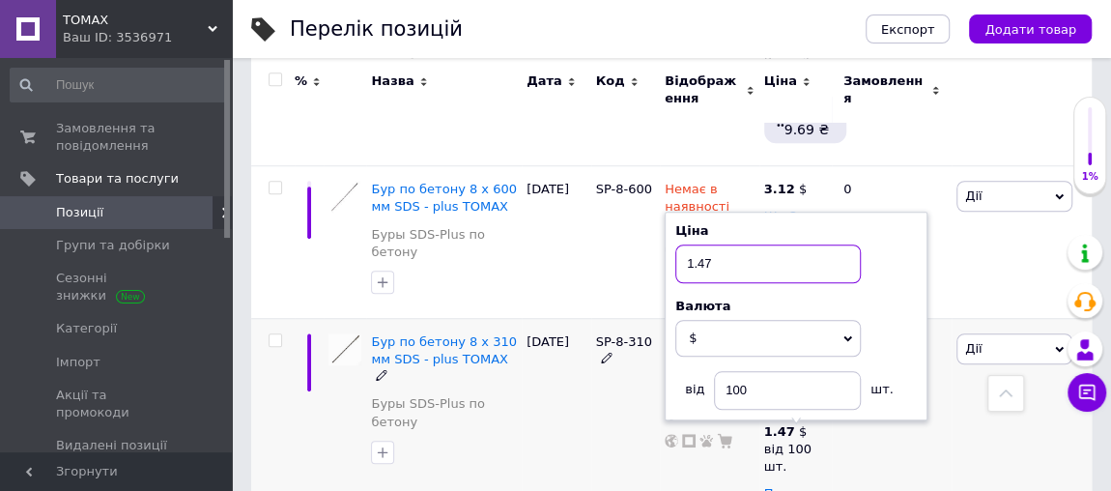
click at [710, 244] on input "1.47" at bounding box center [767, 263] width 185 height 39
type input "1.35"
click at [617, 385] on div "SP-8-310" at bounding box center [626, 471] width 70 height 306
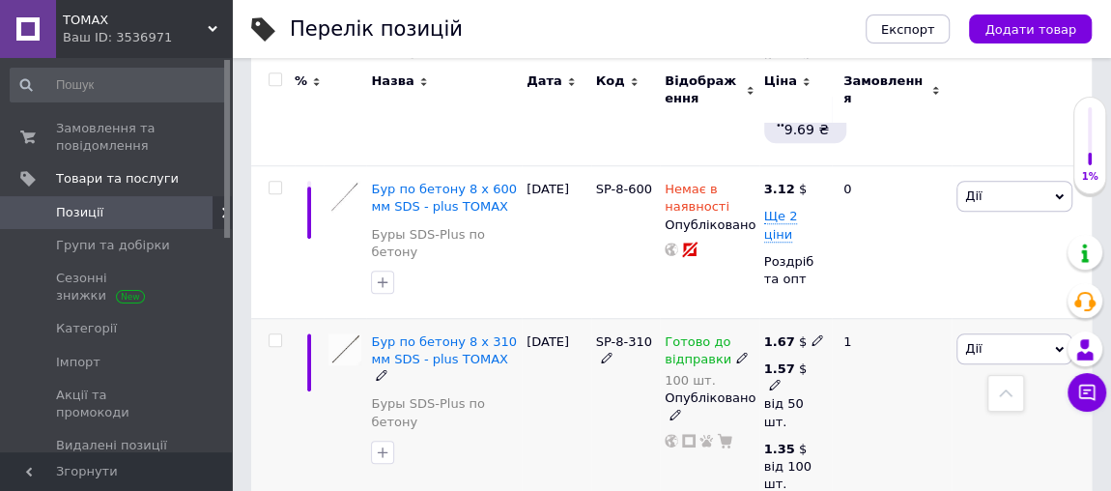
click at [777, 380] on use at bounding box center [774, 385] width 11 height 11
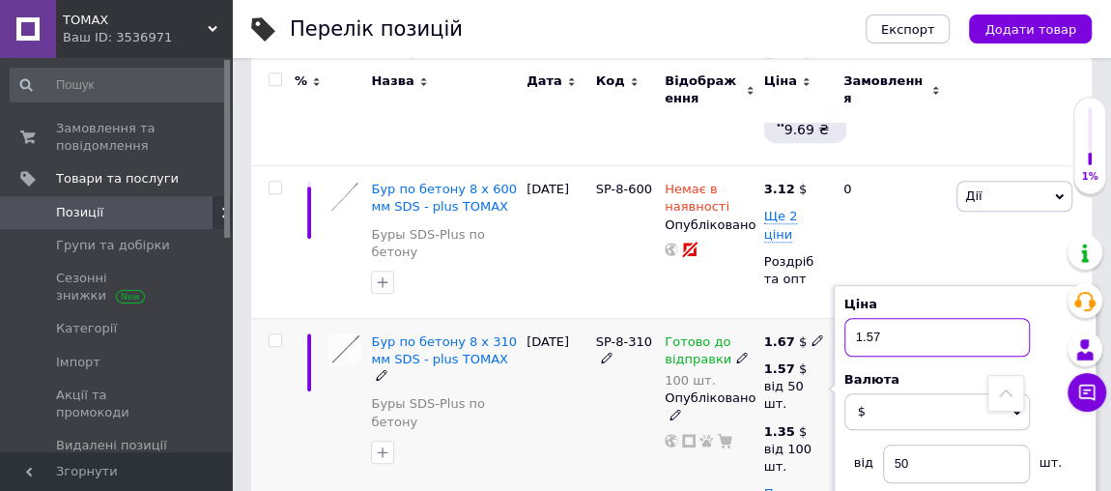
click at [882, 318] on input "1.57" at bounding box center [936, 337] width 185 height 39
type input "1.48"
click at [634, 358] on div "SP-8-310" at bounding box center [626, 471] width 70 height 306
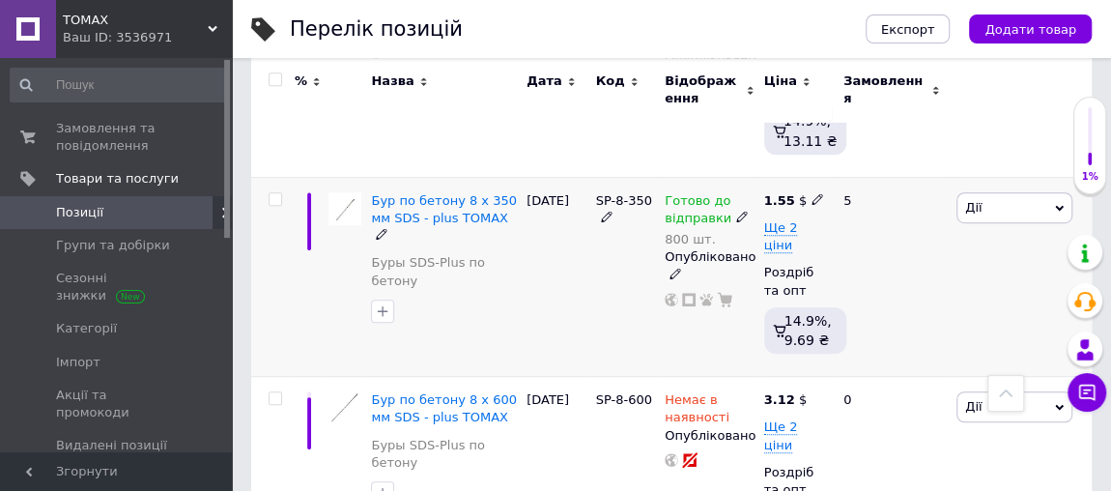
scroll to position [496, 0]
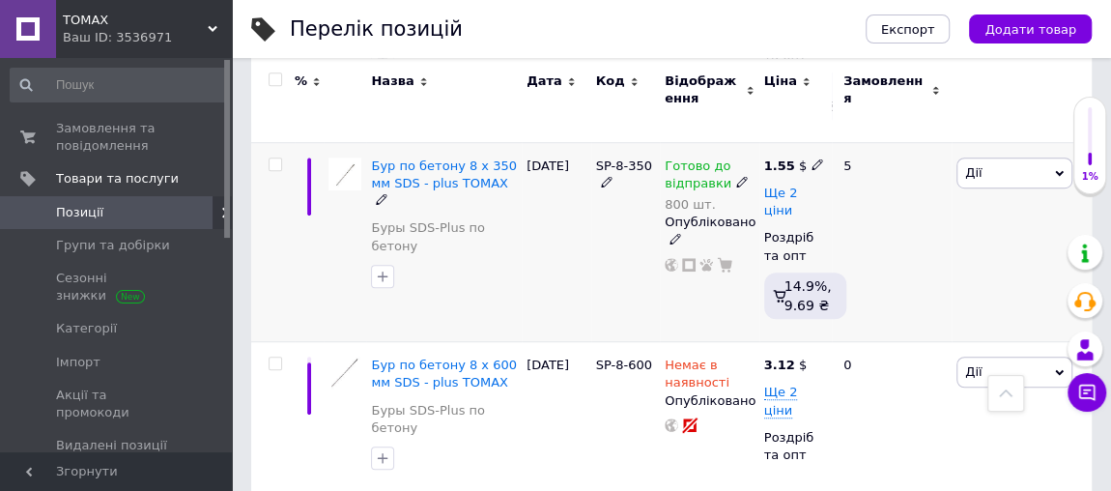
click at [798, 185] on span "Ще 2 ціни" at bounding box center [781, 201] width 34 height 33
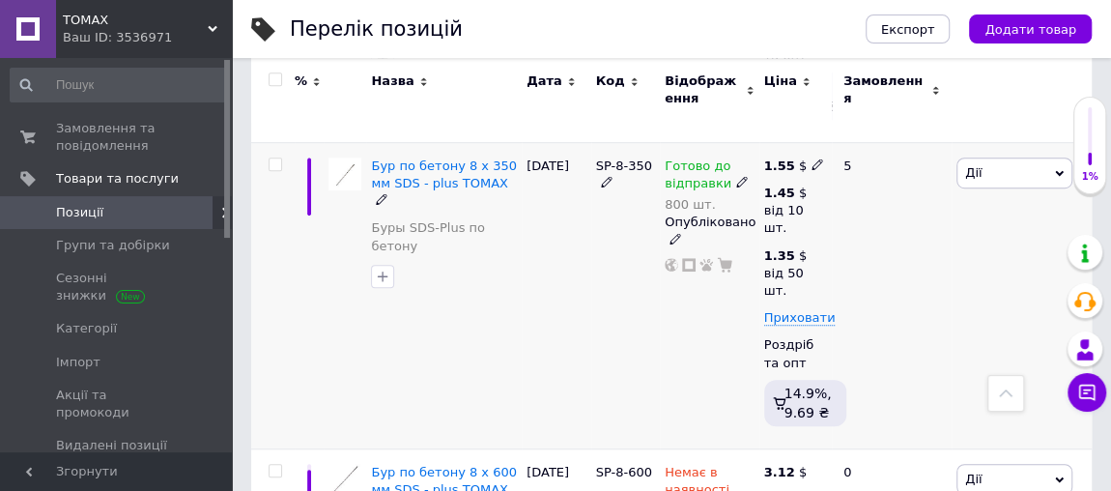
click at [812, 158] on icon at bounding box center [818, 164] width 12 height 12
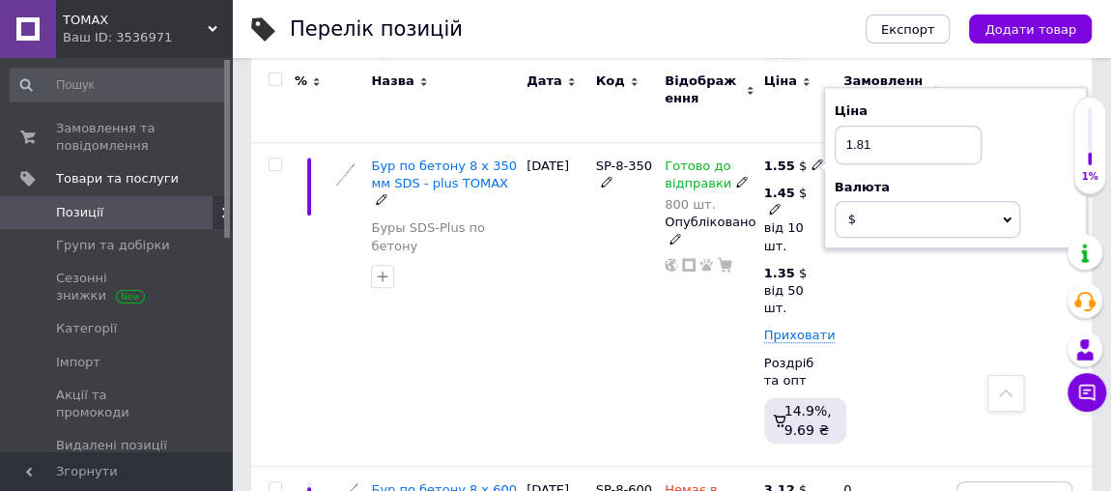
type input "1.81"
click at [776, 203] on icon at bounding box center [775, 209] width 12 height 12
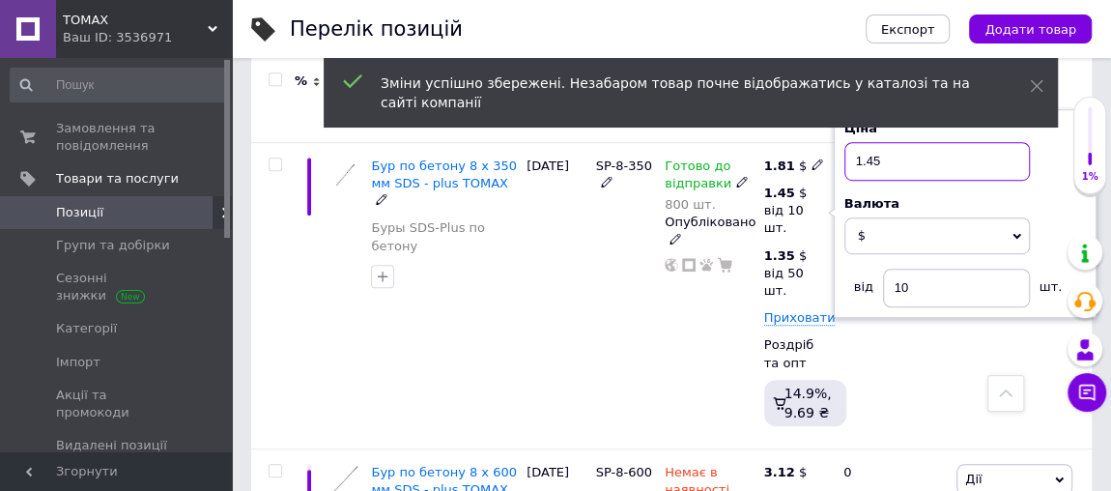
click at [877, 142] on input "1.45" at bounding box center [936, 161] width 185 height 39
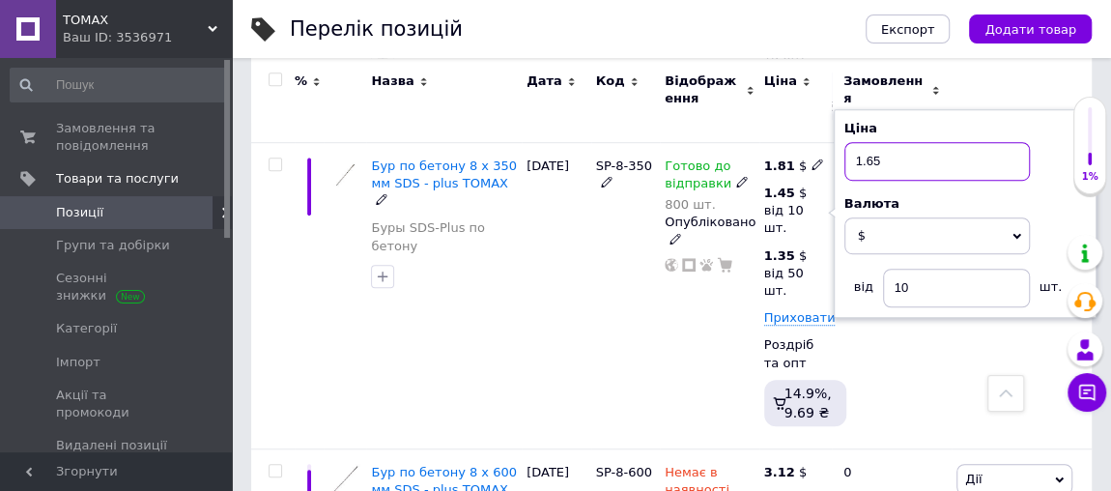
type input "1.65"
click at [696, 320] on div "Готово до відправки 800 шт. Опубліковано" at bounding box center [710, 295] width 100 height 306
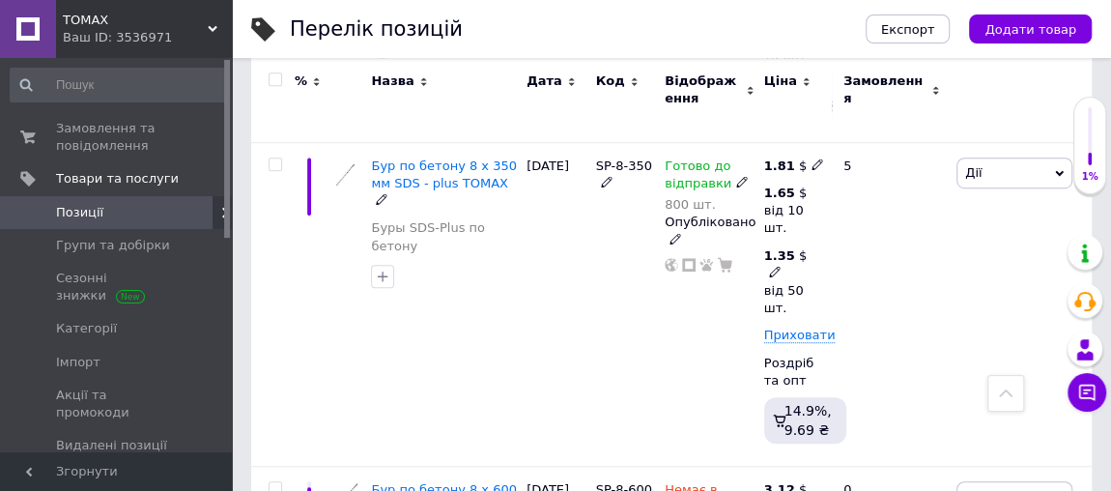
click at [775, 266] on icon at bounding box center [775, 272] width 12 height 12
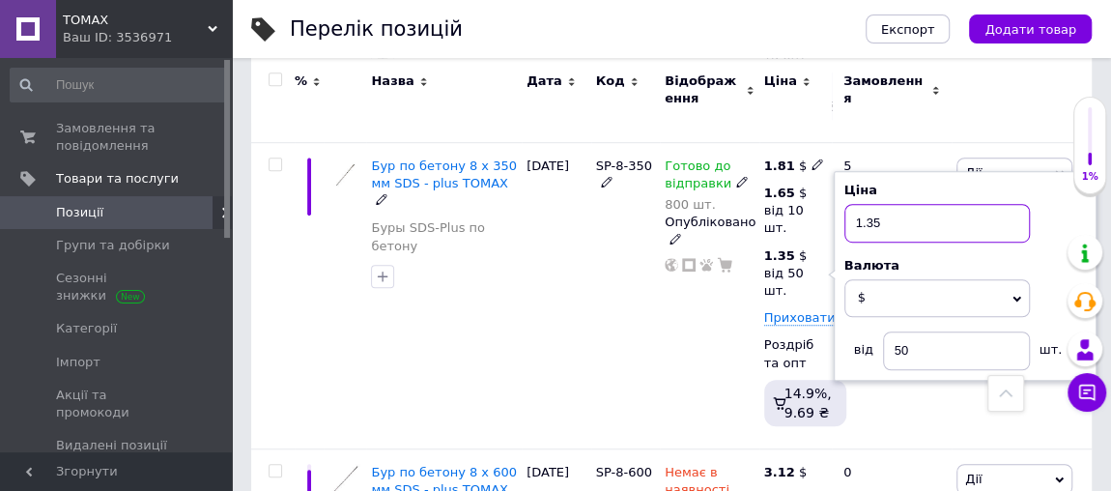
click at [885, 204] on input "1.35" at bounding box center [936, 223] width 185 height 39
type input "1.45"
click at [655, 317] on div "SP-8-350" at bounding box center [626, 295] width 70 height 306
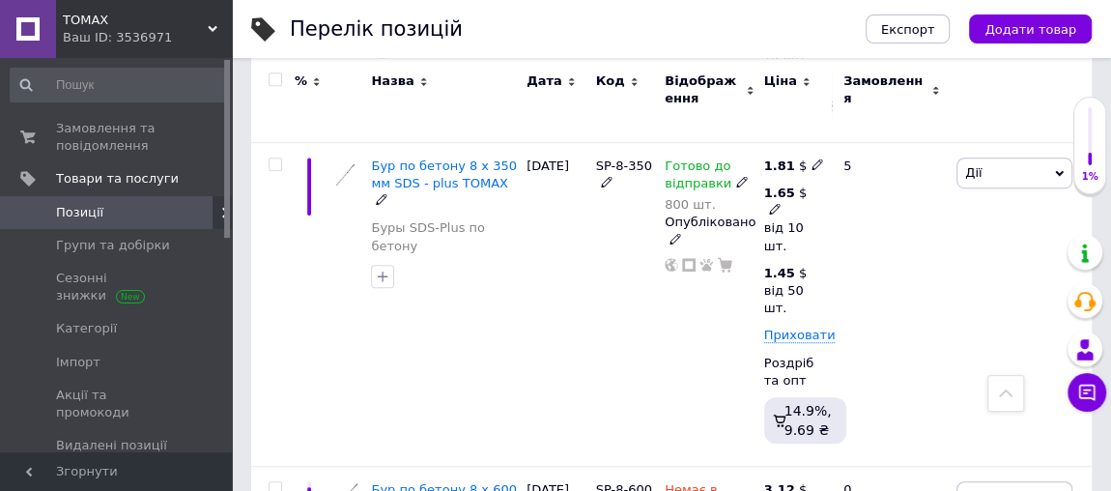
click at [796, 185] on div "1.65 $" at bounding box center [788, 202] width 48 height 35
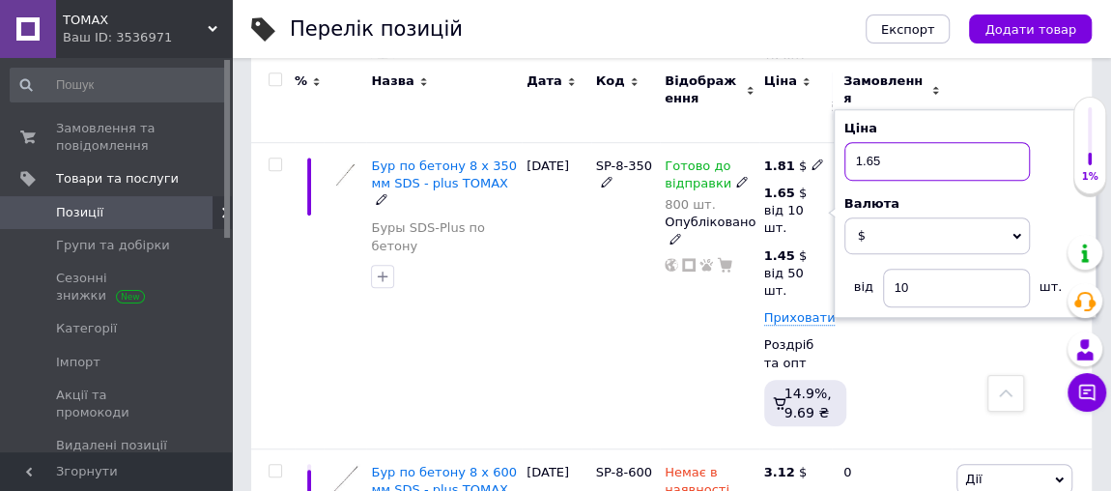
click at [882, 143] on input "1.65" at bounding box center [936, 161] width 185 height 39
type input "1.60"
click at [655, 288] on div "SP-8-350" at bounding box center [626, 295] width 70 height 306
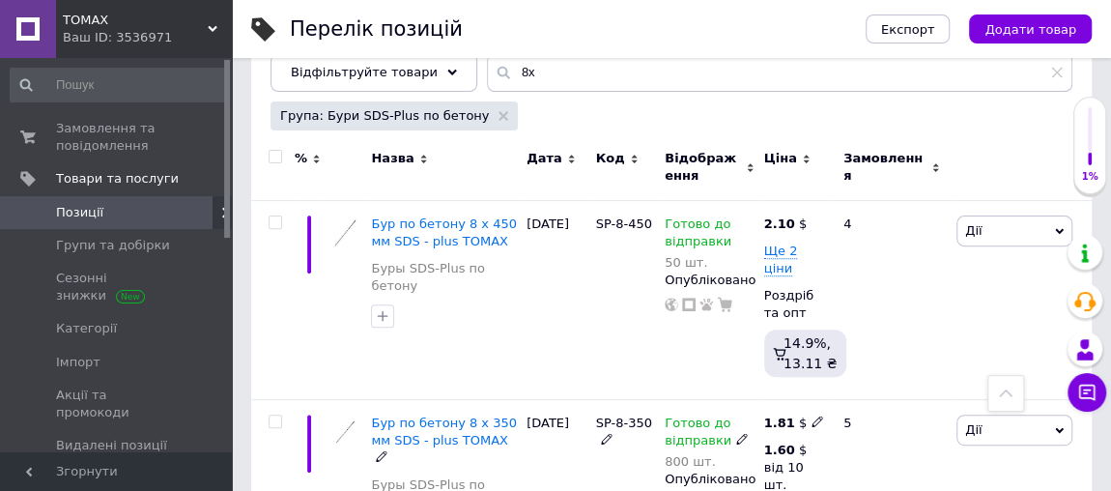
scroll to position [233, 0]
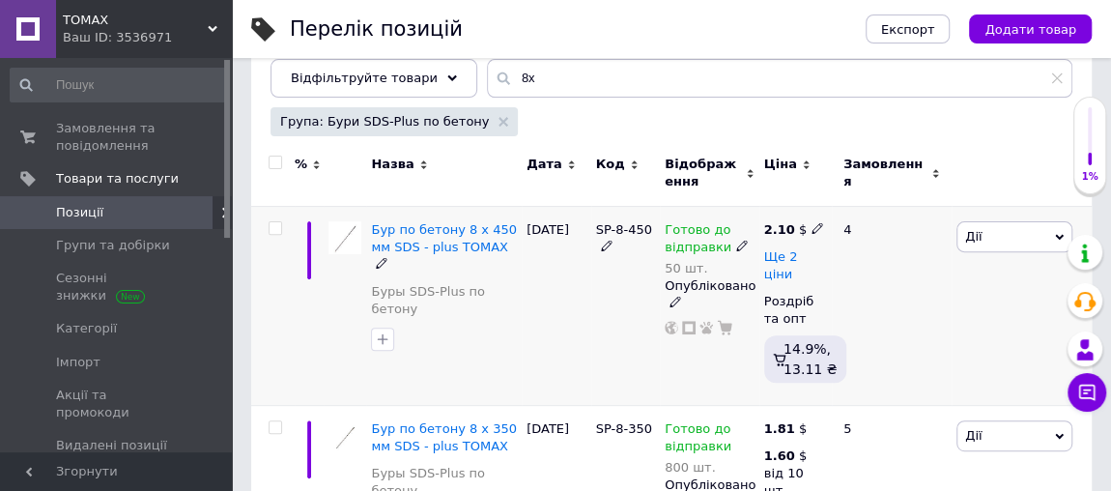
click at [798, 251] on span "Ще 2 ціни" at bounding box center [781, 265] width 34 height 33
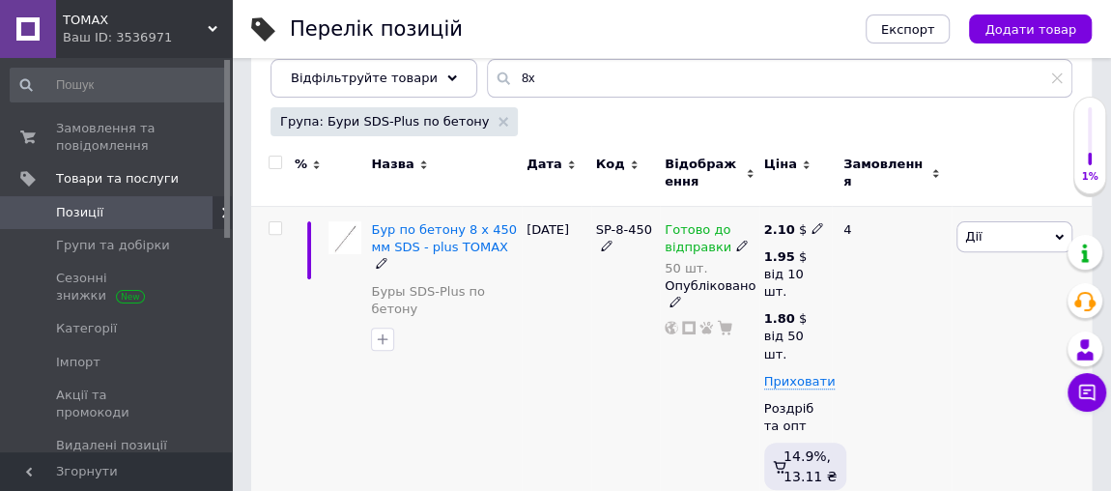
click at [812, 225] on icon at bounding box center [818, 228] width 12 height 12
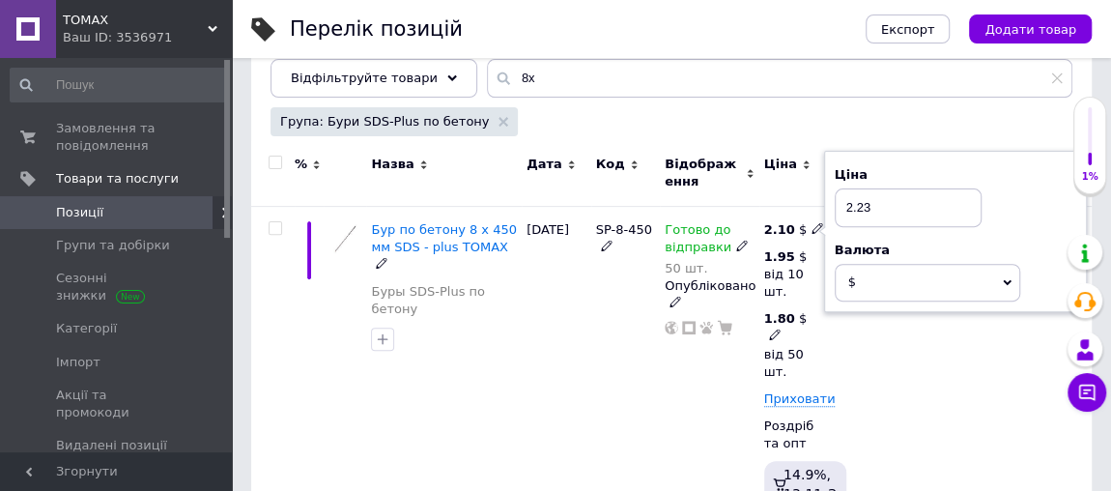
type input "2.23"
click at [774, 332] on icon at bounding box center [775, 334] width 12 height 12
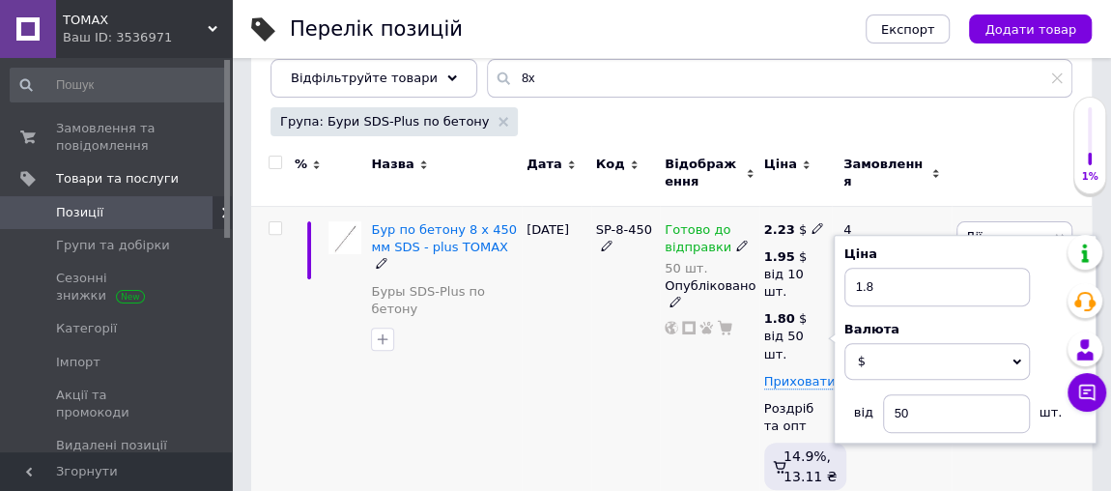
click at [728, 353] on div "Готово до відправки 50 шт. Опубліковано" at bounding box center [710, 359] width 100 height 306
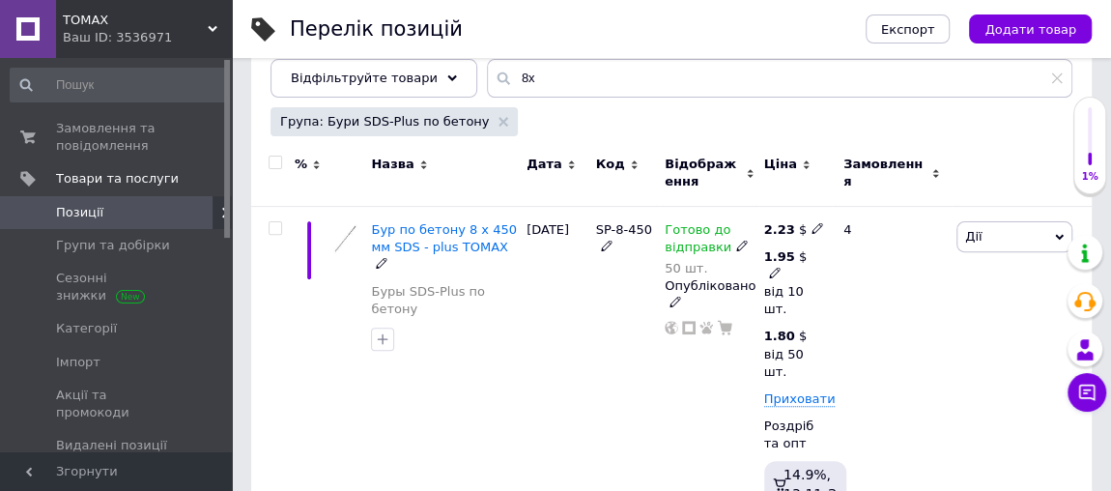
click at [775, 268] on use at bounding box center [774, 273] width 11 height 11
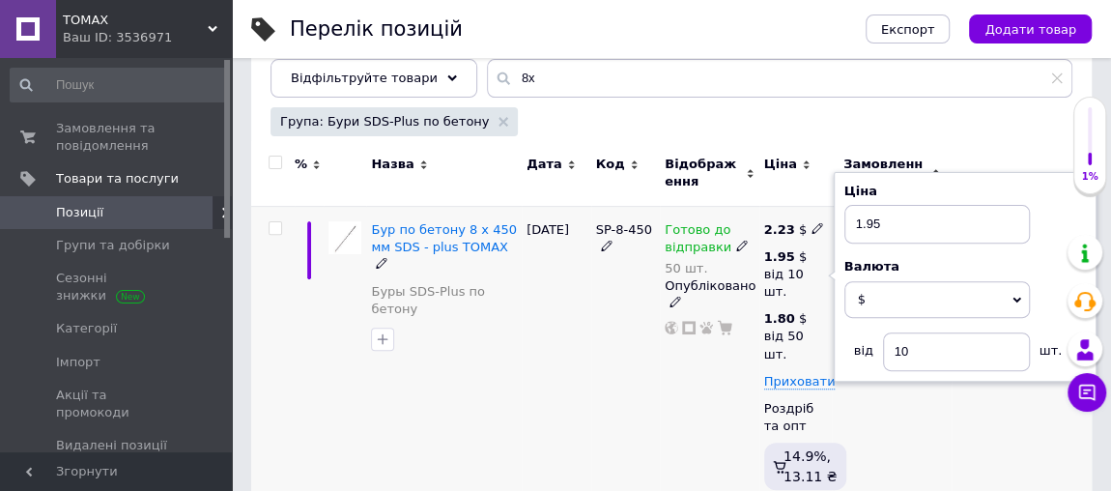
click at [631, 414] on div "SP-8-450" at bounding box center [626, 359] width 70 height 306
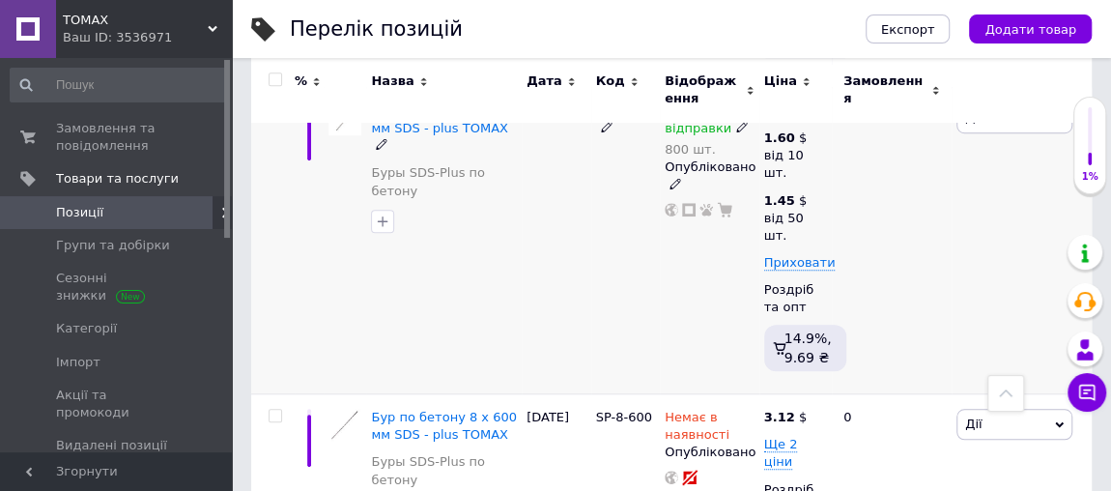
scroll to position [759, 0]
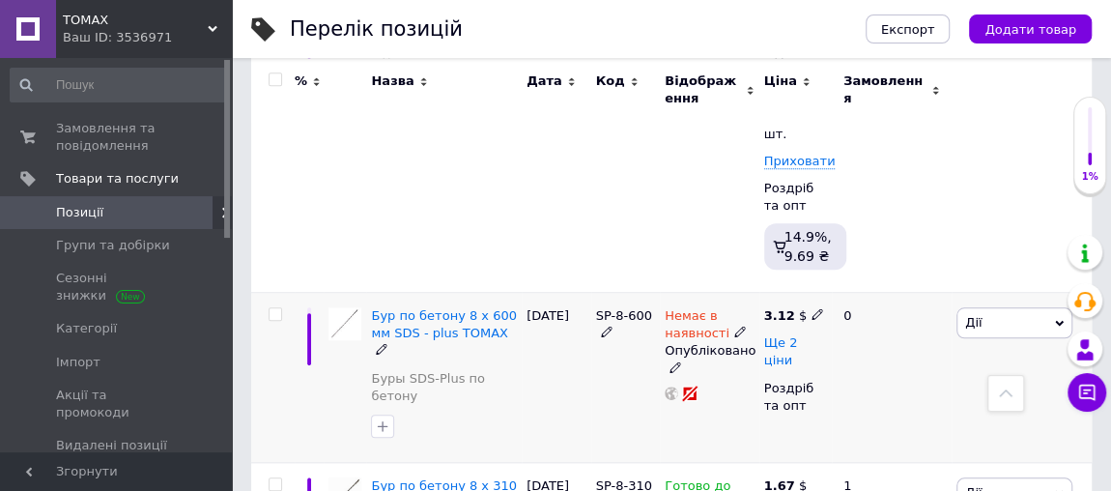
click at [776, 343] on span "Ще 2 ціни" at bounding box center [781, 351] width 34 height 33
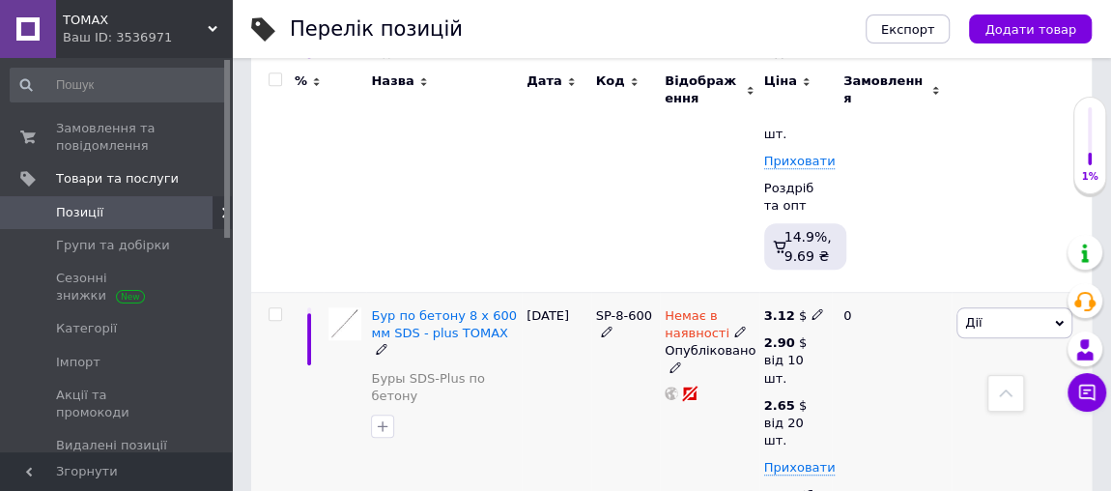
click at [812, 312] on icon at bounding box center [818, 314] width 12 height 12
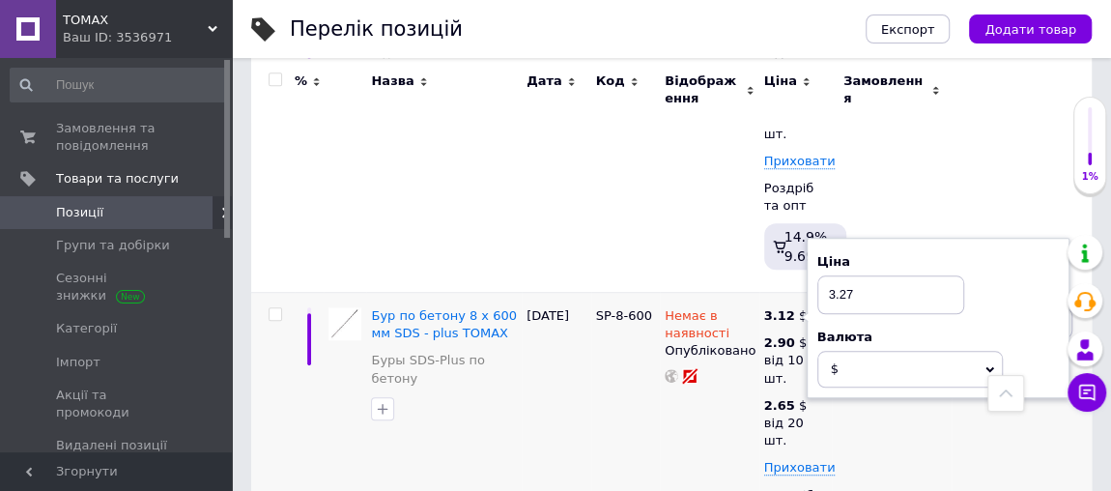
type input "3.27"
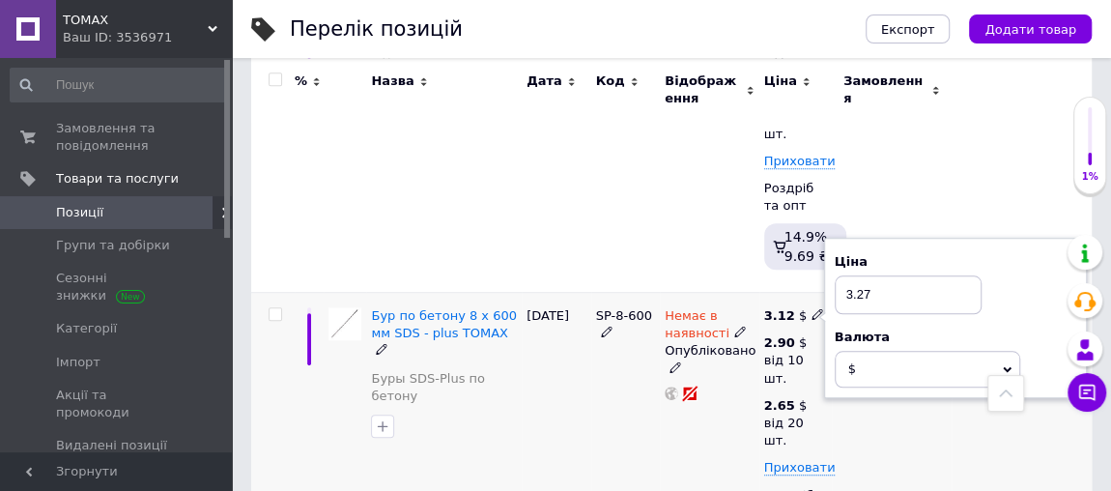
click at [632, 390] on div "SP-8-600" at bounding box center [626, 415] width 70 height 244
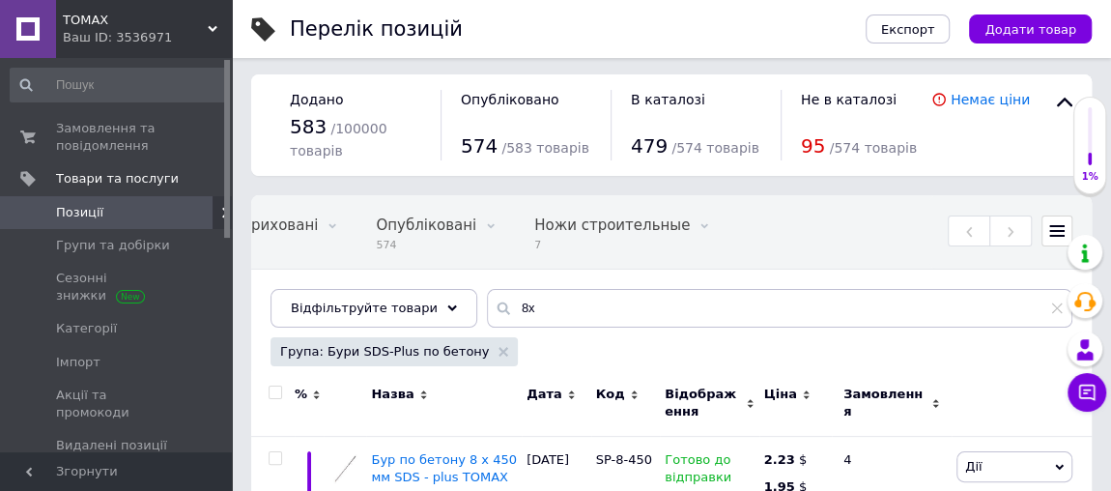
scroll to position [0, 0]
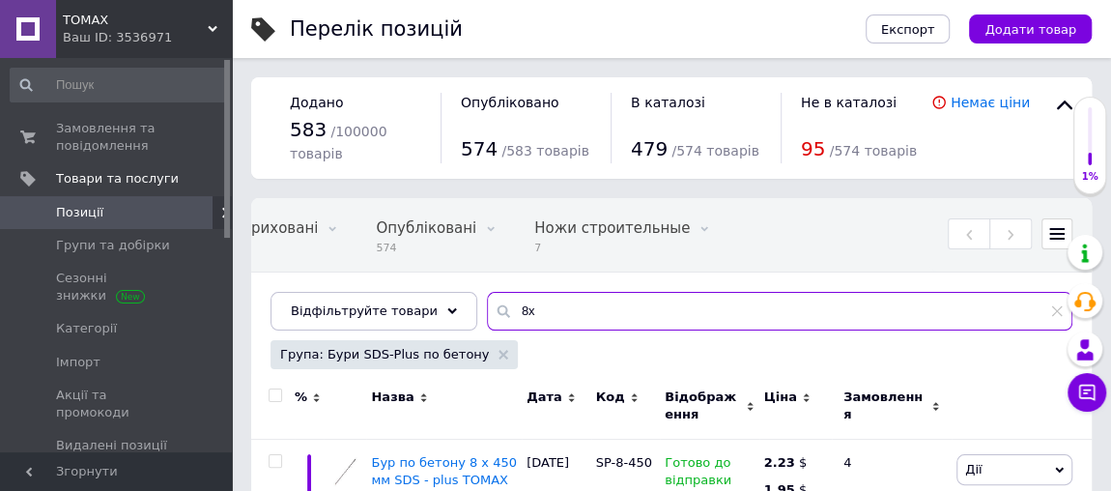
drag, startPoint x: 521, startPoint y: 305, endPoint x: 492, endPoint y: 305, distance: 29.0
click at [492, 305] on input "8x" at bounding box center [779, 311] width 585 height 39
type input "9x"
